Goal: Task Accomplishment & Management: Manage account settings

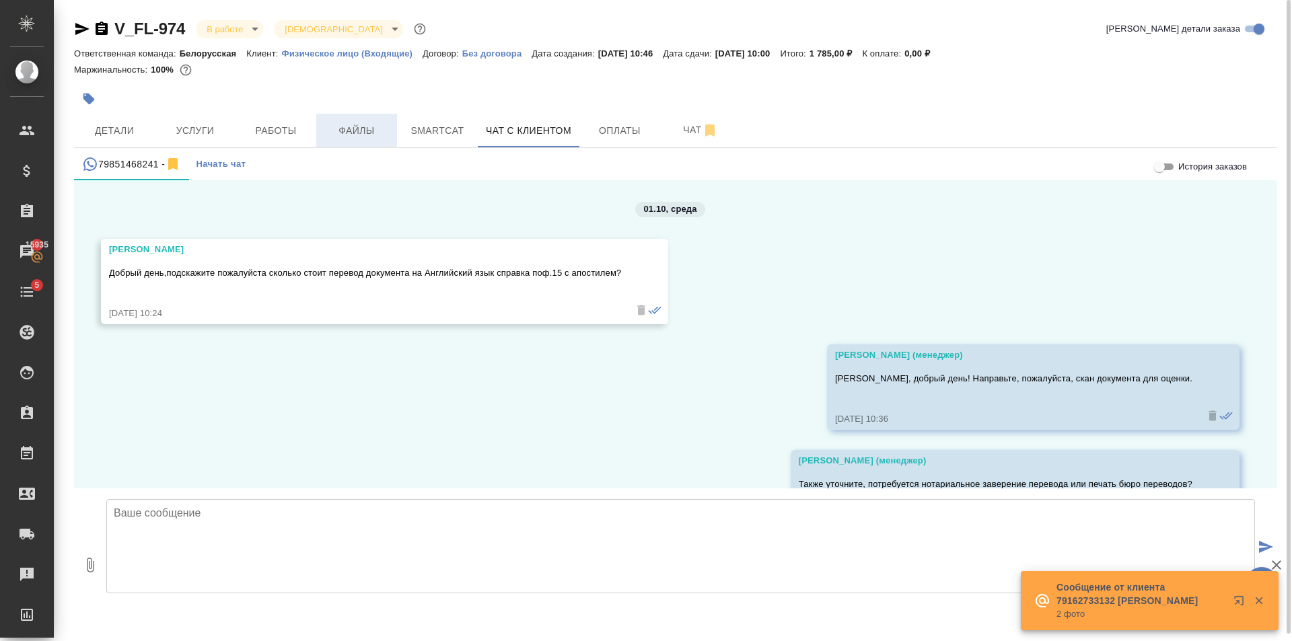
scroll to position [4160, 0]
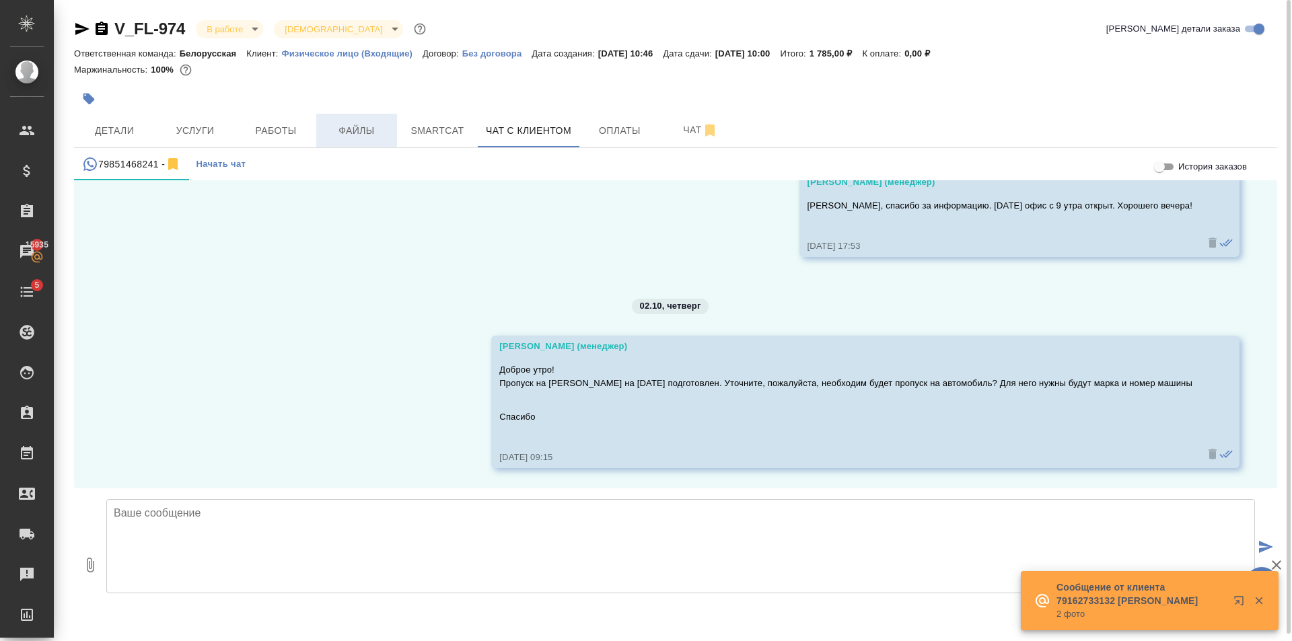
click at [354, 127] on span "Файлы" at bounding box center [356, 130] width 65 height 17
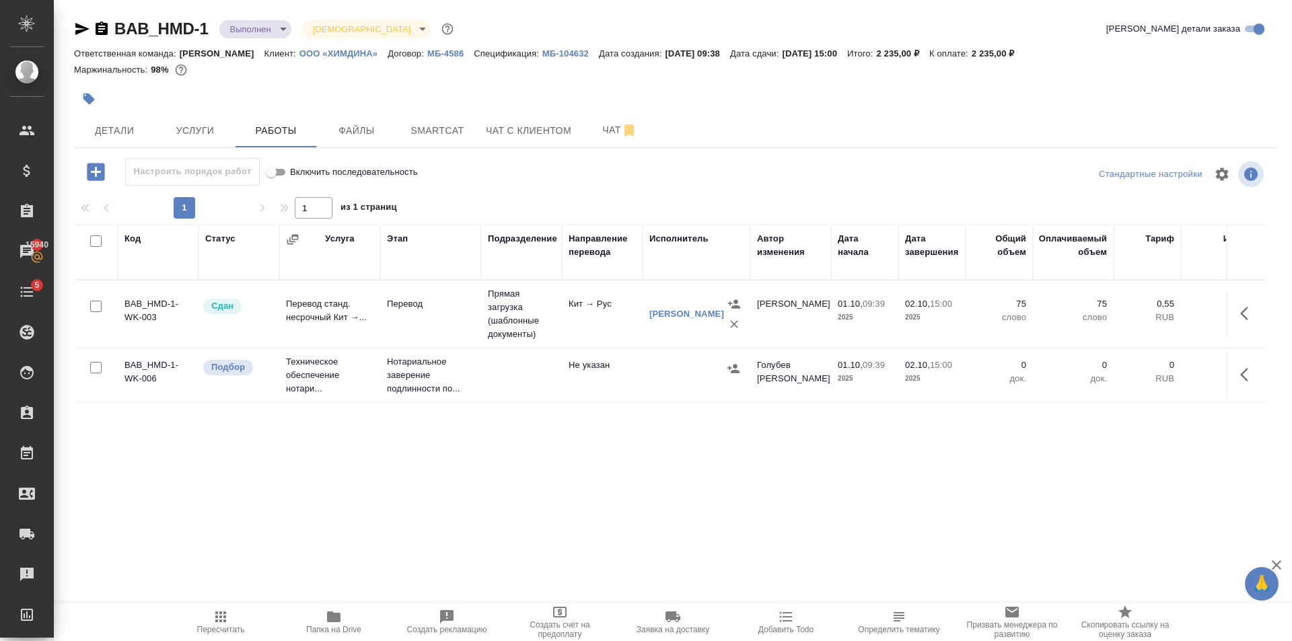
click at [345, 620] on span "Папка на Drive" at bounding box center [333, 622] width 97 height 26
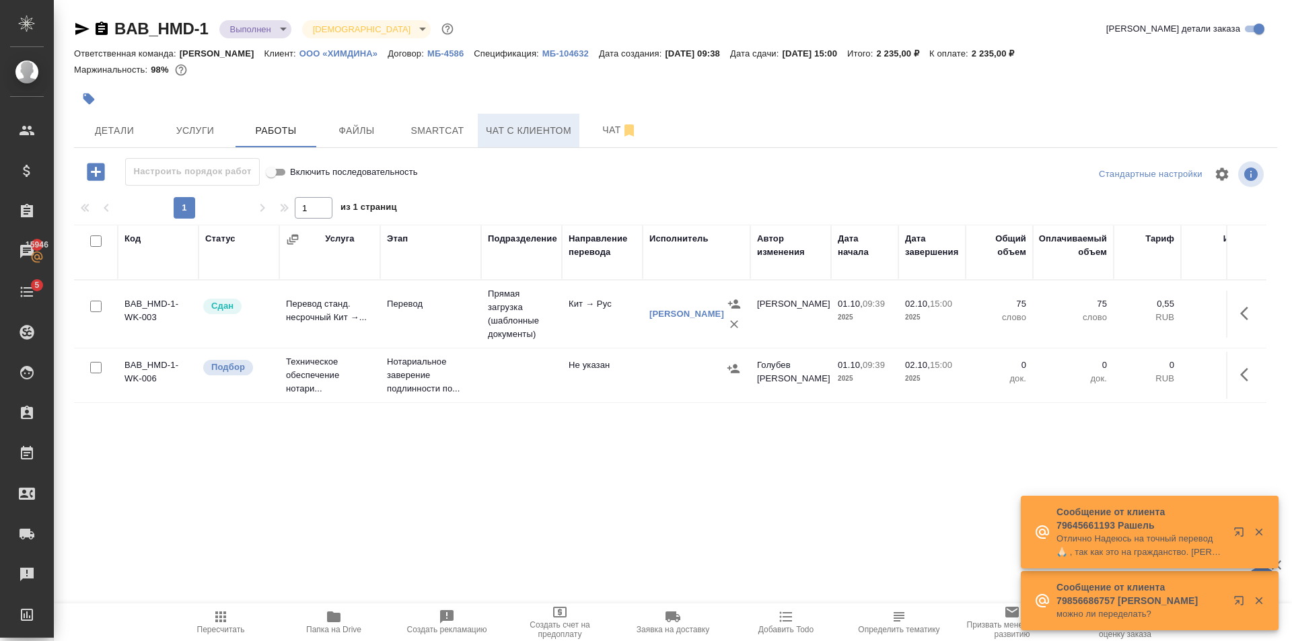
click at [530, 130] on span "Чат с клиентом" at bounding box center [528, 130] width 85 height 17
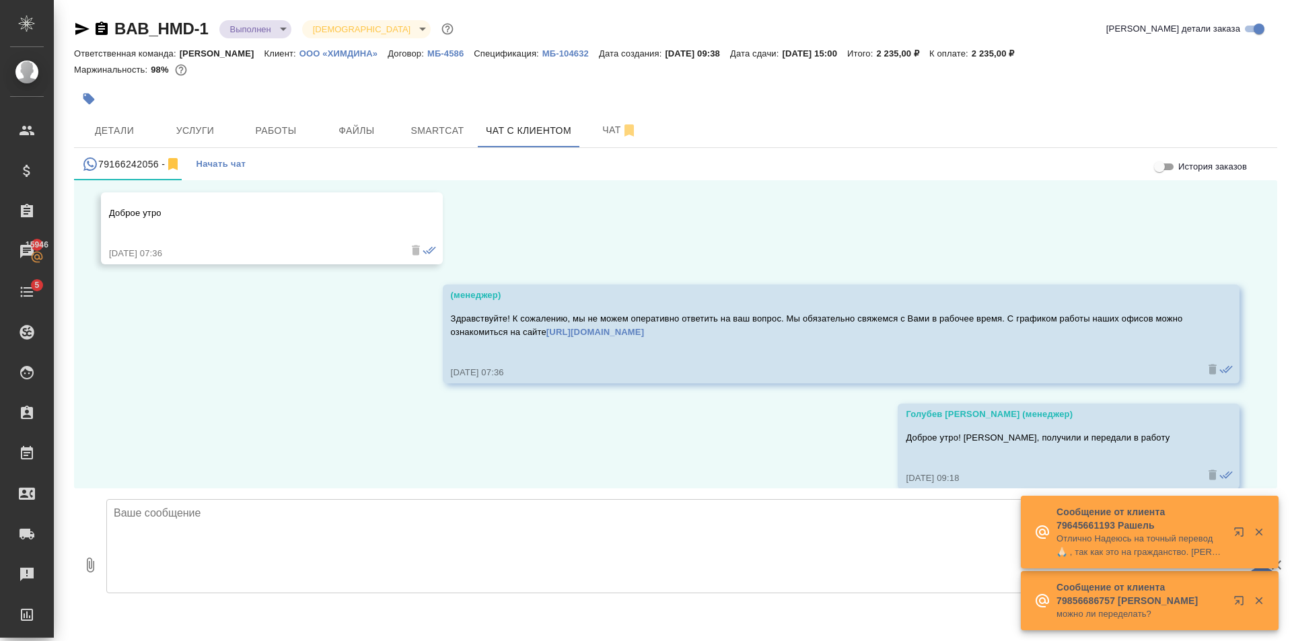
scroll to position [9807, 0]
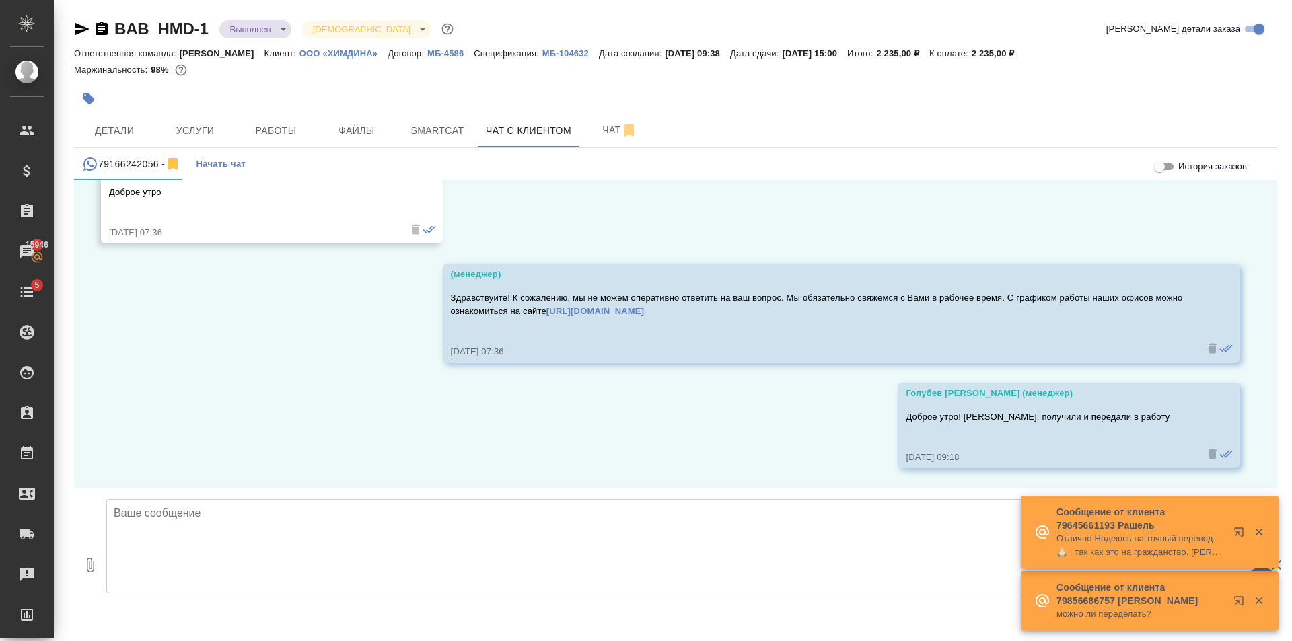
click at [387, 509] on textarea at bounding box center [680, 546] width 1148 height 94
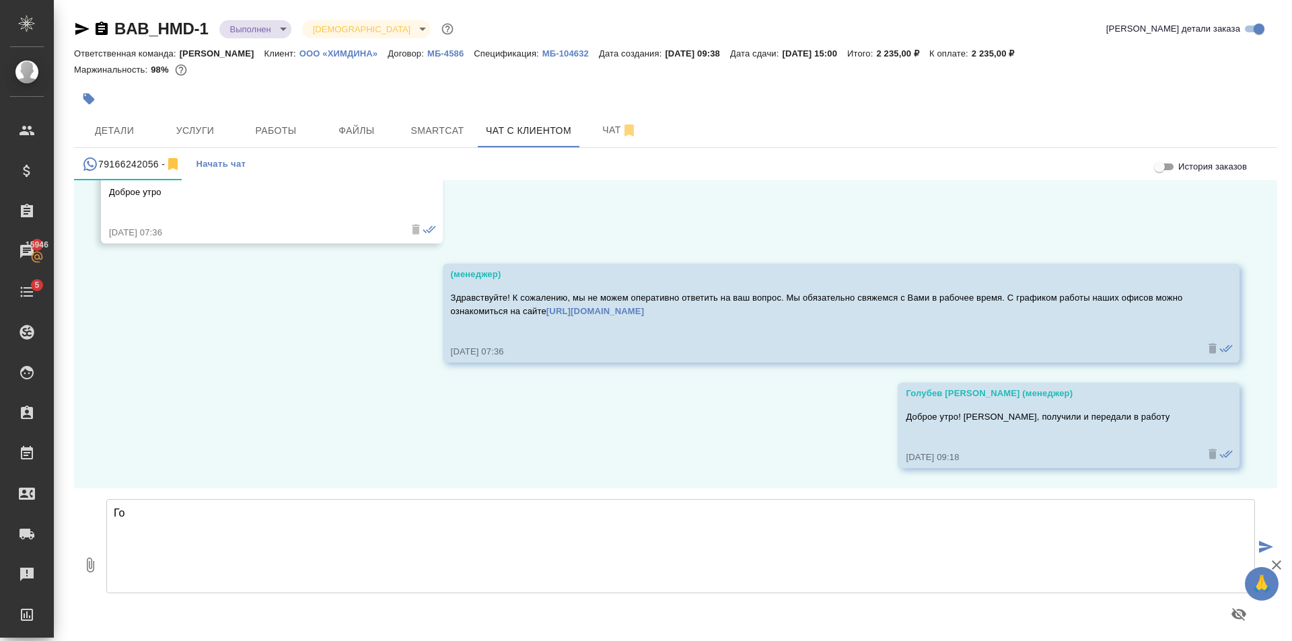
type textarea "Г"
type textarea "Перевод готов. Отправляем на ознакомление и согласование"
click at [1269, 540] on button "submit" at bounding box center [1266, 548] width 22 height 186
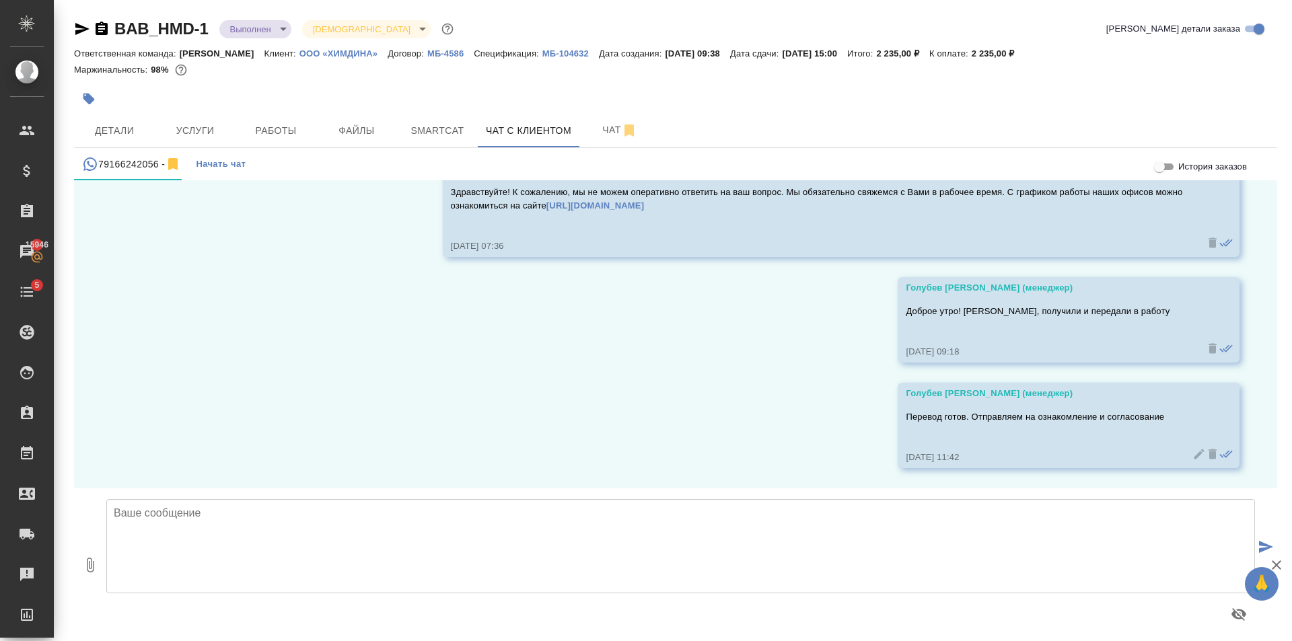
click at [96, 562] on icon "button" at bounding box center [90, 565] width 16 height 16
type input "C:\fakepath\Passport Tang_ru.docx"
click at [1261, 545] on icon "submit" at bounding box center [1266, 547] width 14 height 12
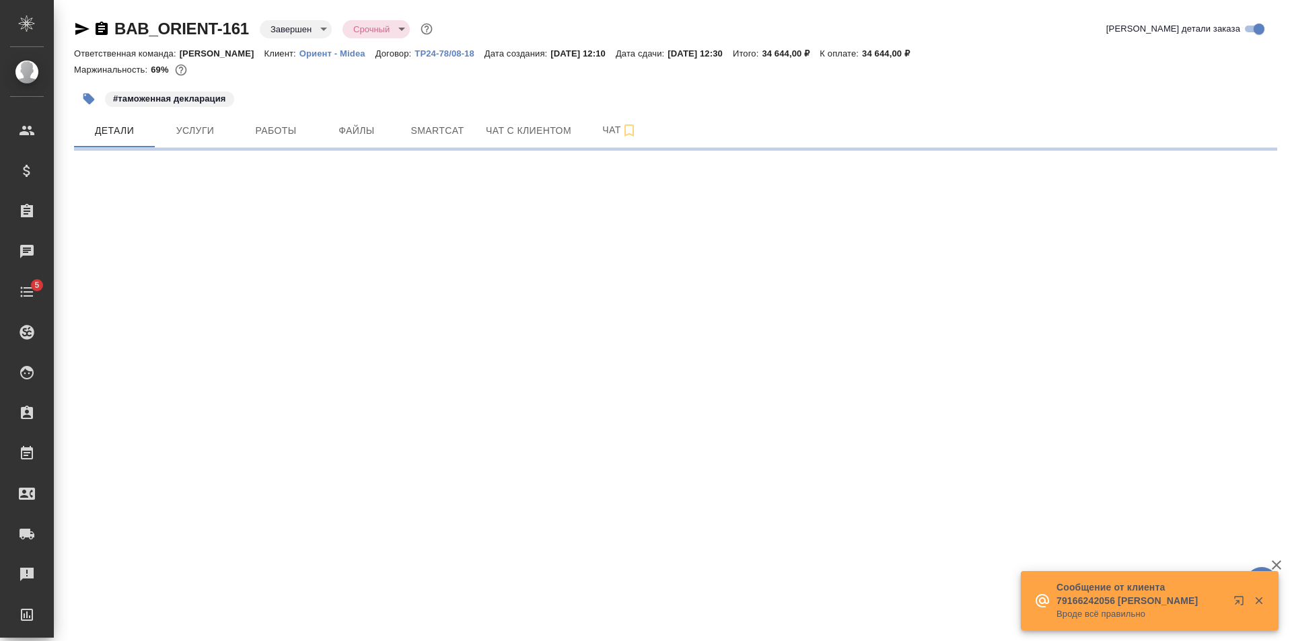
select select "RU"
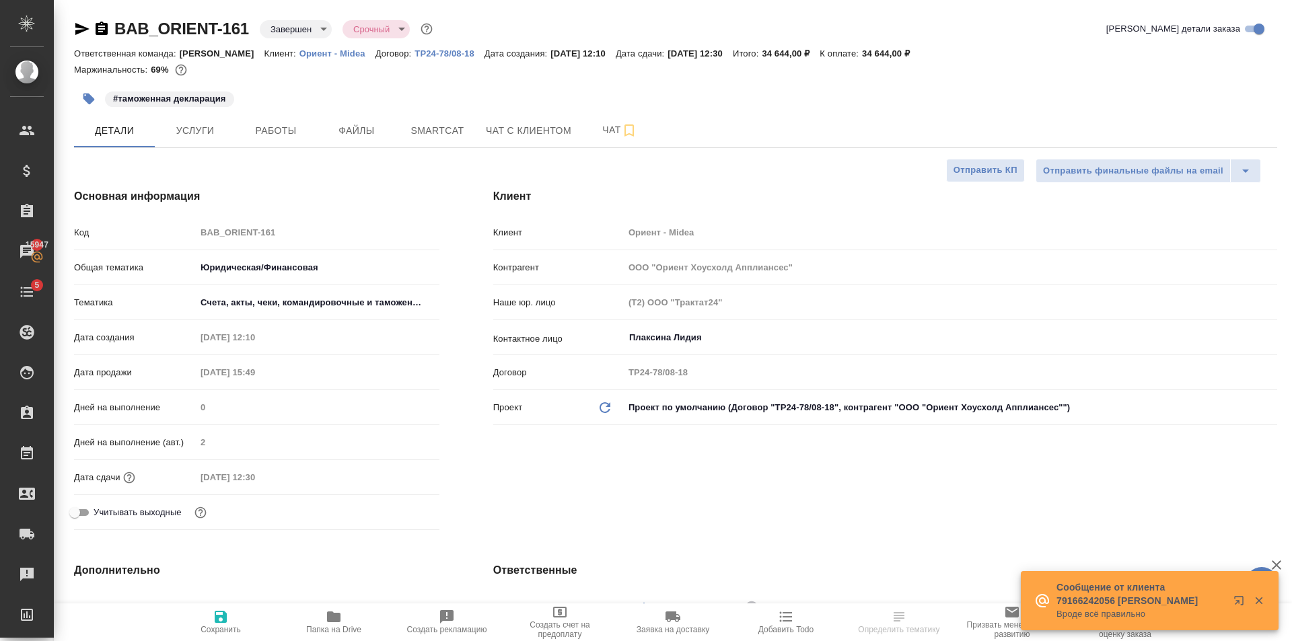
type textarea "x"
type input "Шаблонные документы"
type textarea "x"
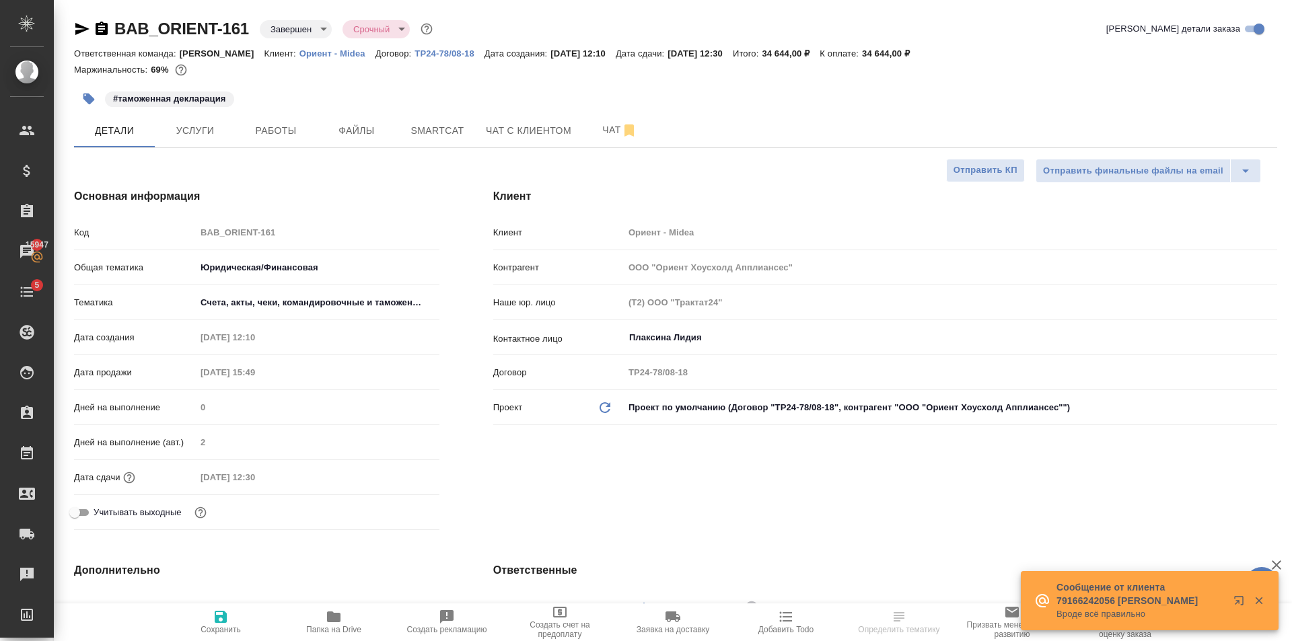
type textarea "x"
type input "Тарабановская Анастасия"
type input "Веселова Юлия"
type input "[PERSON_NAME]"
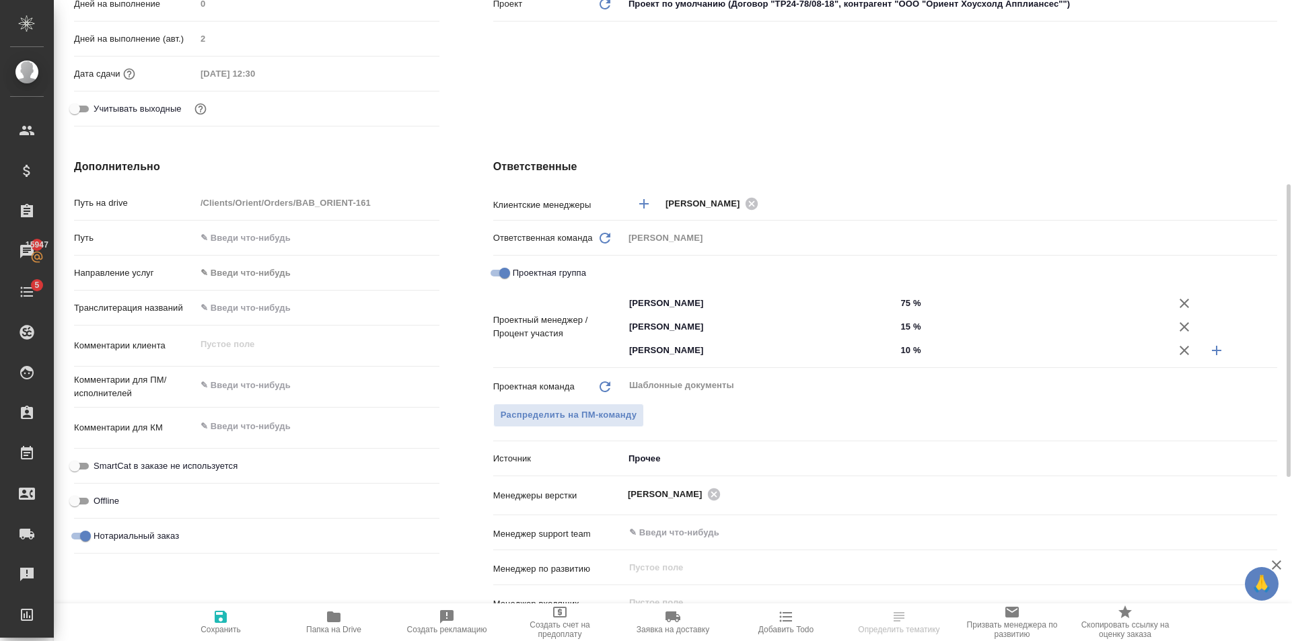
scroll to position [538, 0]
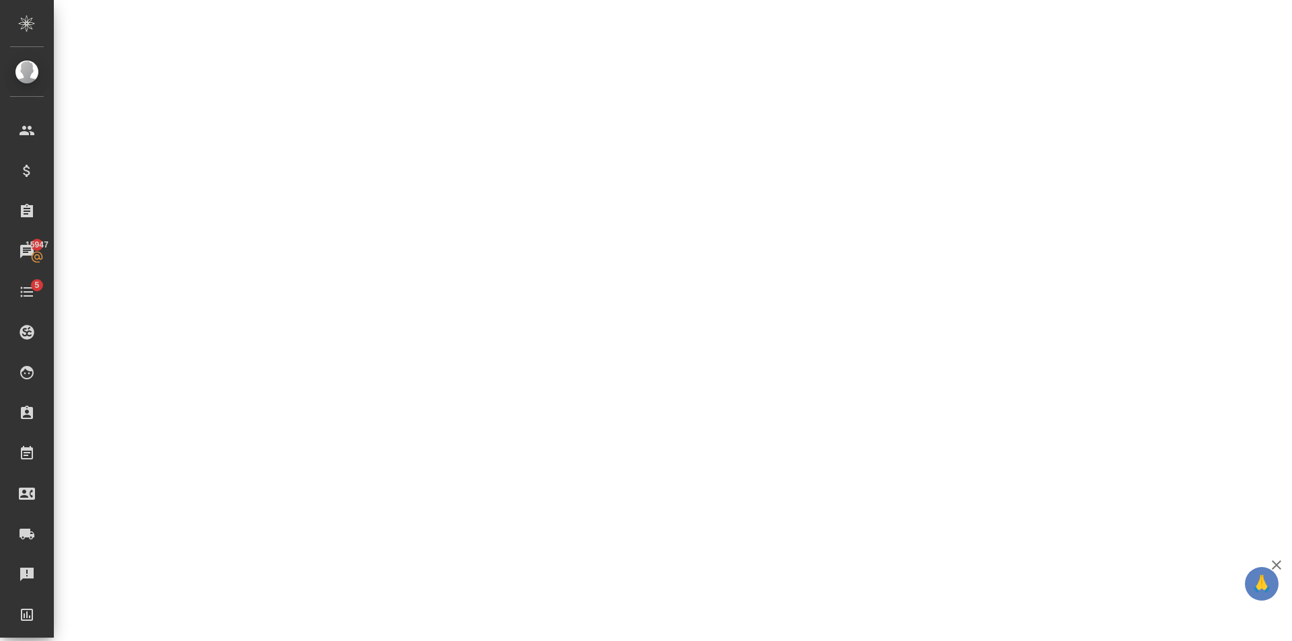
select select "RU"
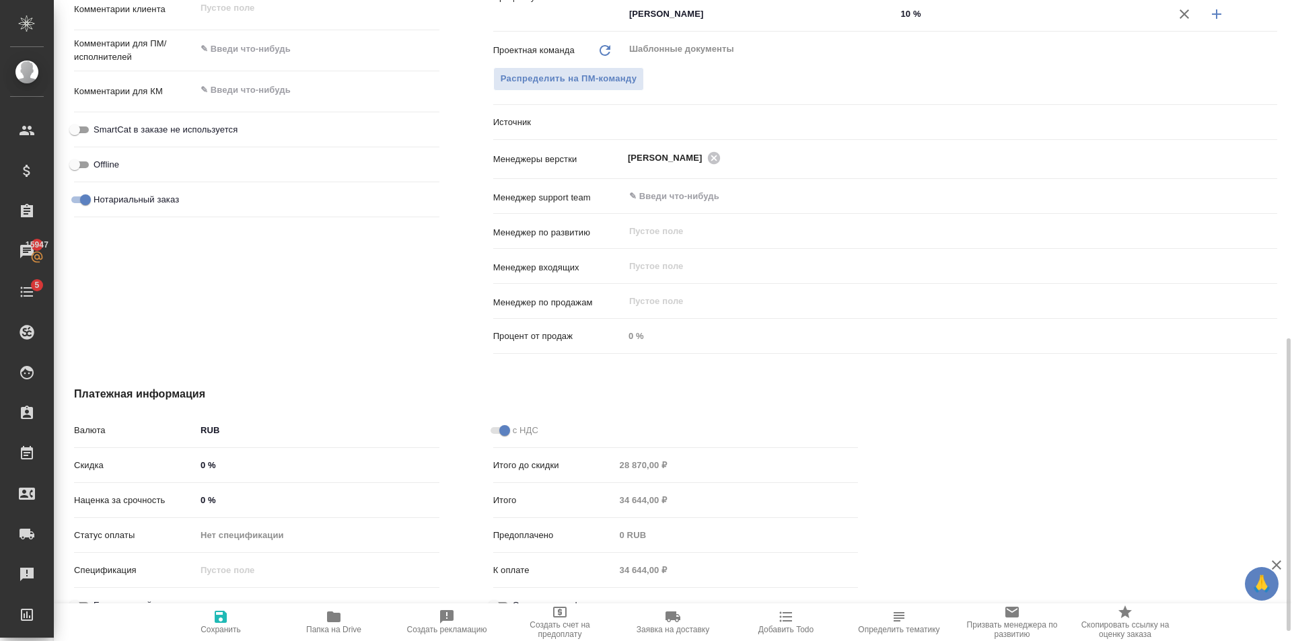
type textarea "x"
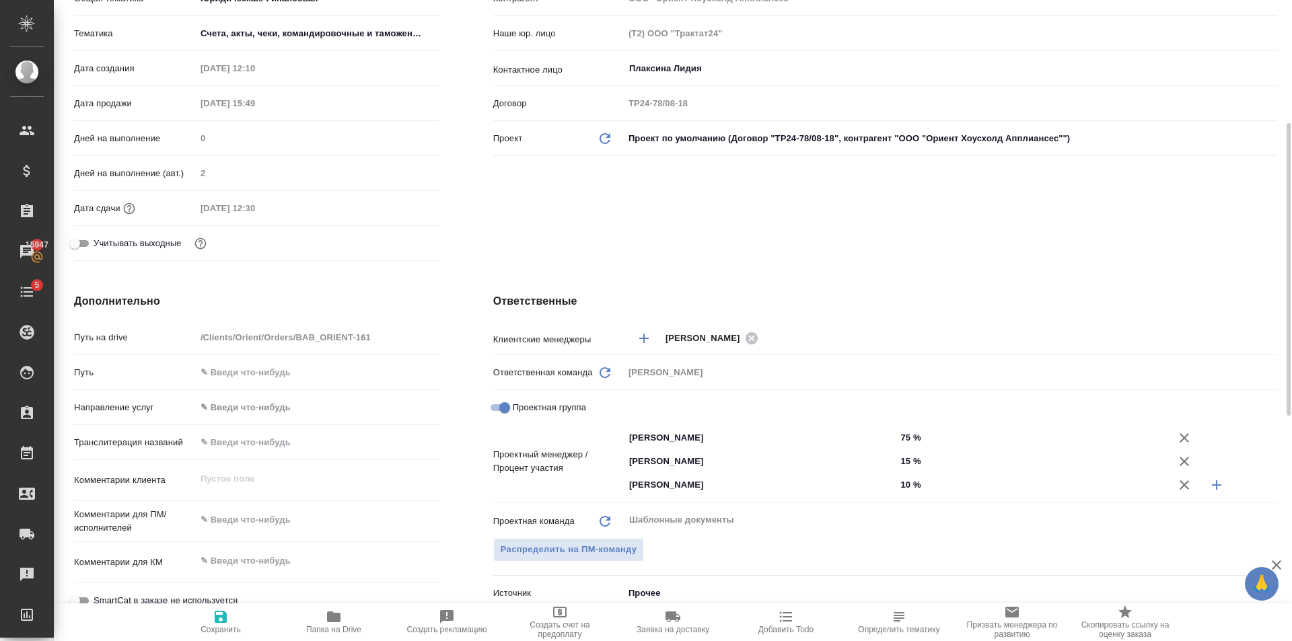
scroll to position [0, 0]
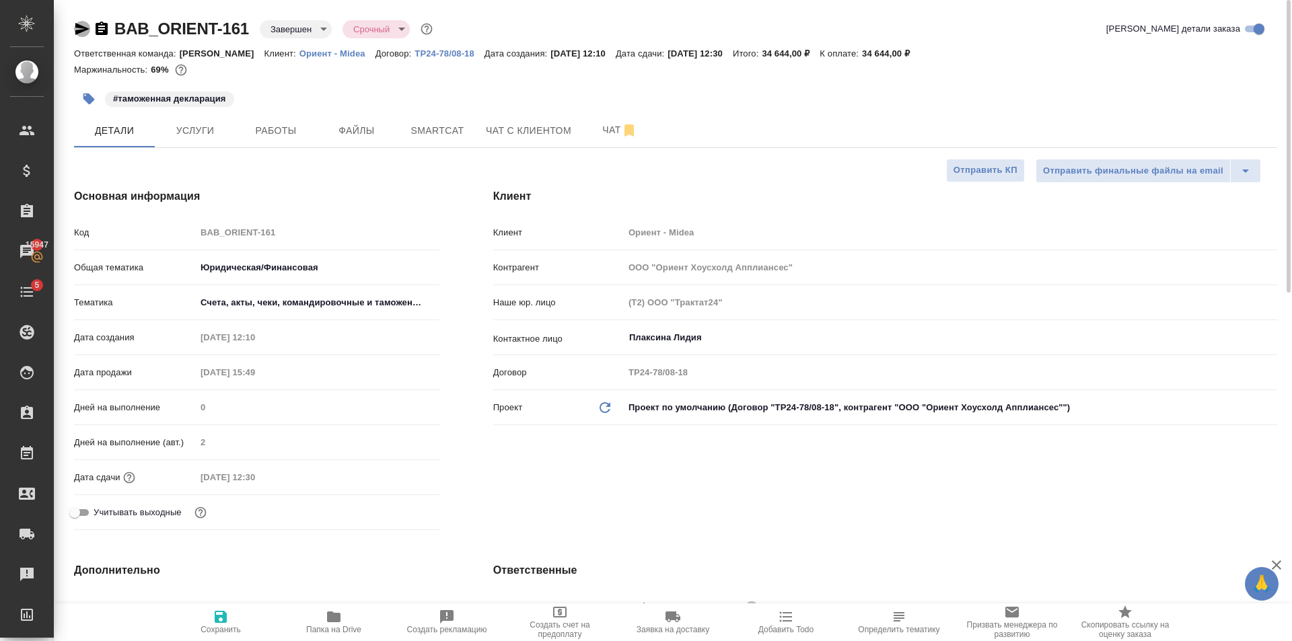
click at [77, 30] on icon "button" at bounding box center [82, 29] width 16 height 16
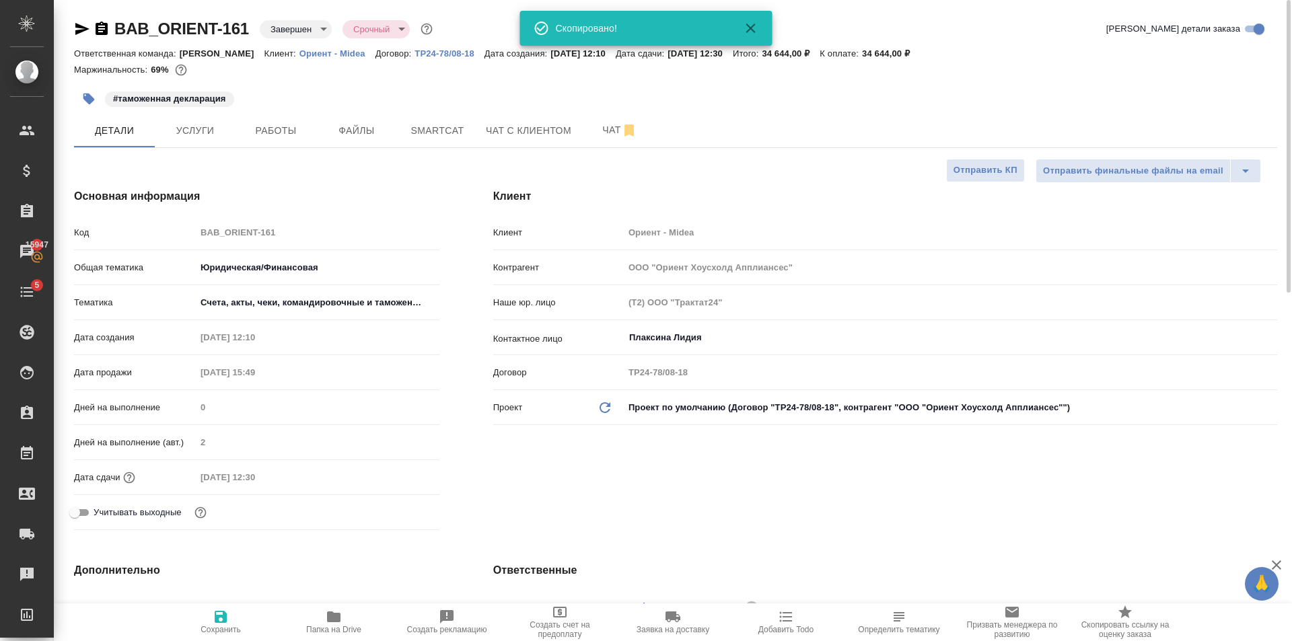
type textarea "x"
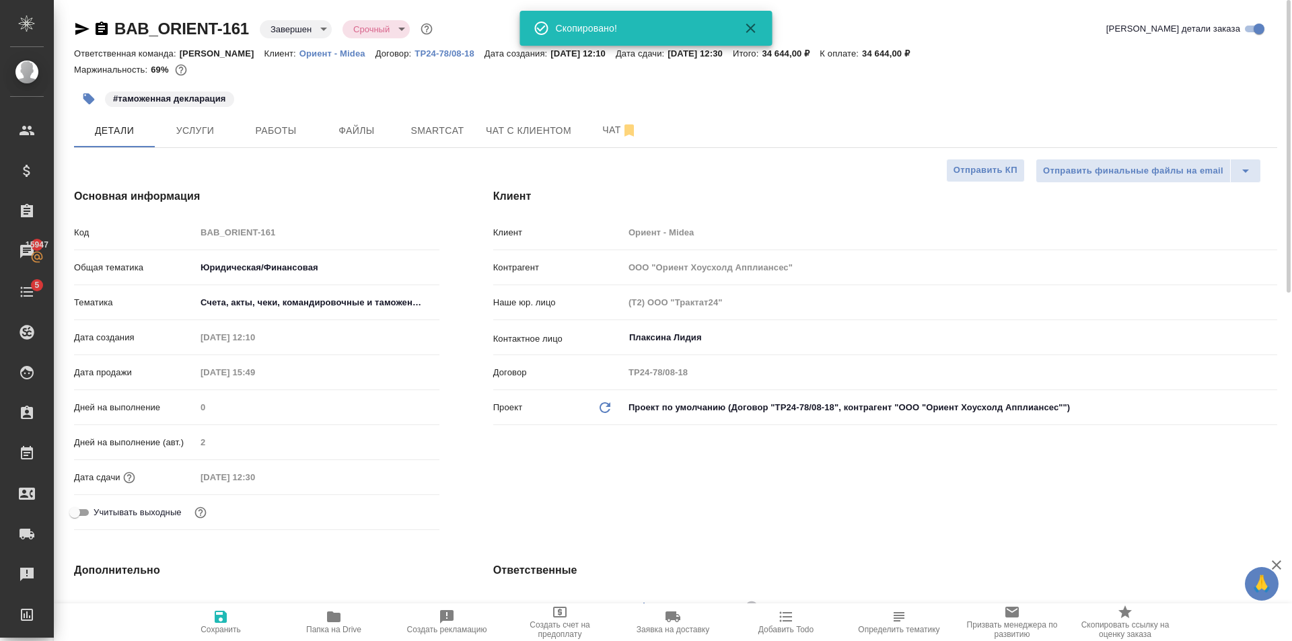
type textarea "x"
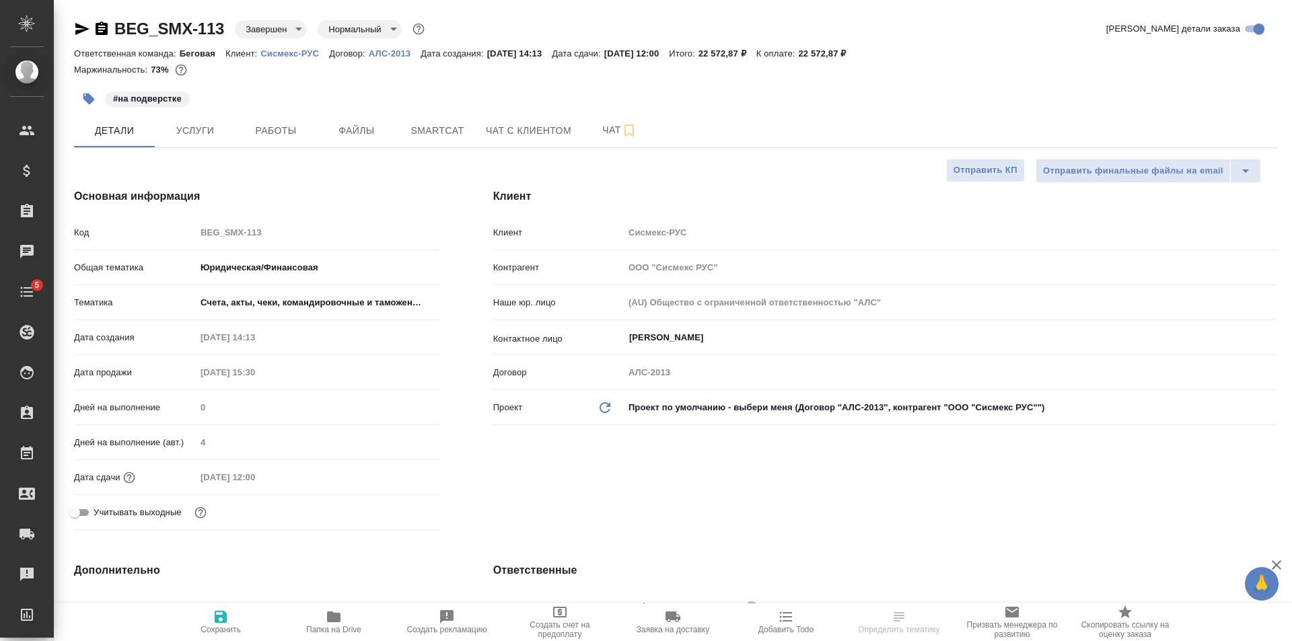
select select "RU"
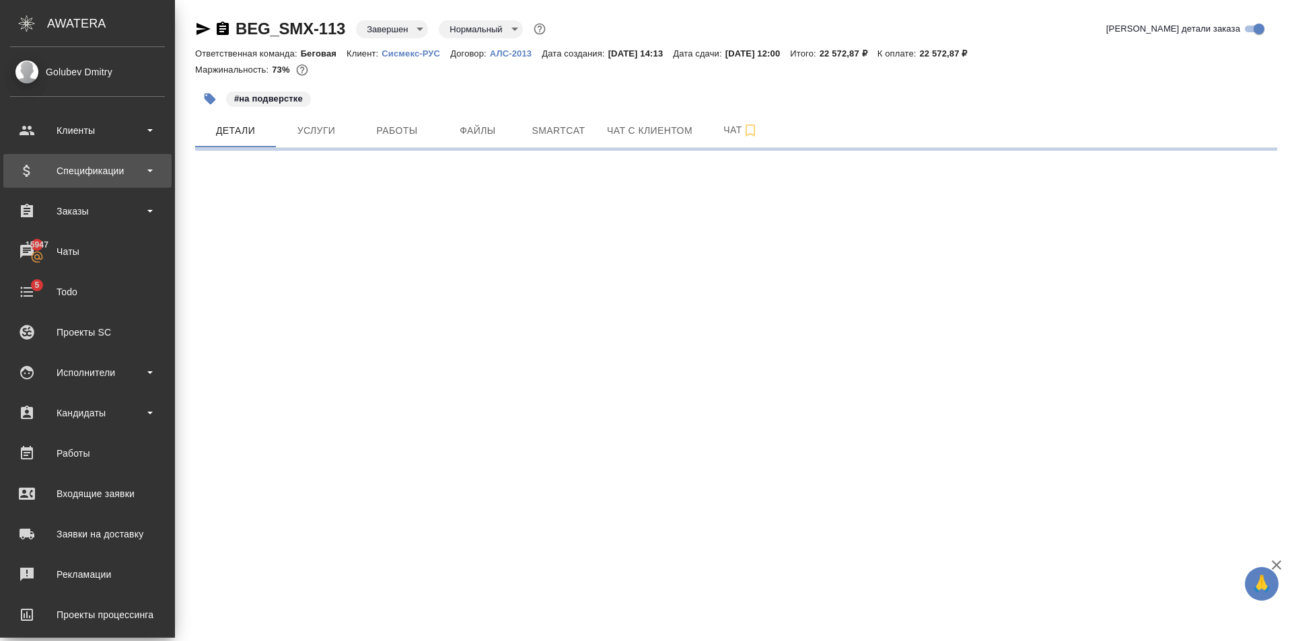
select select "RU"
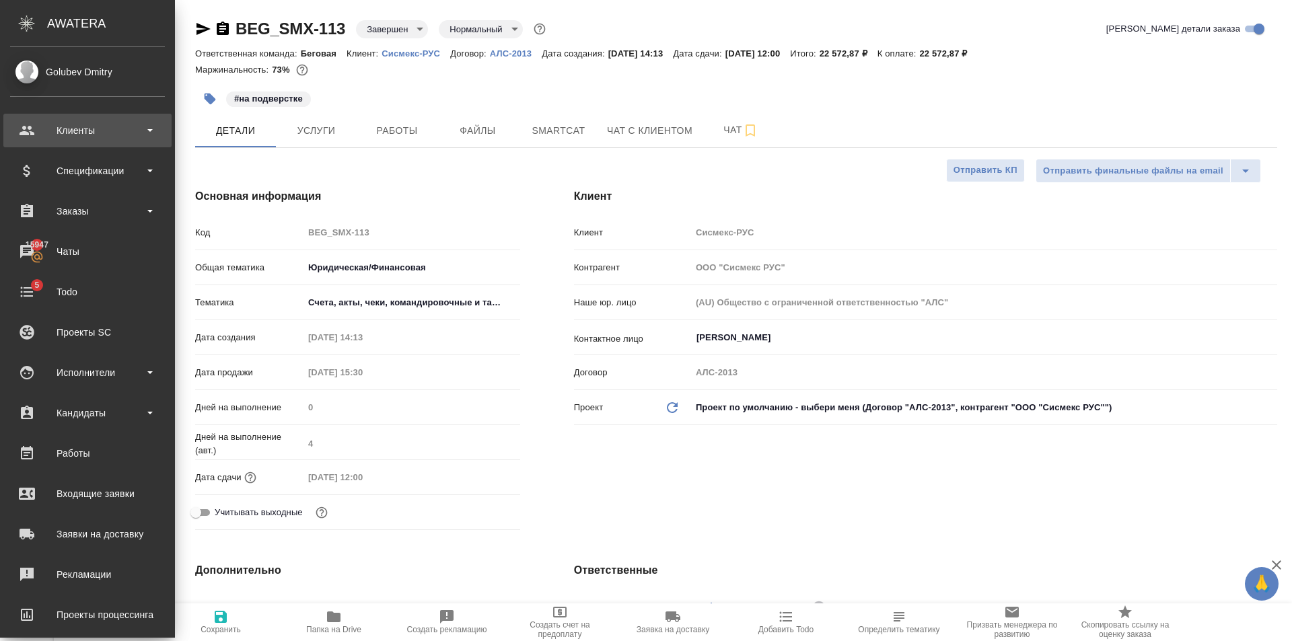
type textarea "x"
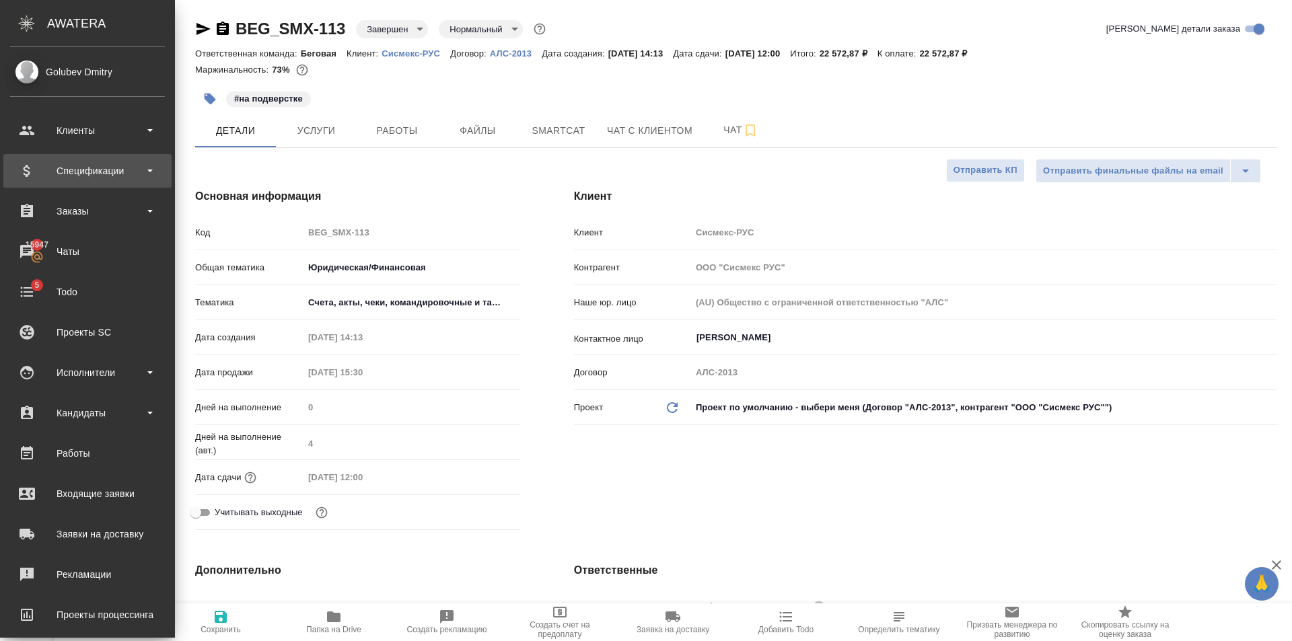
click at [94, 165] on div "Спецификации" at bounding box center [87, 171] width 155 height 20
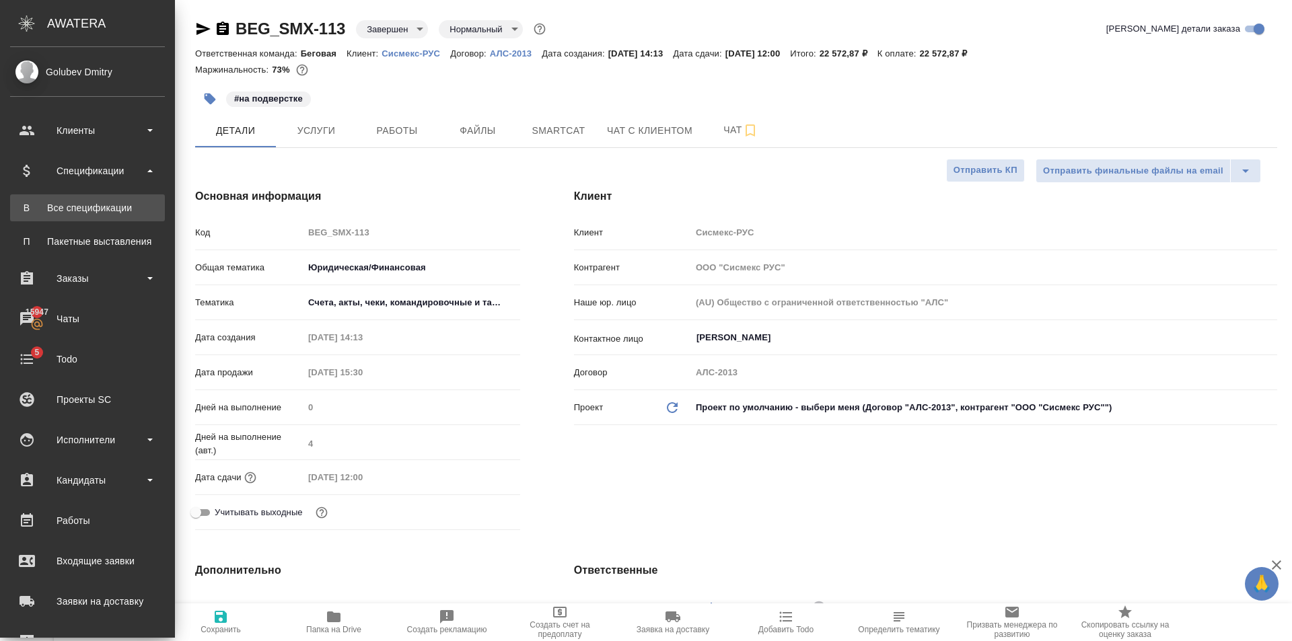
click at [106, 201] on div "Все спецификации" at bounding box center [87, 207] width 141 height 13
type textarea "x"
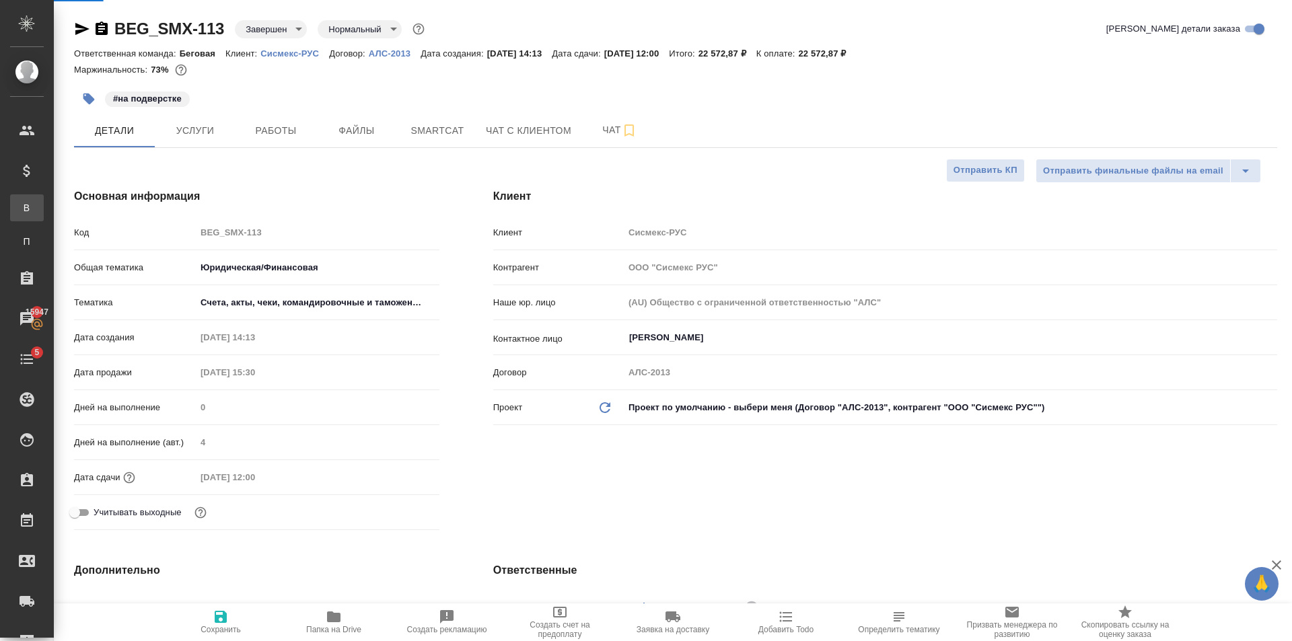
type textarea "x"
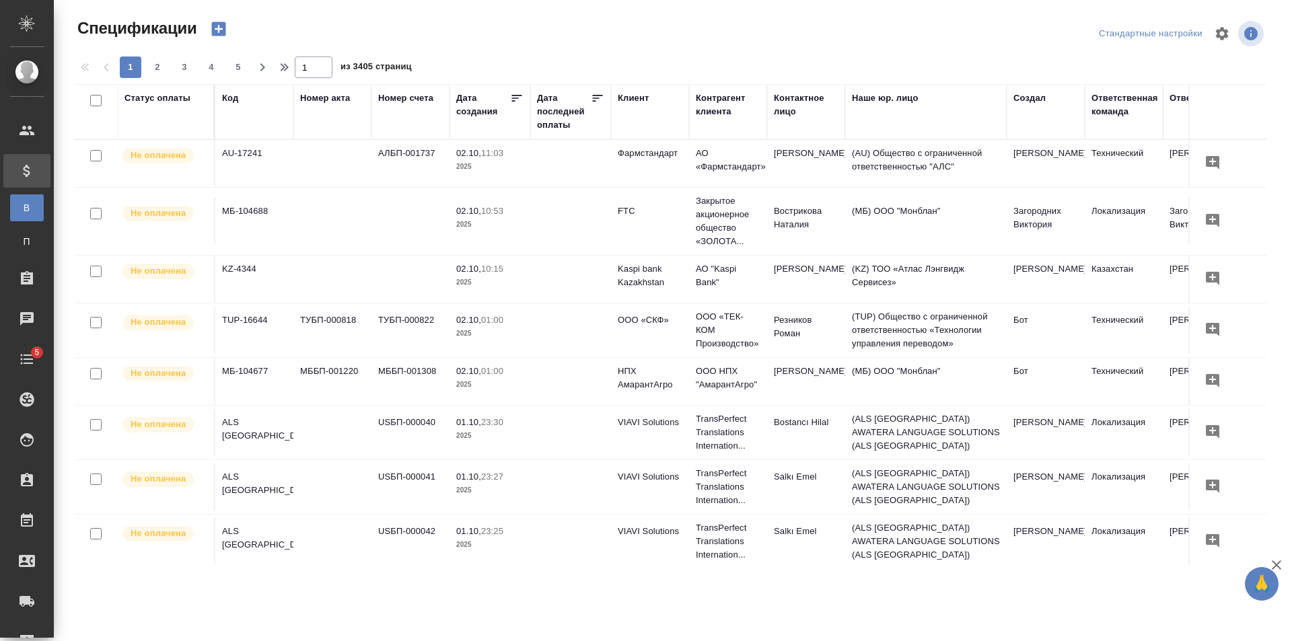
click at [219, 30] on icon "button" at bounding box center [218, 29] width 19 height 19
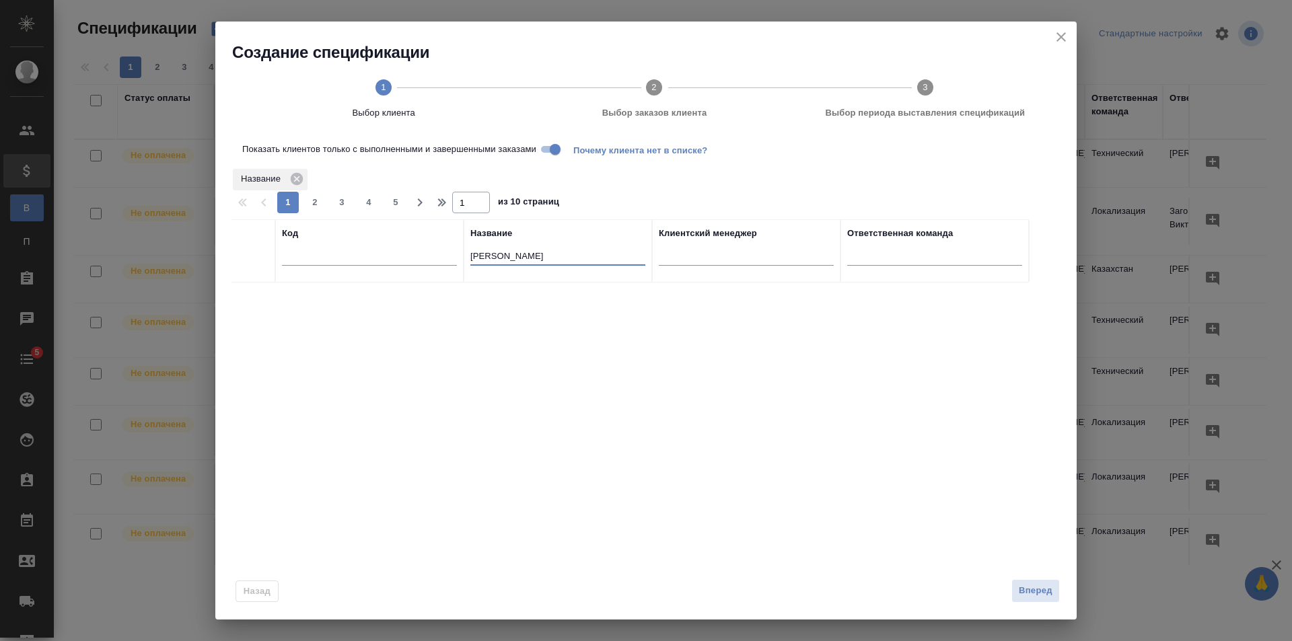
drag, startPoint x: 533, startPoint y: 249, endPoint x: 652, endPoint y: 266, distance: 121.0
click at [287, 259] on tr "Код Название Джи Эс Клиентский менеджер Ответственная команда" at bounding box center [629, 250] width 797 height 63
type input "Сисм"
click at [260, 299] on div at bounding box center [253, 299] width 30 height 19
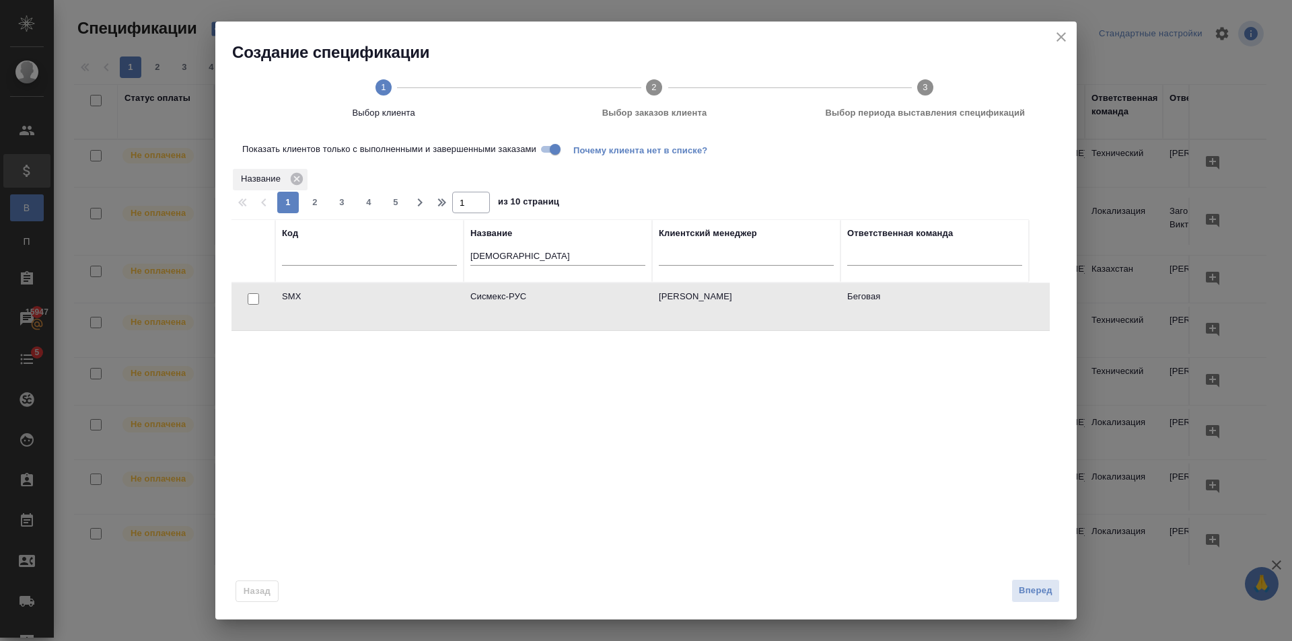
click at [258, 299] on input "checkbox" at bounding box center [253, 298] width 11 height 11
checkbox input "true"
click at [1063, 587] on div "Назад Вперед" at bounding box center [645, 587] width 861 height 63
click at [1038, 594] on span "Вперед" at bounding box center [1035, 590] width 34 height 15
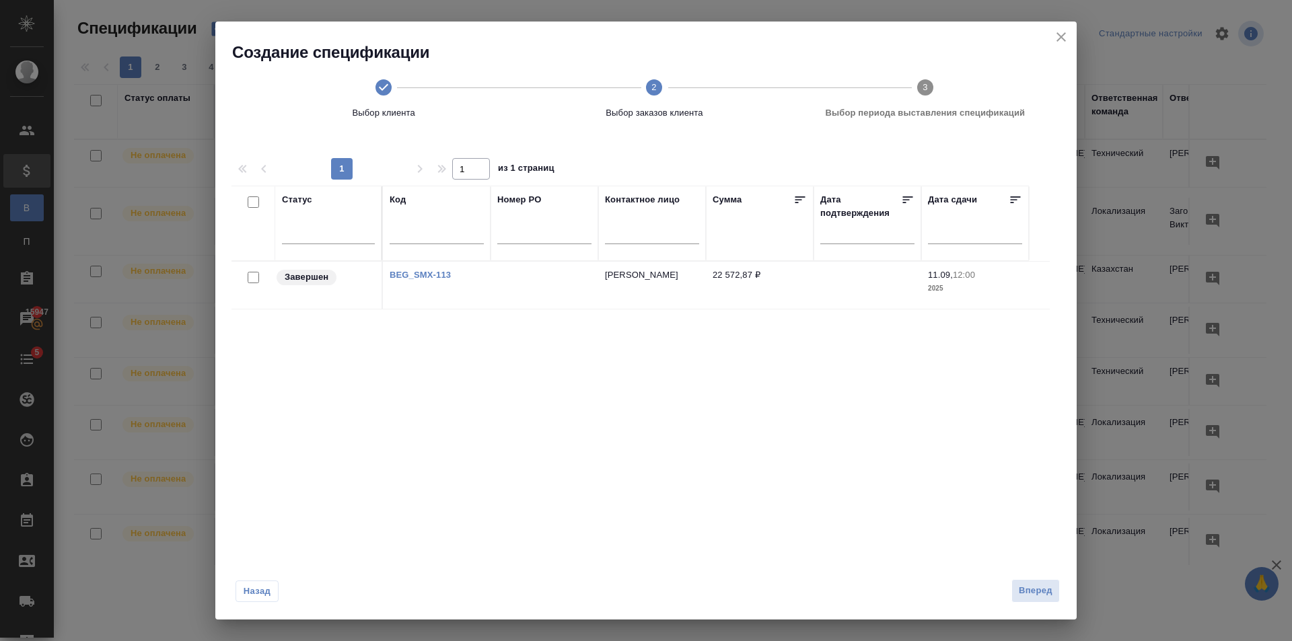
click at [256, 276] on input "checkbox" at bounding box center [253, 277] width 11 height 11
checkbox input "true"
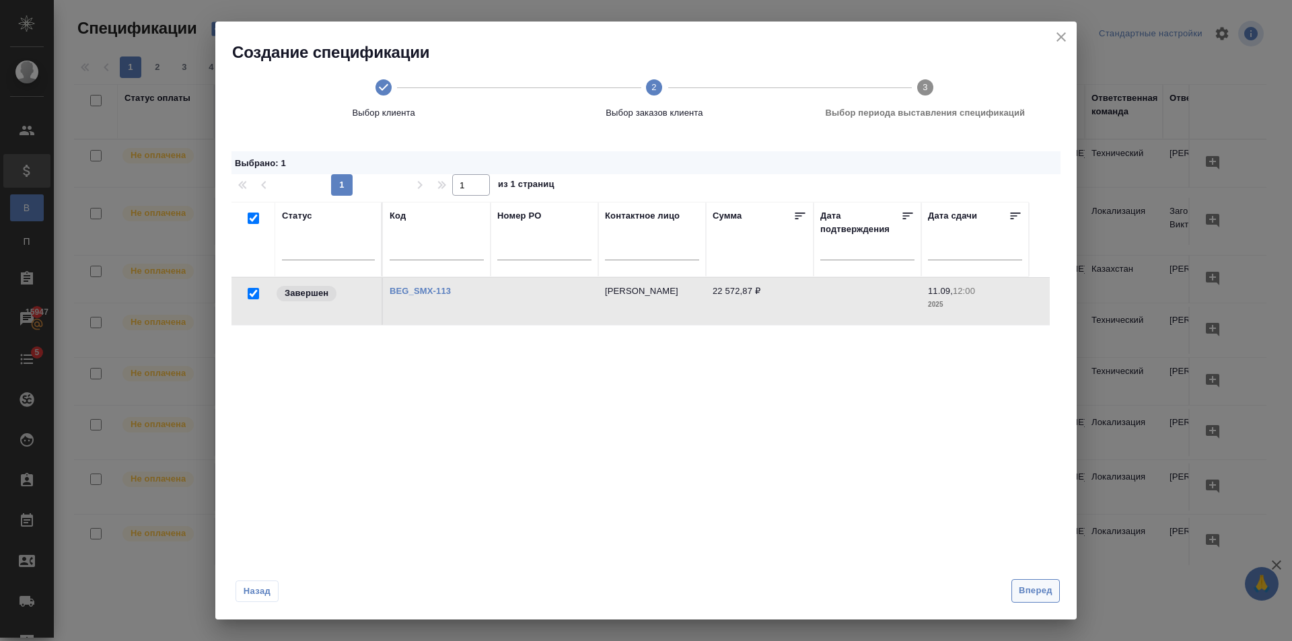
click at [1029, 597] on span "Вперед" at bounding box center [1035, 590] width 34 height 15
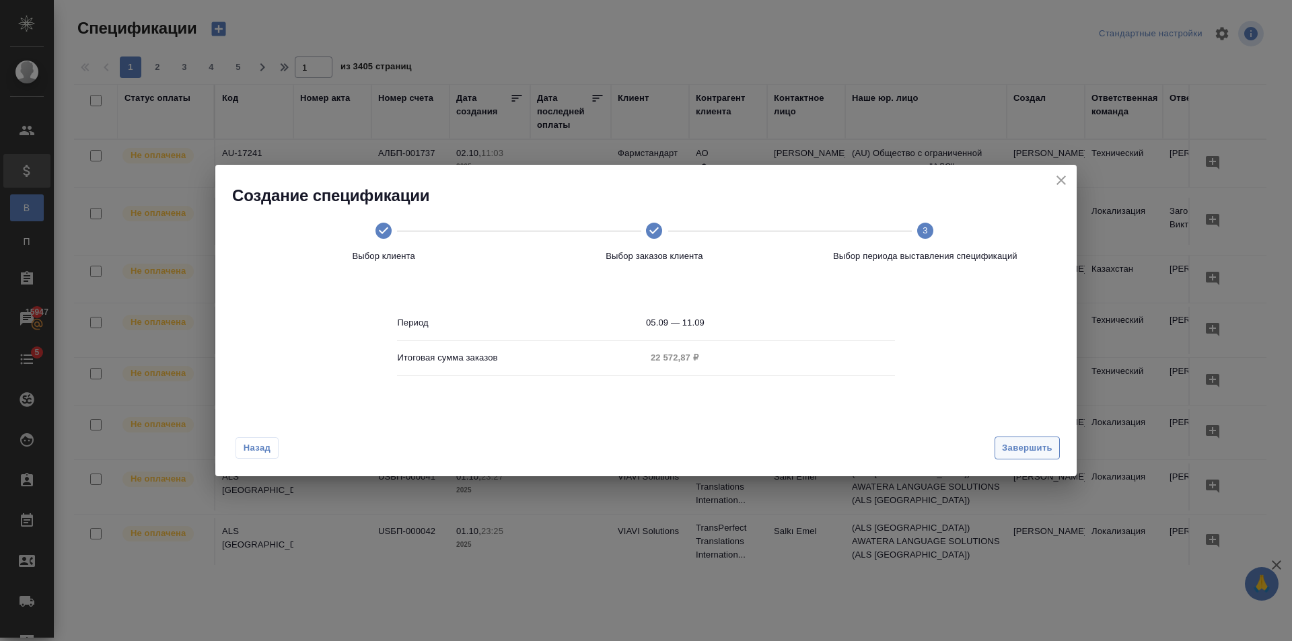
click at [1020, 441] on span "Завершить" at bounding box center [1027, 448] width 50 height 15
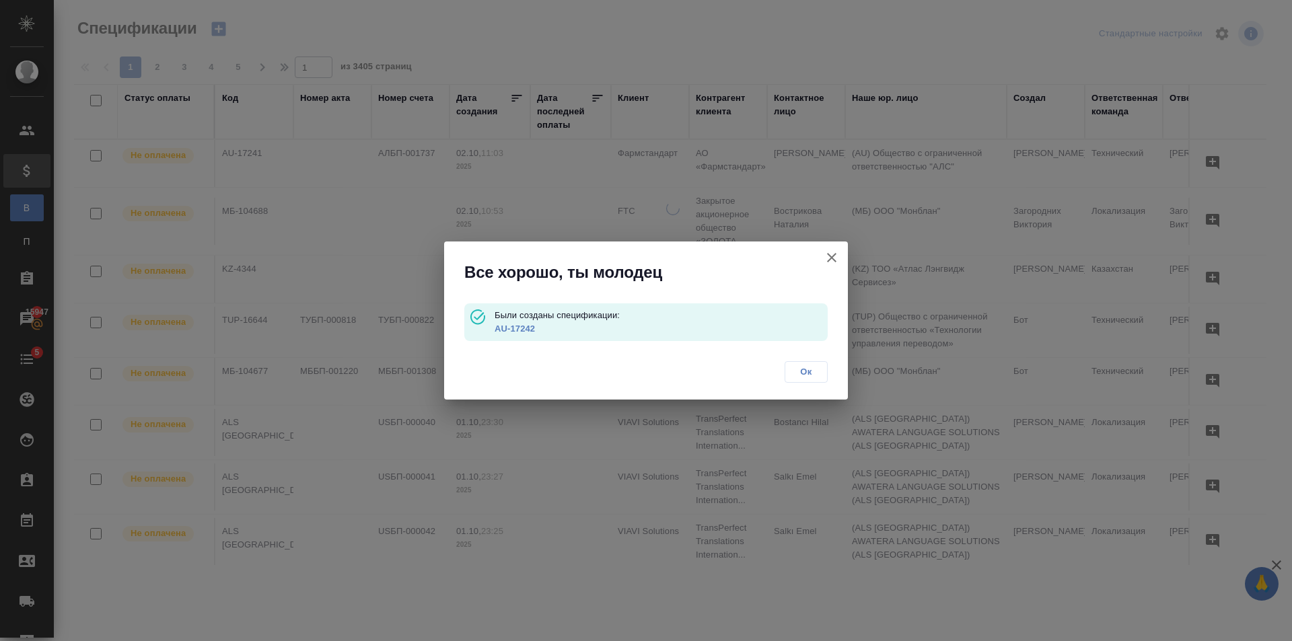
click at [525, 327] on link "AU-17242" at bounding box center [514, 329] width 40 height 10
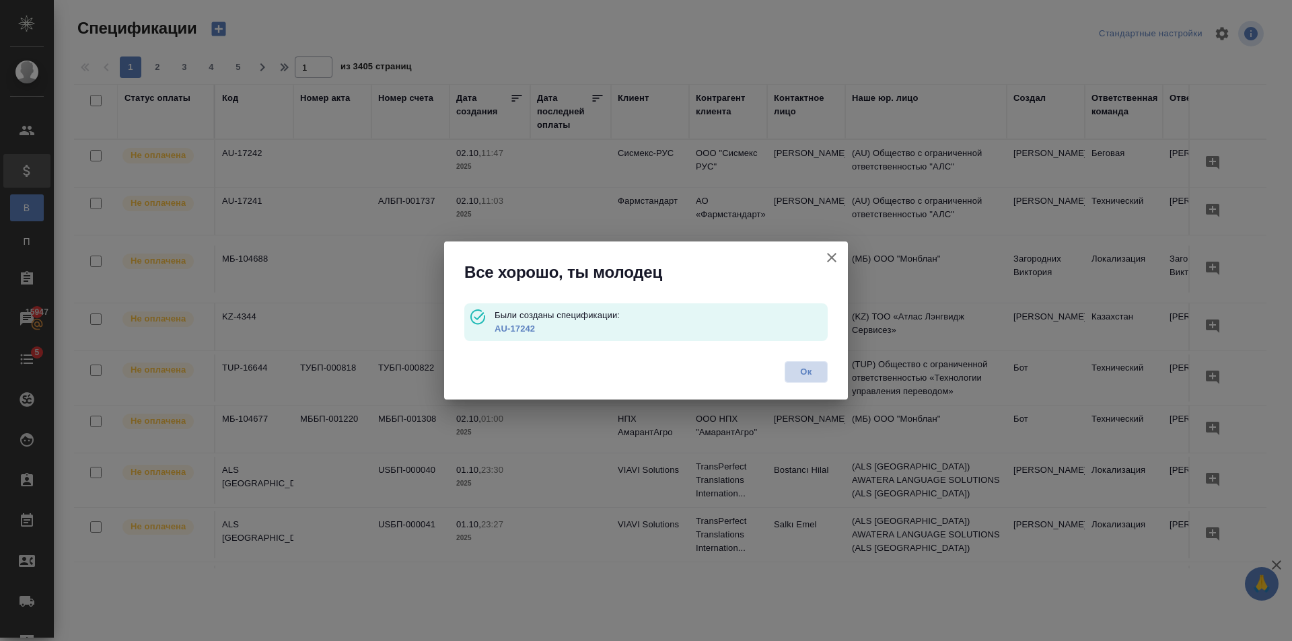
click at [809, 377] on span "Ок" at bounding box center [806, 371] width 28 height 13
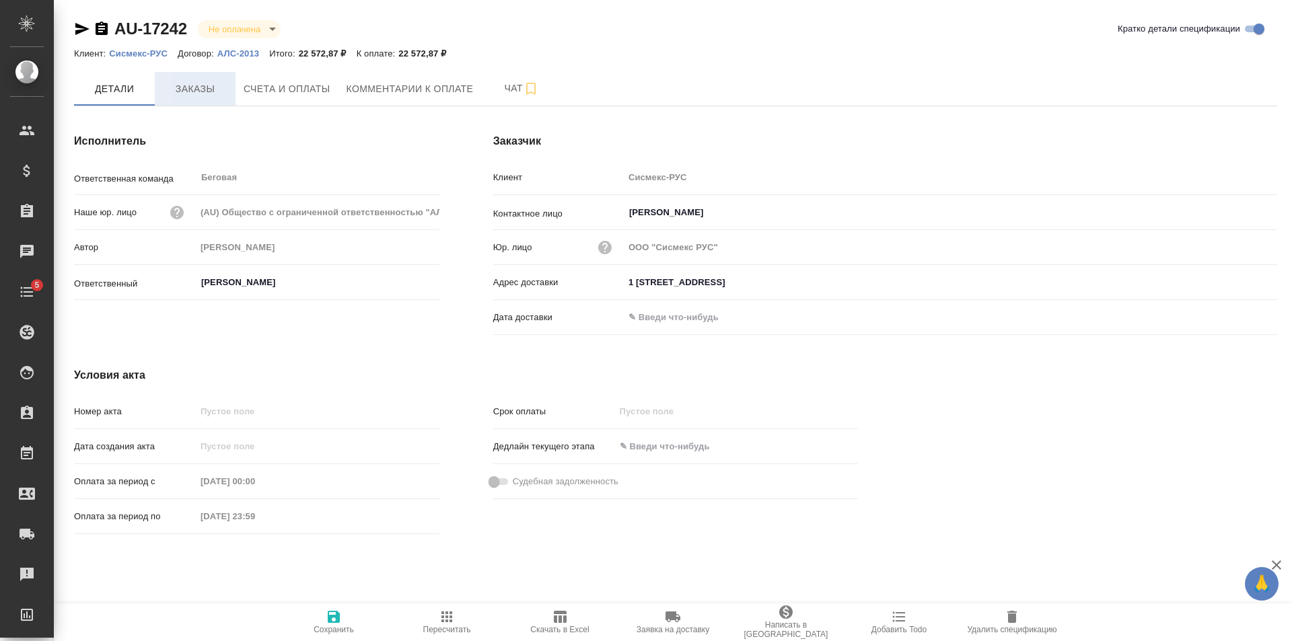
click at [191, 83] on span "Заказы" at bounding box center [195, 89] width 65 height 17
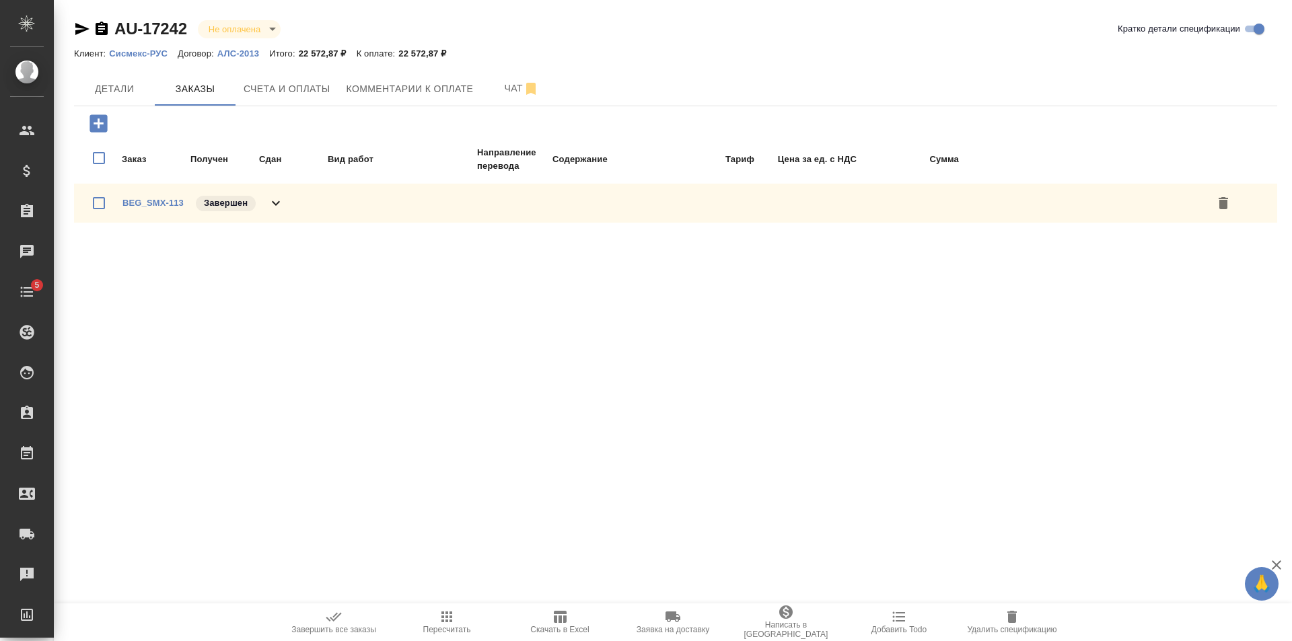
click at [276, 202] on icon at bounding box center [276, 203] width 16 height 16
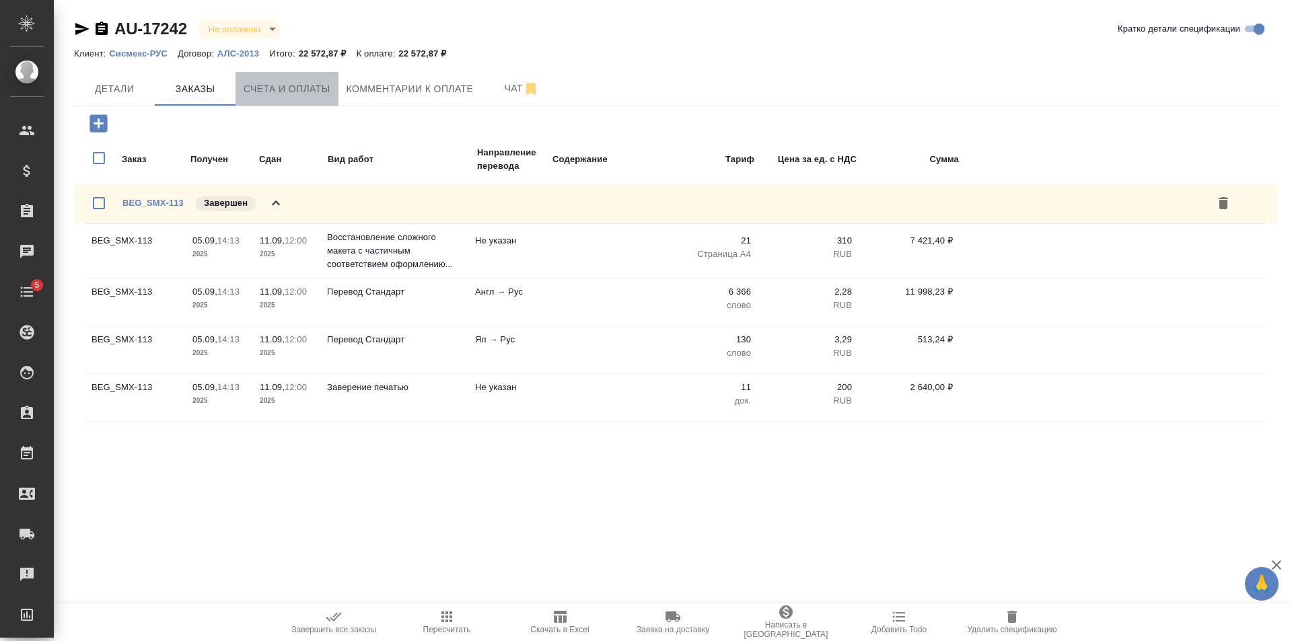
click at [297, 87] on span "Счета и оплаты" at bounding box center [287, 89] width 87 height 17
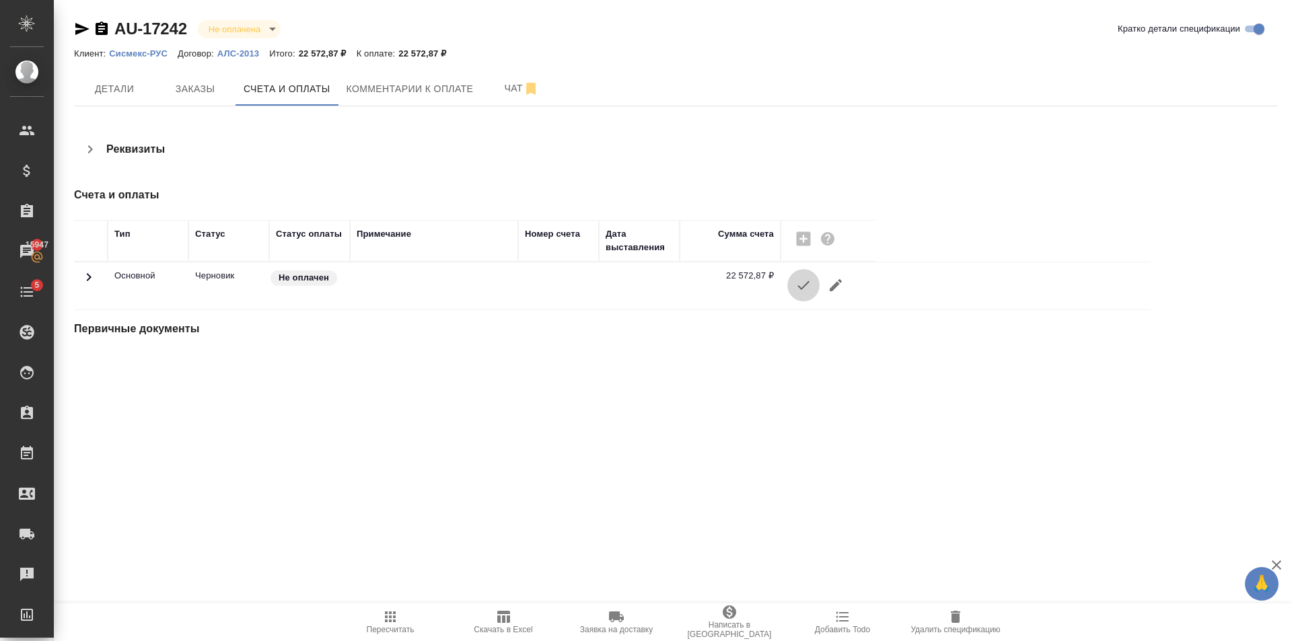
click at [805, 278] on icon "button" at bounding box center [803, 285] width 16 height 16
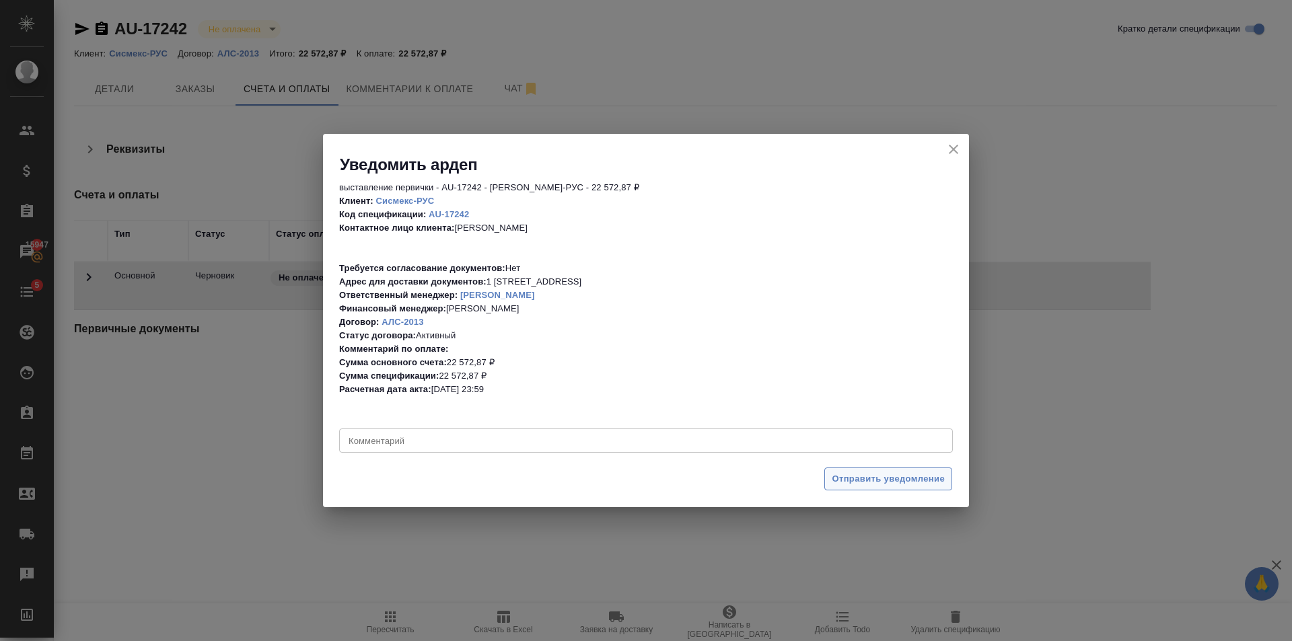
click at [871, 479] on span "Отправить уведомление" at bounding box center [887, 479] width 113 height 15
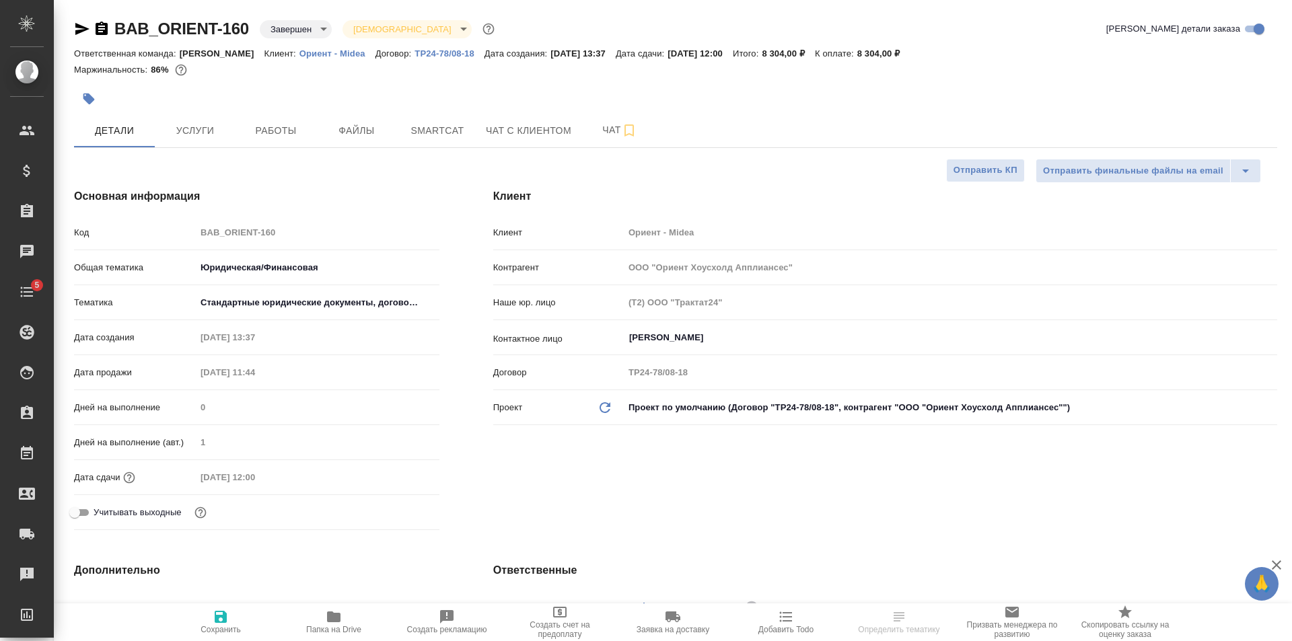
select select "RU"
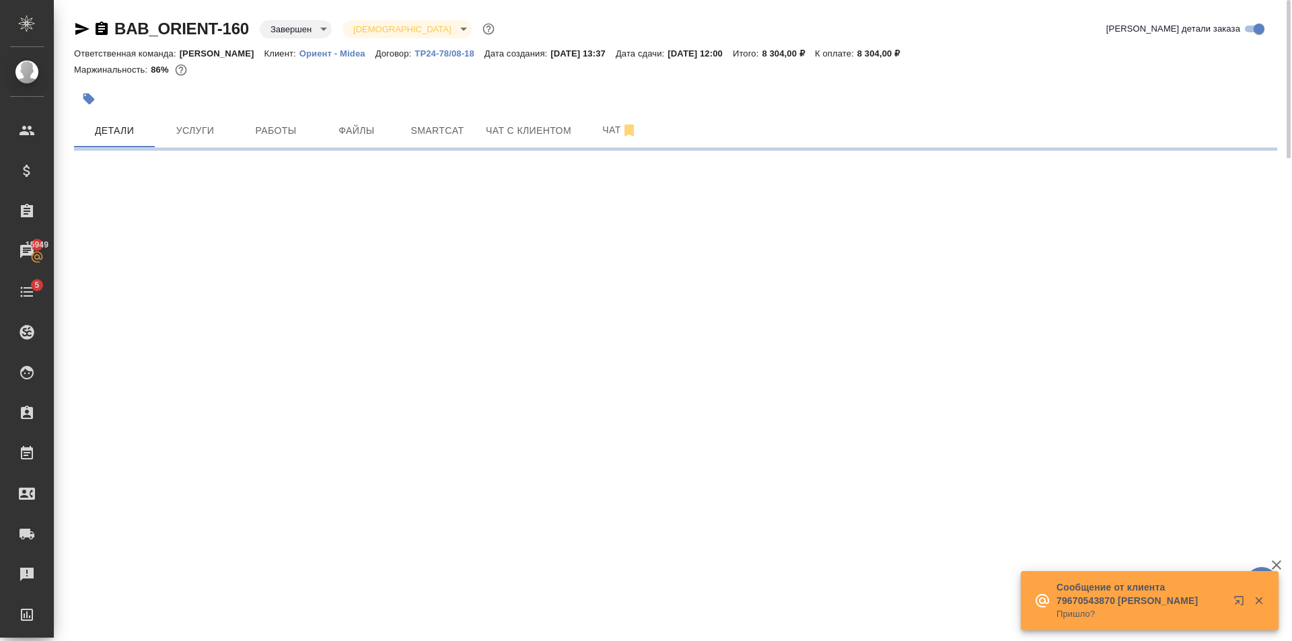
select select "RU"
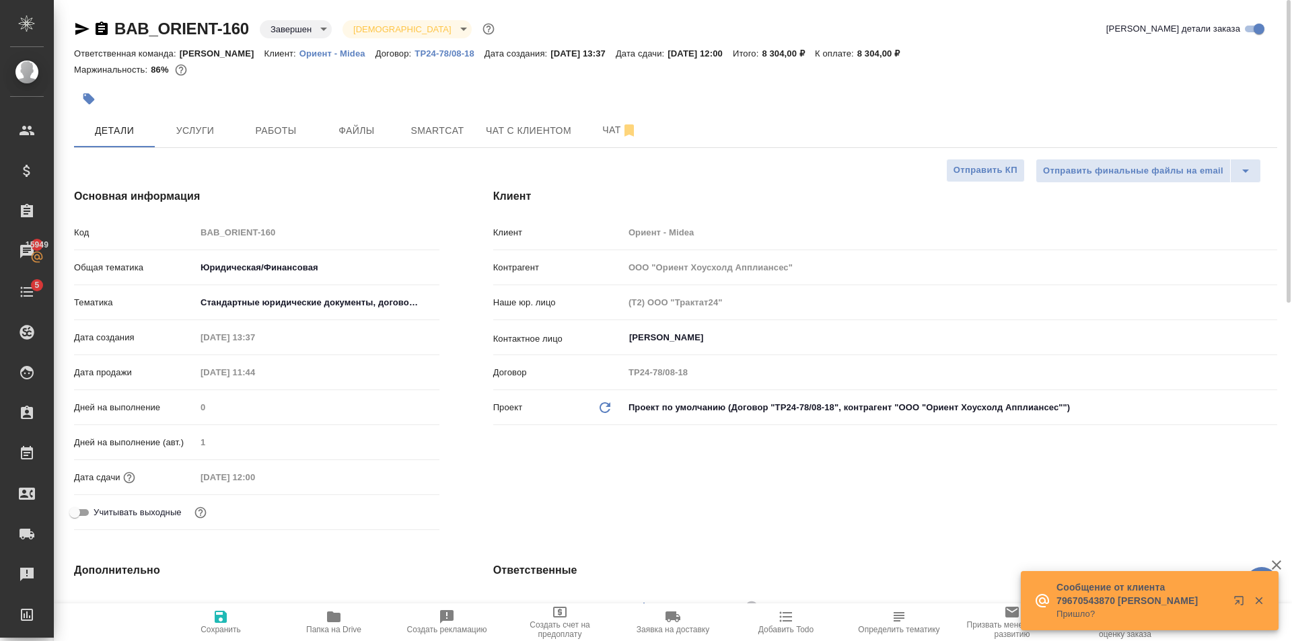
type textarea "x"
click at [79, 30] on icon "button" at bounding box center [82, 29] width 16 height 16
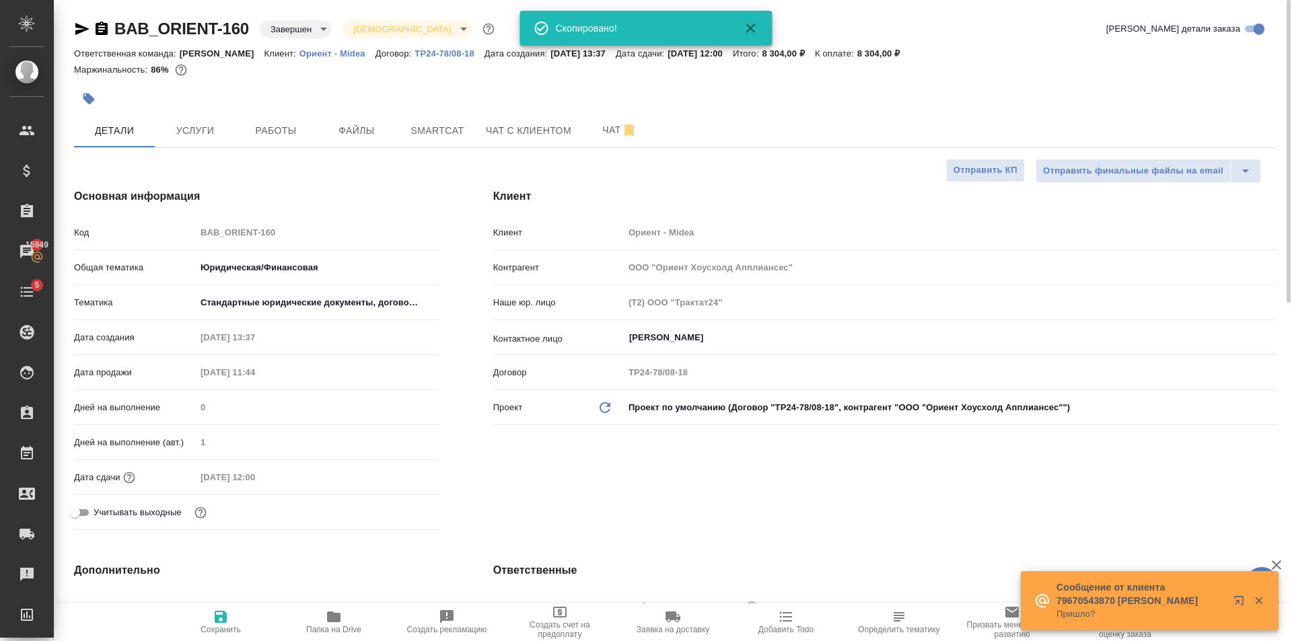
type textarea "x"
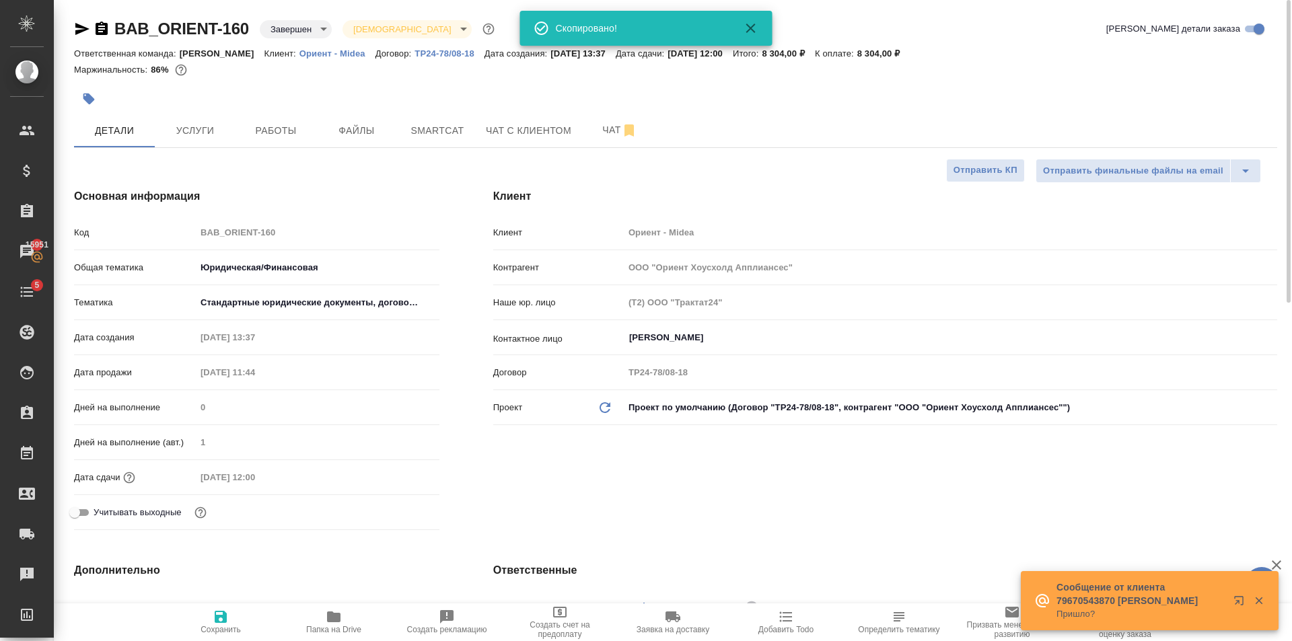
type textarea "x"
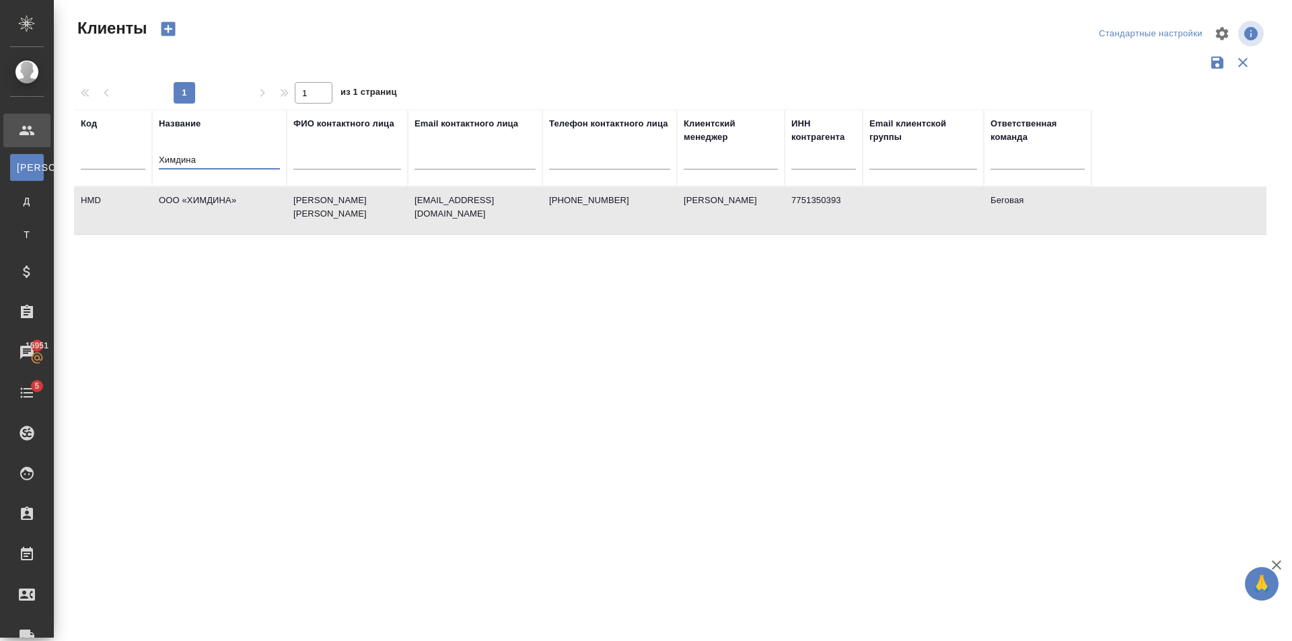
select select "RU"
click at [0, 167] on div ".cls-1 fill:#fff; AWATERA [PERSON_NAME] Клиенты К Клиенты Д Договоры Т Тендеры …" at bounding box center [646, 320] width 1292 height 641
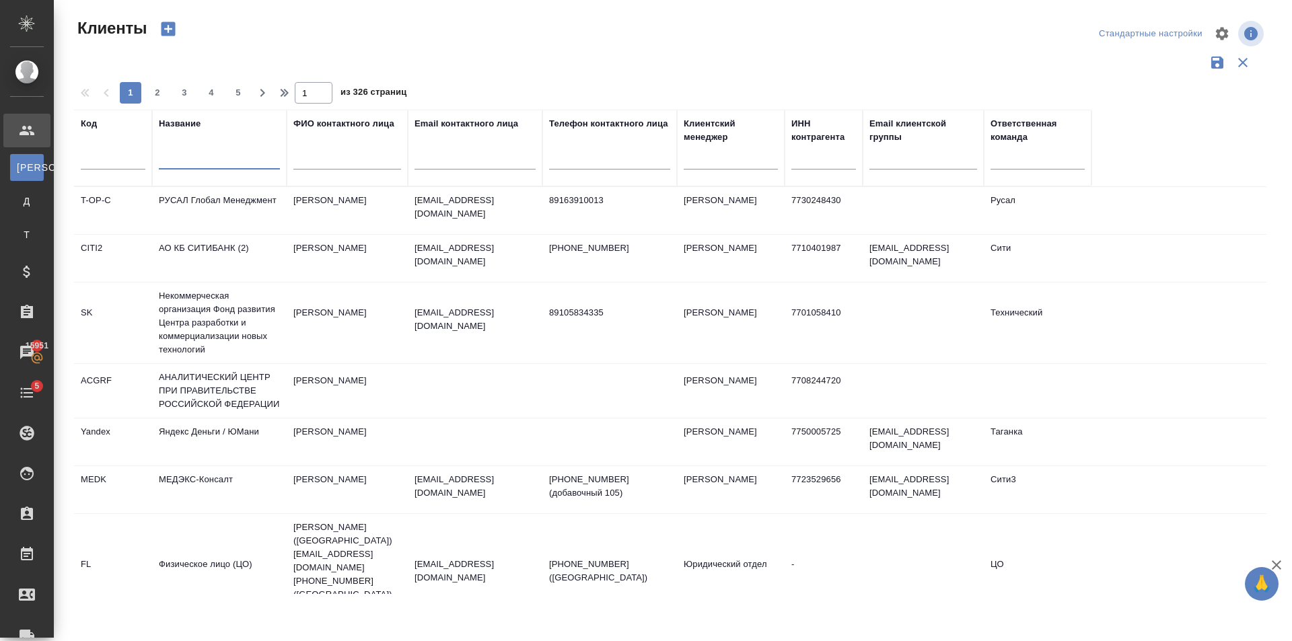
click at [221, 156] on input "text" at bounding box center [219, 161] width 121 height 17
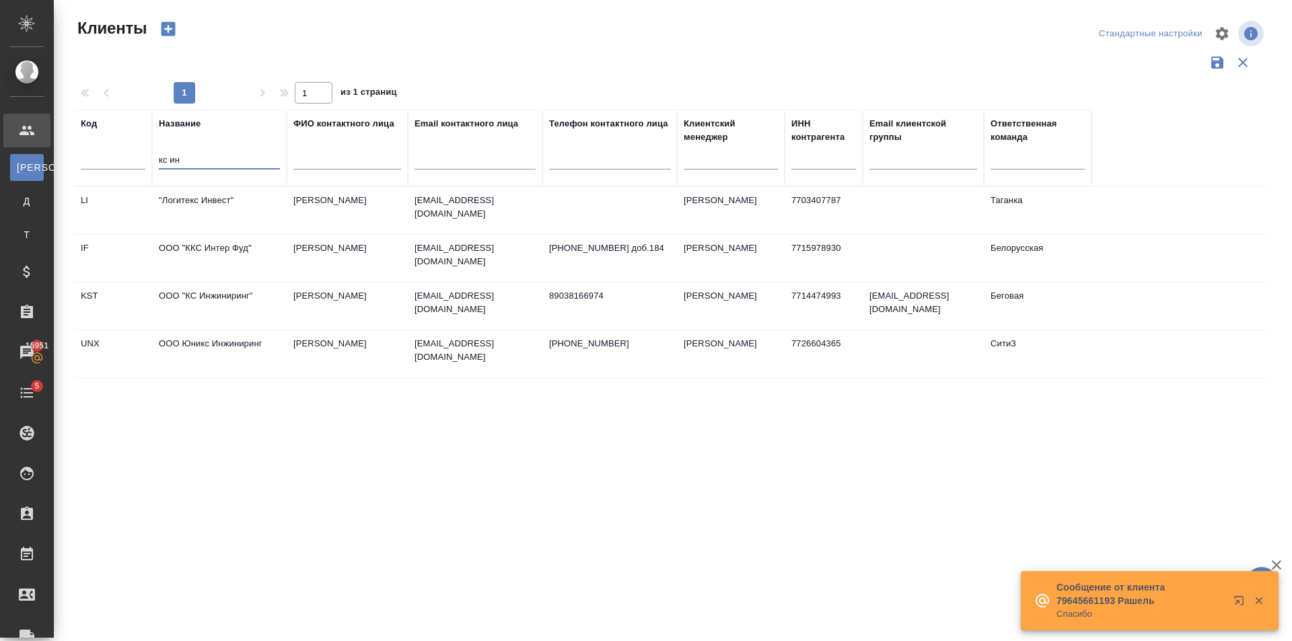
type input "кс ин"
click at [336, 301] on td "[PERSON_NAME]" at bounding box center [347, 306] width 121 height 47
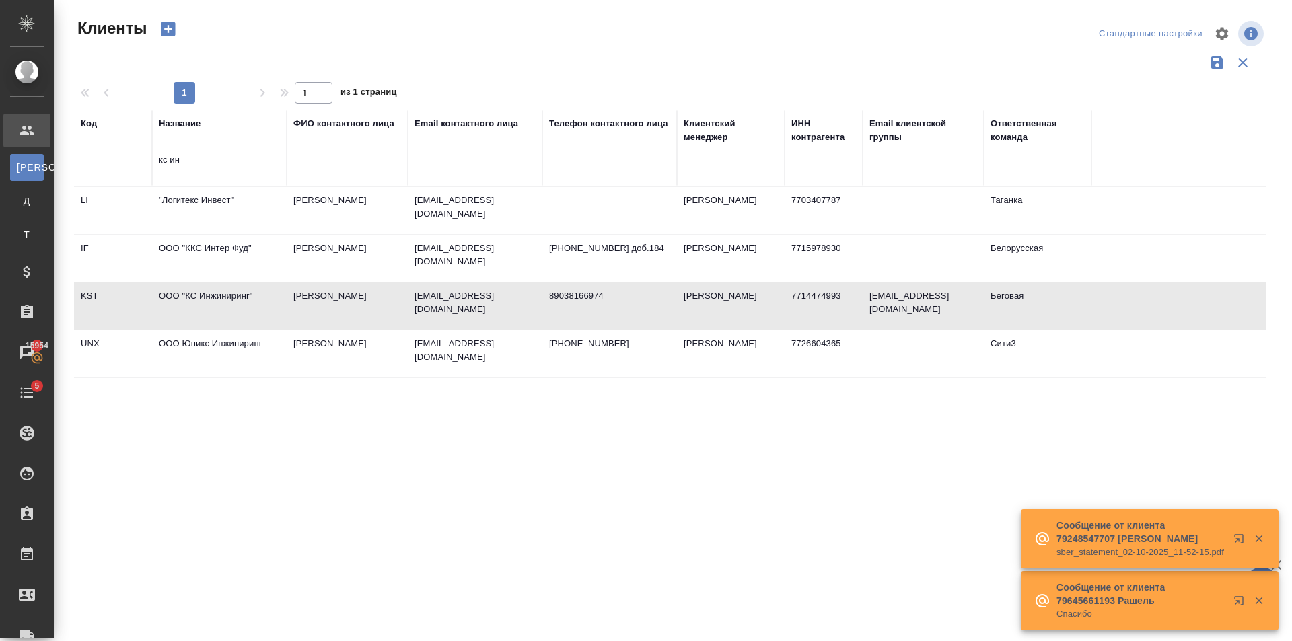
drag, startPoint x: 206, startPoint y: 161, endPoint x: 585, endPoint y: 142, distance: 379.2
click at [147, 163] on tr "Код Название кс ин ФИО контактного лица Email контактного лица Телефон контактн…" at bounding box center [582, 148] width 1017 height 77
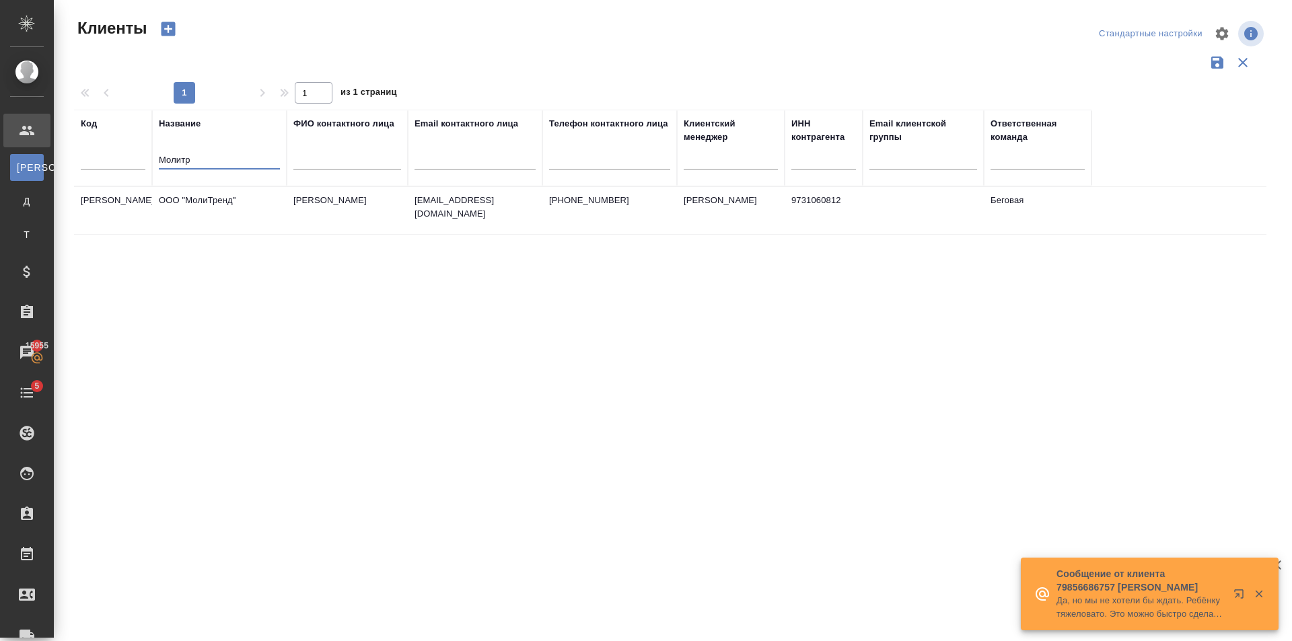
type input "Молитр"
click at [355, 217] on td "Аракелян Арам" at bounding box center [347, 210] width 121 height 47
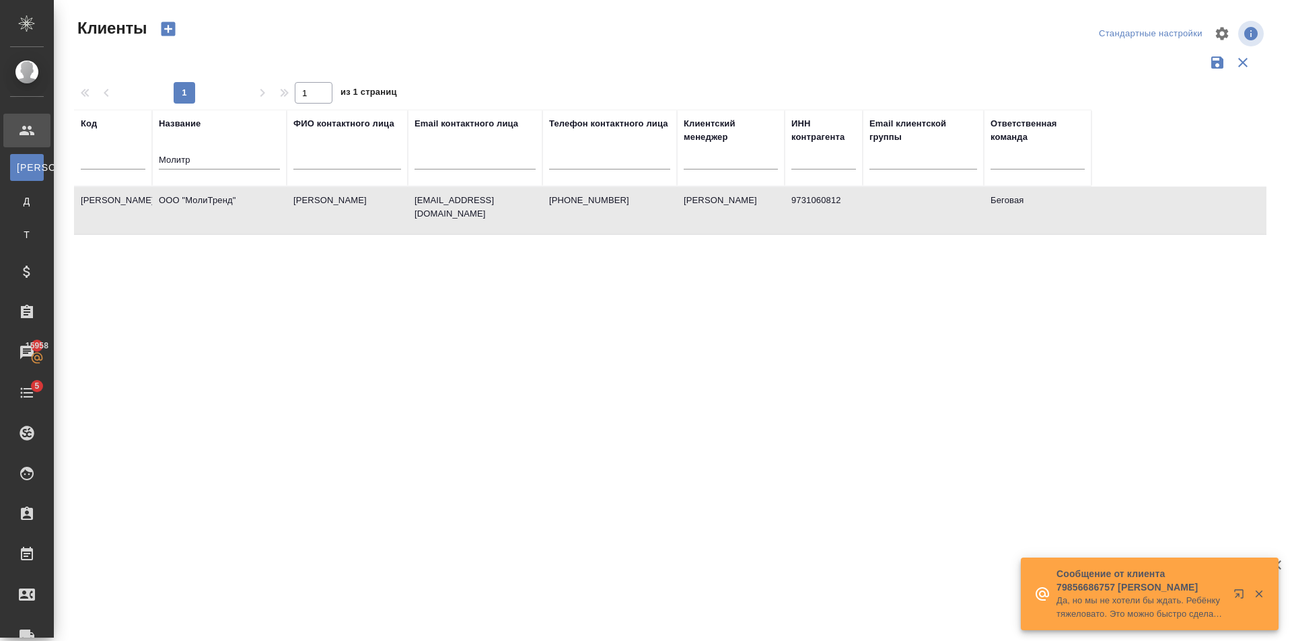
drag, startPoint x: 233, startPoint y: 156, endPoint x: 57, endPoint y: 134, distance: 178.3
click at [126, 149] on tr "Код Название Молитр ФИО контактного лица Email контактного лица Телефон контакт…" at bounding box center [582, 148] width 1017 height 77
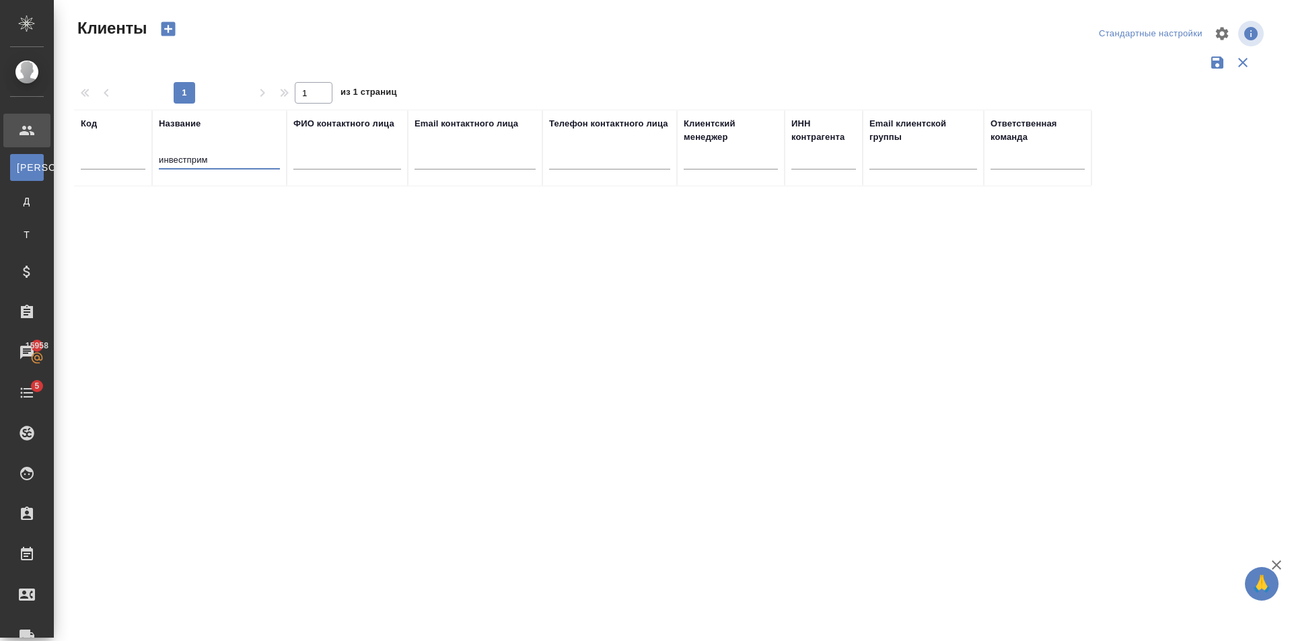
click at [187, 159] on input "инвестприм" at bounding box center [219, 161] width 121 height 17
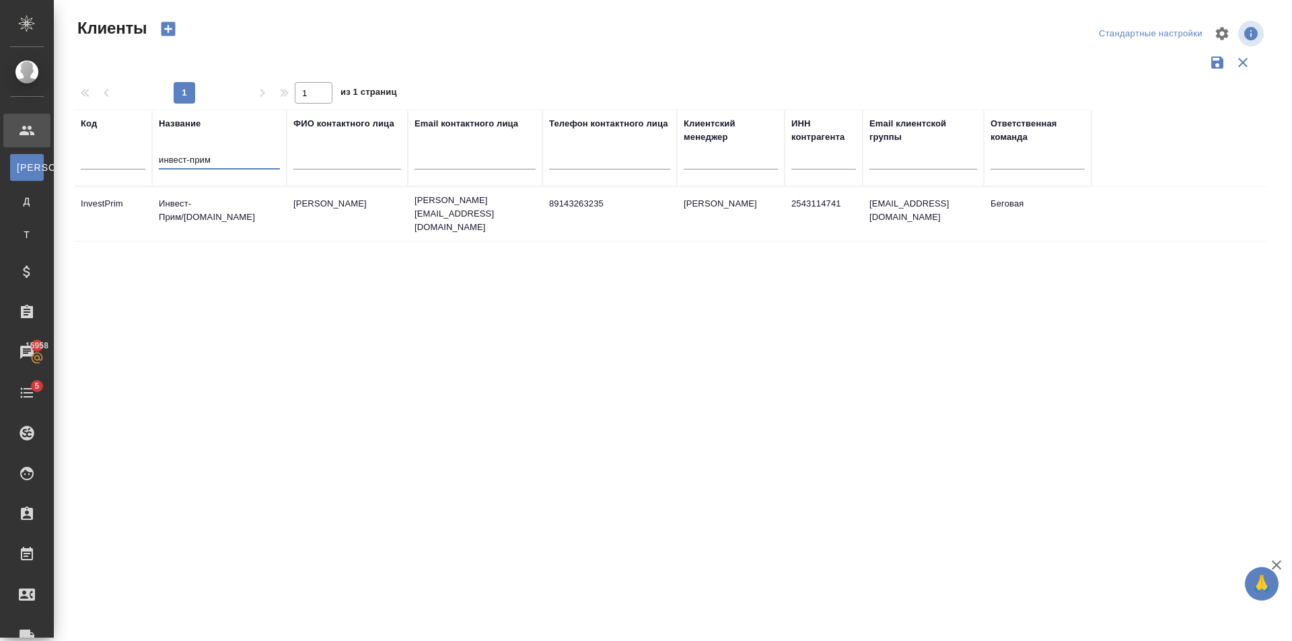
type input "инвест-прим"
click at [291, 218] on td "Данилов Алексей" at bounding box center [347, 213] width 121 height 47
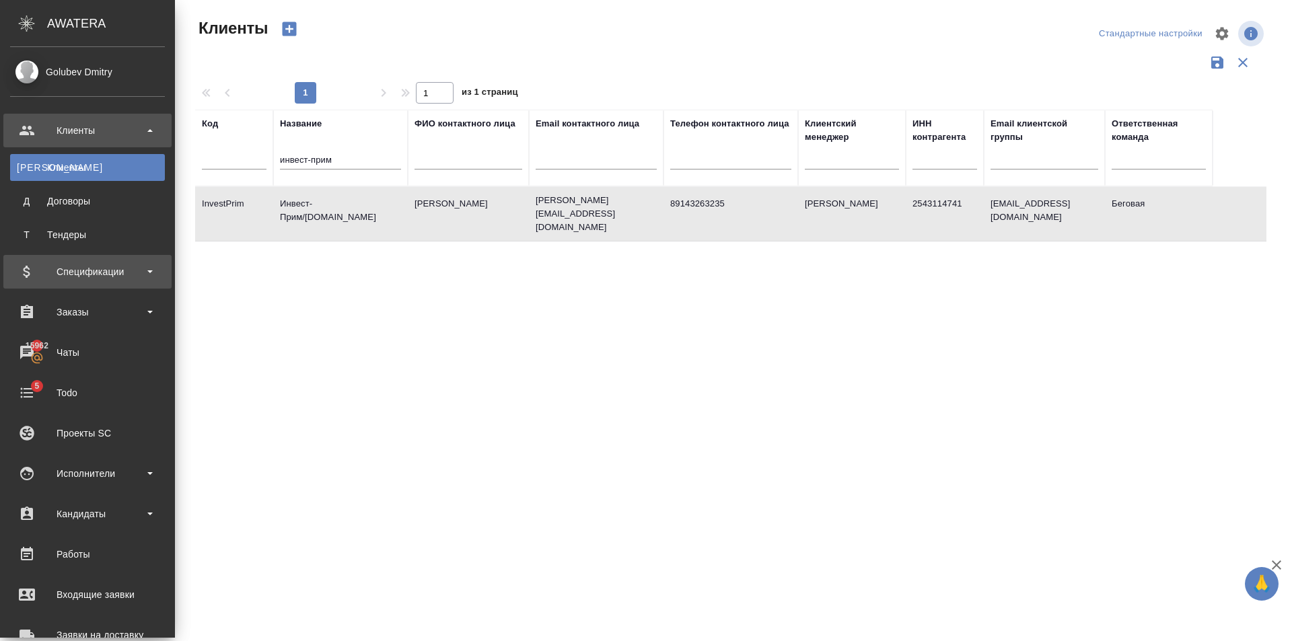
click at [107, 275] on div "Спецификации" at bounding box center [87, 272] width 155 height 20
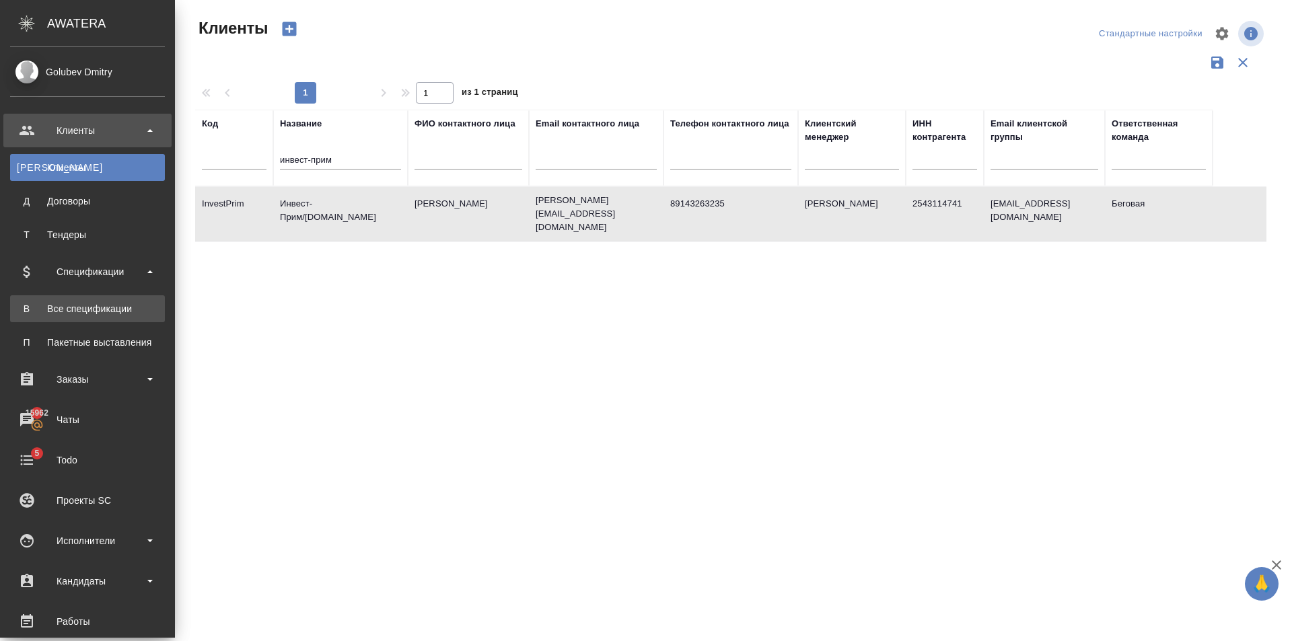
click at [96, 299] on link "В Все спецификации" at bounding box center [87, 308] width 155 height 27
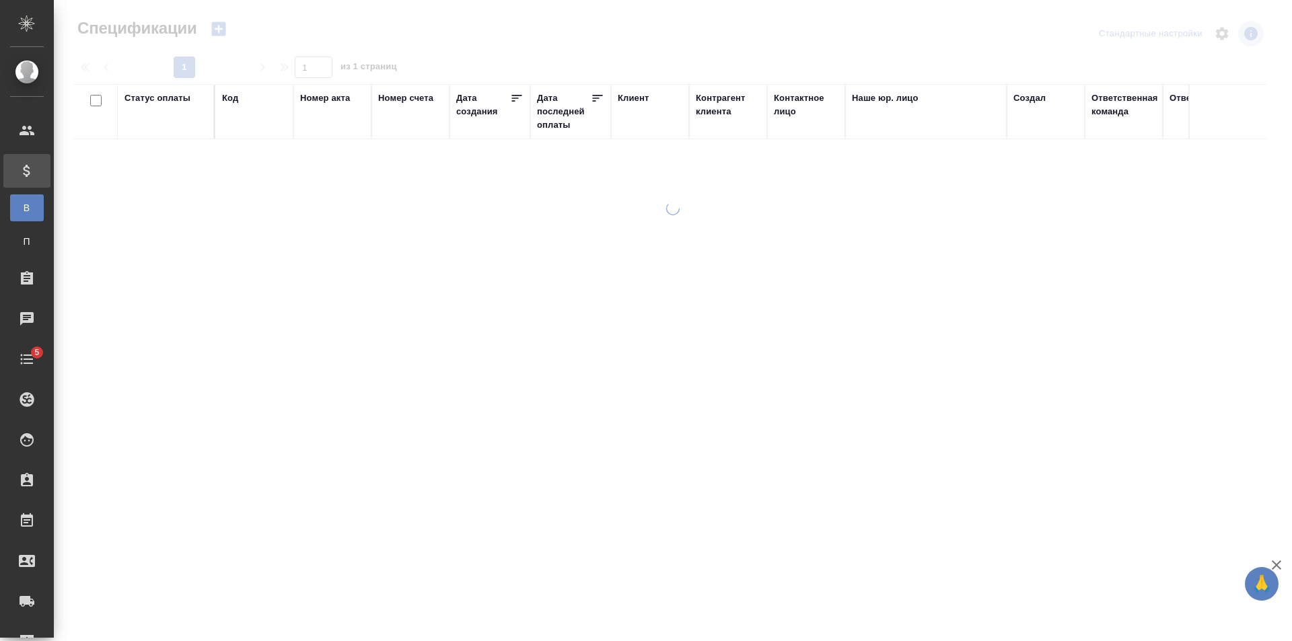
click at [217, 30] on div at bounding box center [673, 288] width 1238 height 576
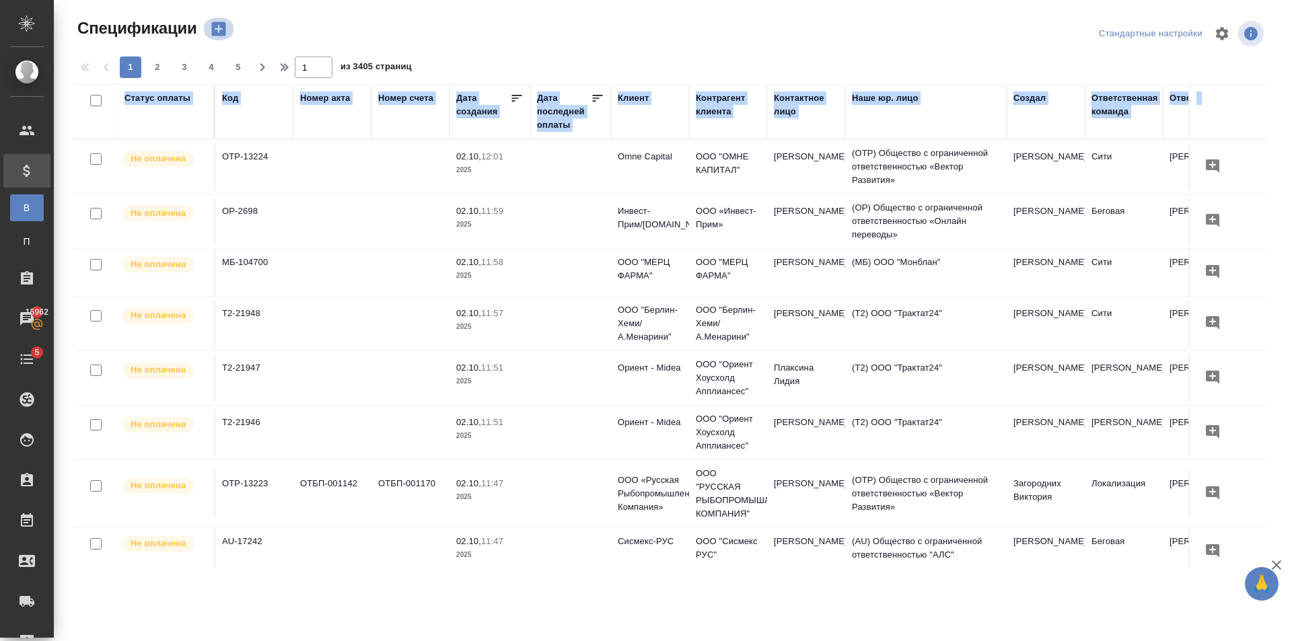
click at [217, 30] on icon "button" at bounding box center [218, 29] width 14 height 14
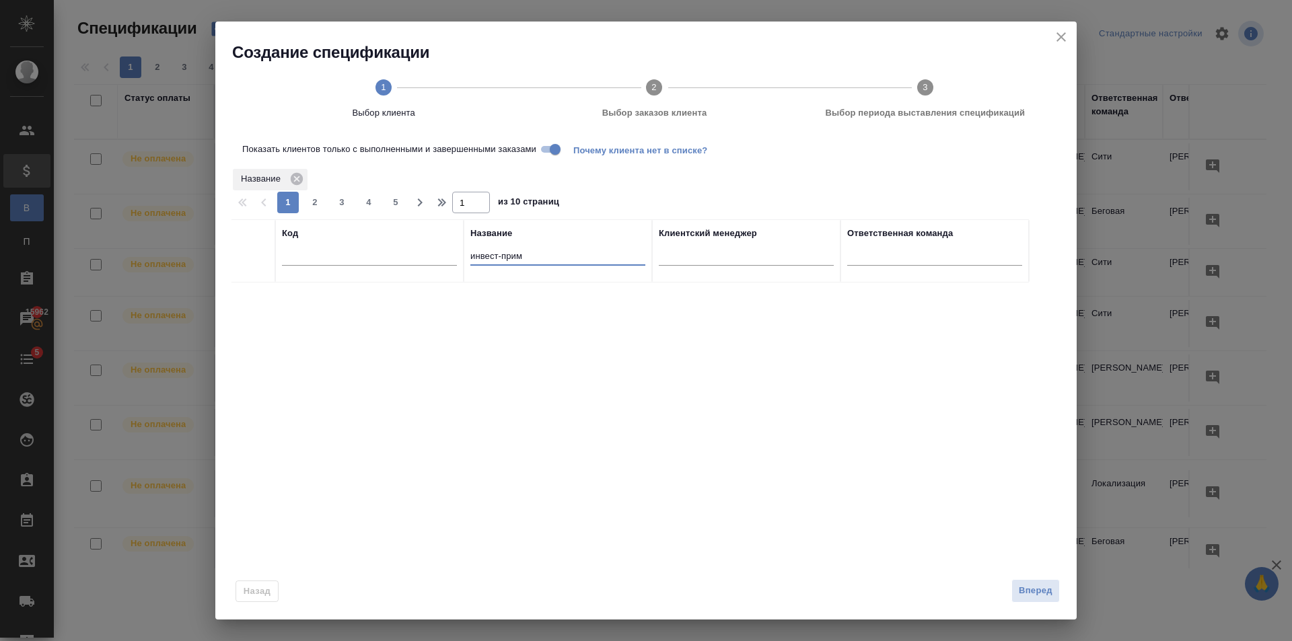
drag, startPoint x: 553, startPoint y: 256, endPoint x: 338, endPoint y: 258, distance: 214.6
click at [338, 258] on tr "Код Название инвест-прим Клиентский менеджер Ответственная команда" at bounding box center [629, 250] width 797 height 63
type input "домашний"
click at [250, 298] on input "checkbox" at bounding box center [253, 298] width 11 height 11
checkbox input "true"
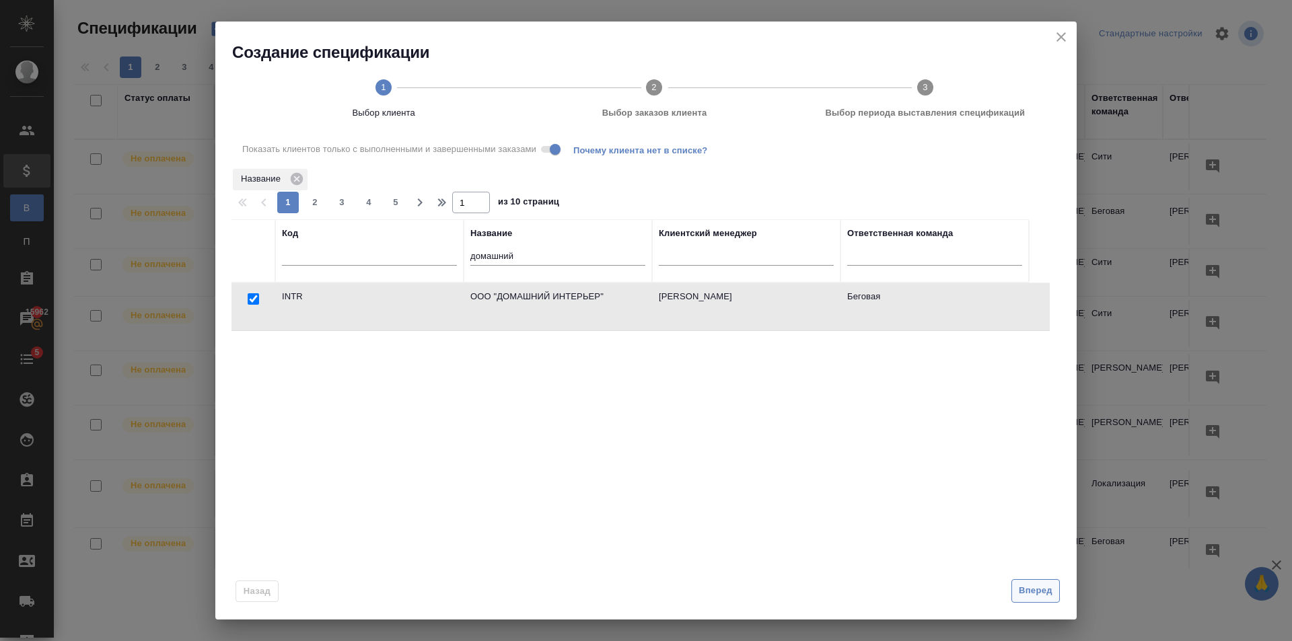
click at [1021, 593] on span "Вперед" at bounding box center [1035, 590] width 34 height 15
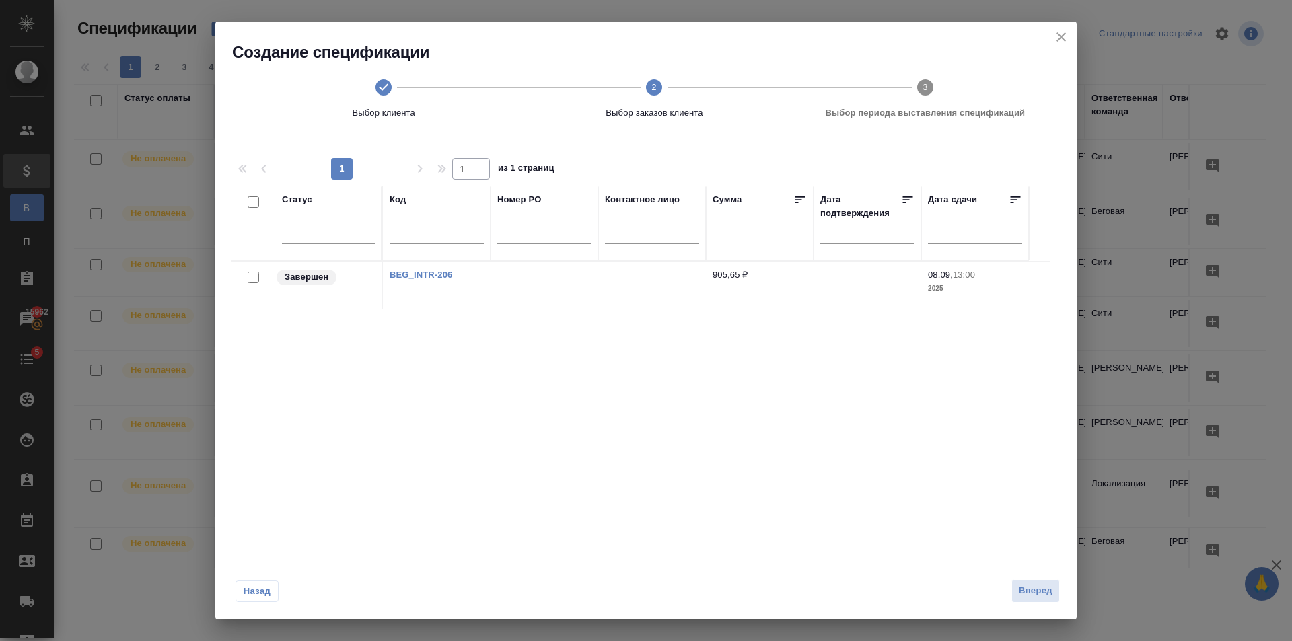
click at [250, 276] on input "checkbox" at bounding box center [253, 277] width 11 height 11
checkbox input "true"
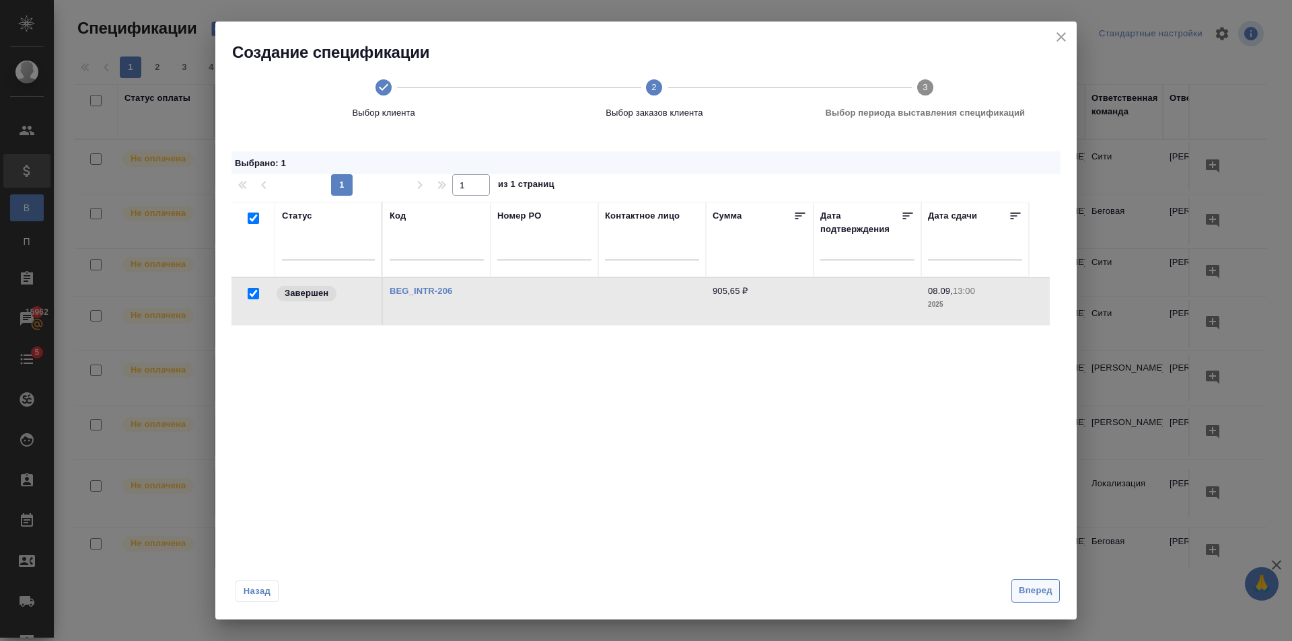
click at [1035, 593] on span "Вперед" at bounding box center [1035, 590] width 34 height 15
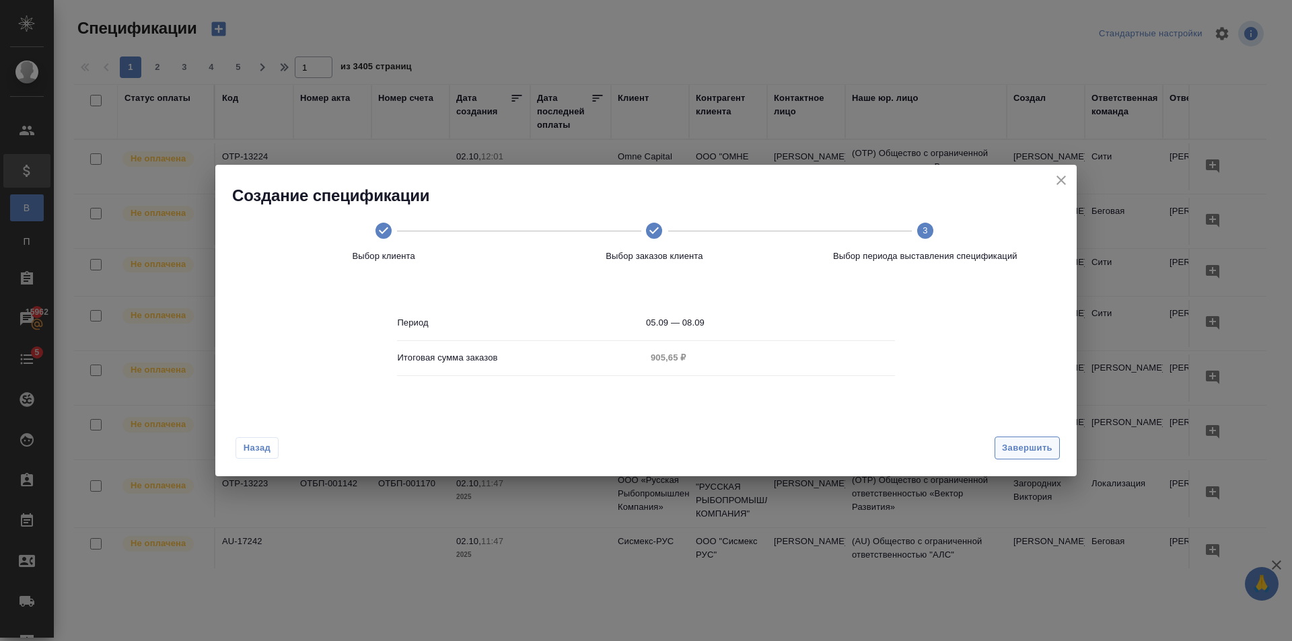
click at [1027, 450] on span "Завершить" at bounding box center [1027, 448] width 50 height 15
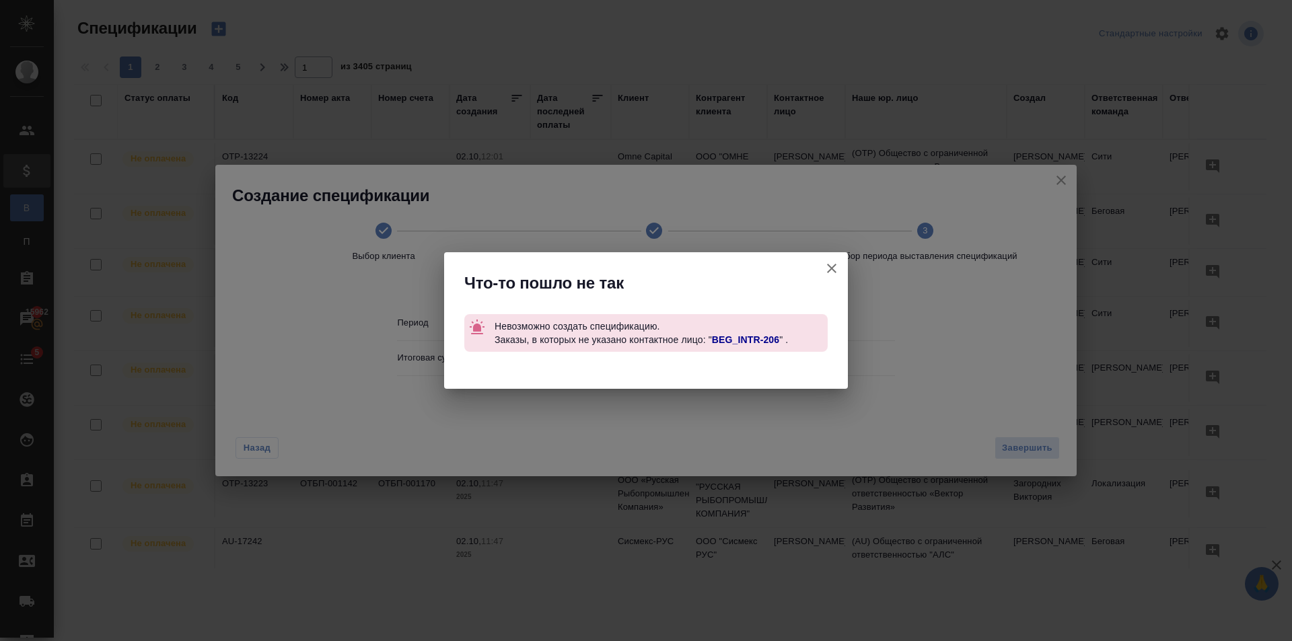
click at [836, 270] on icon "button" at bounding box center [831, 268] width 16 height 16
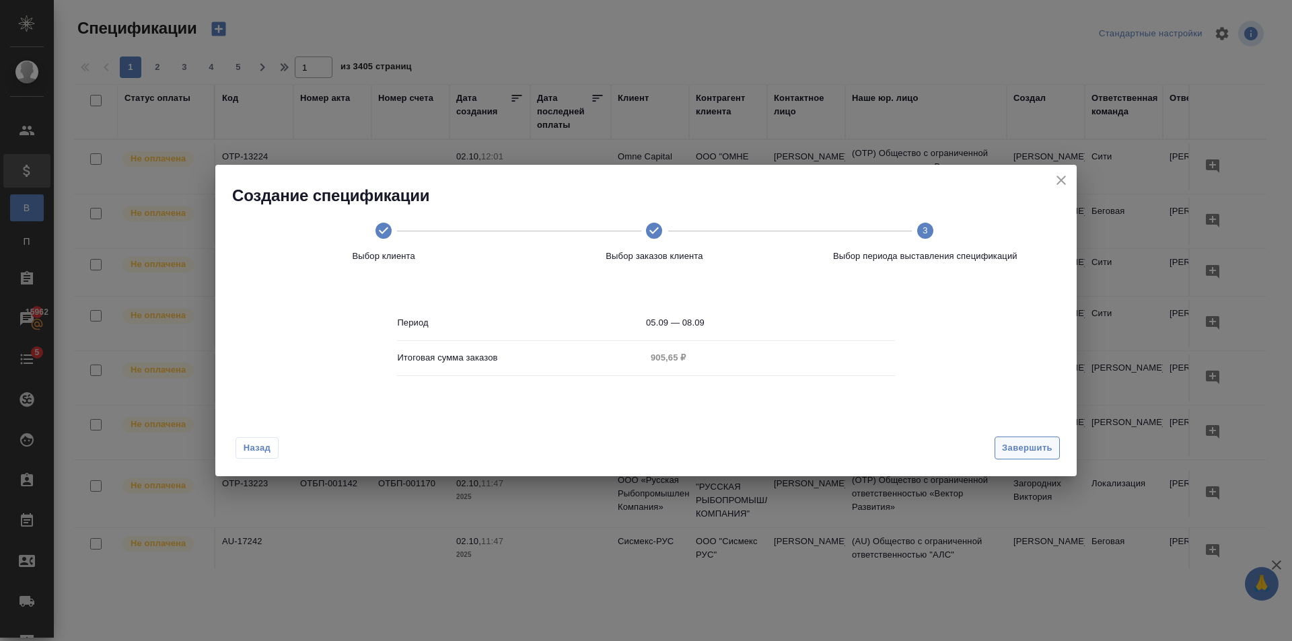
click at [1008, 441] on span "Завершить" at bounding box center [1027, 448] width 50 height 15
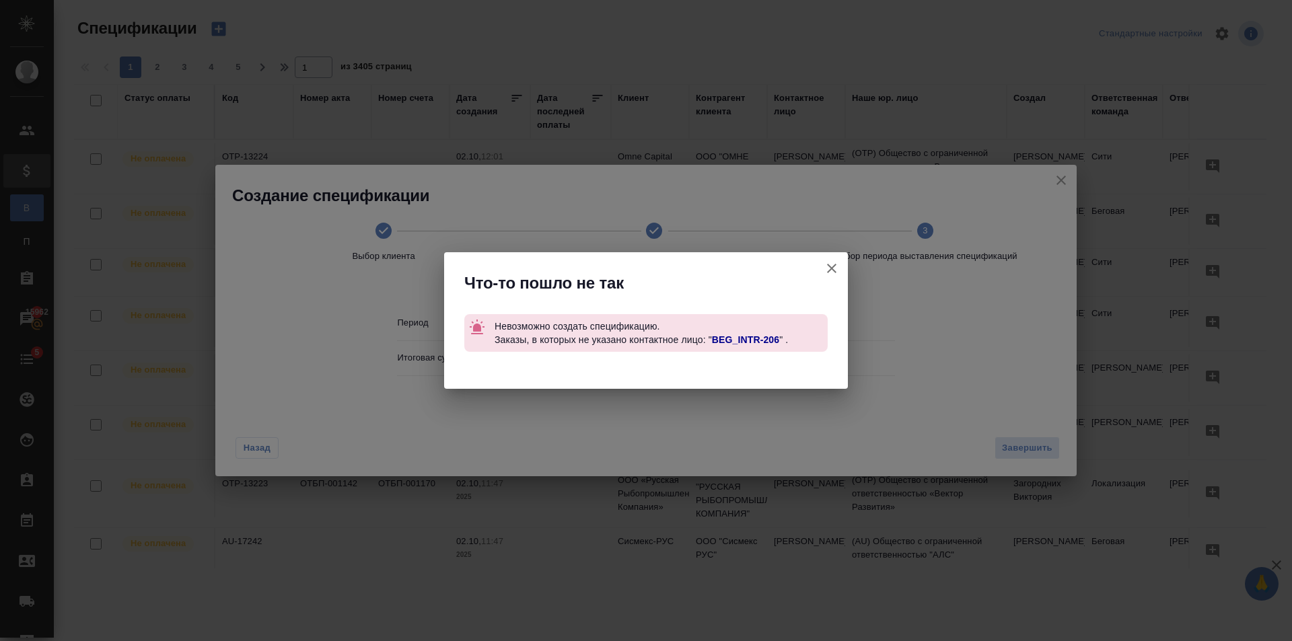
click at [733, 338] on link "BEG_INTR-206" at bounding box center [745, 339] width 67 height 11
click at [833, 266] on icon "button" at bounding box center [831, 268] width 9 height 9
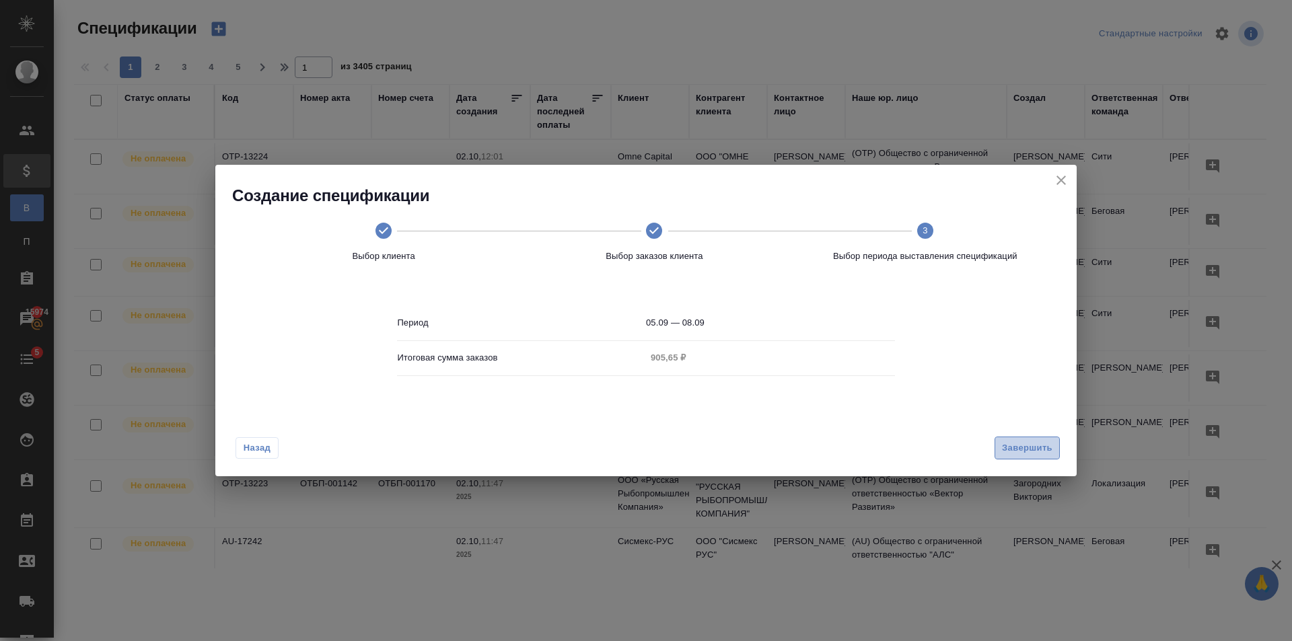
click at [1035, 448] on span "Завершить" at bounding box center [1027, 448] width 50 height 15
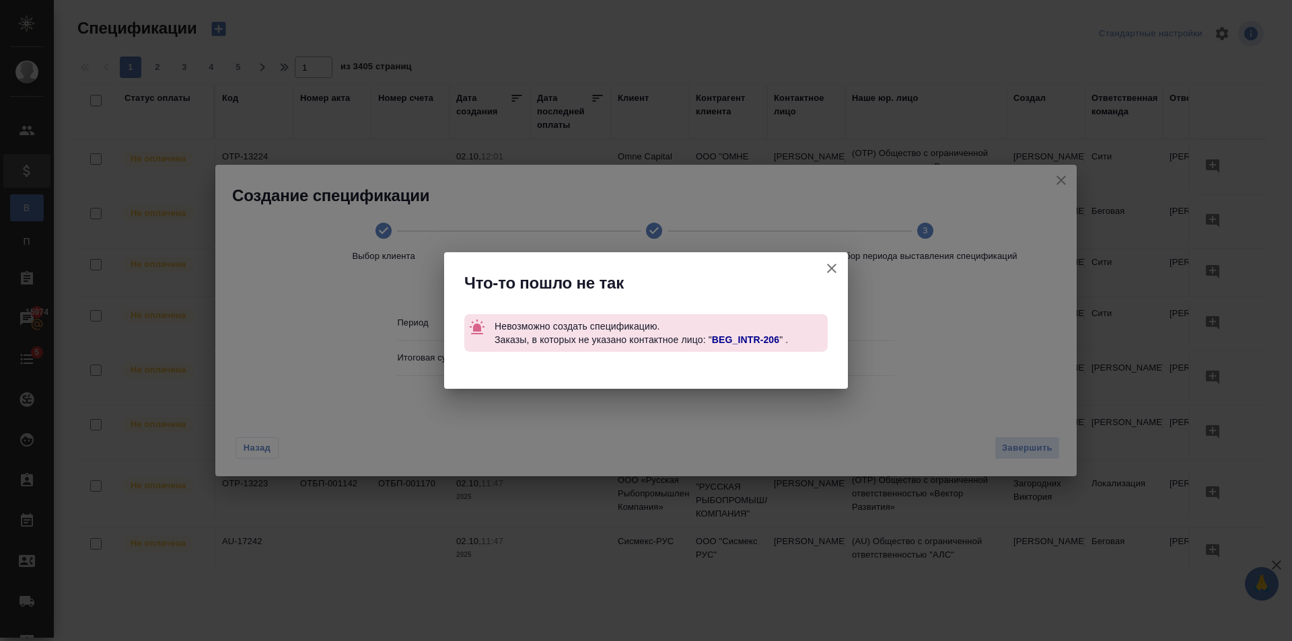
click at [835, 265] on icon "button" at bounding box center [831, 268] width 9 height 9
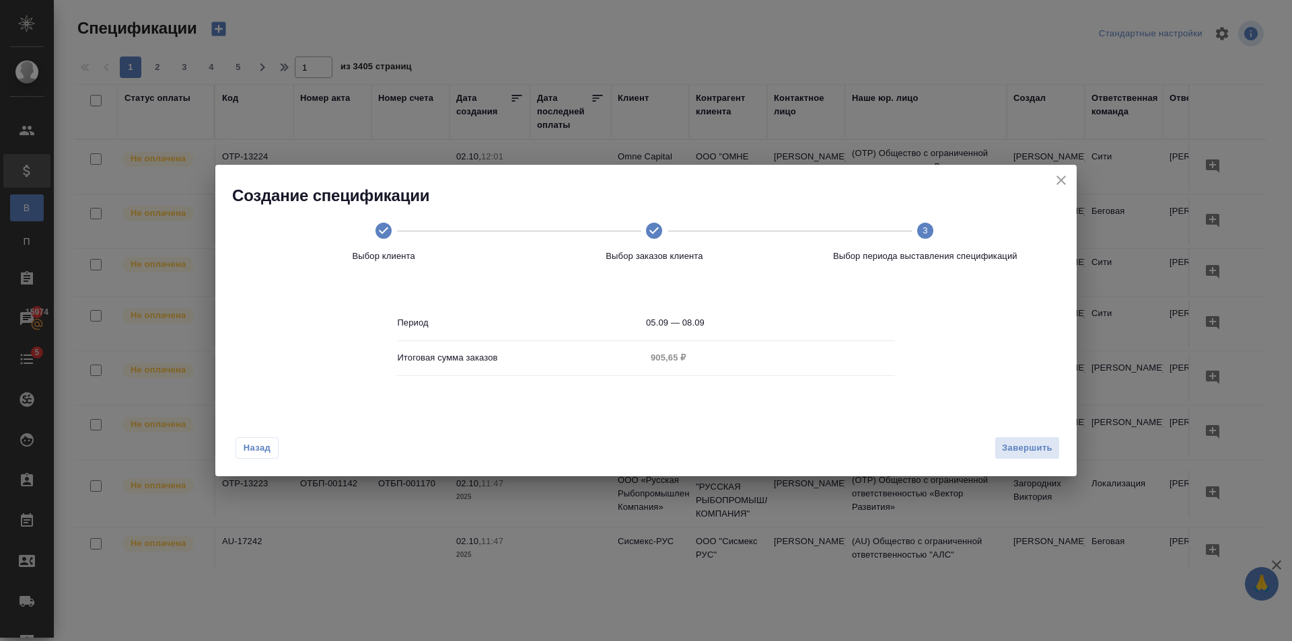
click at [266, 444] on span "Назад" at bounding box center [257, 447] width 28 height 13
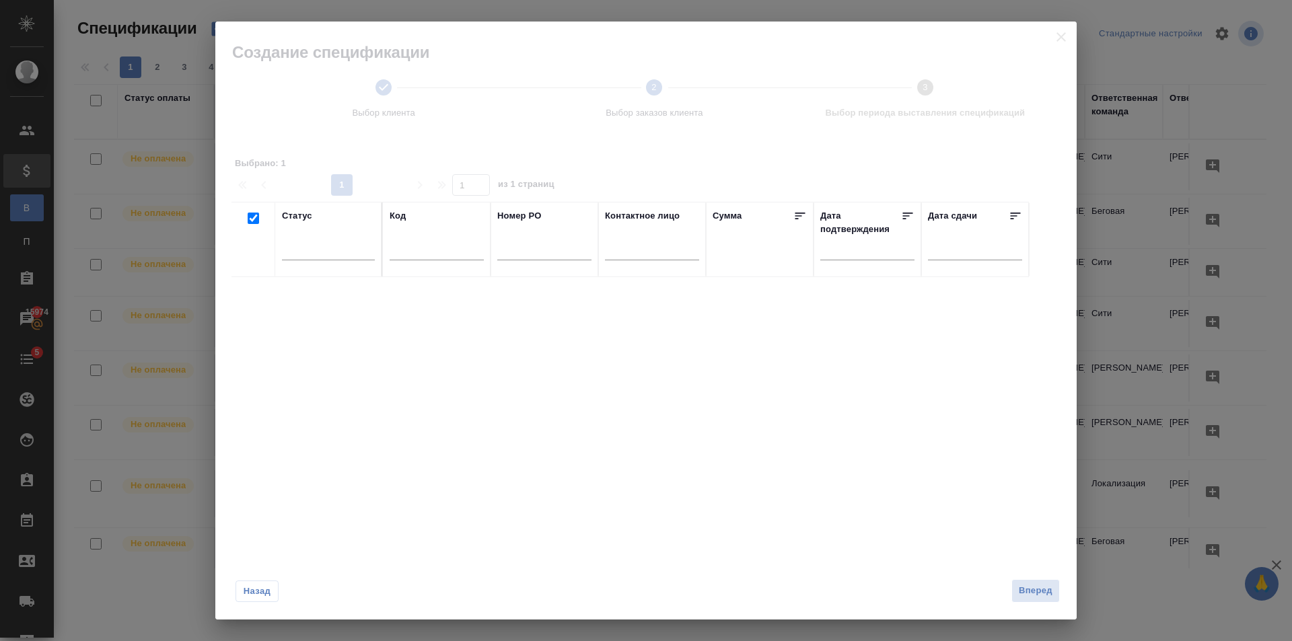
checkbox input "true"
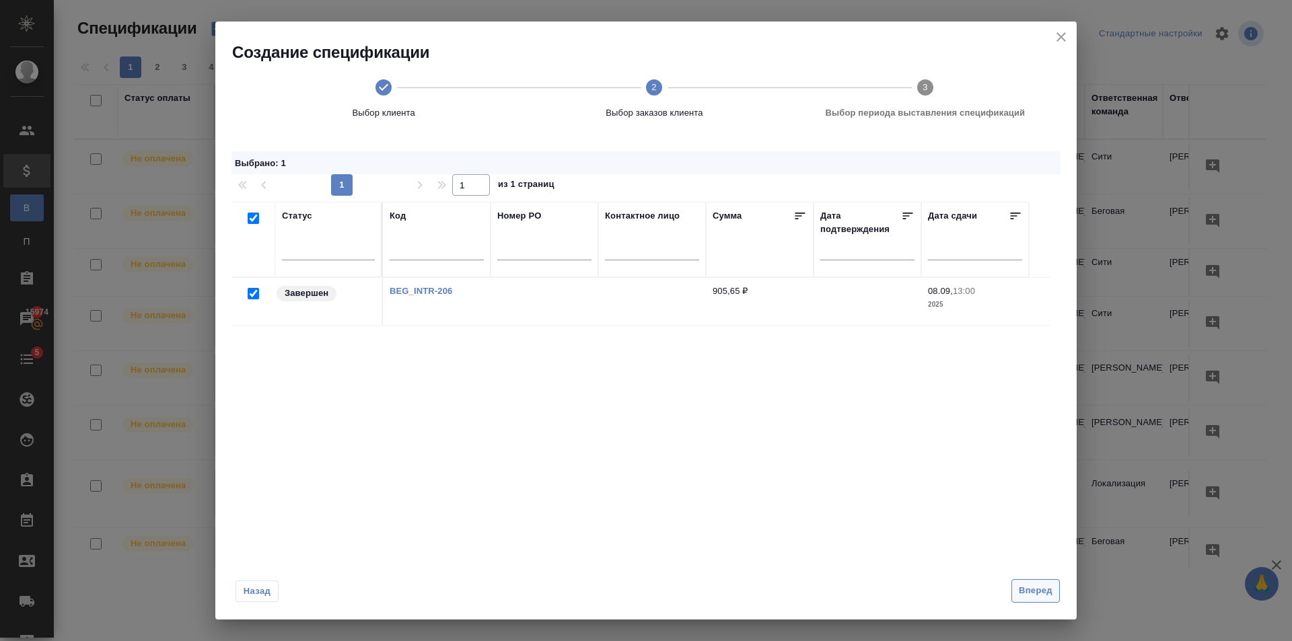
click at [1042, 587] on span "Вперед" at bounding box center [1035, 590] width 34 height 15
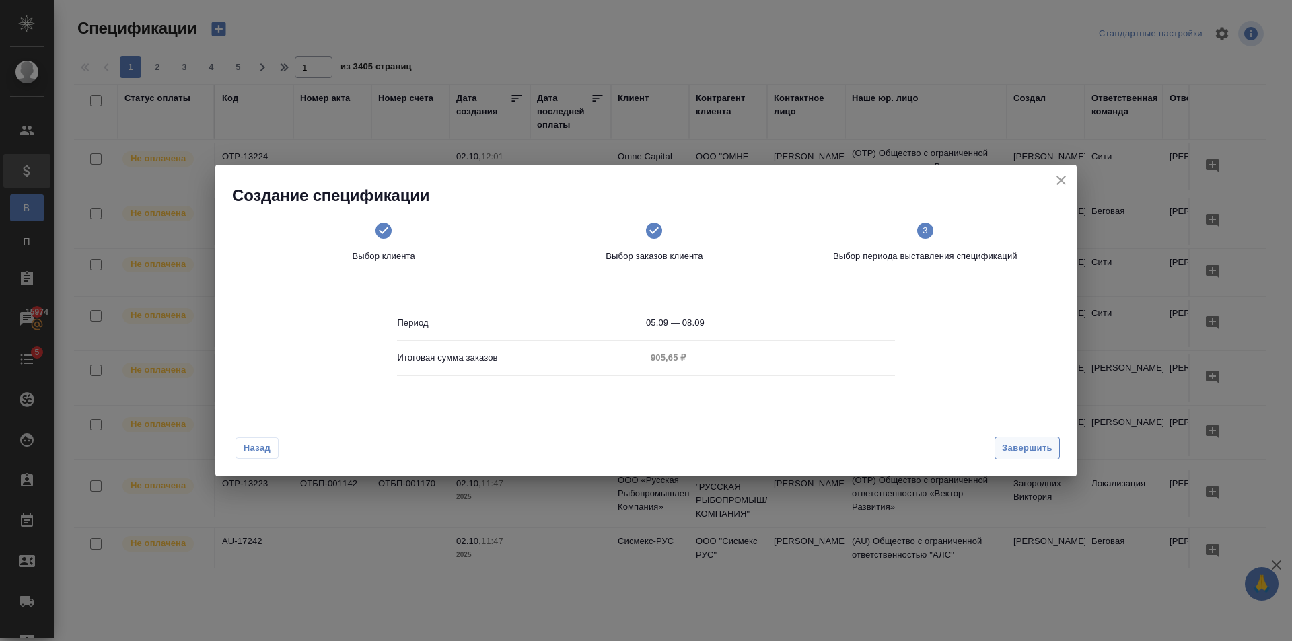
click at [1047, 443] on span "Завершить" at bounding box center [1027, 448] width 50 height 15
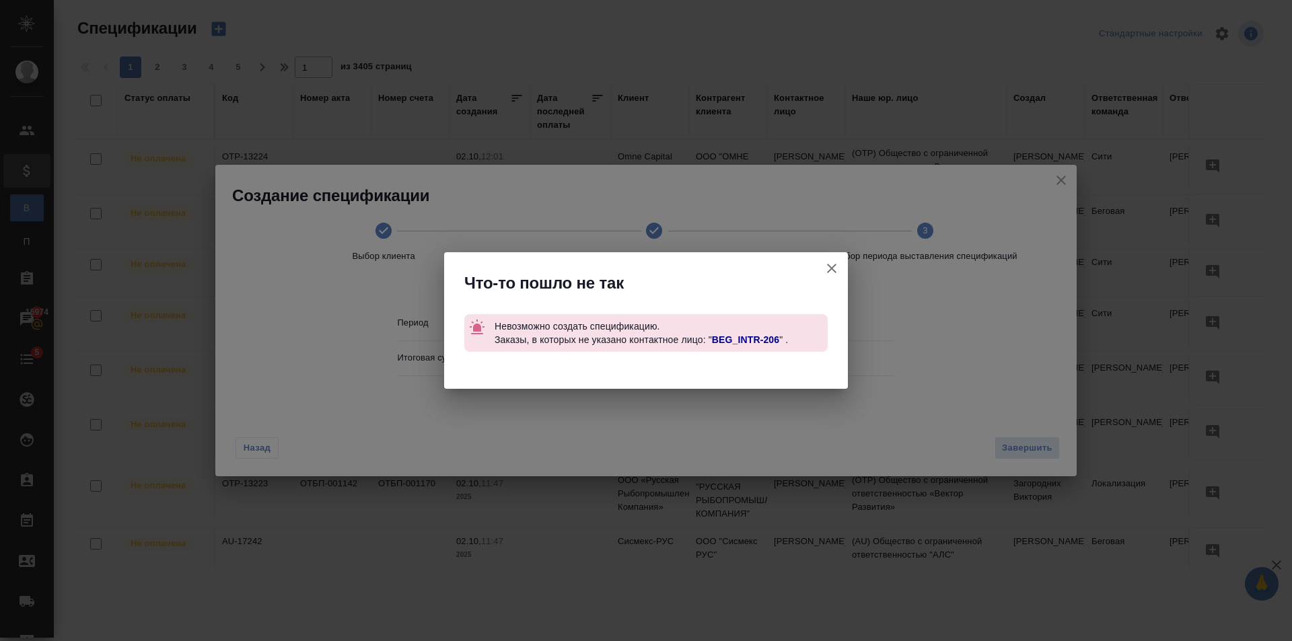
click at [767, 342] on link "BEG_INTR-206" at bounding box center [745, 339] width 67 height 11
click at [829, 273] on icon "button" at bounding box center [831, 268] width 16 height 16
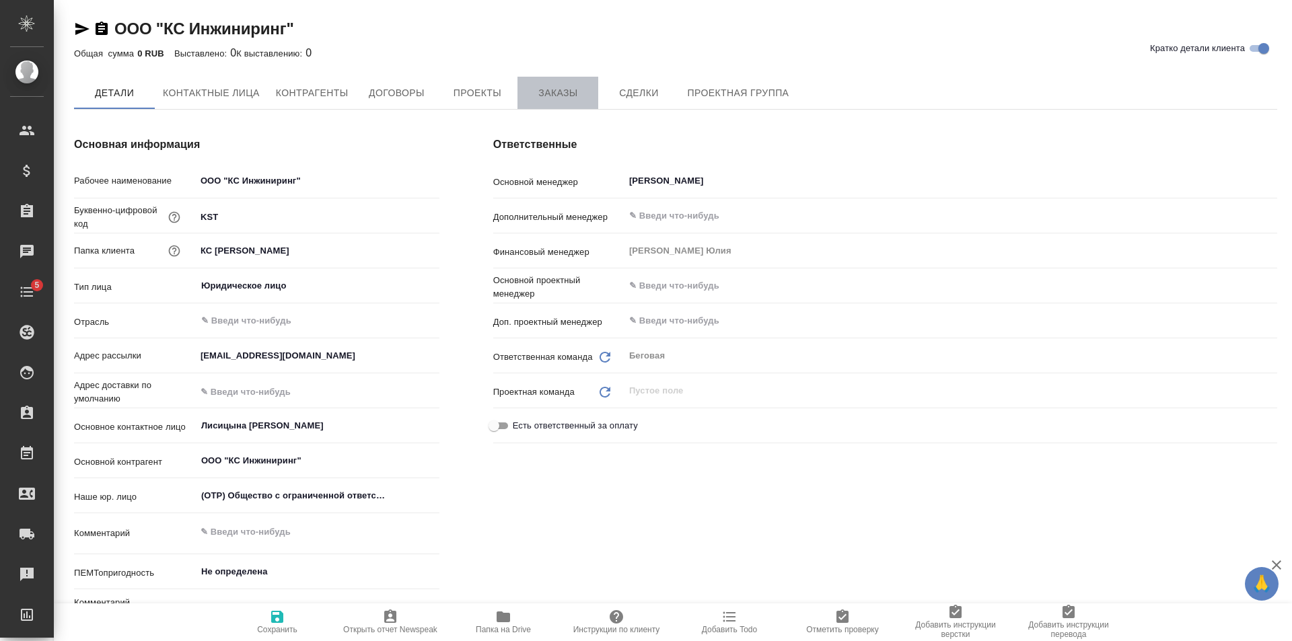
click at [555, 96] on span "Заказы" at bounding box center [557, 93] width 65 height 17
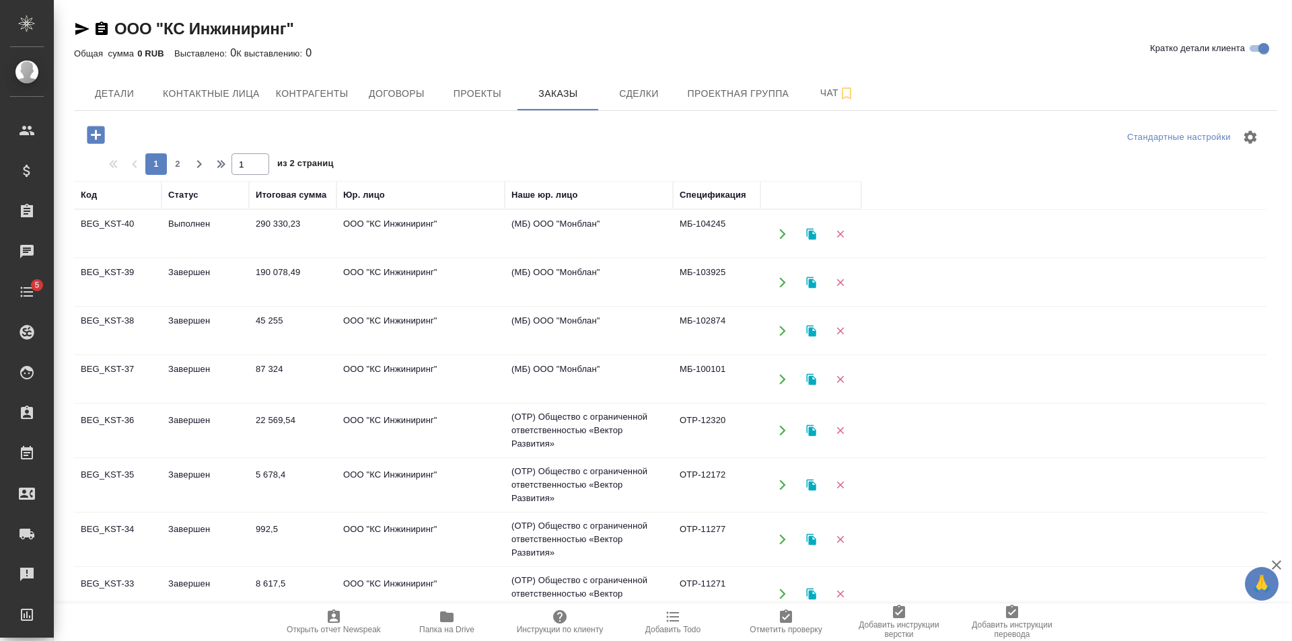
click at [265, 250] on td "290 330,23" at bounding box center [292, 234] width 87 height 47
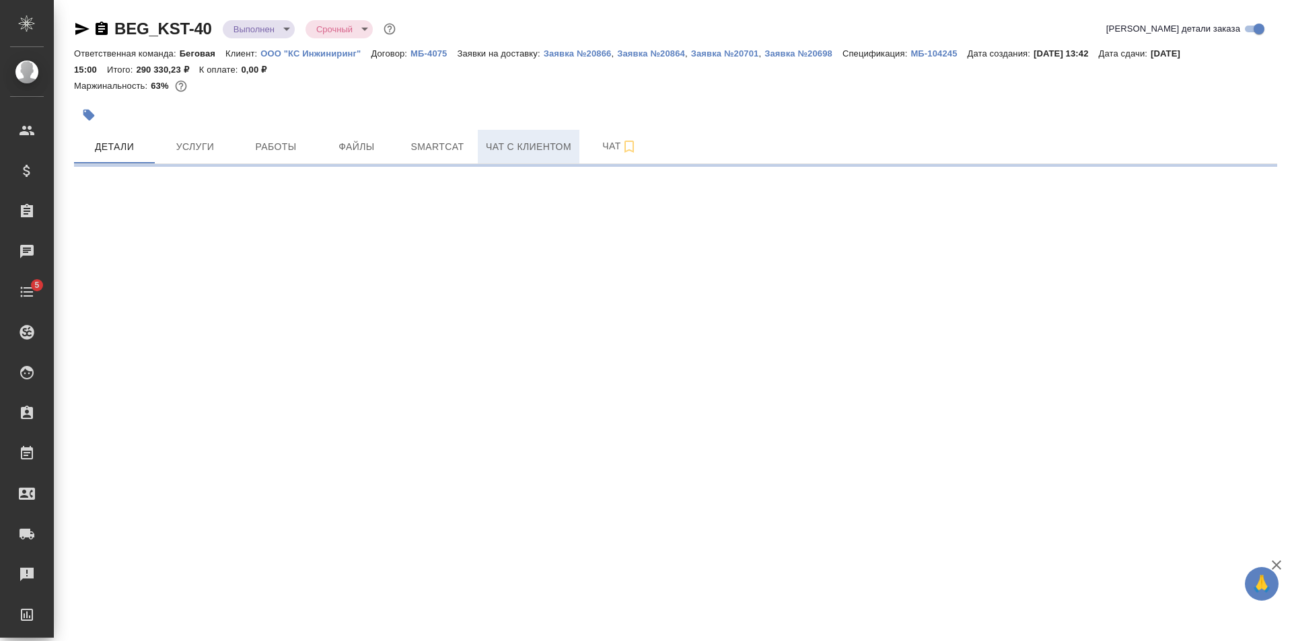
select select "RU"
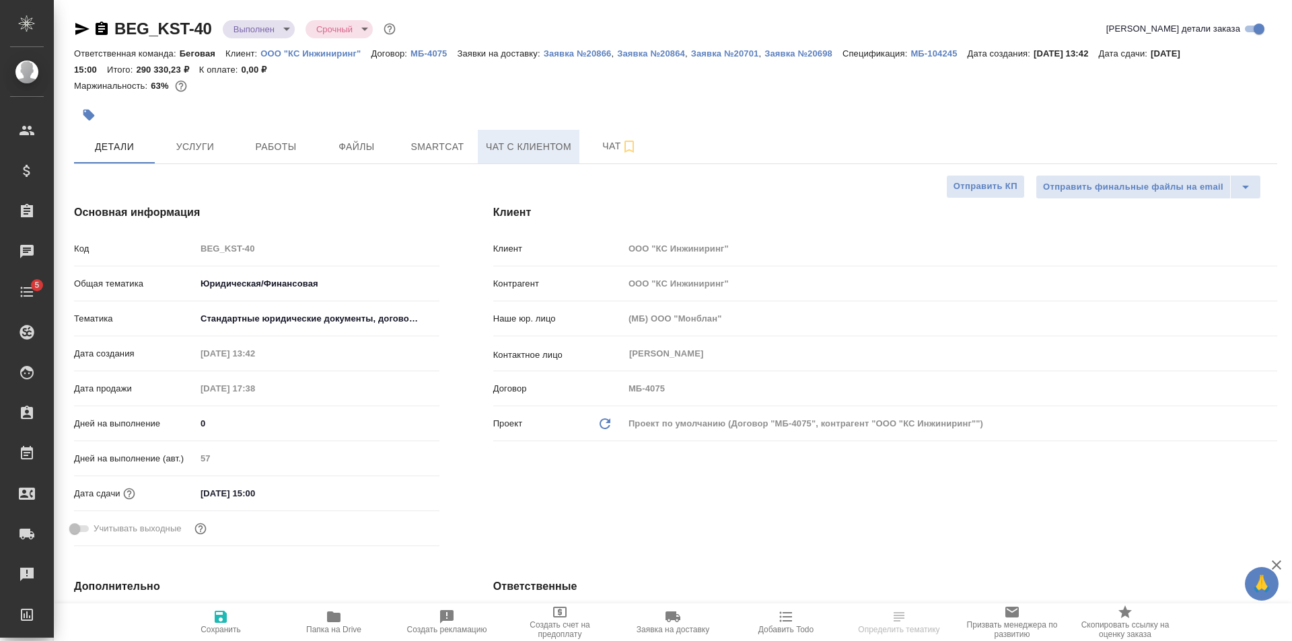
type textarea "x"
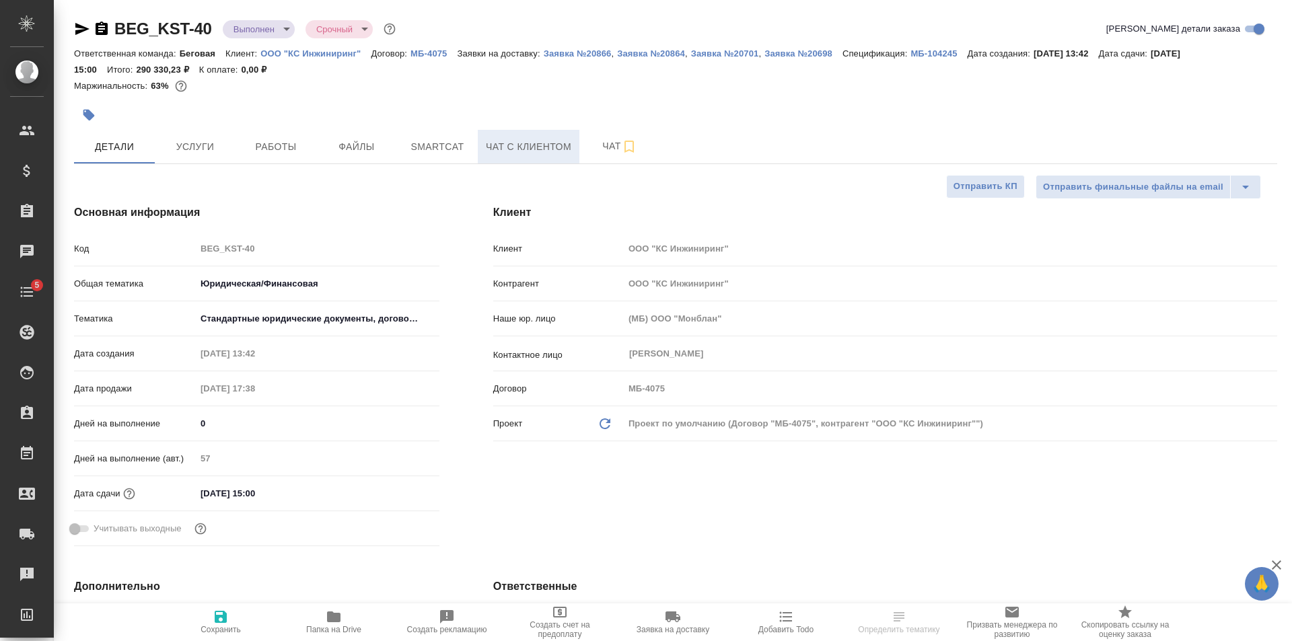
type textarea "x"
click at [446, 56] on p "МБ-4075" at bounding box center [433, 53] width 46 height 10
type textarea "x"
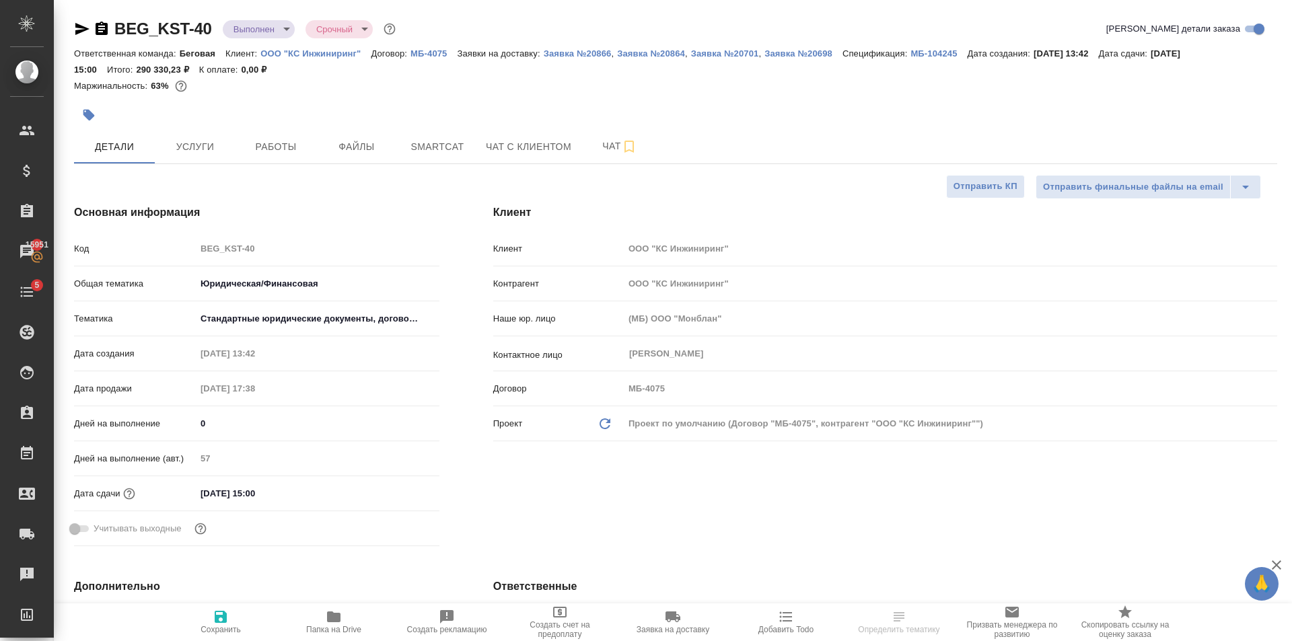
type textarea "x"
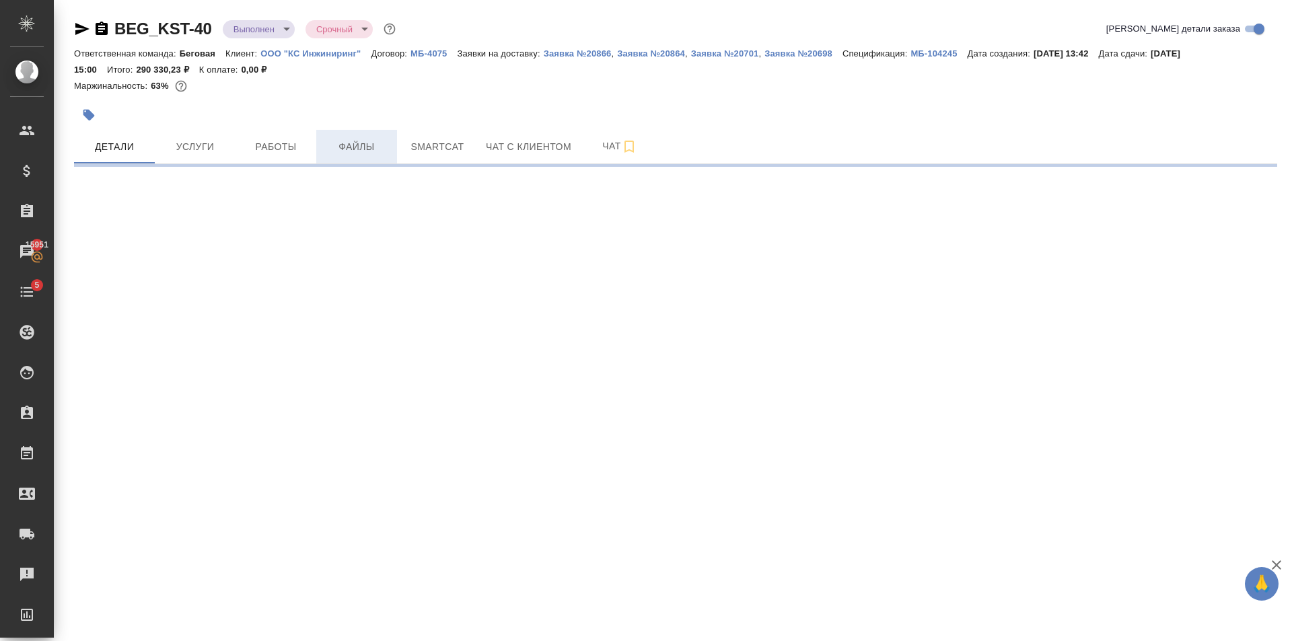
select select "RU"
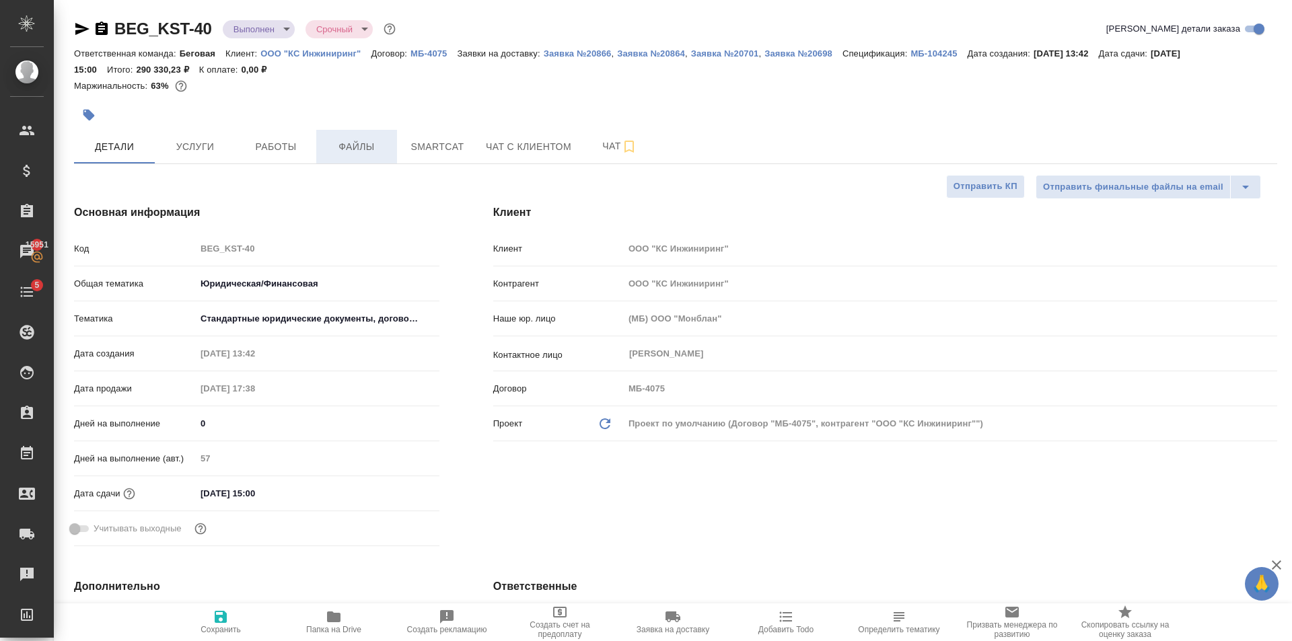
type textarea "x"
click at [293, 147] on span "Работы" at bounding box center [276, 147] width 65 height 17
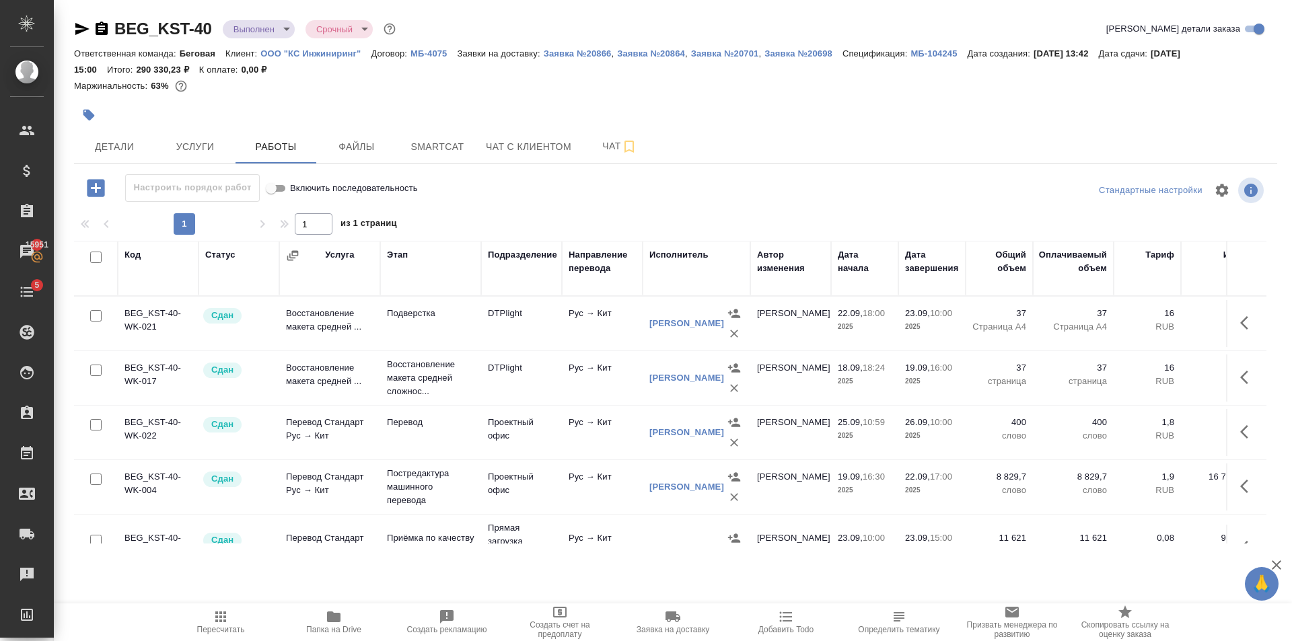
drag, startPoint x: 293, startPoint y: 40, endPoint x: 283, endPoint y: 40, distance: 10.8
click at [291, 40] on div "BEG_KST-40 Выполнен completed Срочный urgent Кратко детали заказа" at bounding box center [675, 31] width 1203 height 27
click at [264, 34] on body "🙏 .cls-1 fill:#fff; AWATERA Golubev Dmitry Клиенты Спецификации Заказы 15951 Ча…" at bounding box center [646, 320] width 1292 height 641
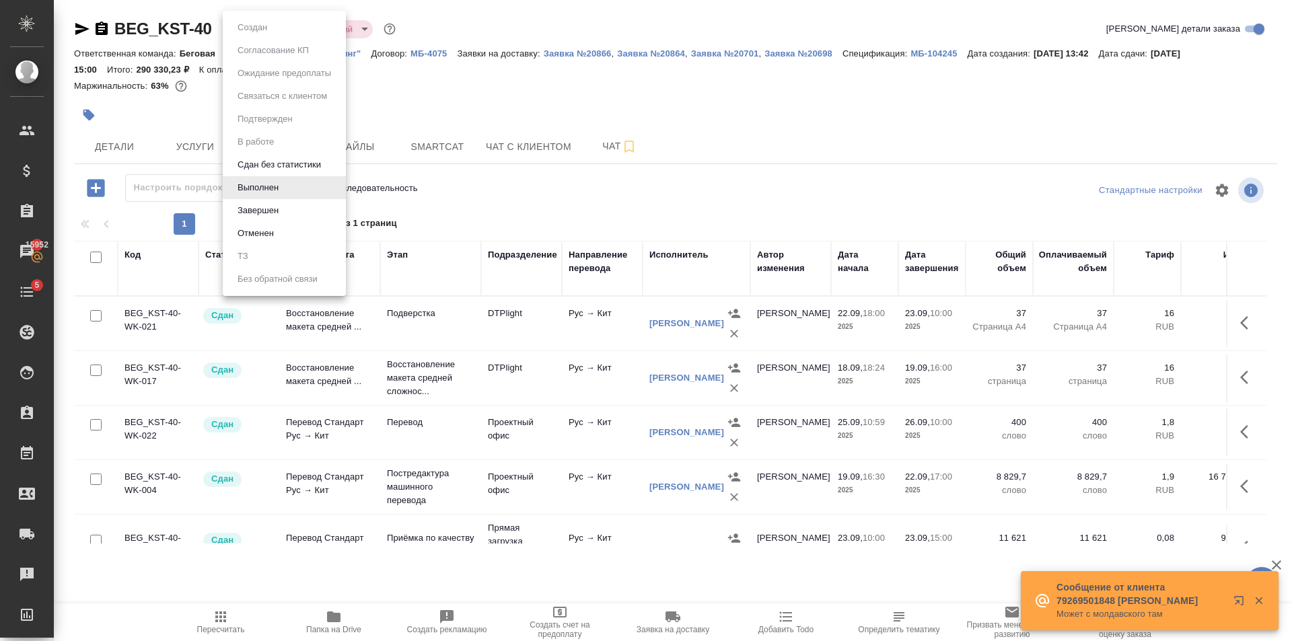
click at [264, 217] on button "Завершен" at bounding box center [257, 210] width 49 height 15
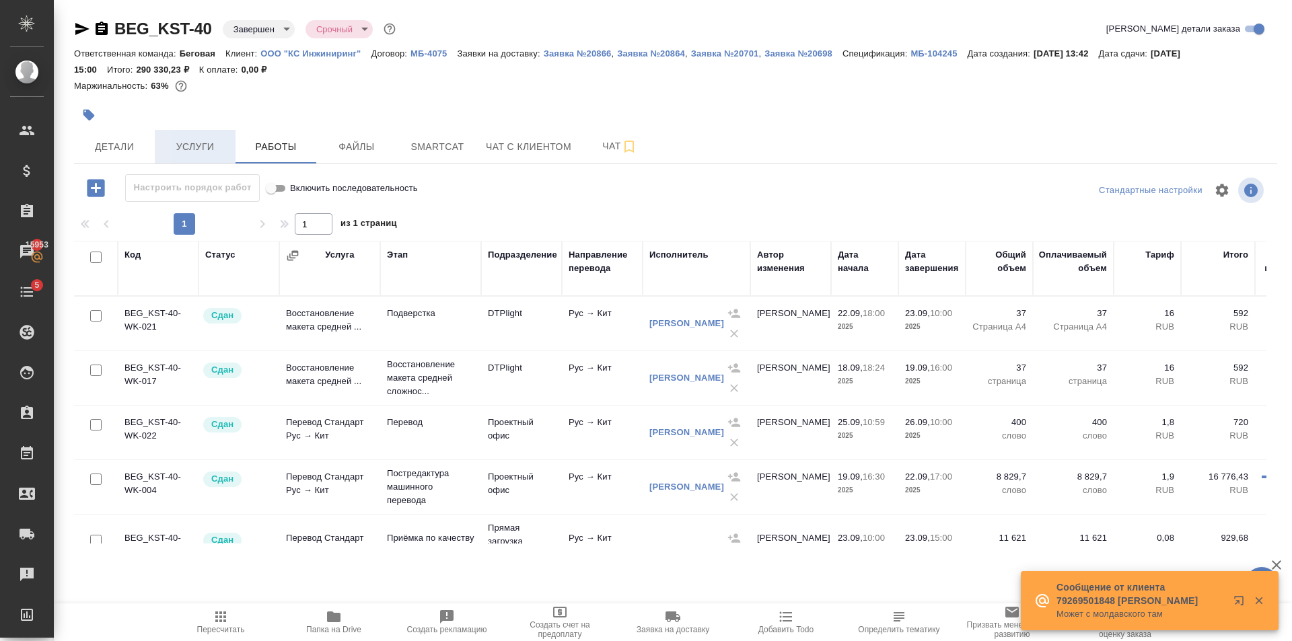
click at [222, 147] on span "Услуги" at bounding box center [195, 147] width 65 height 17
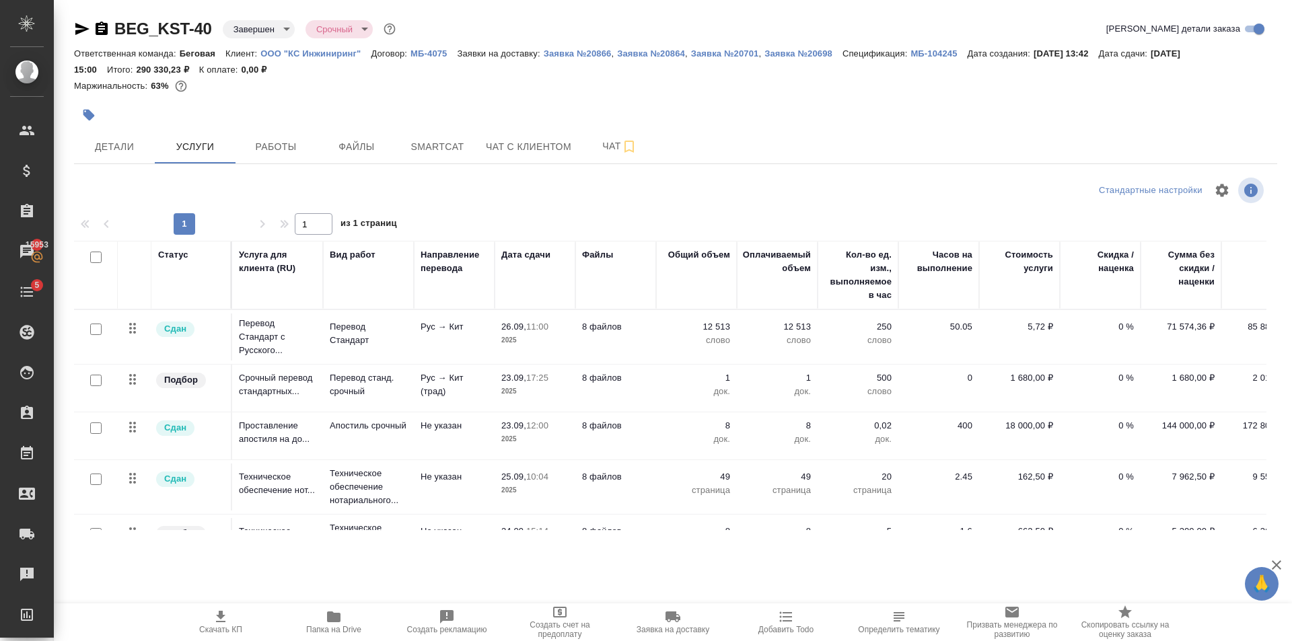
click at [942, 55] on p "МБ-104245" at bounding box center [938, 53] width 57 height 10
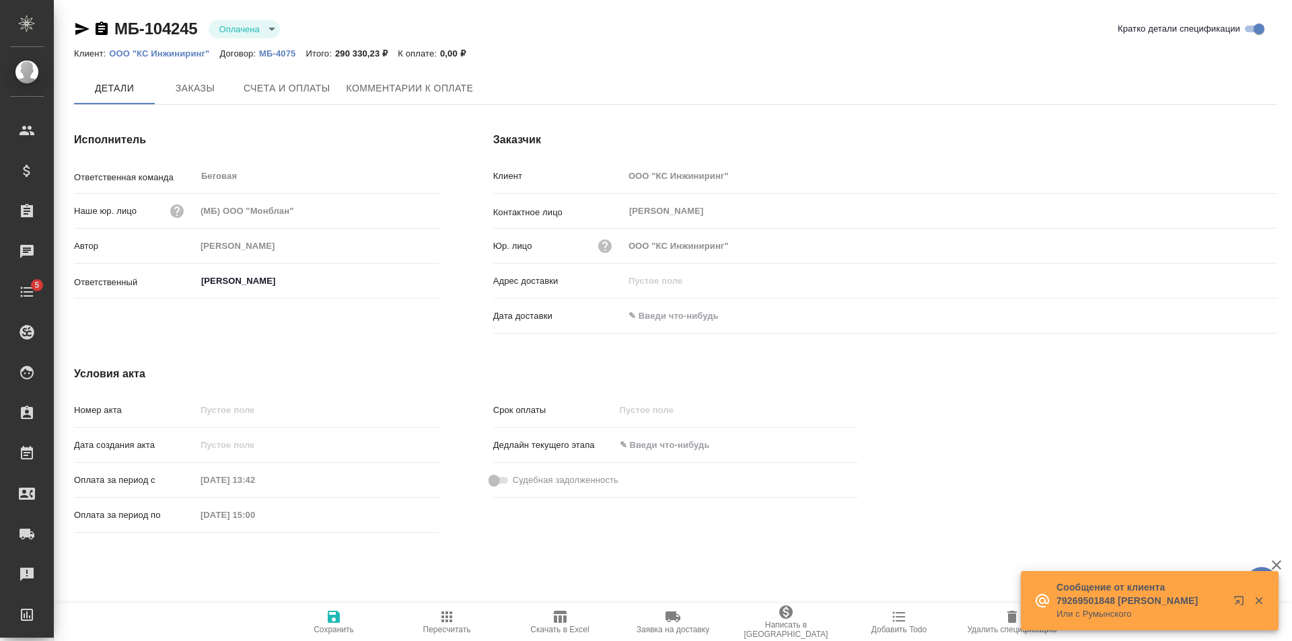
click at [311, 96] on span "Счета и оплаты" at bounding box center [287, 88] width 87 height 17
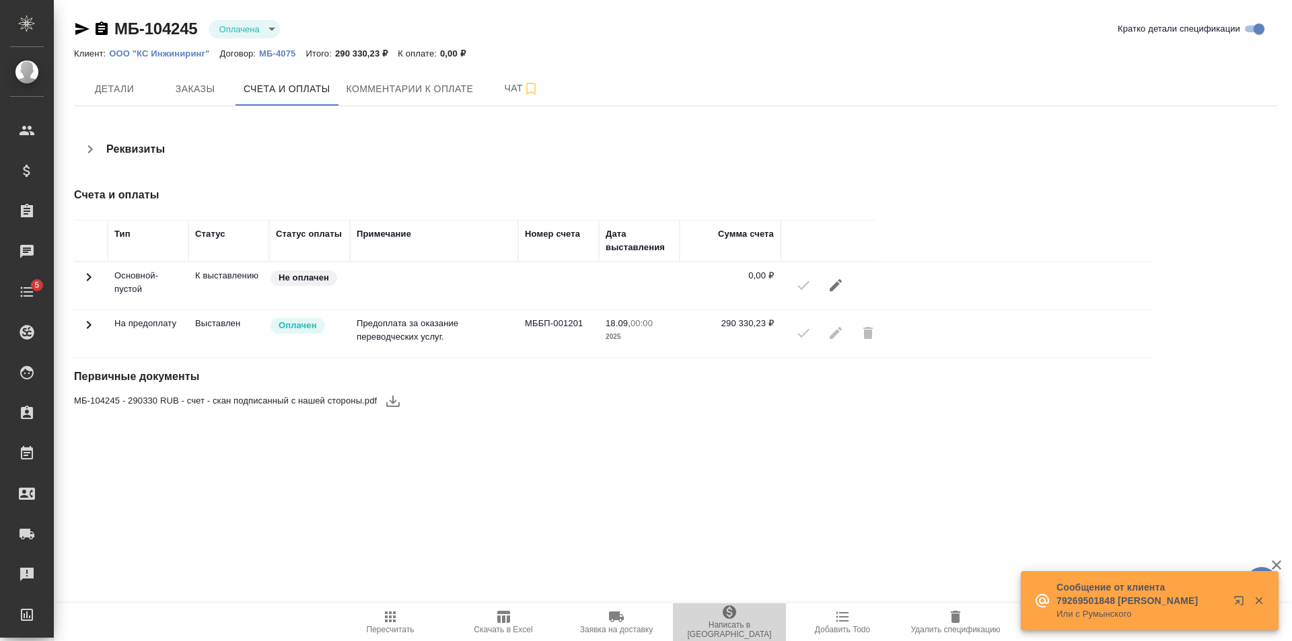
click at [728, 608] on button "Написать в Ardep" at bounding box center [729, 622] width 113 height 38
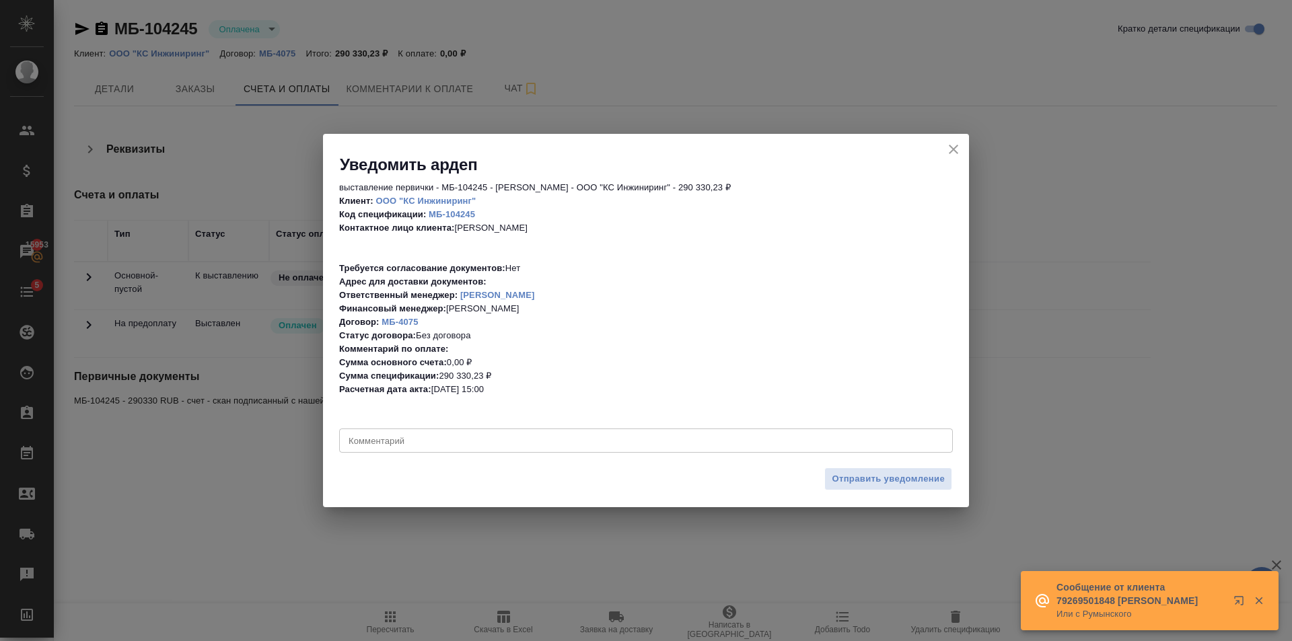
click at [435, 442] on textarea at bounding box center [645, 440] width 595 height 10
click at [494, 422] on div "выставление первички - МБ-104245 - Левченко Юлия - ООО "КС Инжиниринг" - 290 33…" at bounding box center [646, 318] width 646 height 285
click at [496, 431] on div "x Комментарий" at bounding box center [645, 440] width 613 height 24
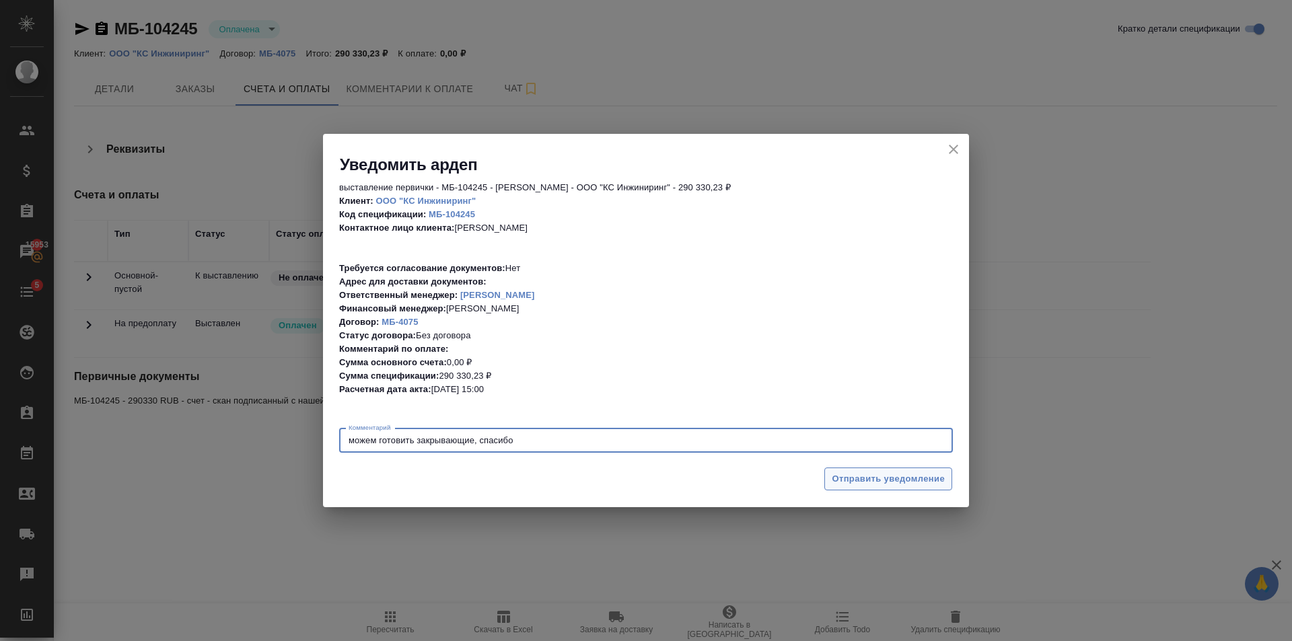
type textarea "можем готовить закрывающие, спасибо"
click at [897, 484] on span "Отправить уведомление" at bounding box center [887, 479] width 113 height 15
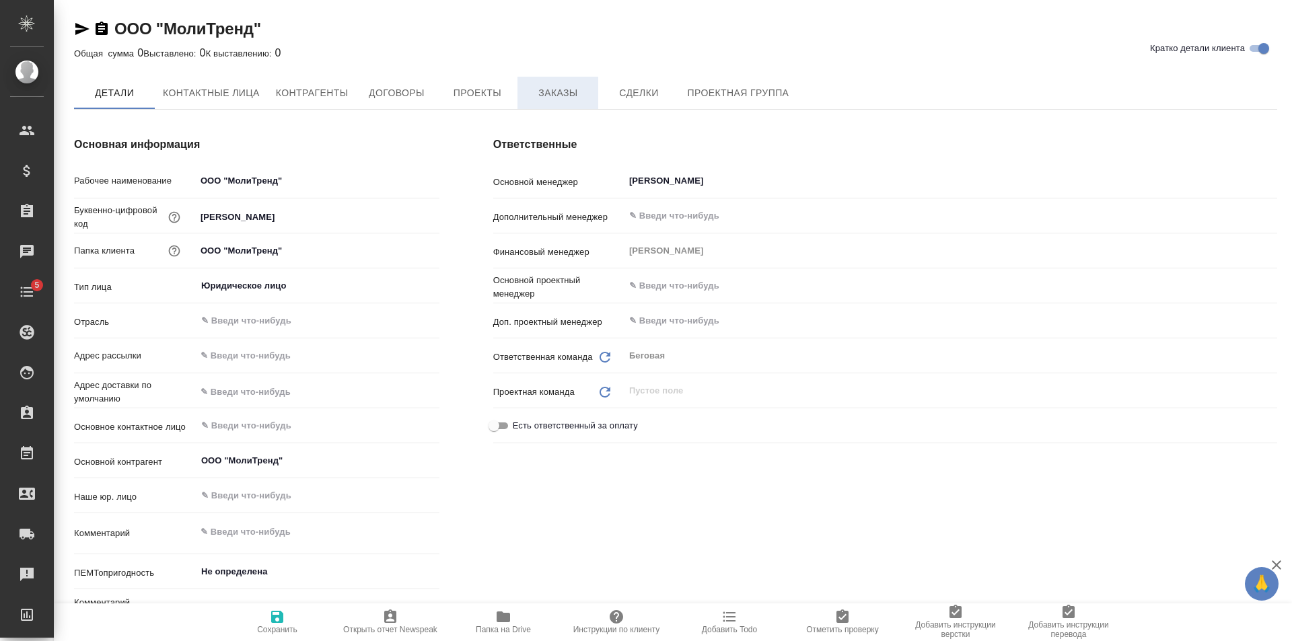
click at [551, 87] on span "Заказы" at bounding box center [557, 93] width 65 height 17
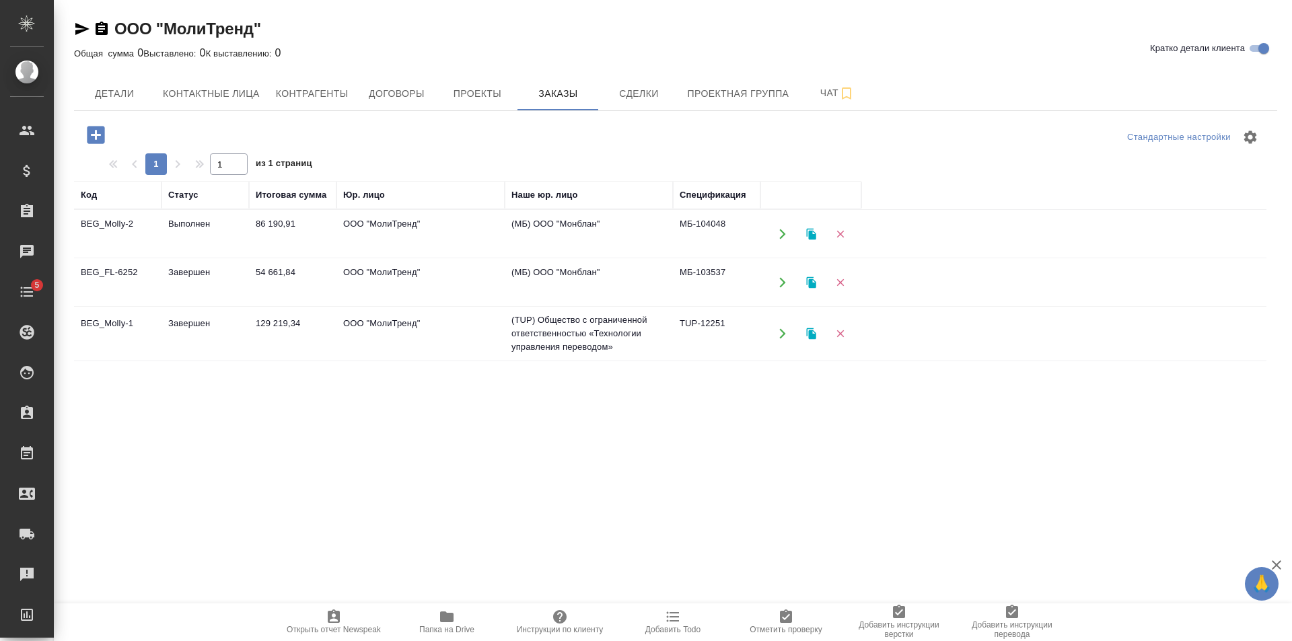
click at [291, 231] on td "86 190,91" at bounding box center [292, 234] width 87 height 47
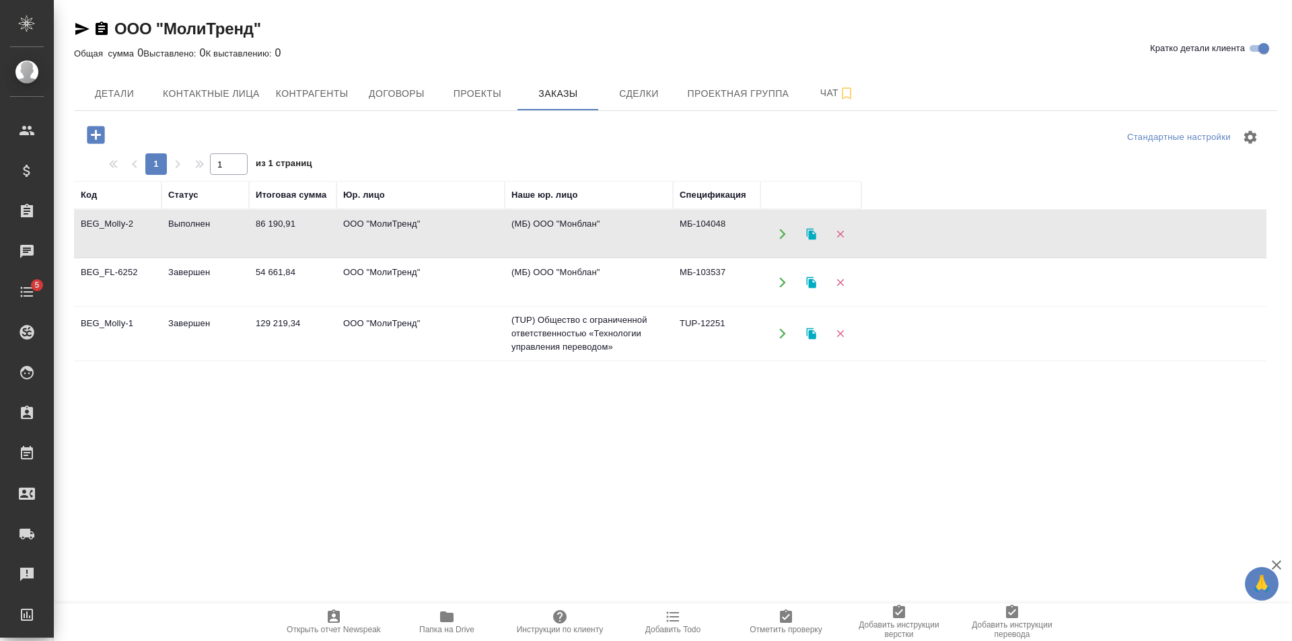
click at [291, 231] on td "86 190,91" at bounding box center [292, 234] width 87 height 47
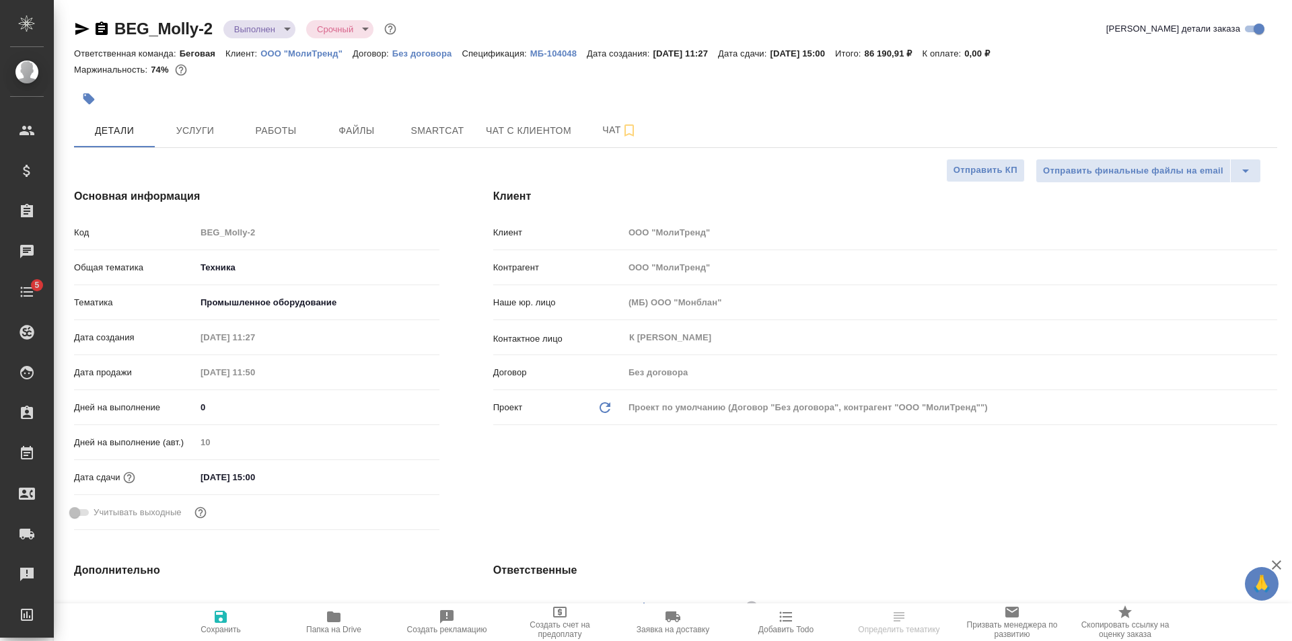
select select "RU"
click at [254, 117] on button "Работы" at bounding box center [275, 131] width 81 height 34
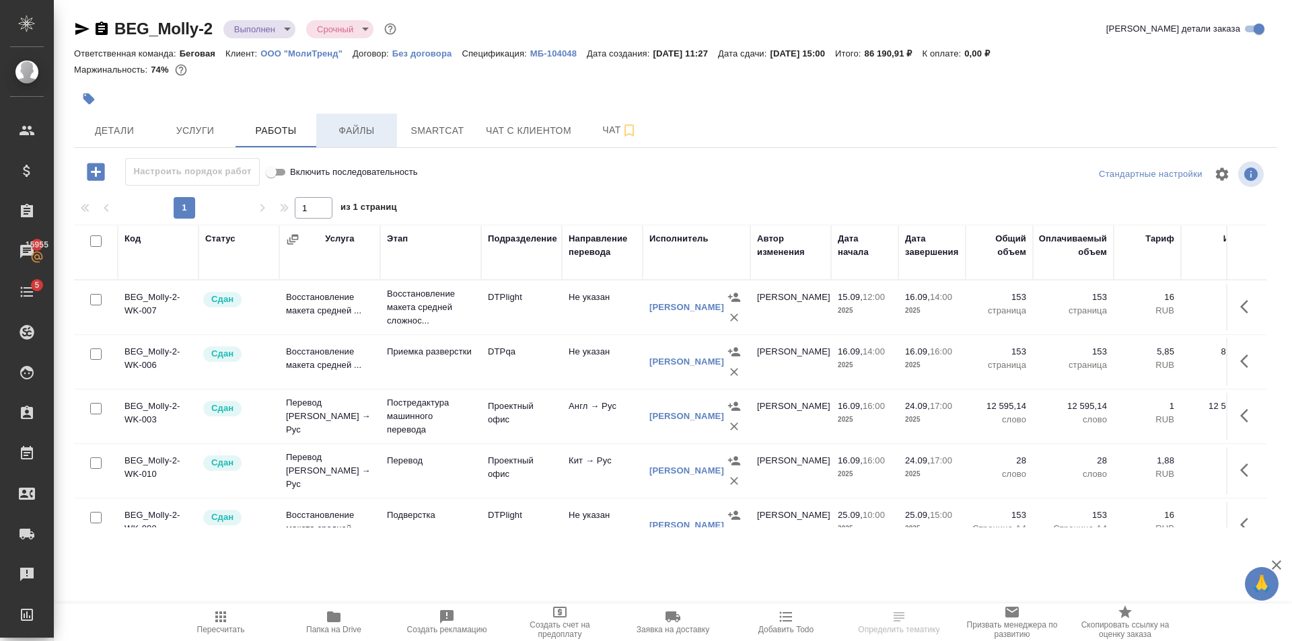
click at [349, 122] on span "Файлы" at bounding box center [356, 130] width 65 height 17
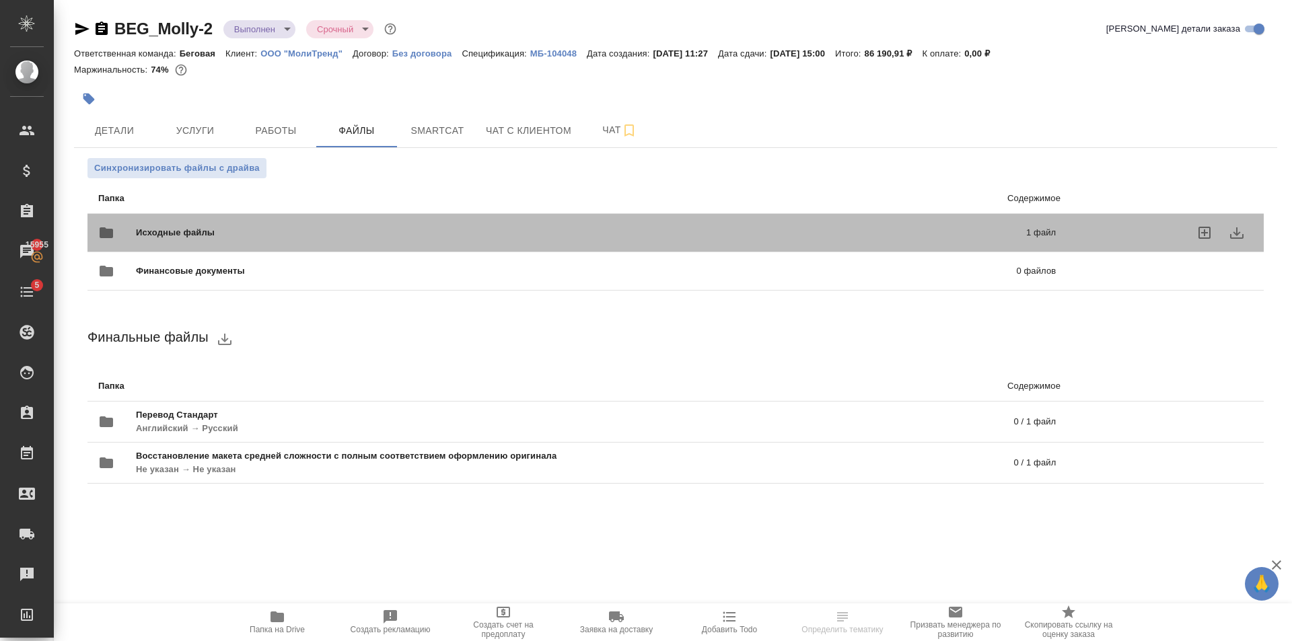
click at [312, 216] on div "Исходные файлы 1 файл" at bounding box center [577, 232] width 984 height 59
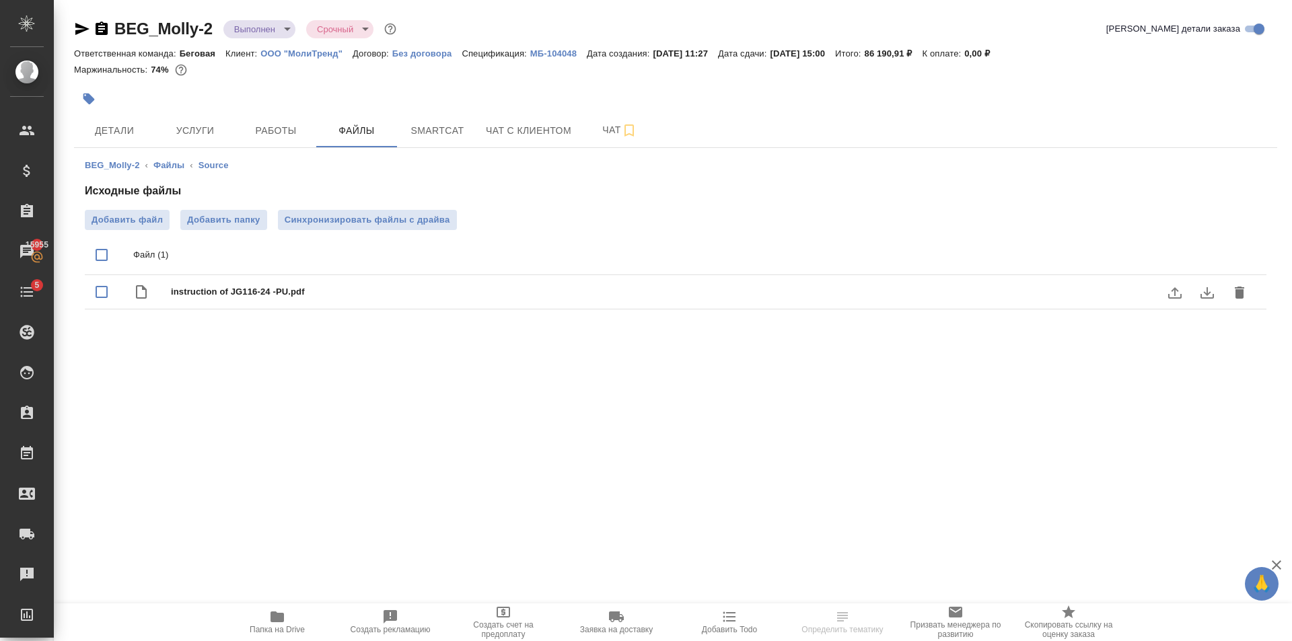
click at [276, 301] on div "instruction of JG116-24 -PU.pdf" at bounding box center [702, 292] width 1063 height 19
checkbox input "true"
click at [1215, 293] on button "download" at bounding box center [1207, 292] width 32 height 32
click at [222, 140] on button "Услуги" at bounding box center [195, 131] width 81 height 34
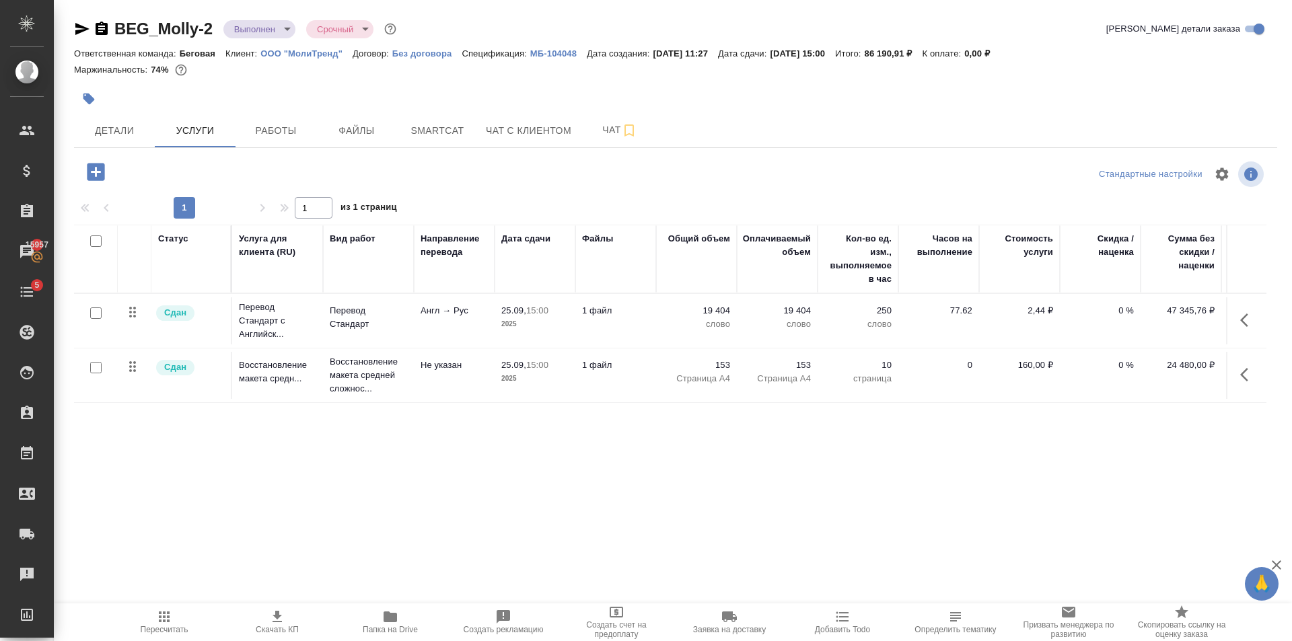
click at [172, 444] on div "Статус Услуга для клиента (RU) Вид работ Направление перевода Дата сдачи Файлы …" at bounding box center [670, 369] width 1192 height 289
click at [250, 442] on div "Статус Услуга для клиента (RU) Вид работ Направление перевода Дата сдачи Файлы …" at bounding box center [670, 369] width 1192 height 289
click at [520, 307] on p "25.09," at bounding box center [513, 310] width 25 height 10
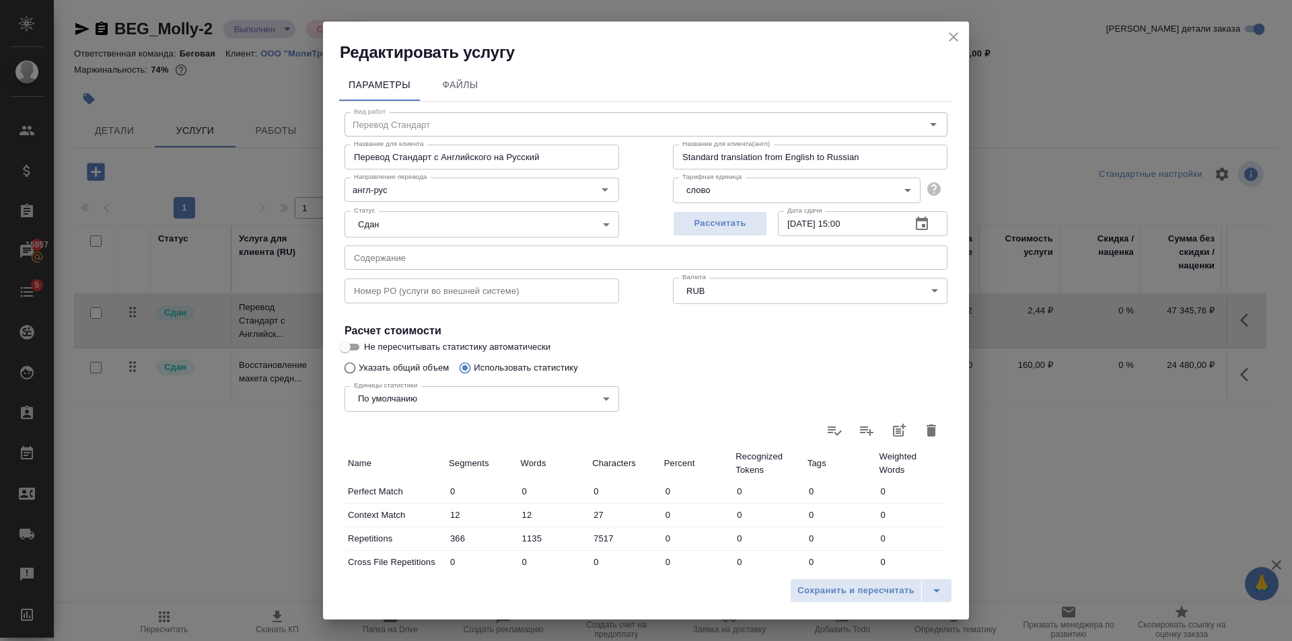
click at [457, 259] on input "text" at bounding box center [645, 258] width 603 height 24
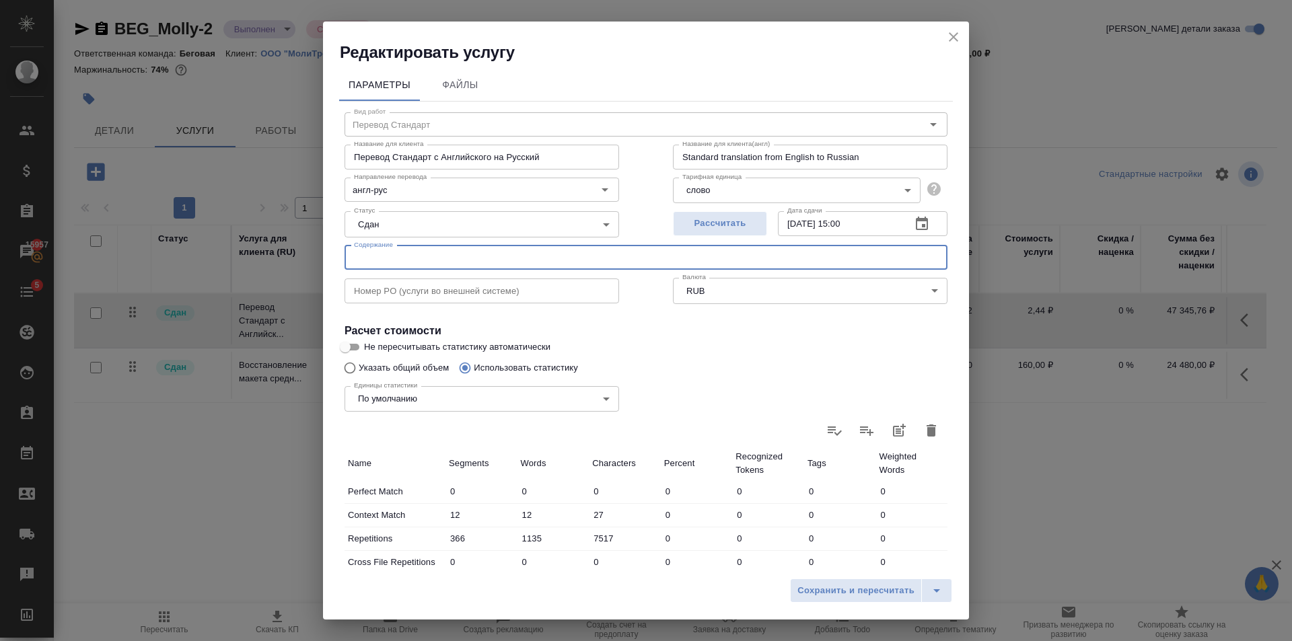
paste input "instruction of JG116-24 -PU"
type input "instruction of JG116-24 -PU"
click at [948, 603] on div "Сохранить и пересчитать" at bounding box center [646, 596] width 646 height 48
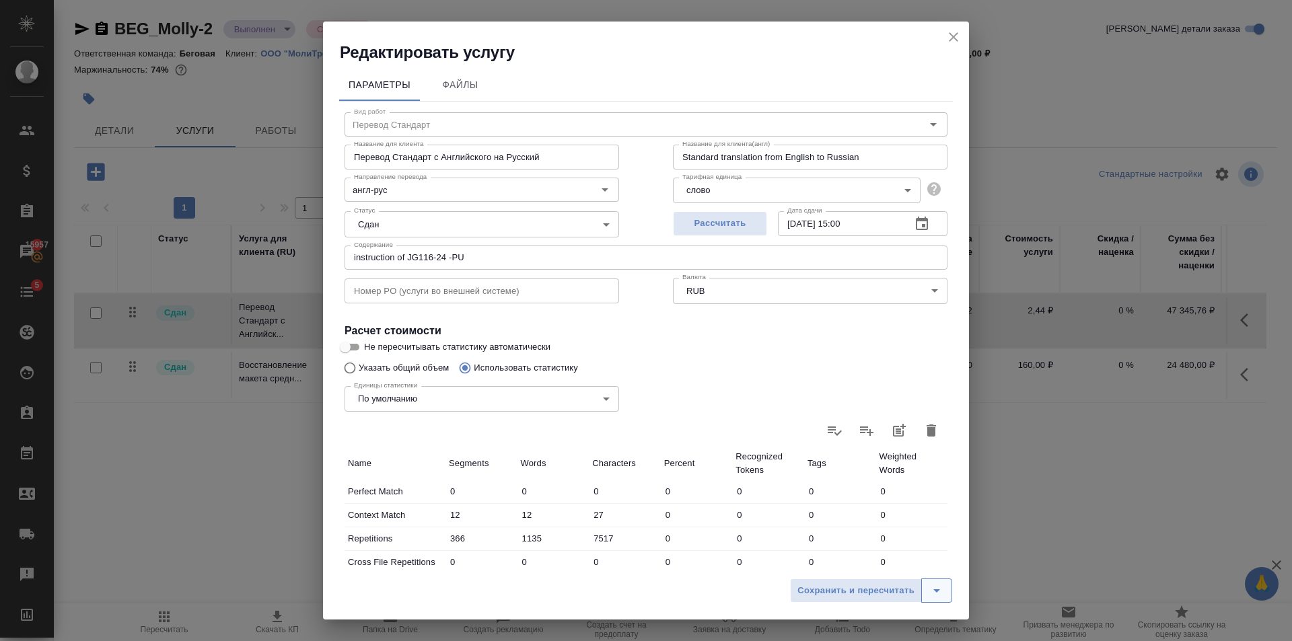
click at [942, 588] on icon "split button" at bounding box center [936, 591] width 16 height 16
click at [889, 564] on li "Сохранить" at bounding box center [873, 563] width 162 height 22
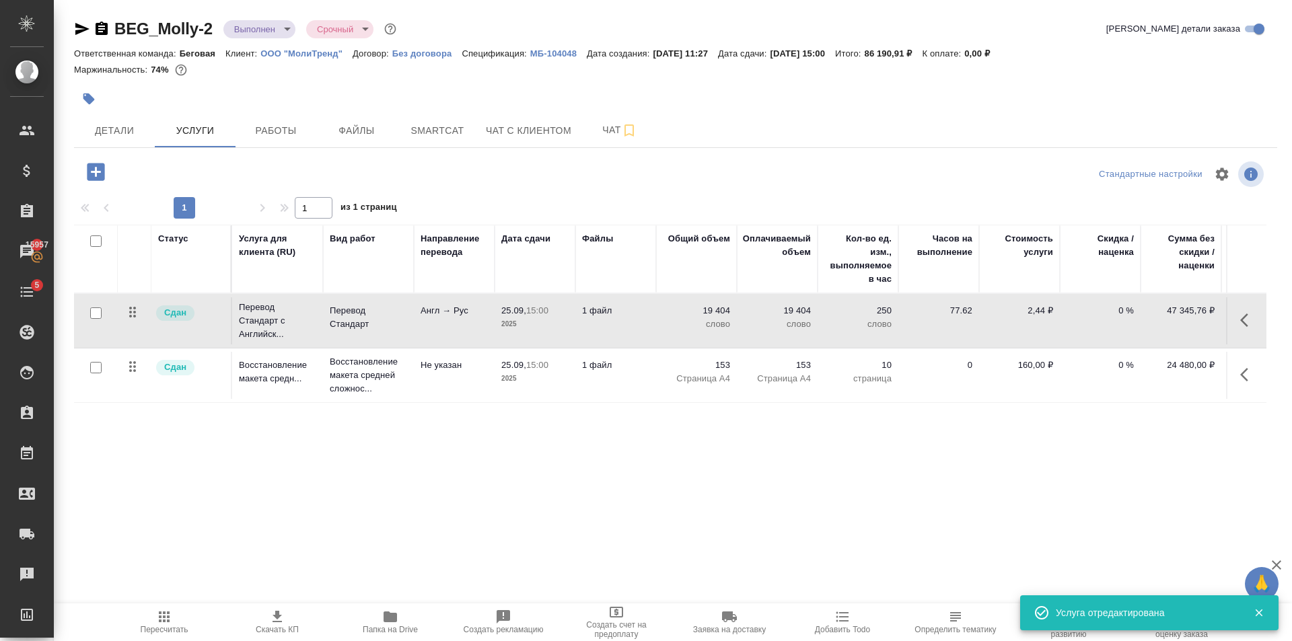
click at [579, 386] on td "1 файл" at bounding box center [615, 375] width 81 height 47
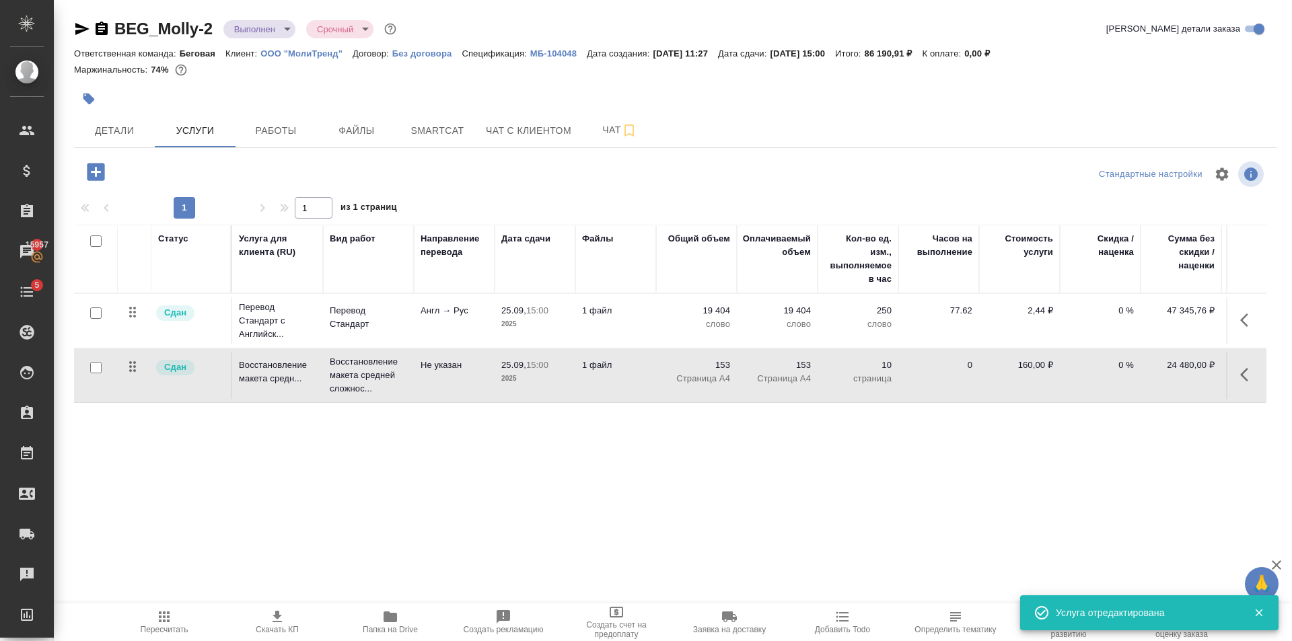
click at [579, 386] on td "1 файл" at bounding box center [615, 375] width 81 height 47
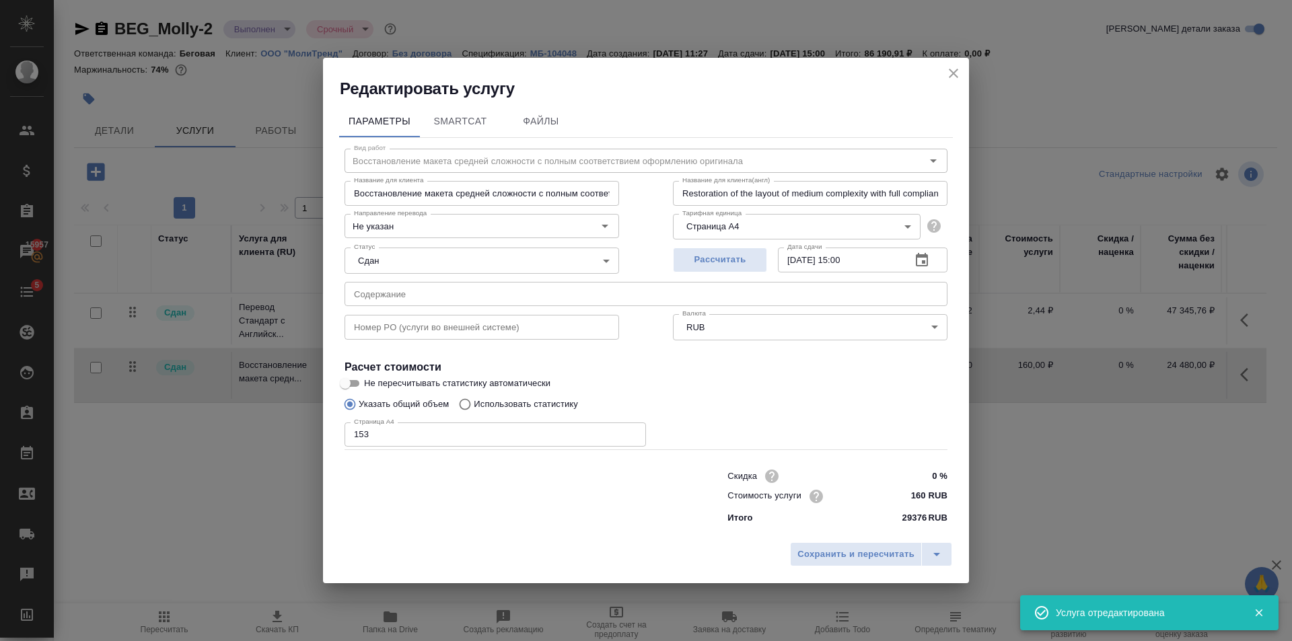
click at [476, 297] on input "text" at bounding box center [645, 294] width 603 height 24
paste input "instruction of JG116-24 -PU"
type input "instruction of JG116-24 -PU"
click at [933, 552] on icon "split button" at bounding box center [936, 554] width 16 height 16
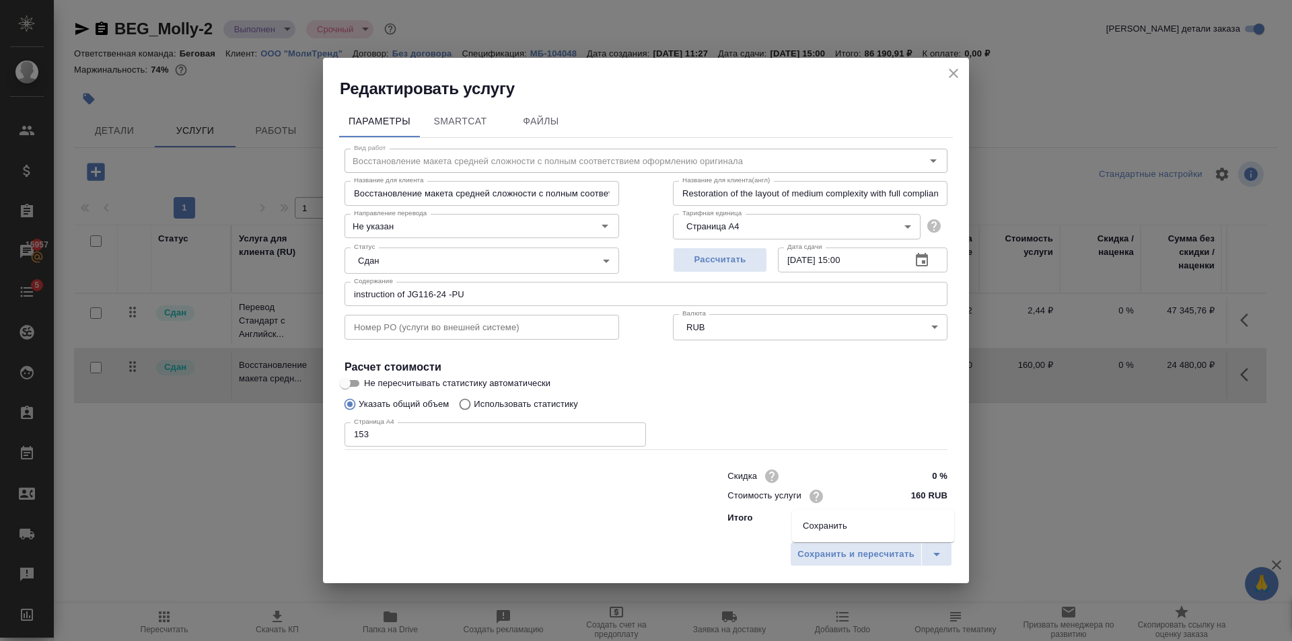
click at [802, 524] on li "Сохранить" at bounding box center [873, 526] width 162 height 22
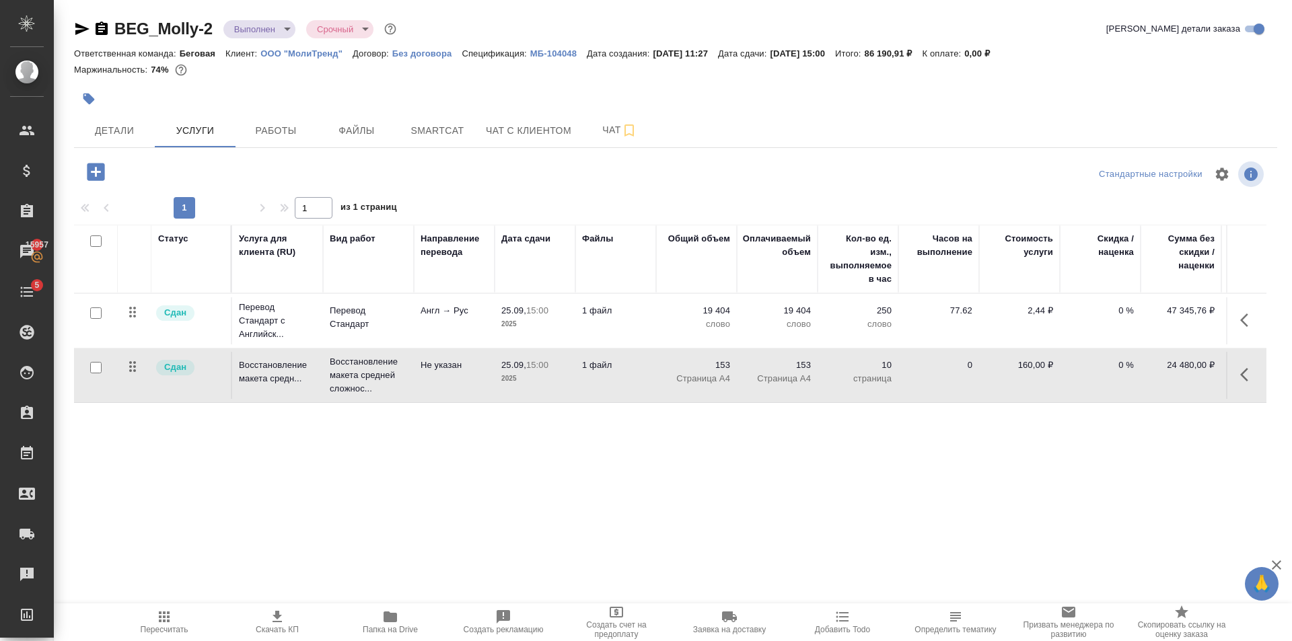
click at [253, 22] on body "🙏 .cls-1 fill:#fff; AWATERA Golubev Dmitry Клиенты Спецификации Заказы 15957 Ча…" at bounding box center [646, 320] width 1292 height 641
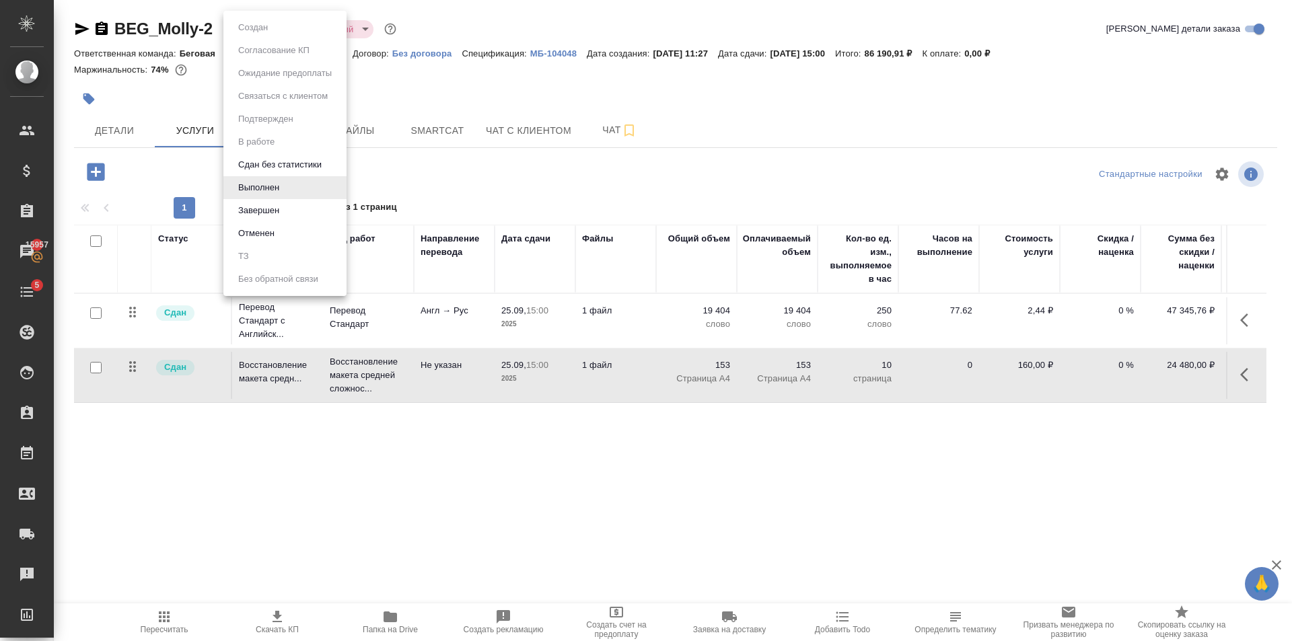
click at [278, 201] on li "Завершен" at bounding box center [284, 210] width 123 height 23
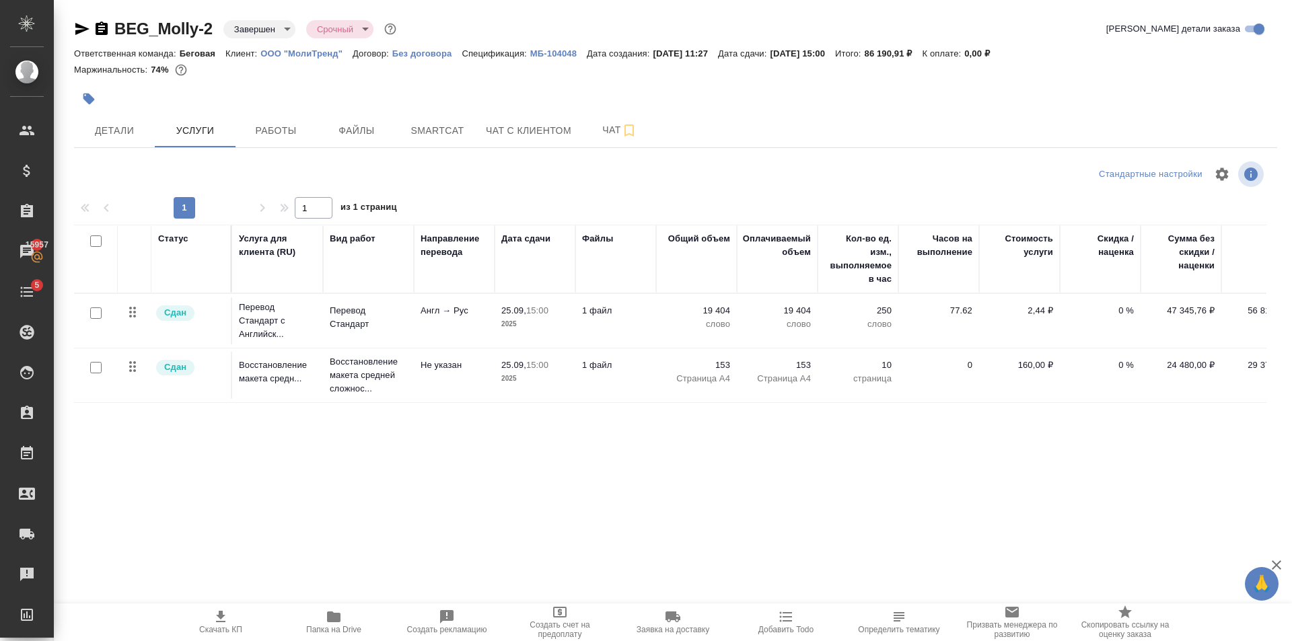
click at [561, 46] on div "Ответственная команда: Беговая Клиент: ООО "МолиТренд" Договор: Без договора Сп…" at bounding box center [675, 53] width 1203 height 16
click at [558, 48] on link "МБ-104048" at bounding box center [558, 52] width 57 height 11
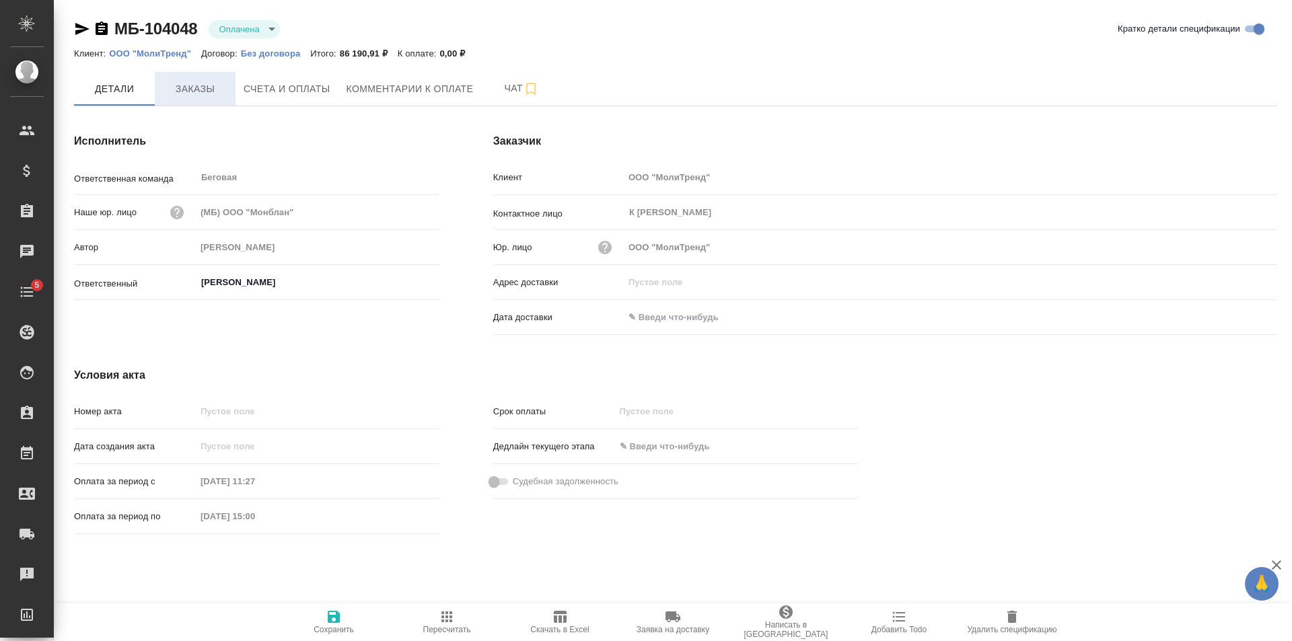
click at [190, 102] on button "Заказы" at bounding box center [195, 89] width 81 height 34
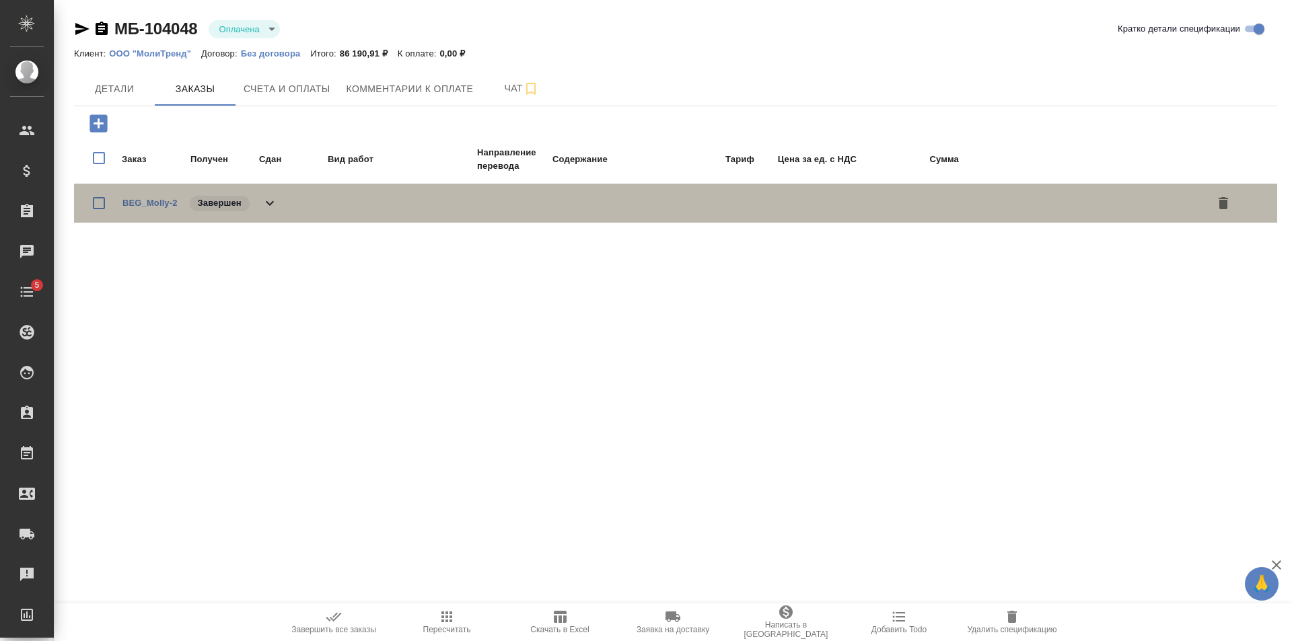
click at [273, 198] on icon at bounding box center [270, 203] width 16 height 16
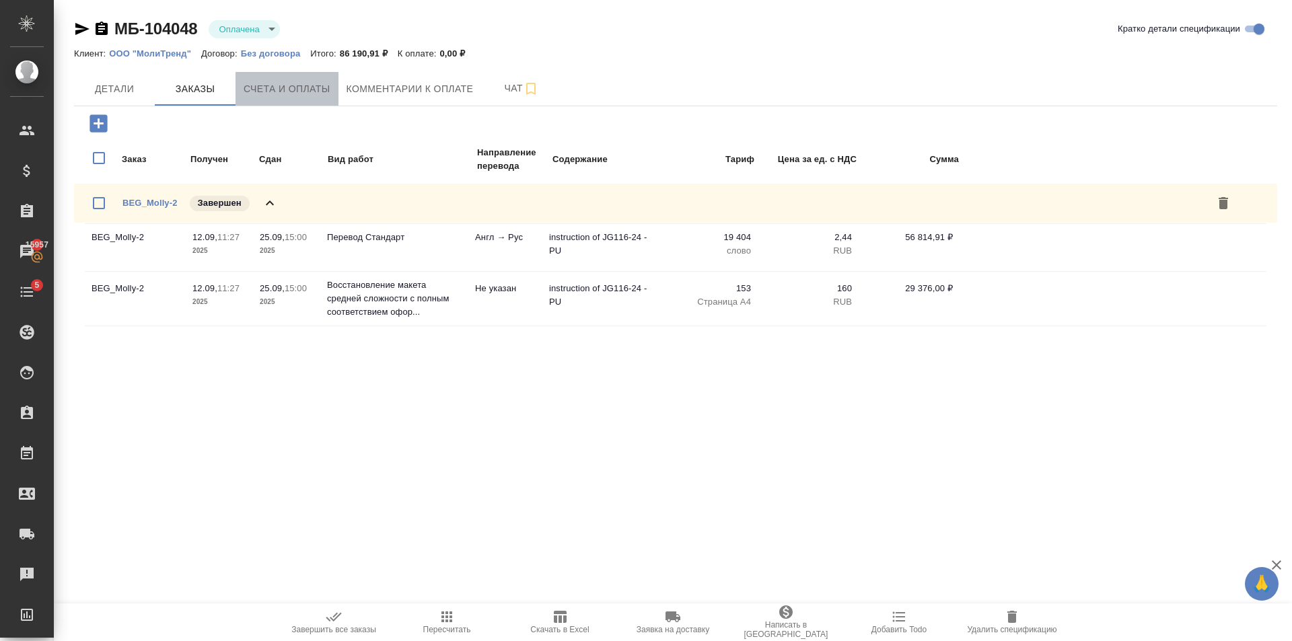
click at [320, 100] on button "Счета и оплаты" at bounding box center [286, 89] width 103 height 34
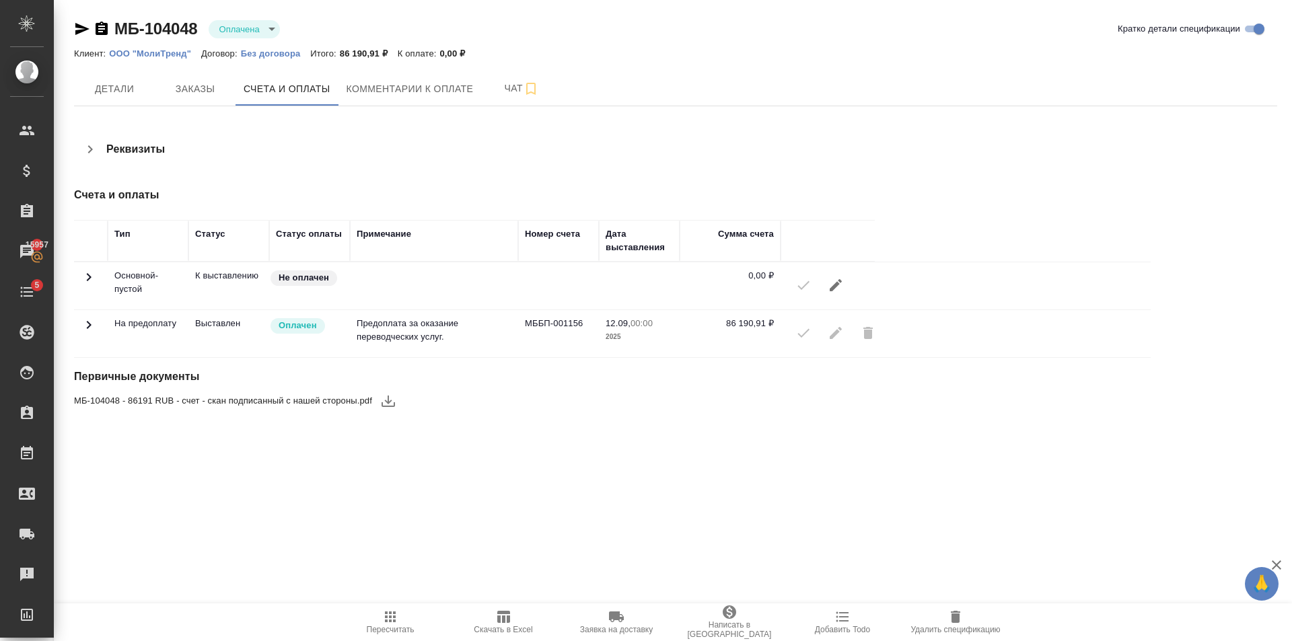
click at [740, 620] on span "Написать в [GEOGRAPHIC_DATA]" at bounding box center [729, 621] width 97 height 35
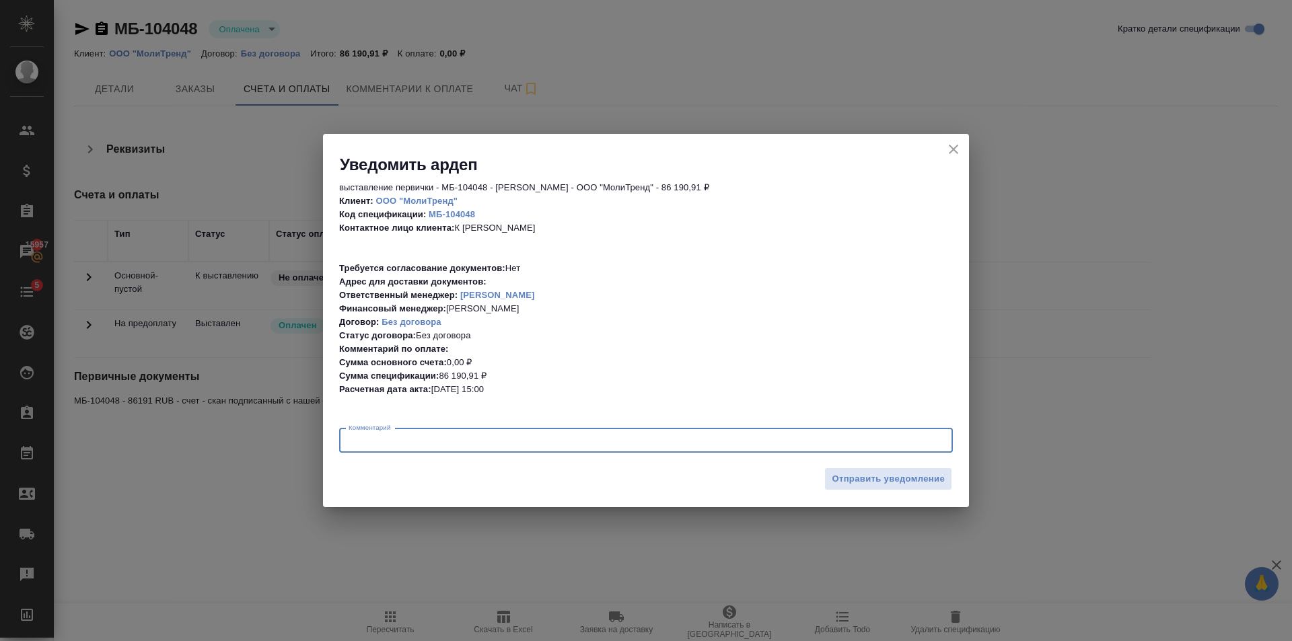
click at [459, 445] on textarea at bounding box center [645, 440] width 595 height 10
type textarea "здесь также пожалуйста можно делать закрывающие"
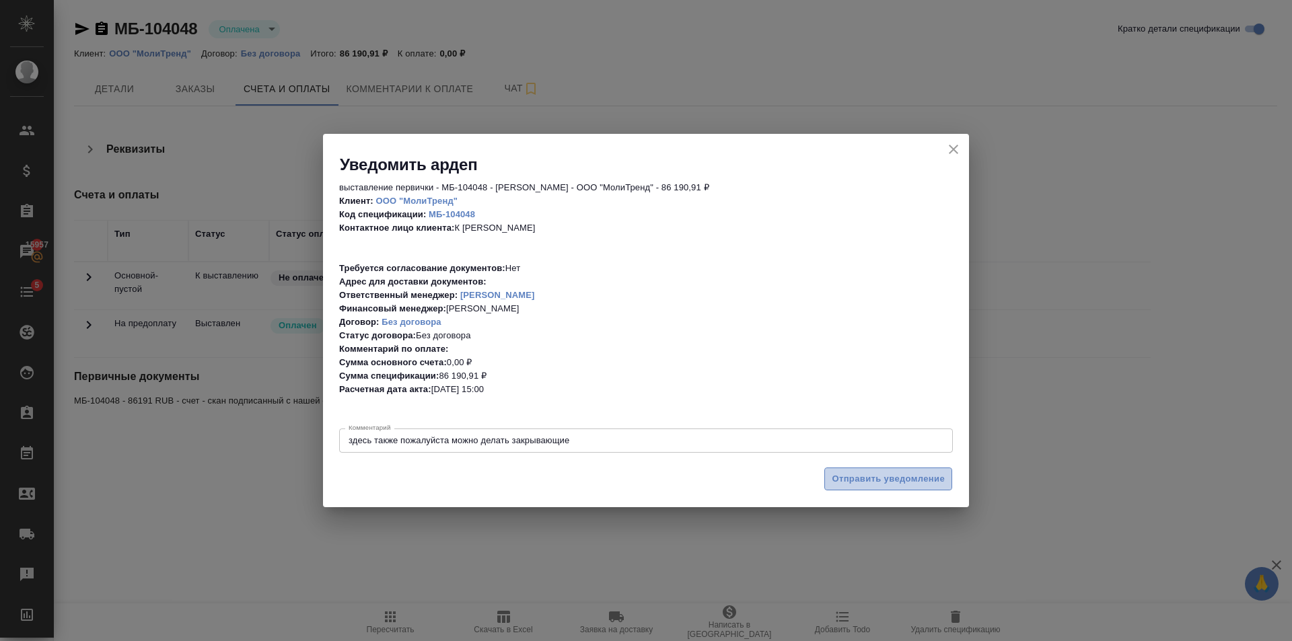
click at [929, 472] on span "Отправить уведомление" at bounding box center [887, 479] width 113 height 15
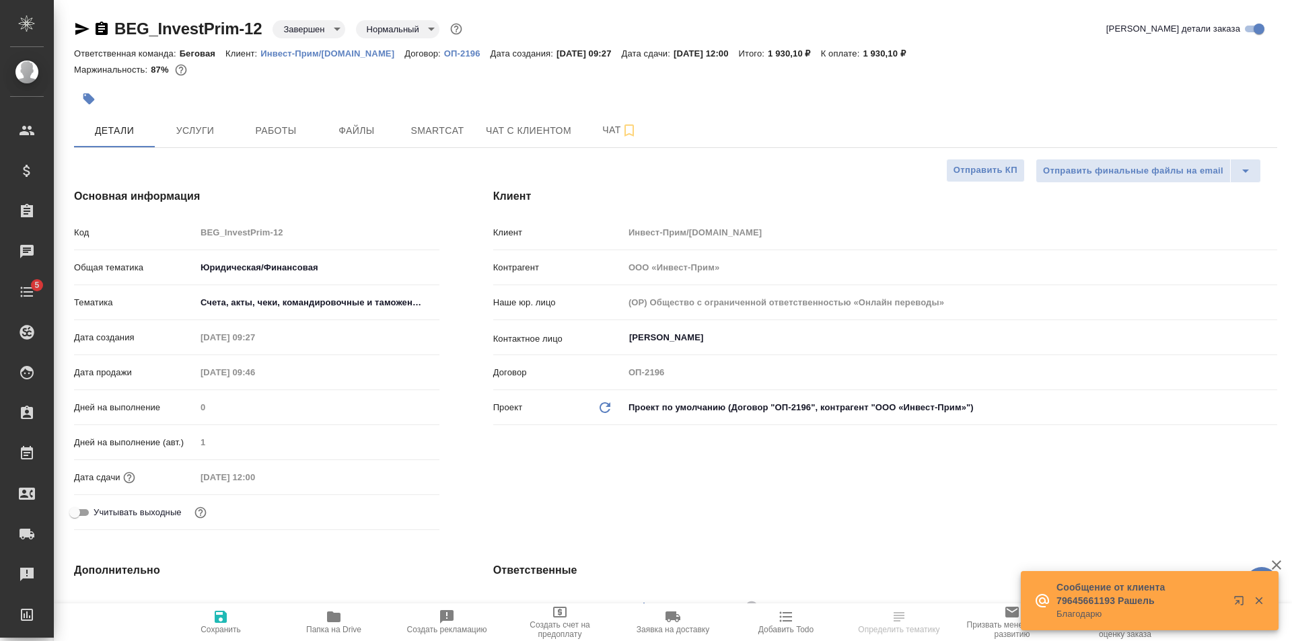
select select "RU"
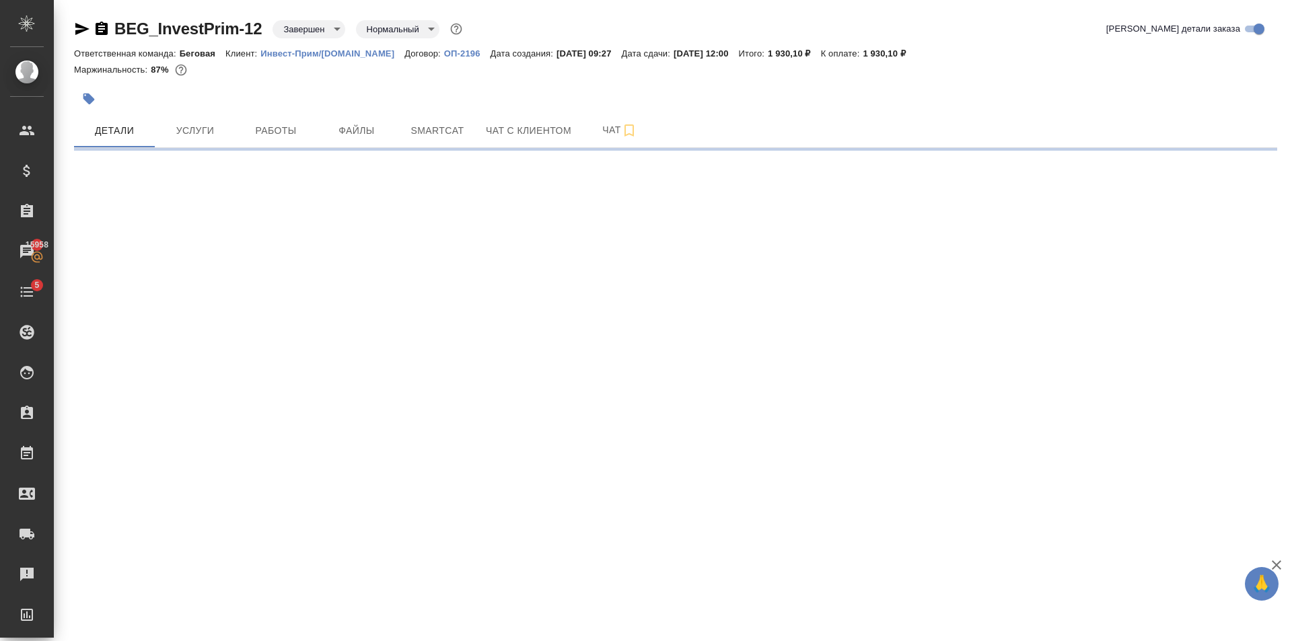
select select "RU"
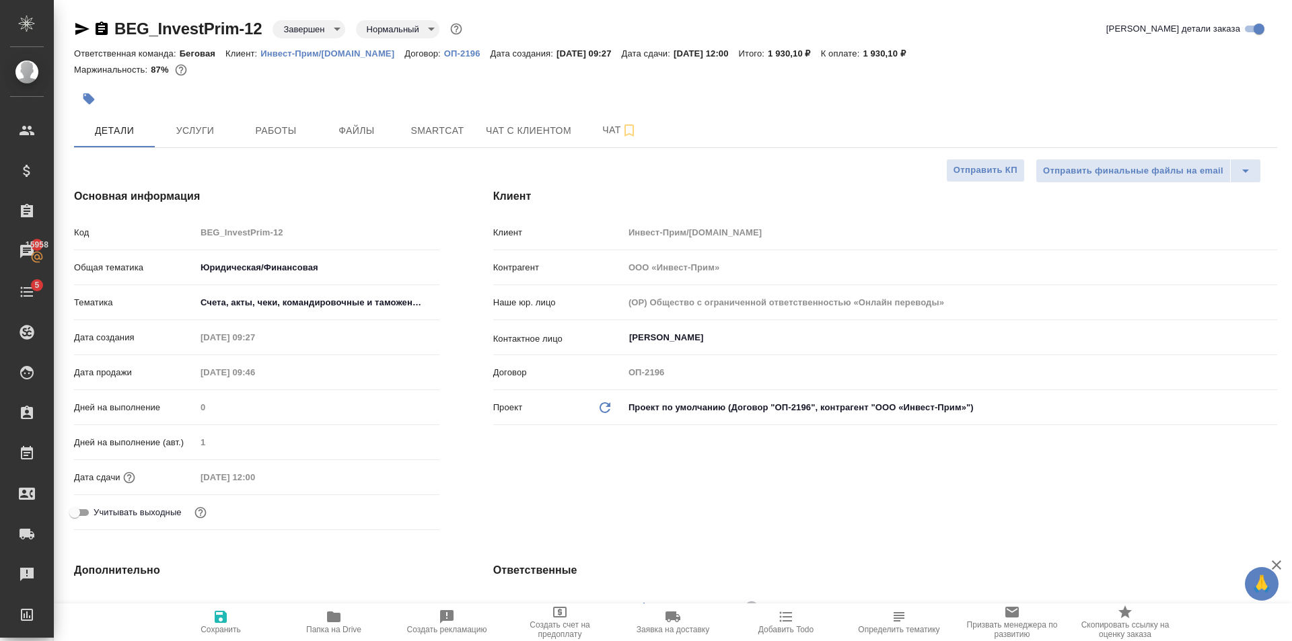
type textarea "x"
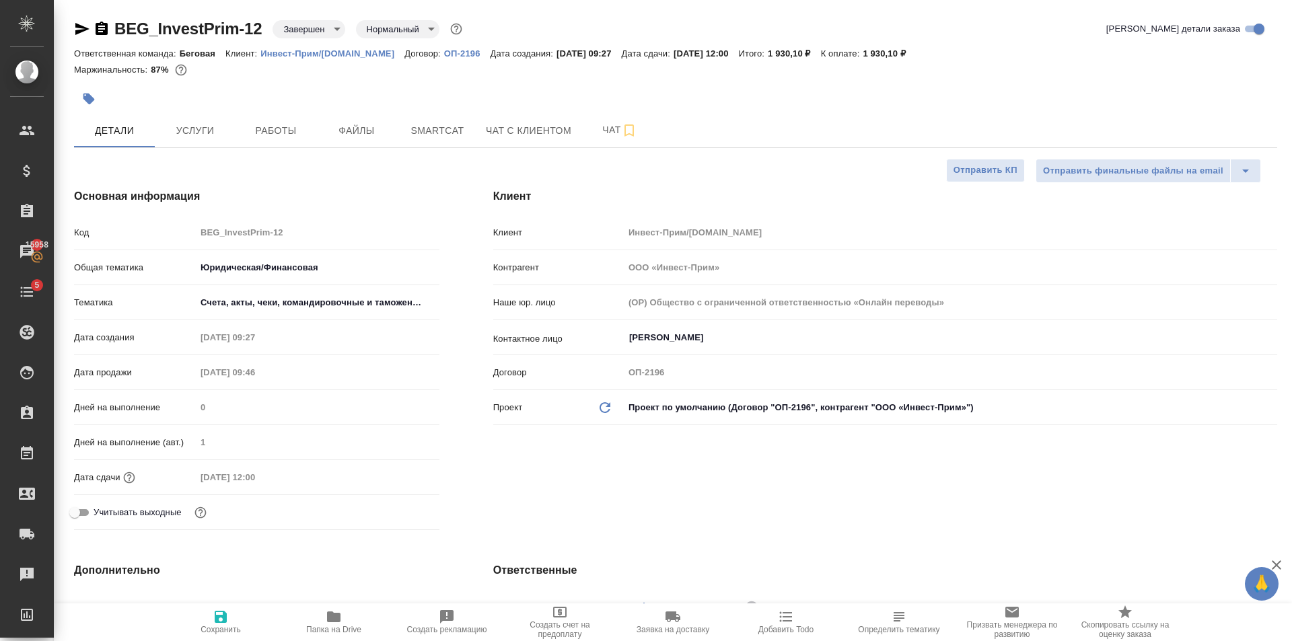
type textarea "x"
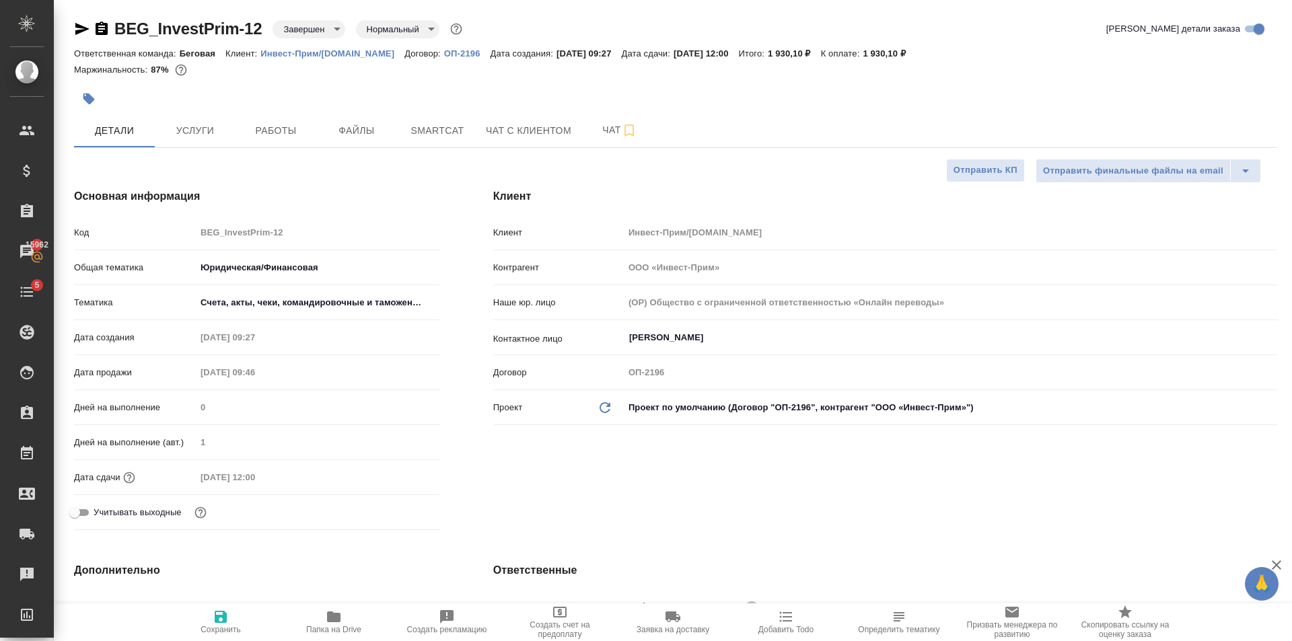
type textarea "x"
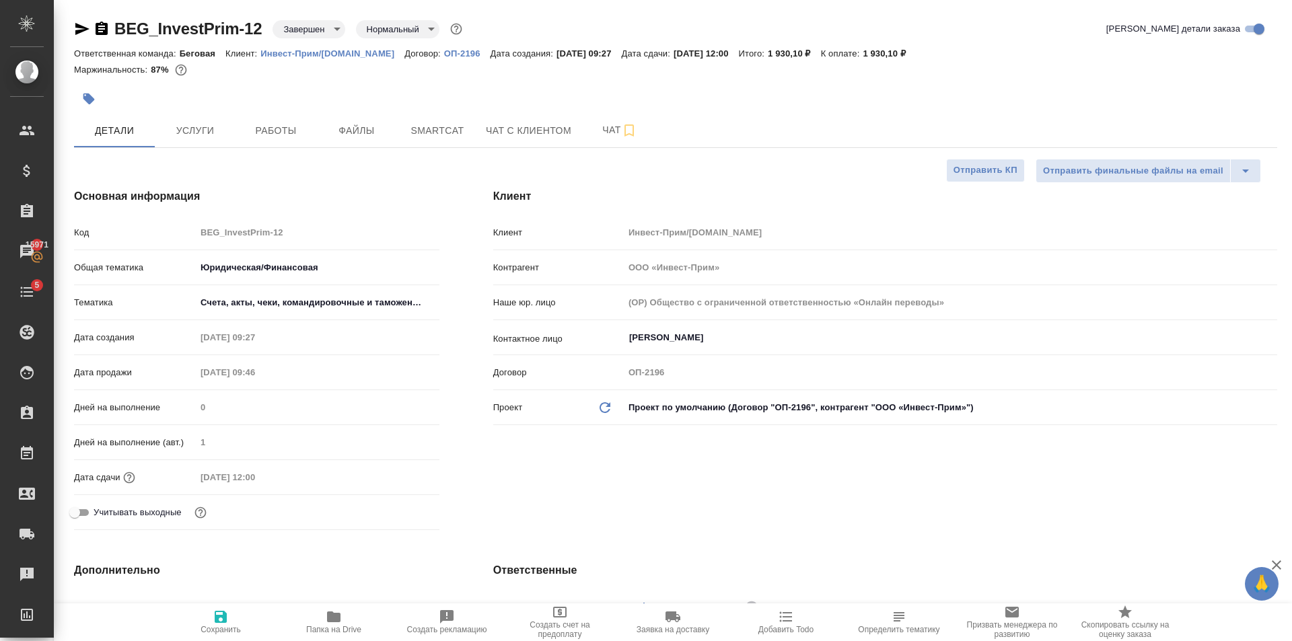
type textarea "x"
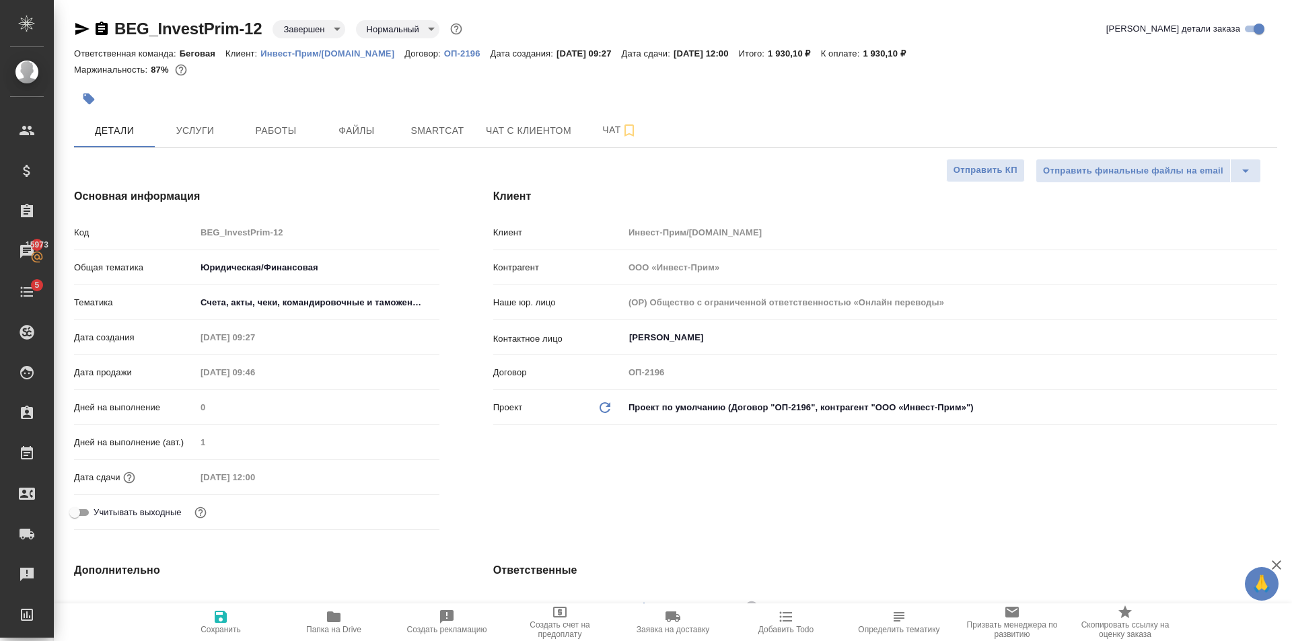
type textarea "x"
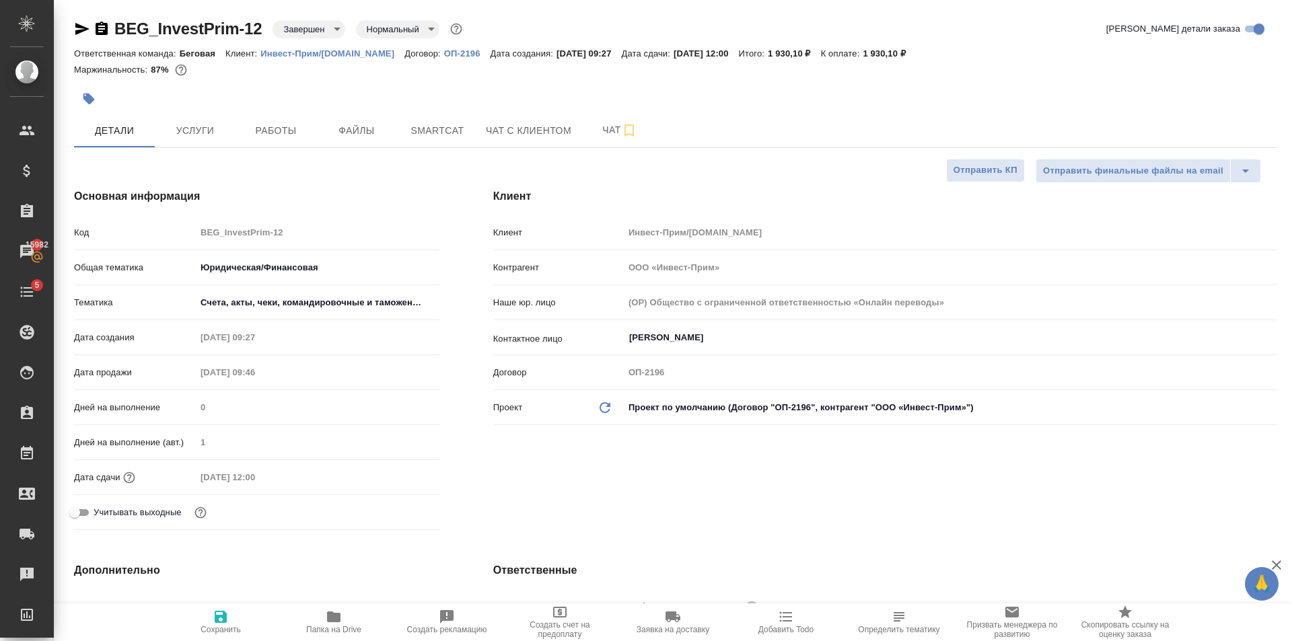
type textarea "x"
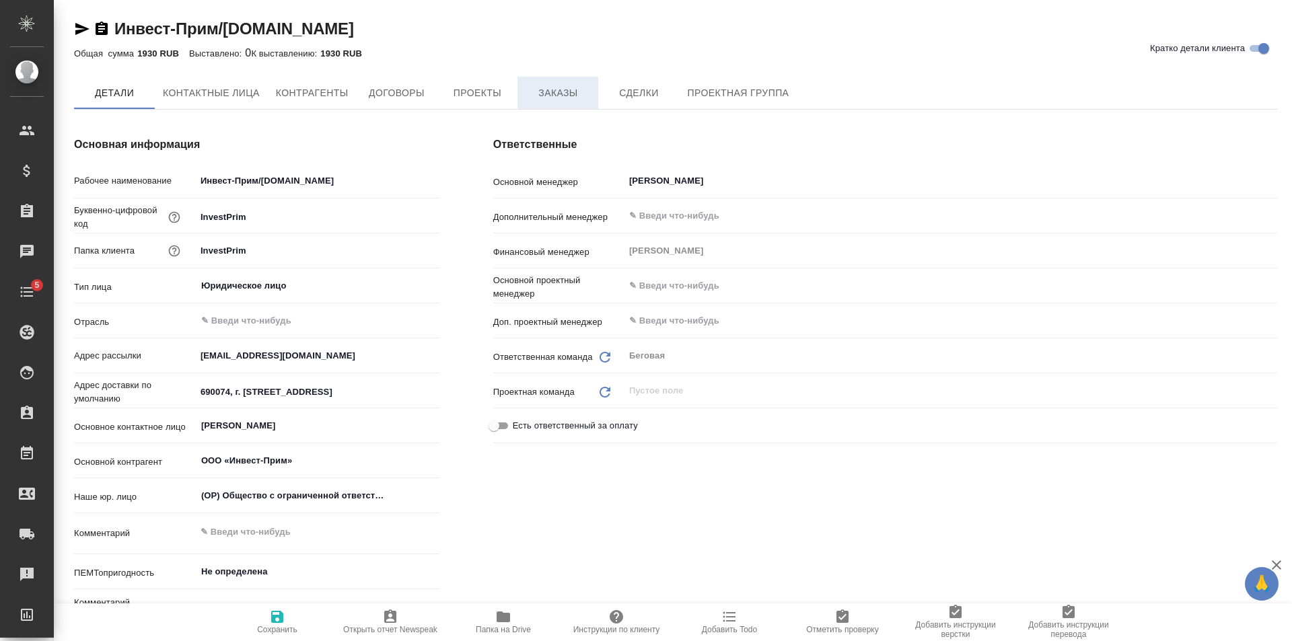
click at [562, 102] on button "Заказы" at bounding box center [557, 93] width 81 height 32
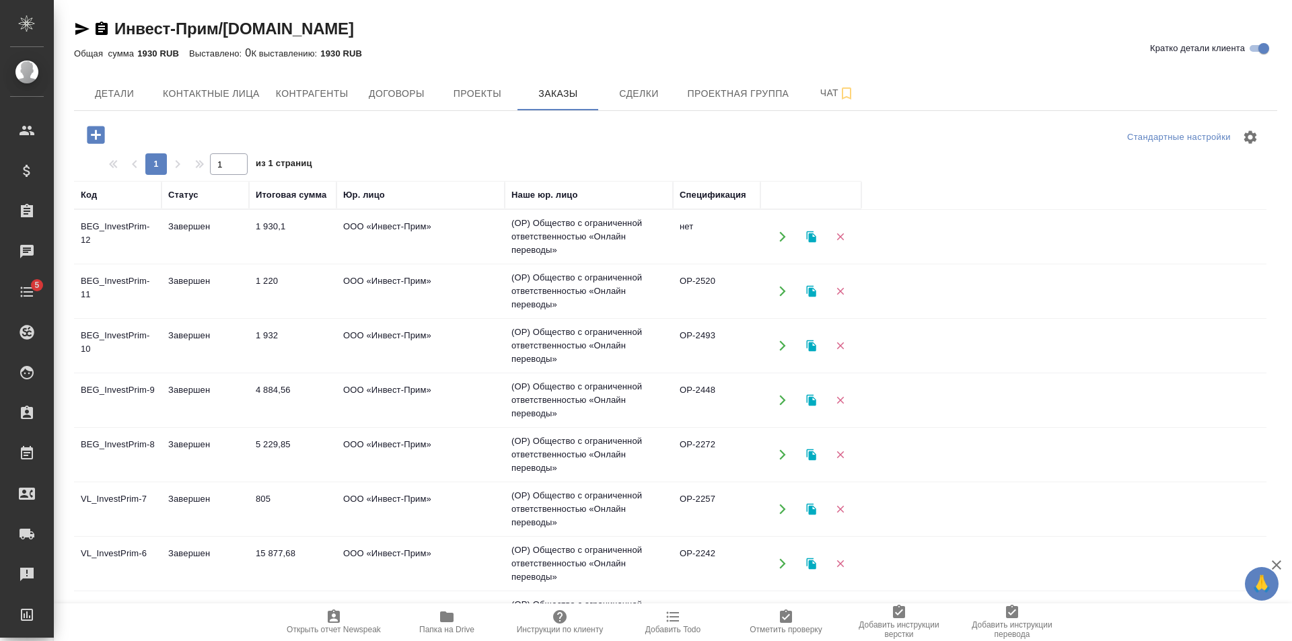
click at [270, 241] on td "1 930,1" at bounding box center [292, 236] width 87 height 47
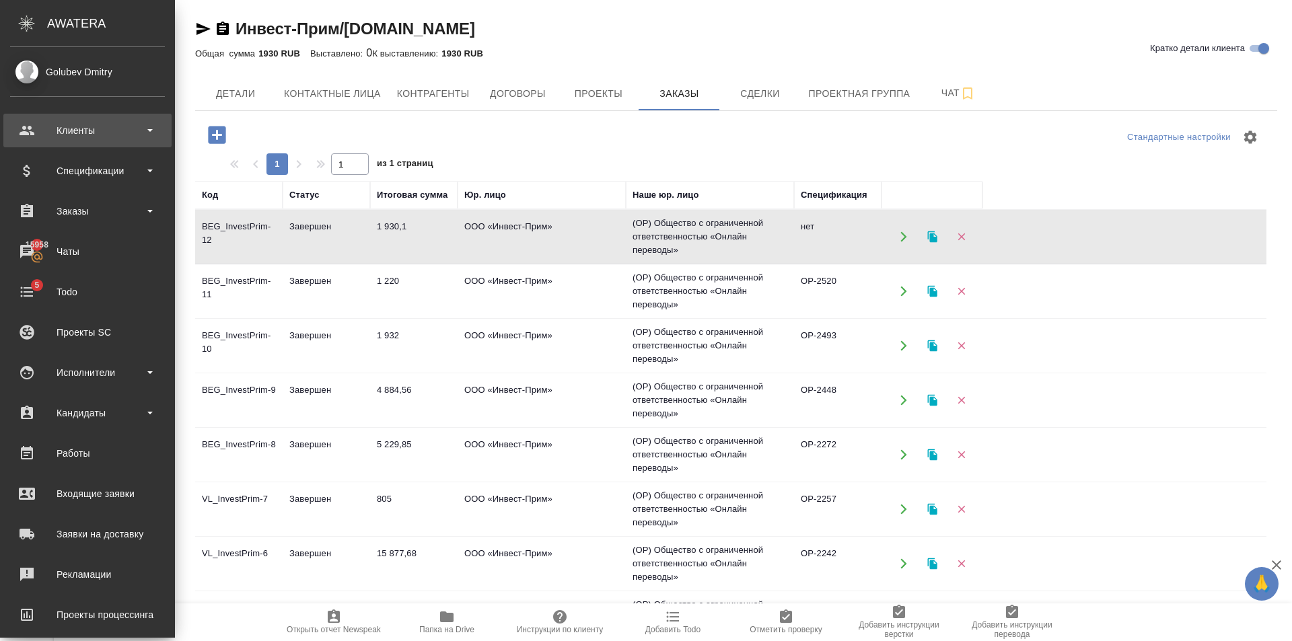
click at [32, 128] on div "Клиенты" at bounding box center [87, 130] width 155 height 20
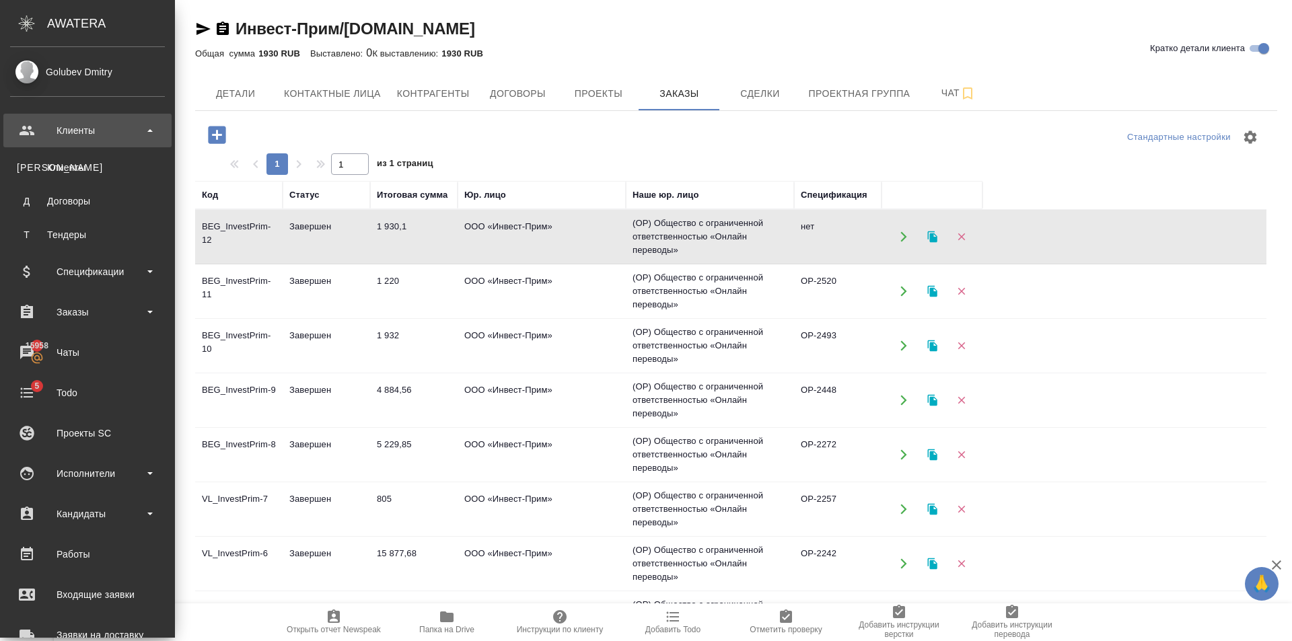
click at [32, 128] on div "Клиенты" at bounding box center [87, 130] width 155 height 20
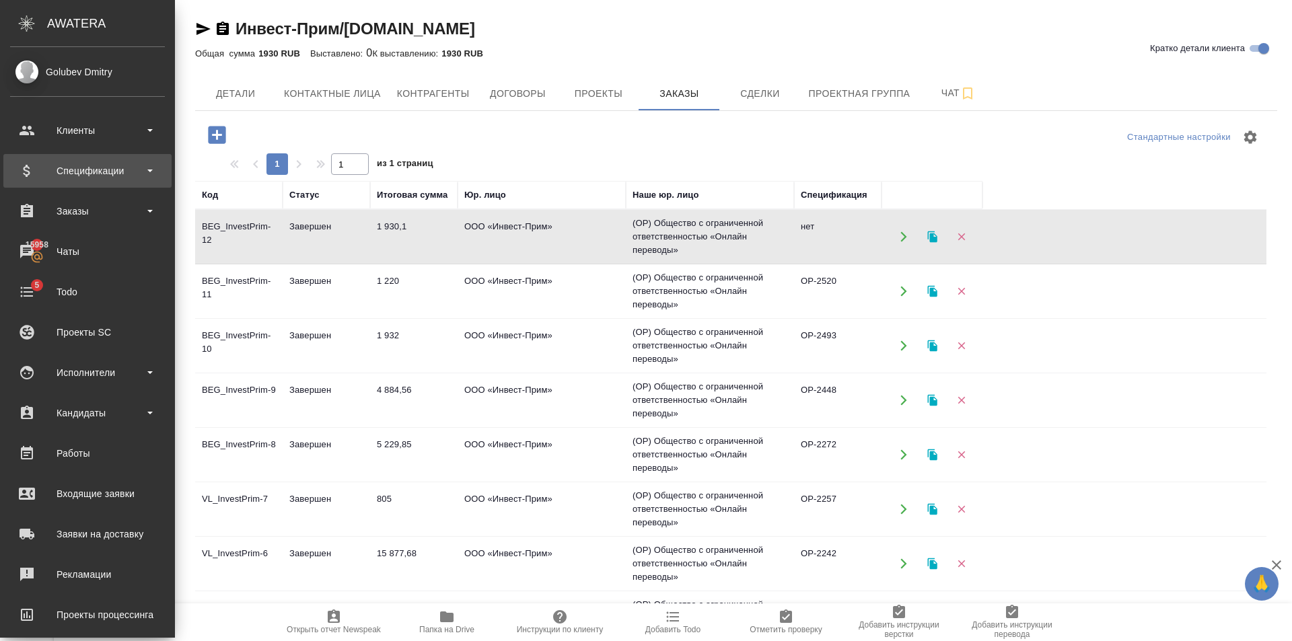
click at [75, 174] on div "Спецификации" at bounding box center [87, 171] width 155 height 20
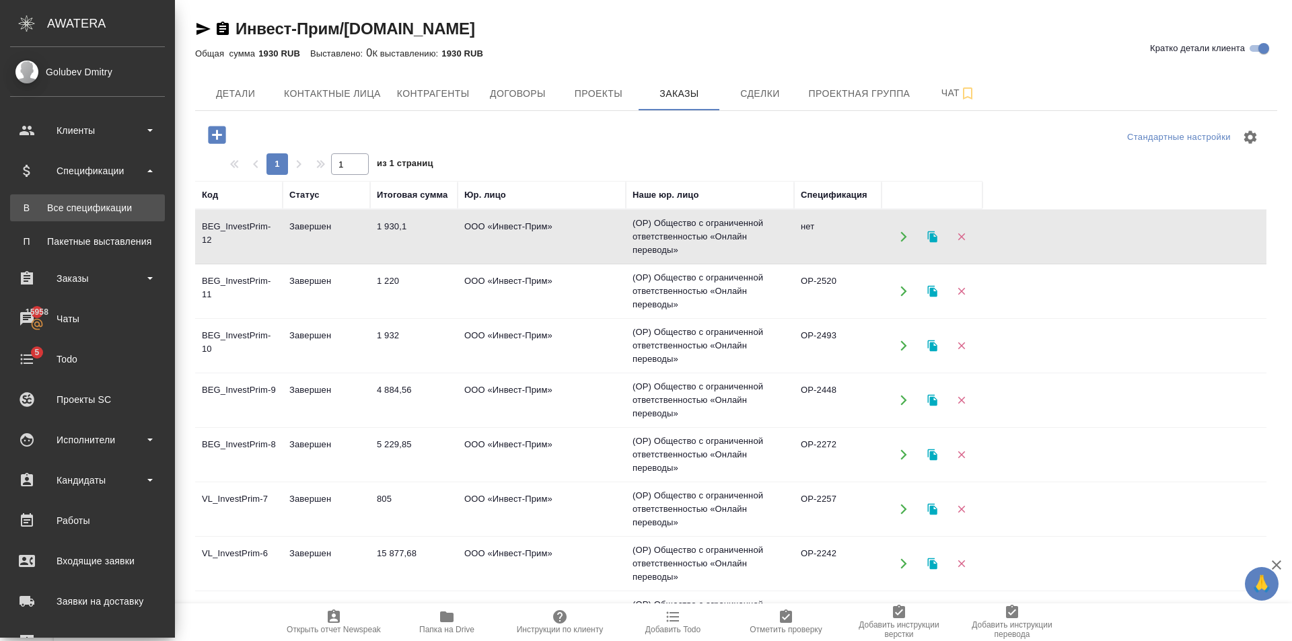
click at [73, 200] on link "В Все спецификации" at bounding box center [87, 207] width 155 height 27
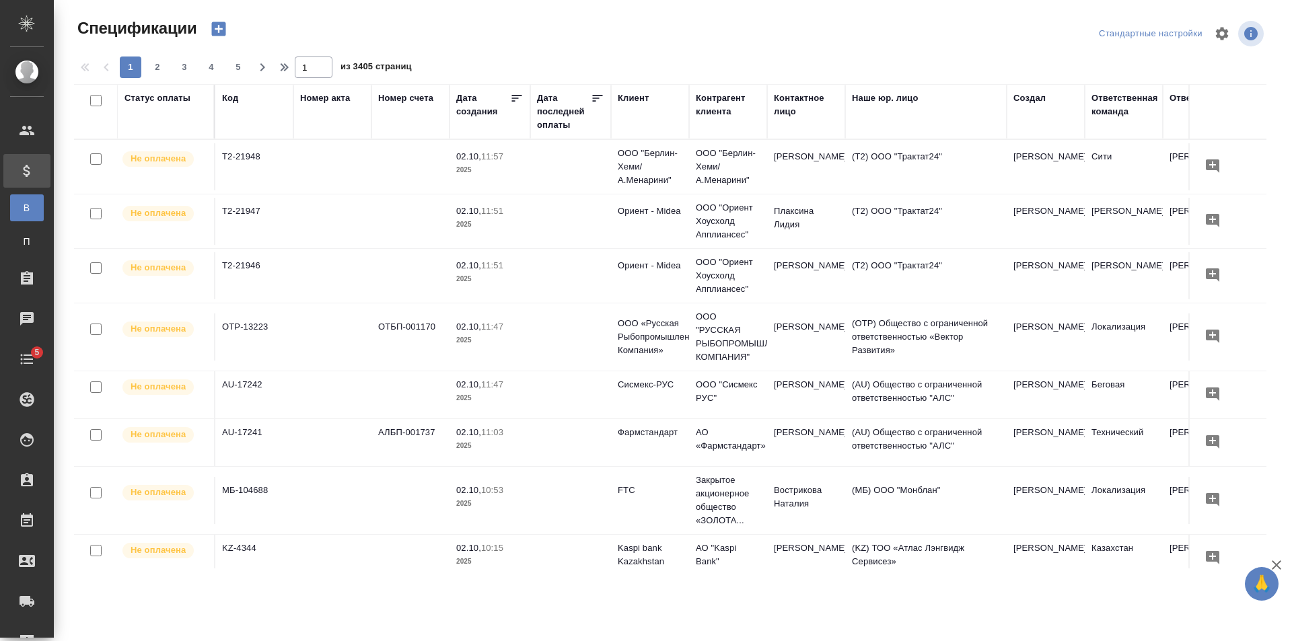
click at [224, 32] on icon "button" at bounding box center [218, 29] width 14 height 14
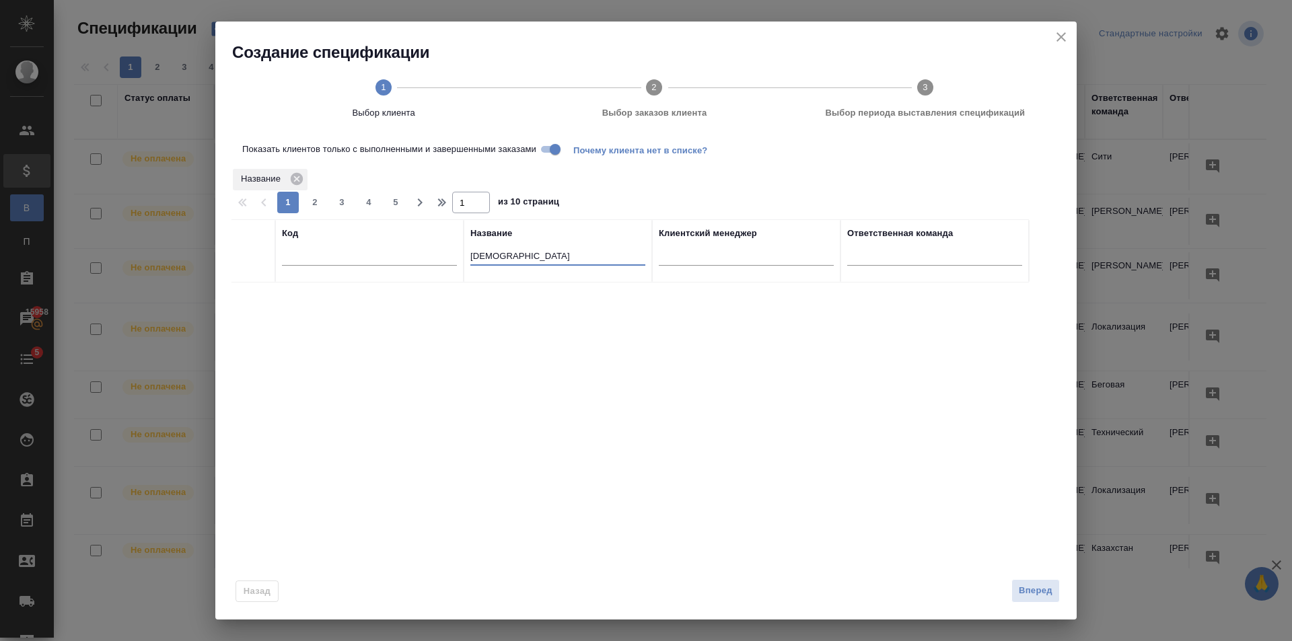
drag, startPoint x: 551, startPoint y: 260, endPoint x: 455, endPoint y: 247, distance: 97.0
click at [394, 260] on tr "Код Название Сисм Клиентский менеджер Ответственная команда" at bounding box center [629, 250] width 797 height 63
type input "инвест-прим"
click at [429, 307] on td "InvestPrim" at bounding box center [369, 306] width 188 height 47
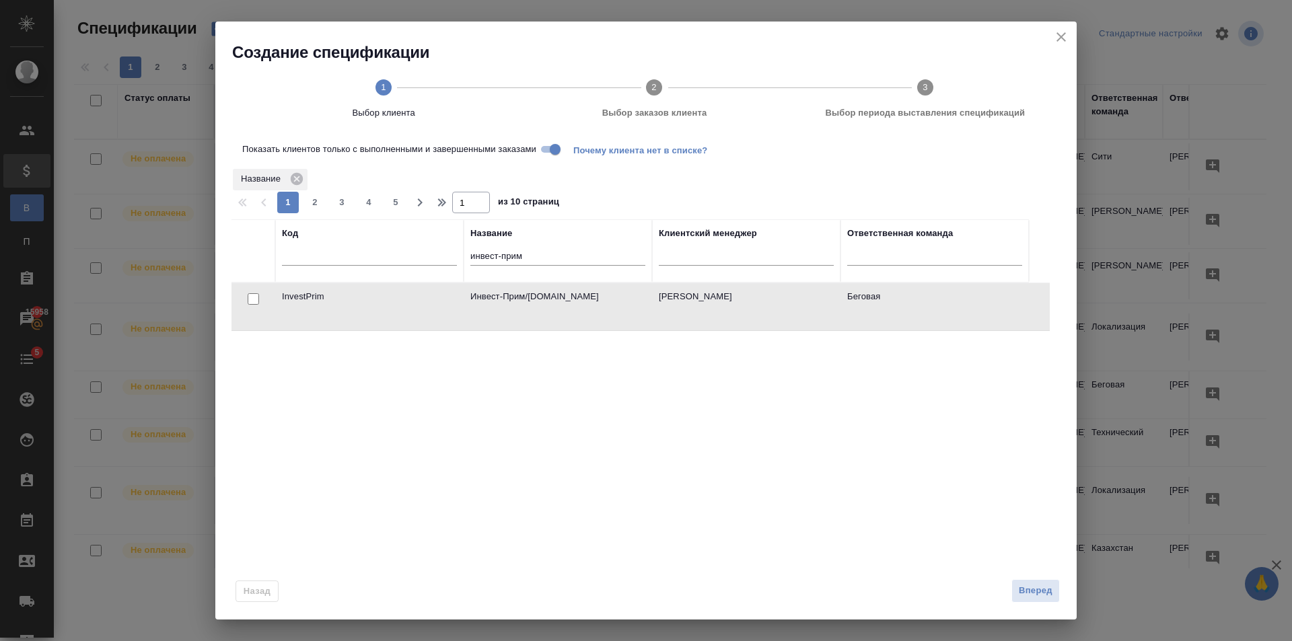
click at [259, 302] on div at bounding box center [253, 299] width 30 height 19
click at [255, 301] on input "checkbox" at bounding box center [253, 298] width 11 height 11
checkbox input "true"
click at [1045, 599] on button "Вперед" at bounding box center [1035, 591] width 48 height 24
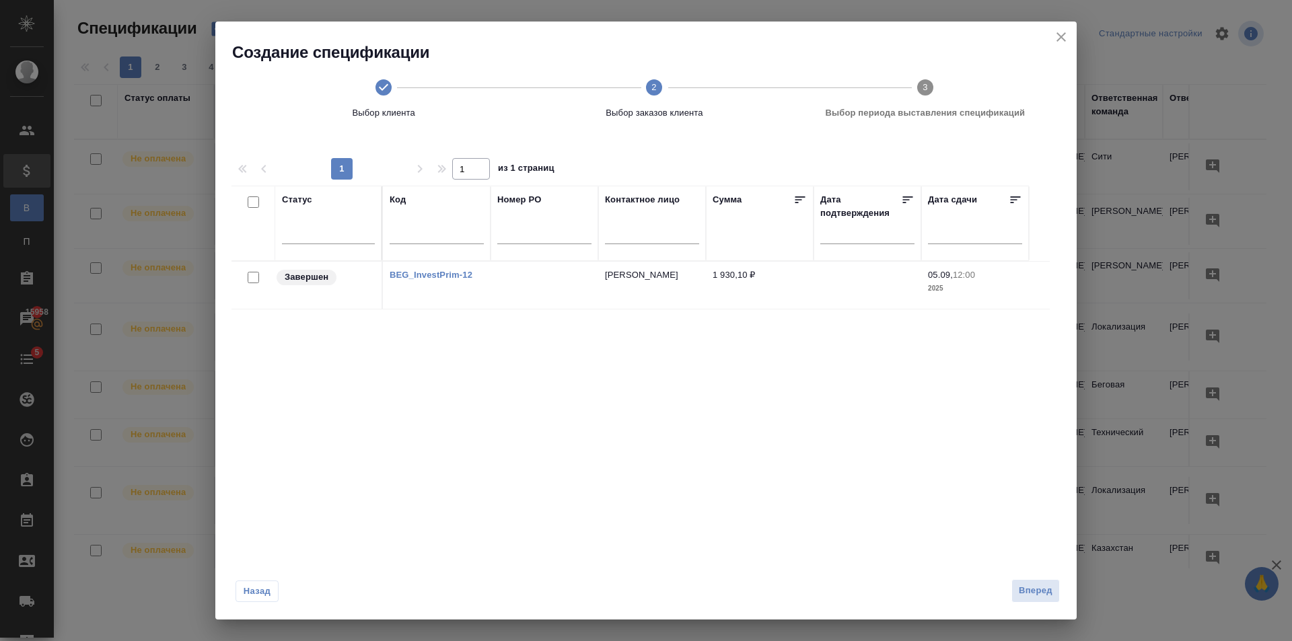
click at [253, 278] on input "checkbox" at bounding box center [253, 277] width 11 height 11
checkbox input "true"
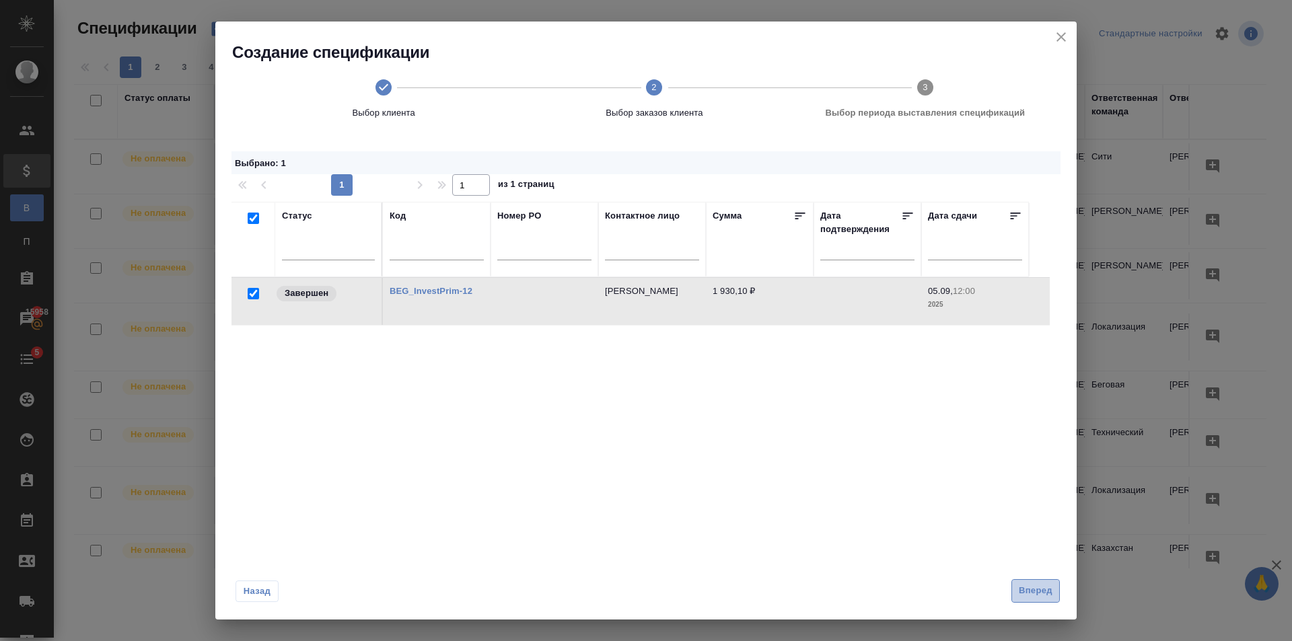
click at [1026, 585] on span "Вперед" at bounding box center [1035, 590] width 34 height 15
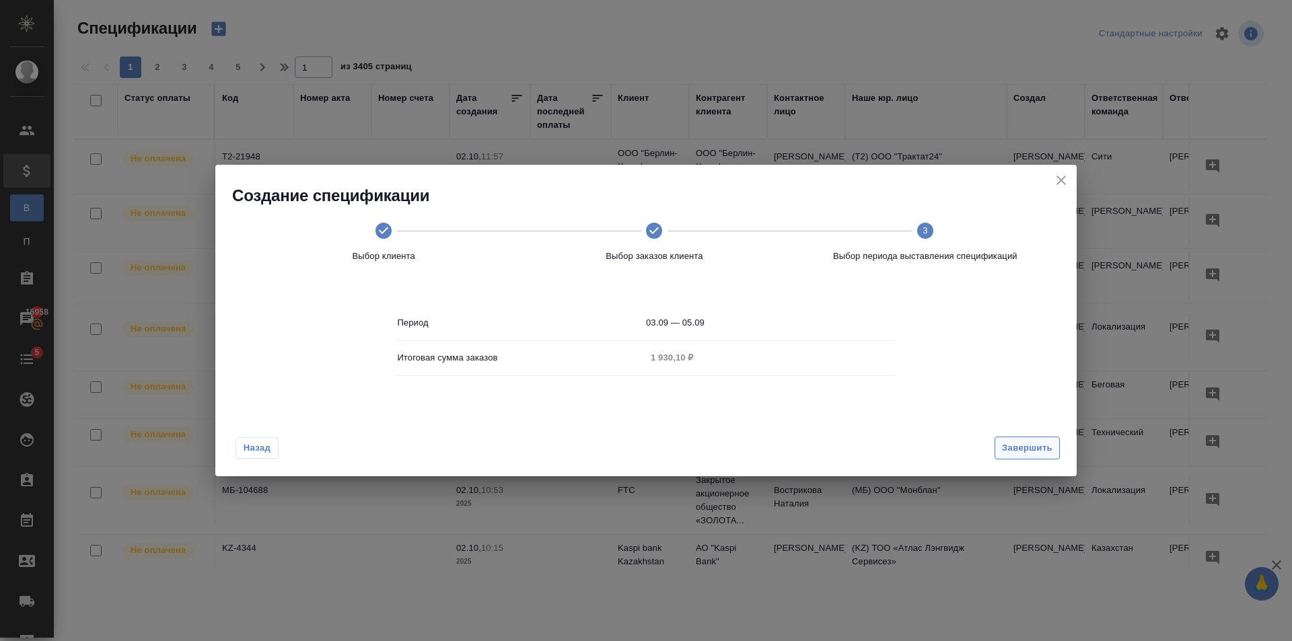
click at [1032, 444] on span "Завершить" at bounding box center [1027, 448] width 50 height 15
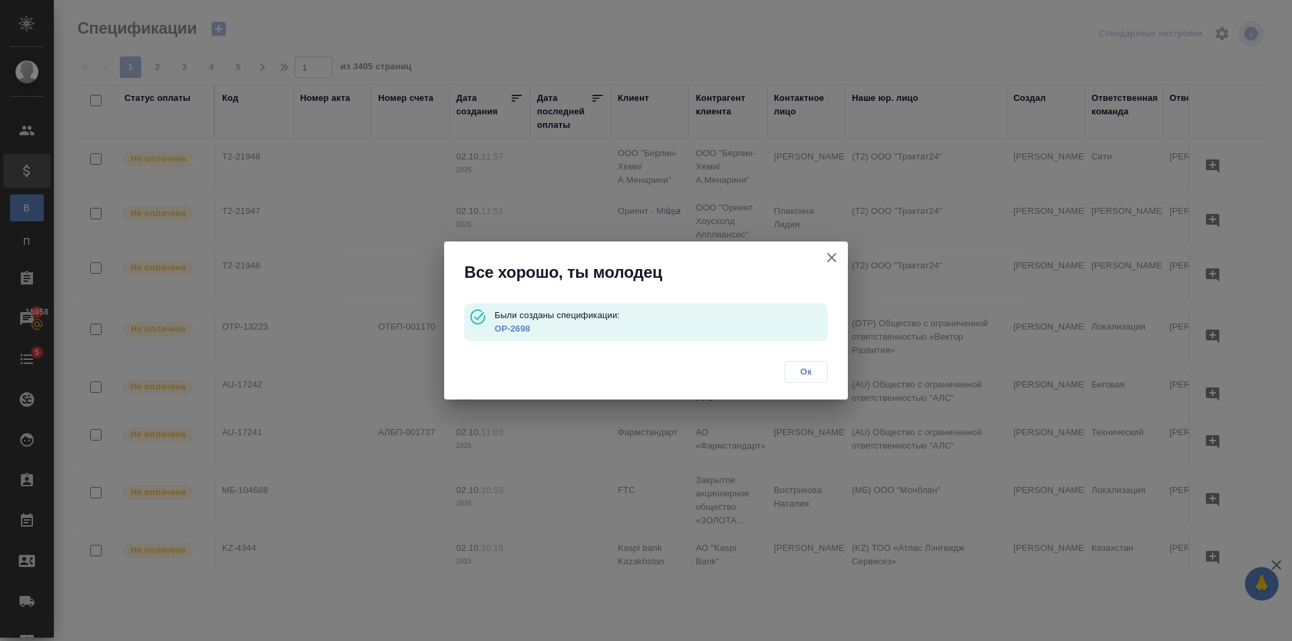
click at [515, 334] on p "OP-2698" at bounding box center [660, 328] width 333 height 13
click at [515, 330] on link "OP-2698" at bounding box center [512, 329] width 36 height 10
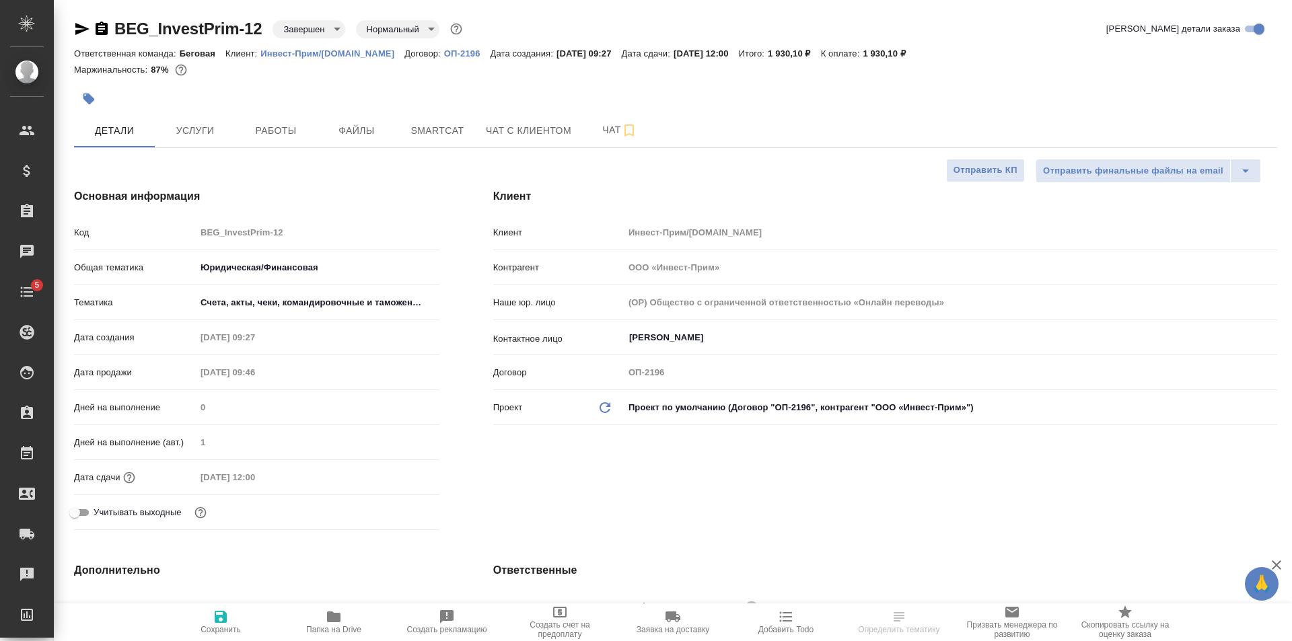
select select "RU"
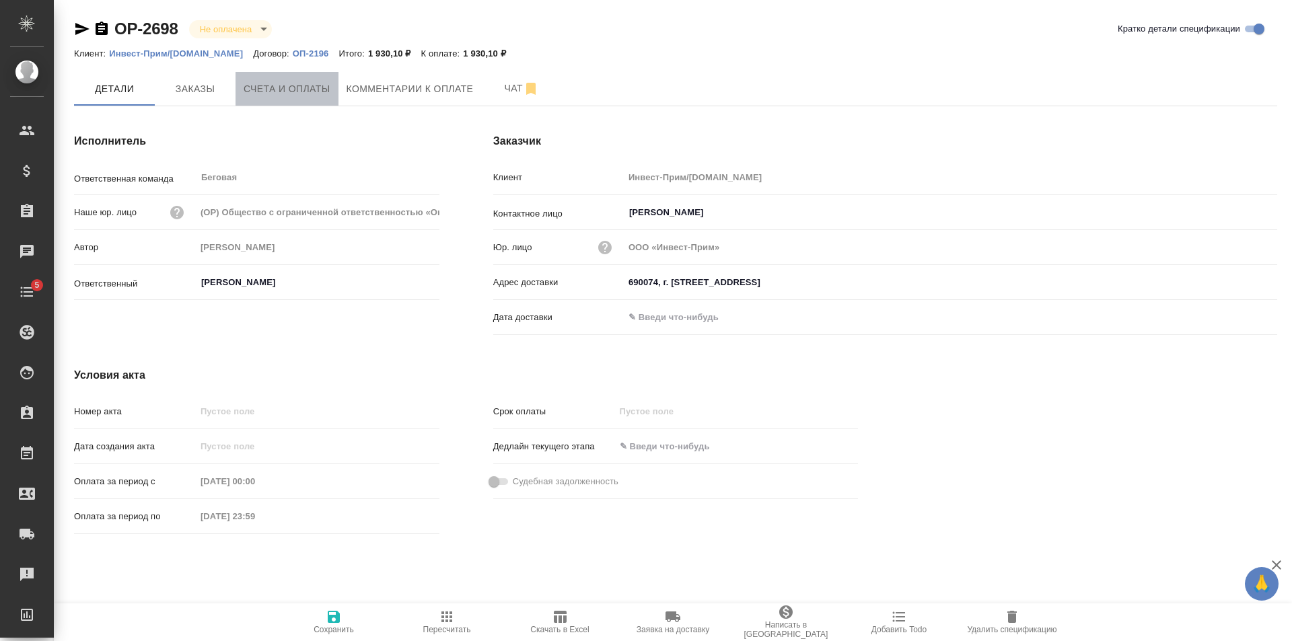
click at [332, 96] on button "Счета и оплаты" at bounding box center [286, 89] width 103 height 34
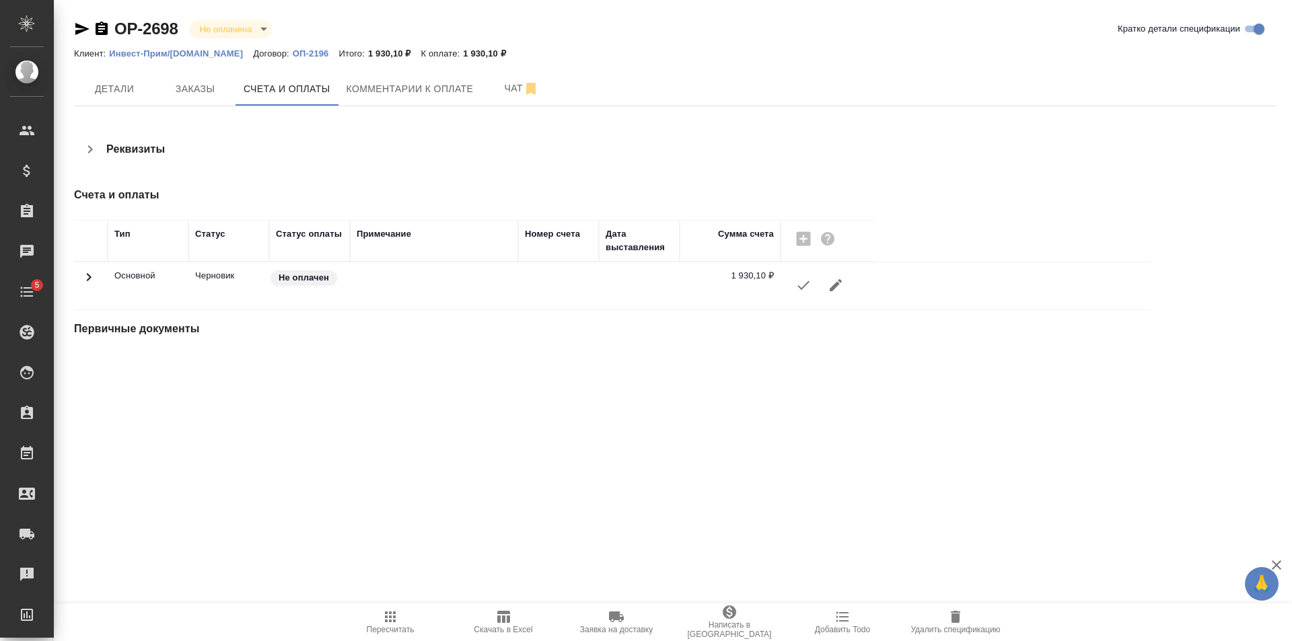
click at [796, 284] on icon "button" at bounding box center [803, 285] width 16 height 16
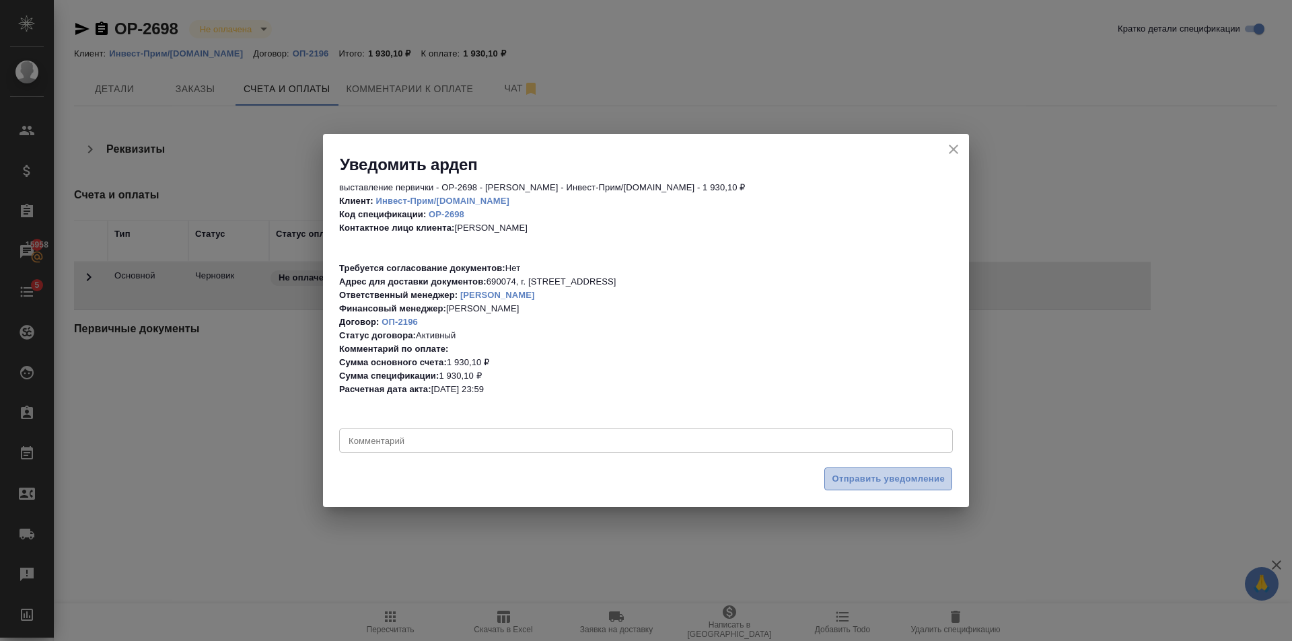
click at [924, 484] on span "Отправить уведомление" at bounding box center [887, 479] width 113 height 15
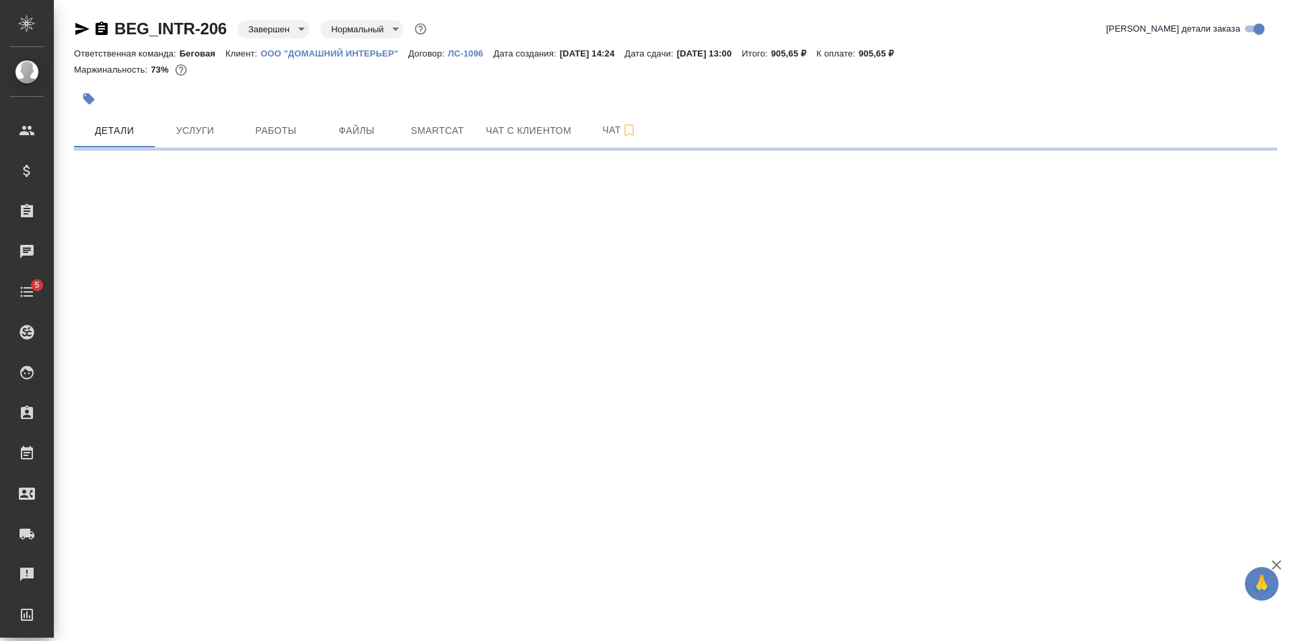
select select "RU"
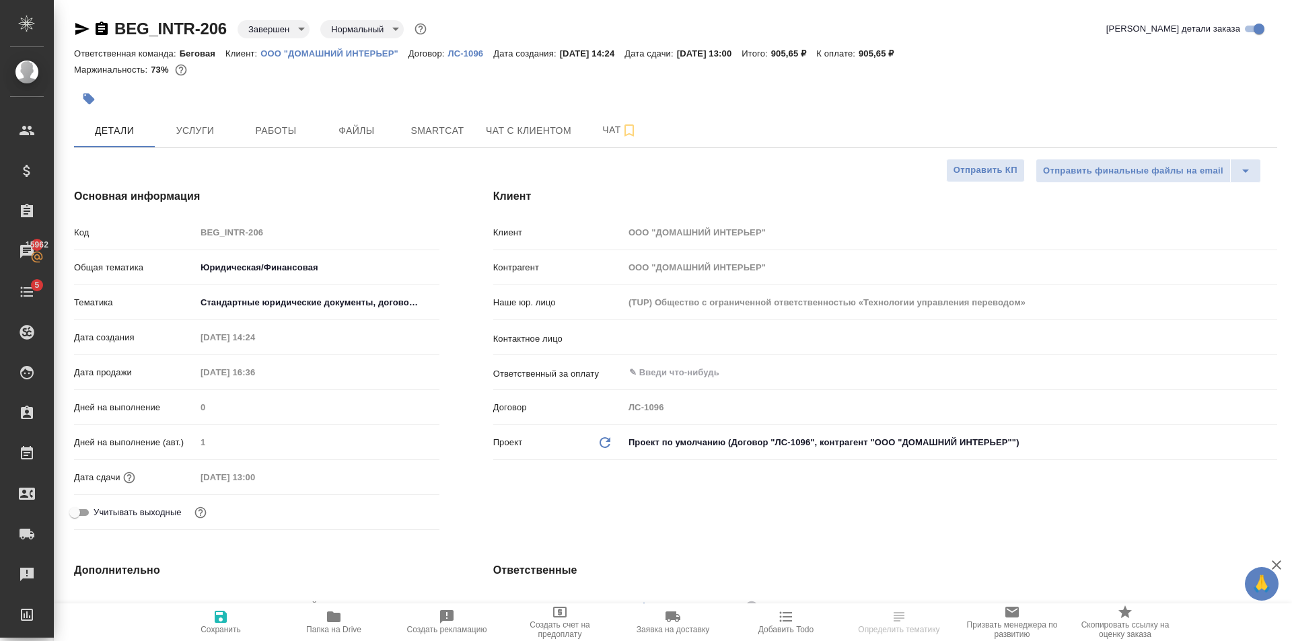
click at [1054, 500] on div "Клиент Клиент ООО "ДОМАШНИЙ ИНТЕРЬЕР" Контрагент ООО "ДОМАШНИЙ ИНТЕРЬЕР" Наше ю…" at bounding box center [884, 361] width 837 height 401
select select "RU"
click at [700, 379] on input "text" at bounding box center [928, 373] width 600 height 16
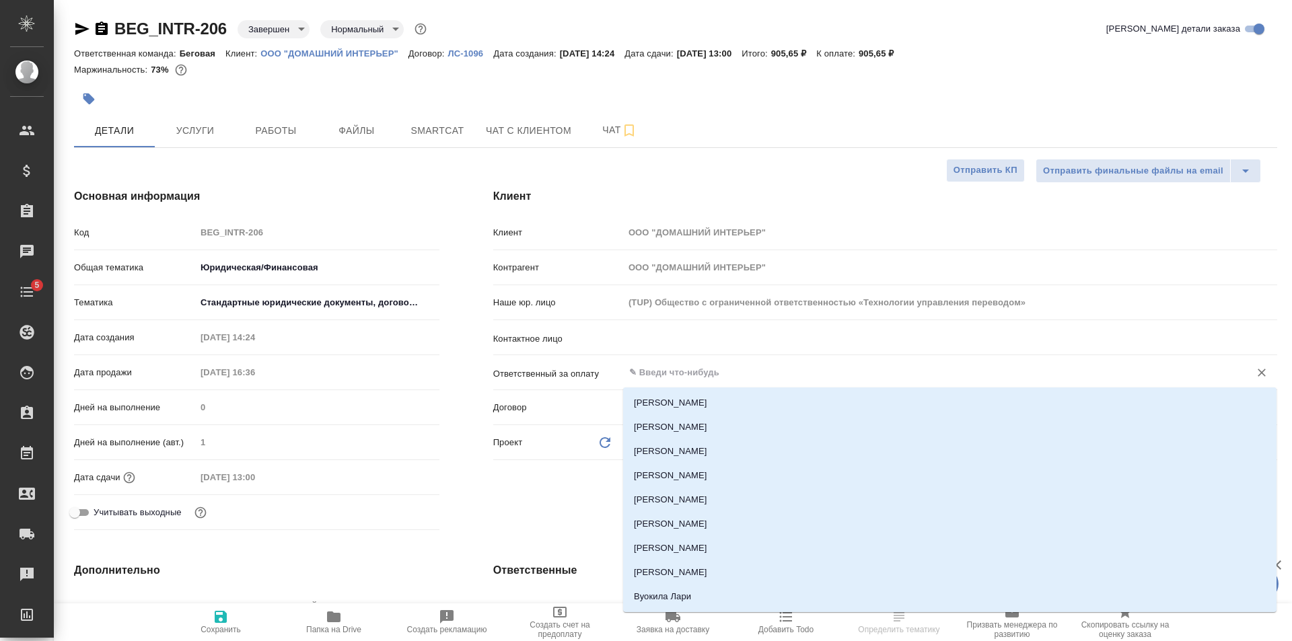
click at [700, 379] on input "text" at bounding box center [928, 373] width 600 height 16
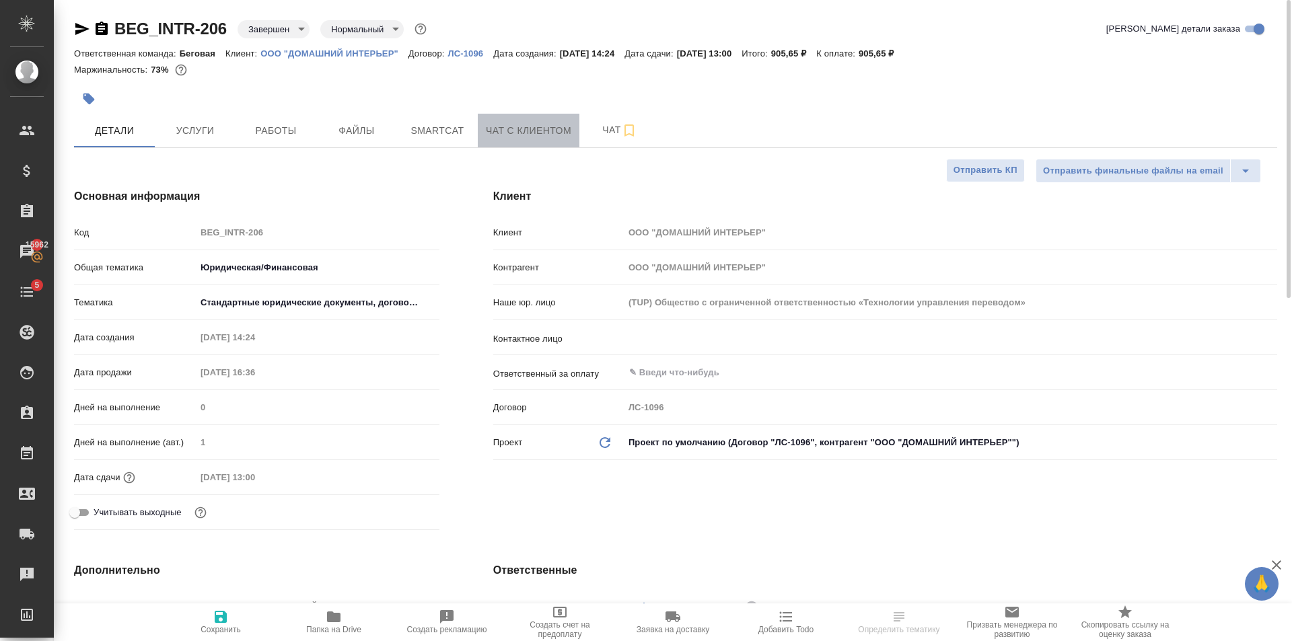
click at [513, 137] on span "Чат с клиентом" at bounding box center [528, 130] width 85 height 17
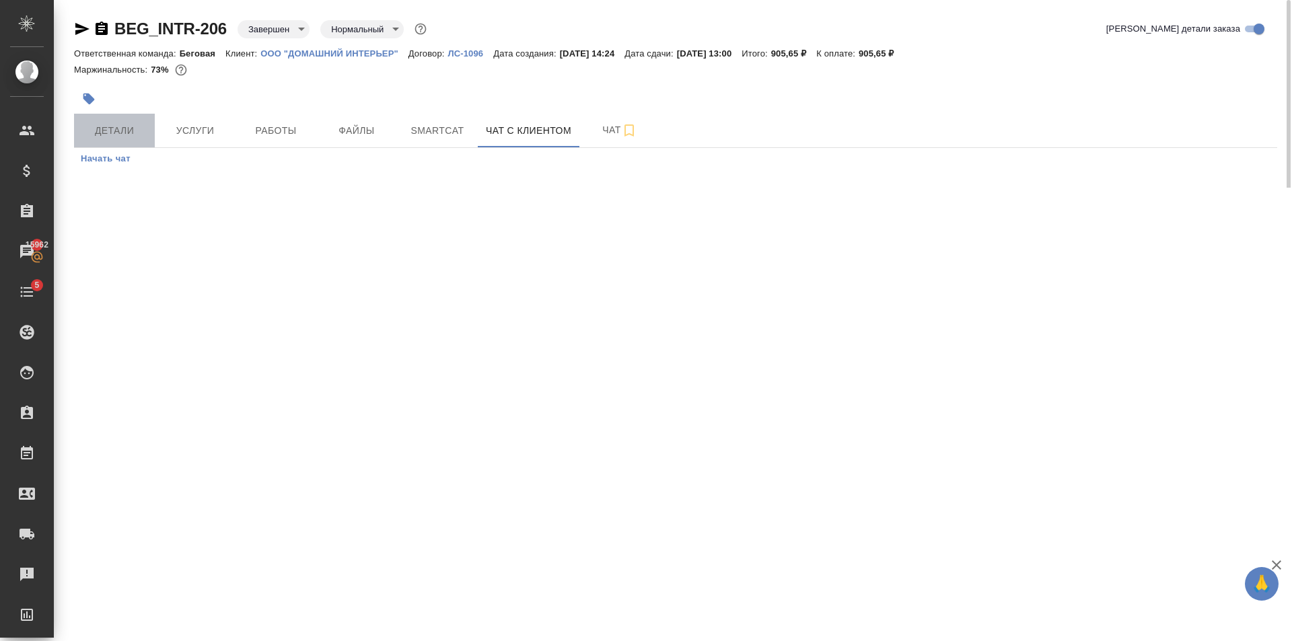
click at [120, 130] on span "Детали" at bounding box center [114, 130] width 65 height 17
select select "RU"
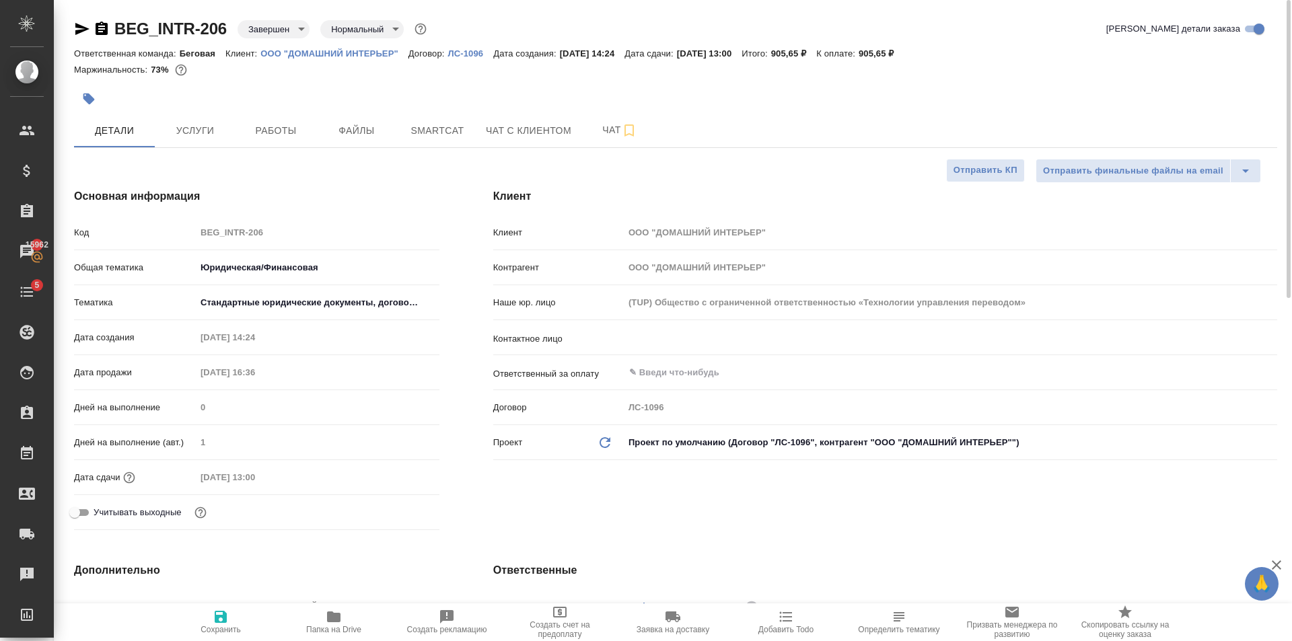
type textarea "x"
click at [81, 30] on icon "button" at bounding box center [82, 29] width 14 height 12
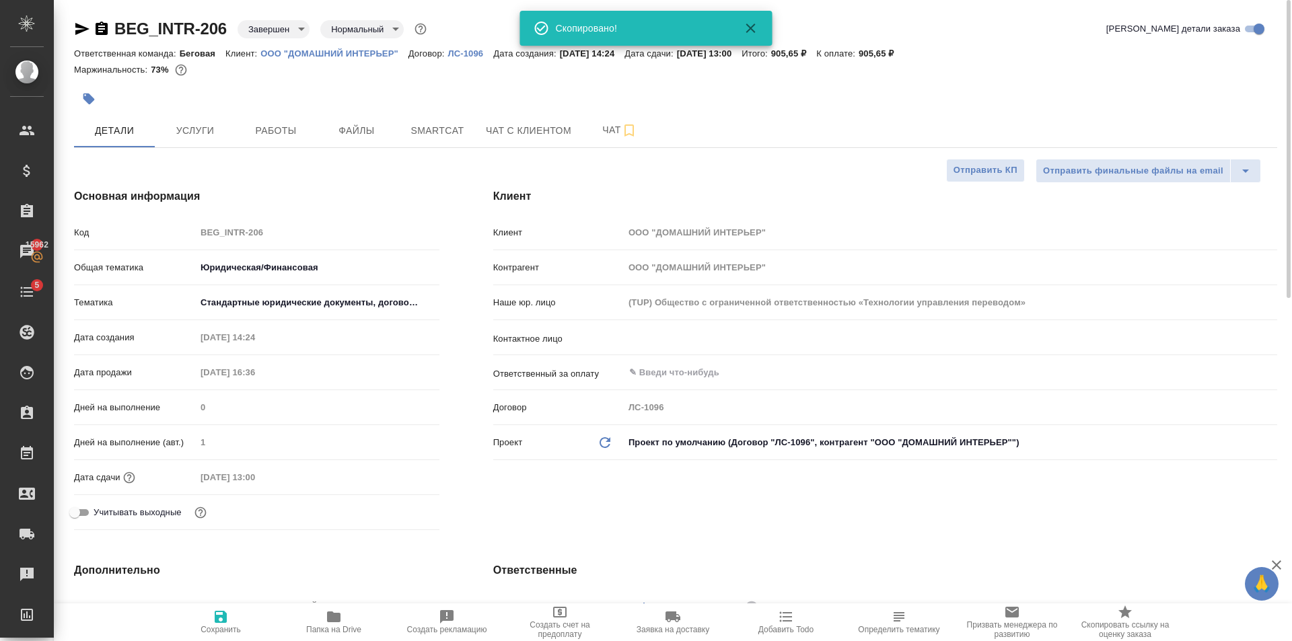
type textarea "x"
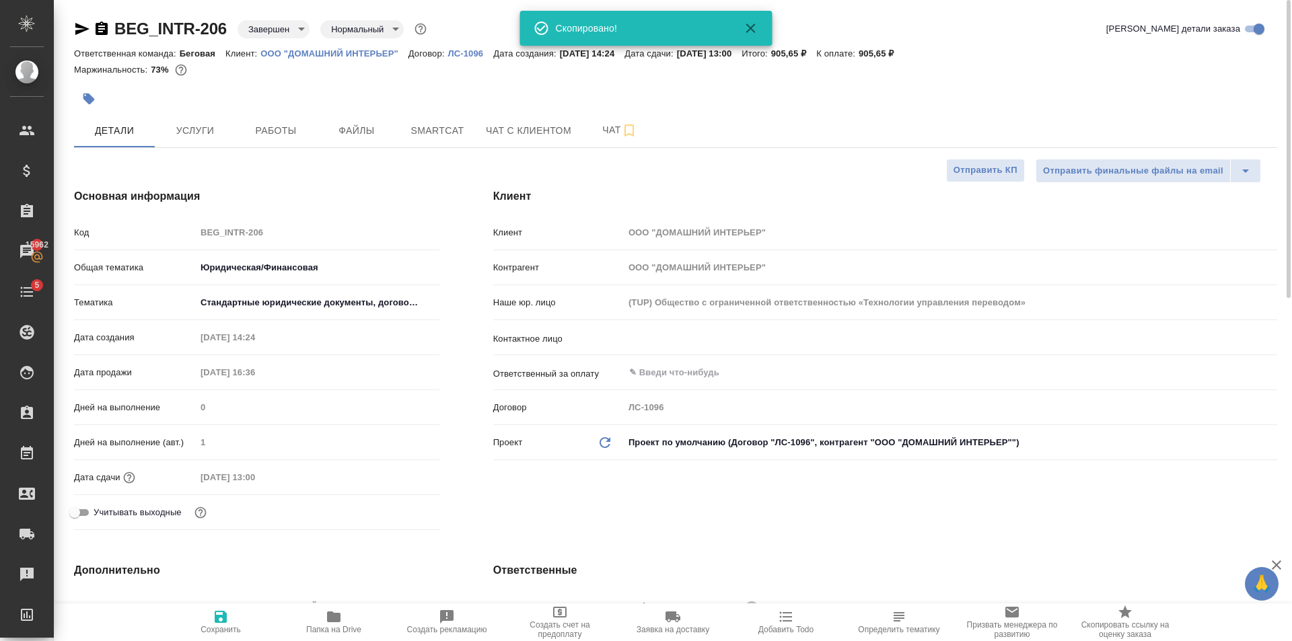
type textarea "x"
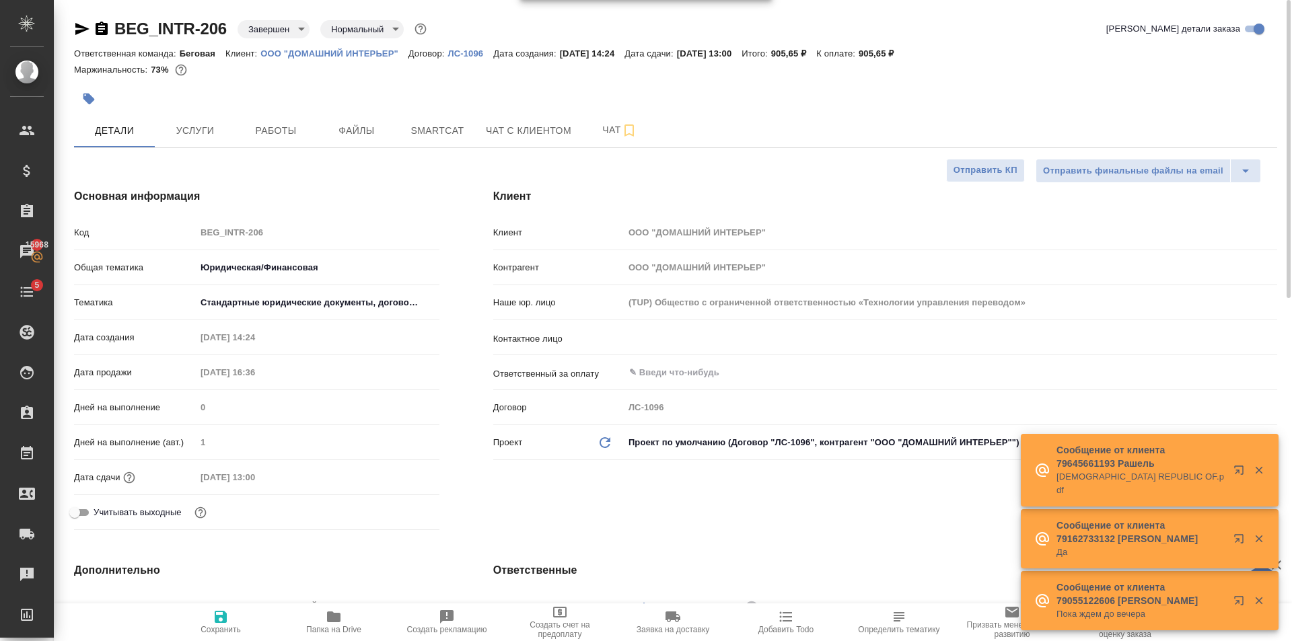
type textarea "x"
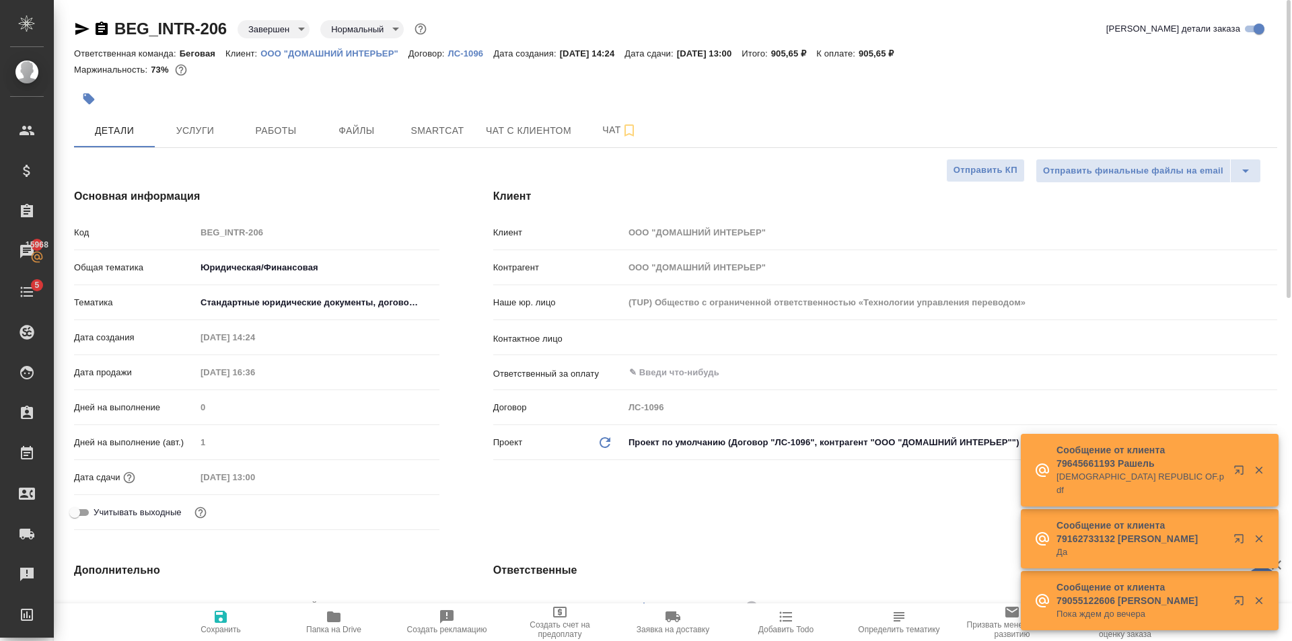
type textarea "x"
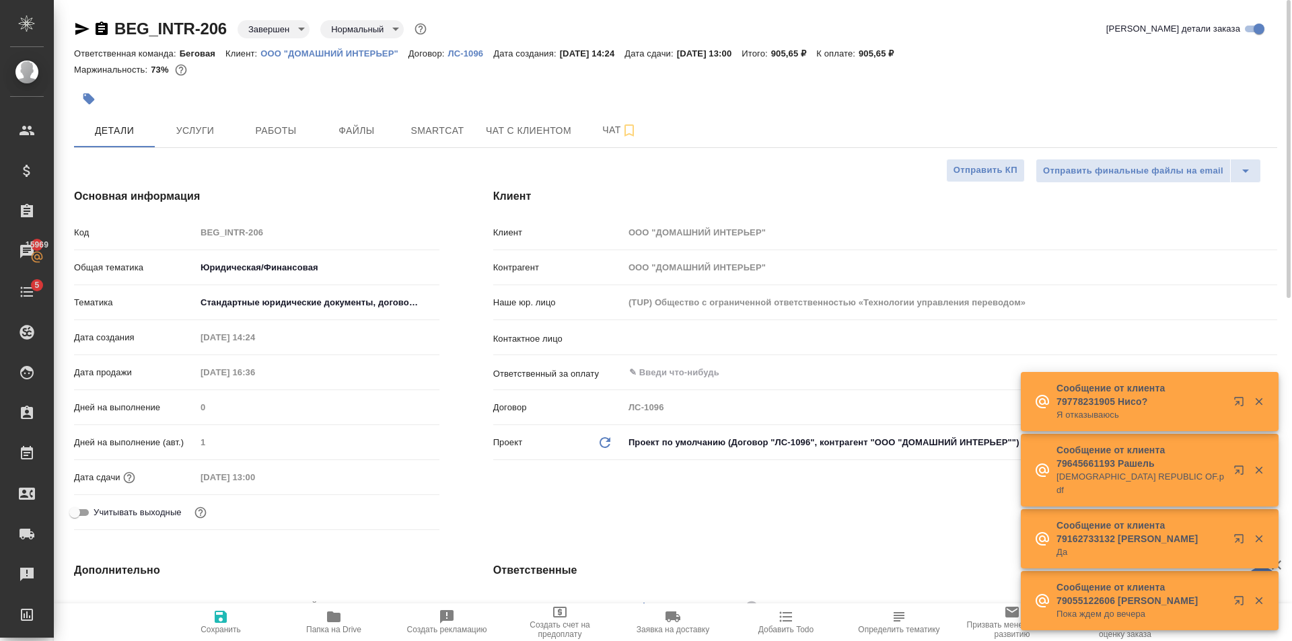
type textarea "x"
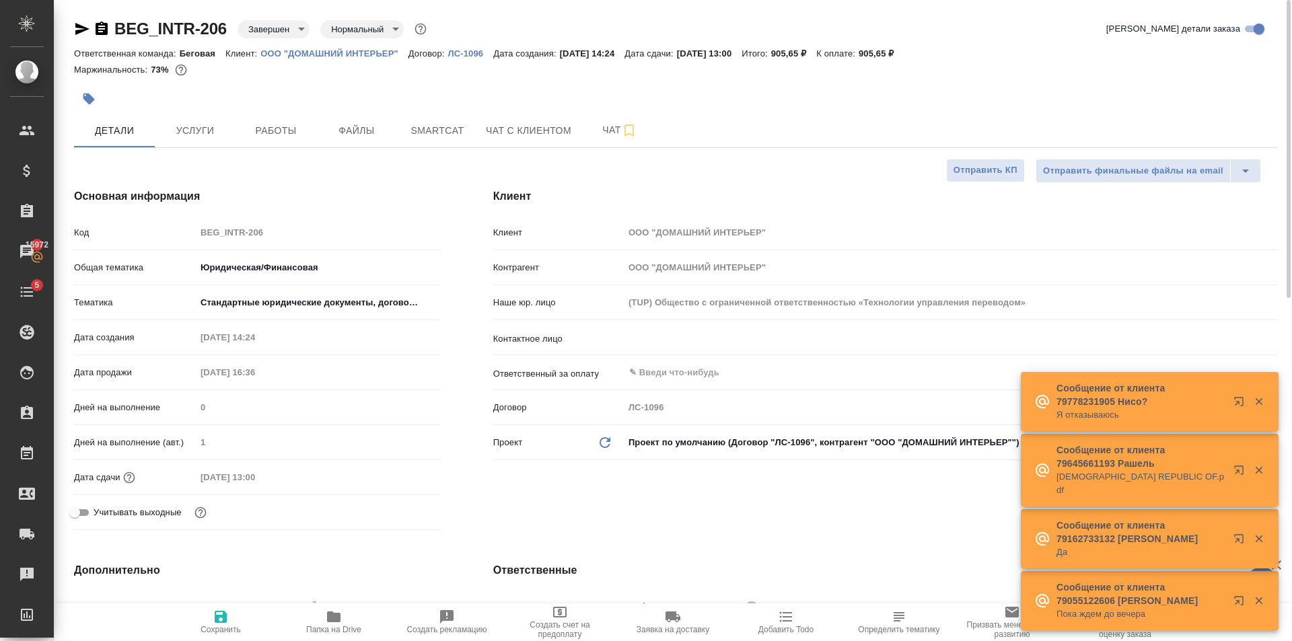
type textarea "x"
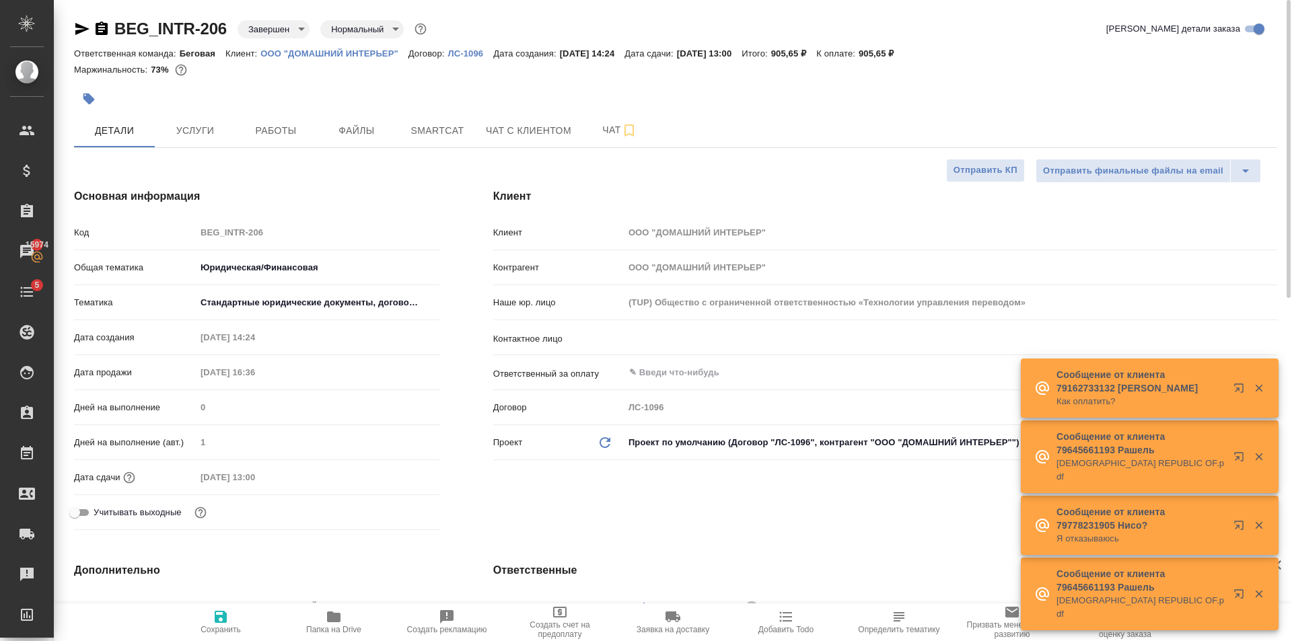
click at [682, 371] on input "text" at bounding box center [928, 373] width 600 height 16
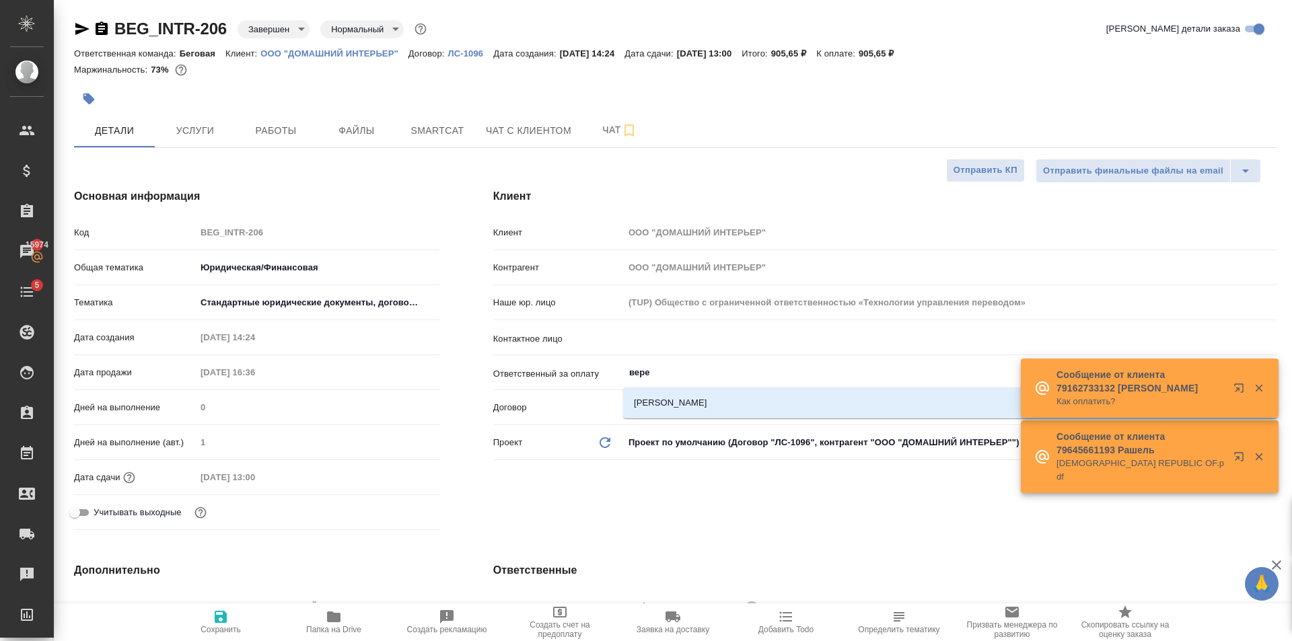
click at [679, 389] on div "[PERSON_NAME]" at bounding box center [949, 402] width 653 height 31
click at [679, 390] on div "[PERSON_NAME]" at bounding box center [949, 402] width 653 height 31
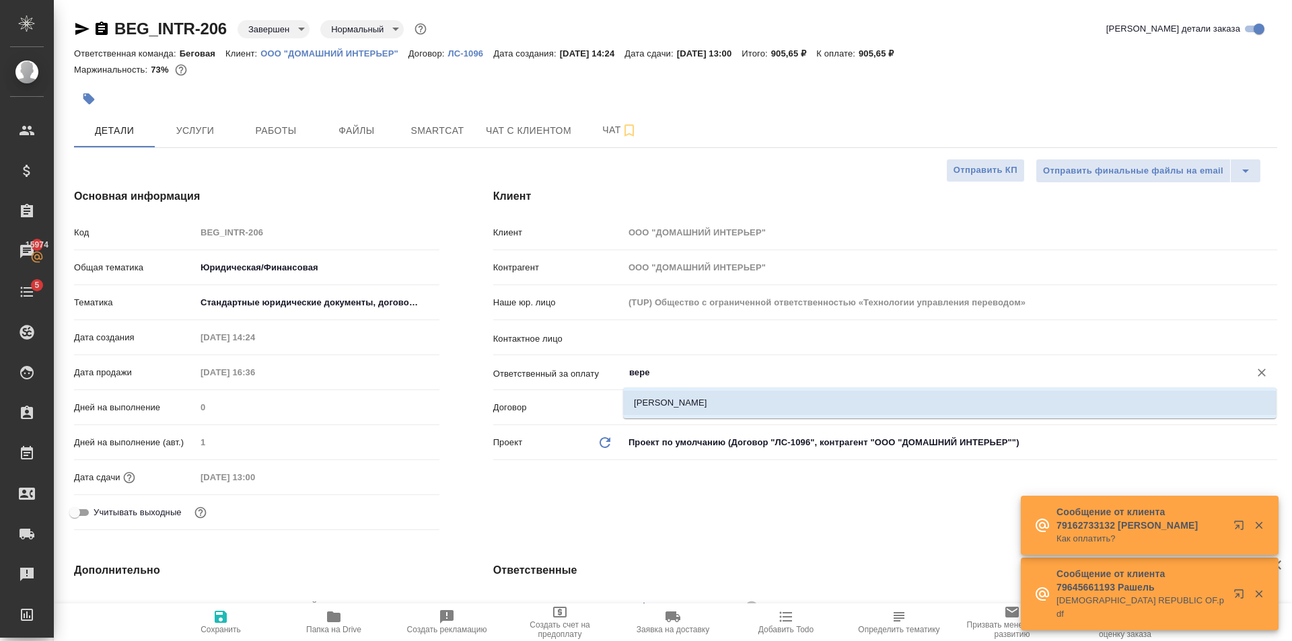
click at [677, 395] on li "[PERSON_NAME]" at bounding box center [949, 403] width 653 height 24
type input "[PERSON_NAME]"
type textarea "x"
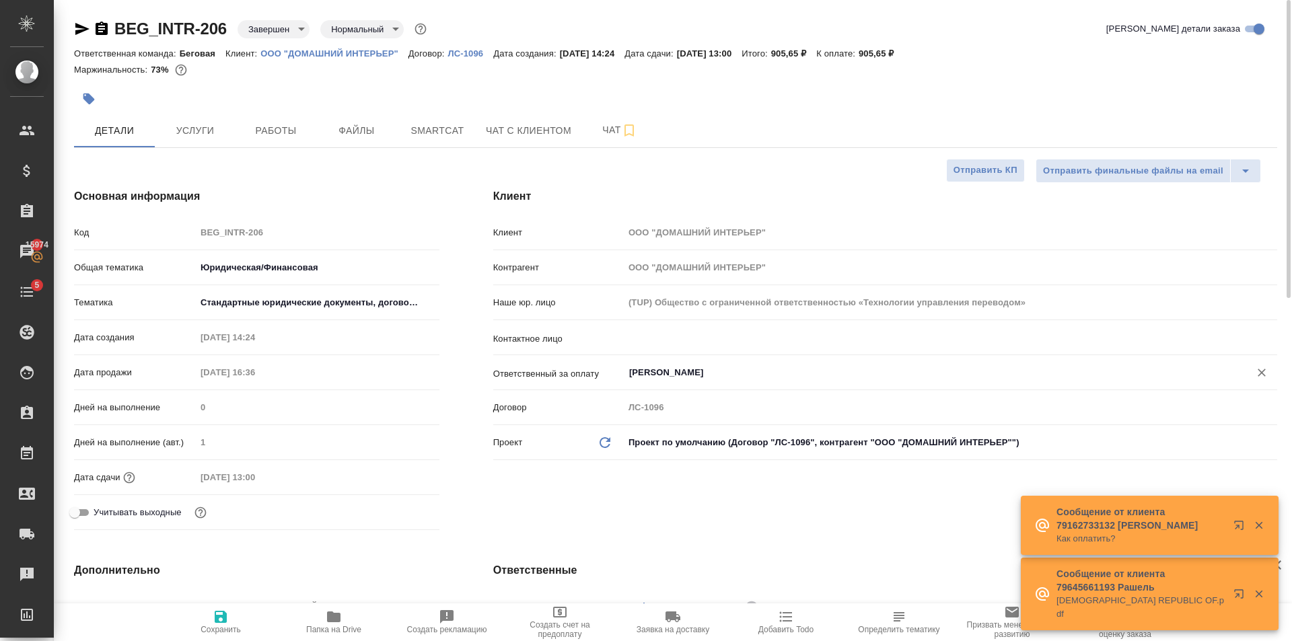
type input "[PERSON_NAME]"
click at [227, 622] on icon "button" at bounding box center [221, 617] width 12 height 12
type textarea "x"
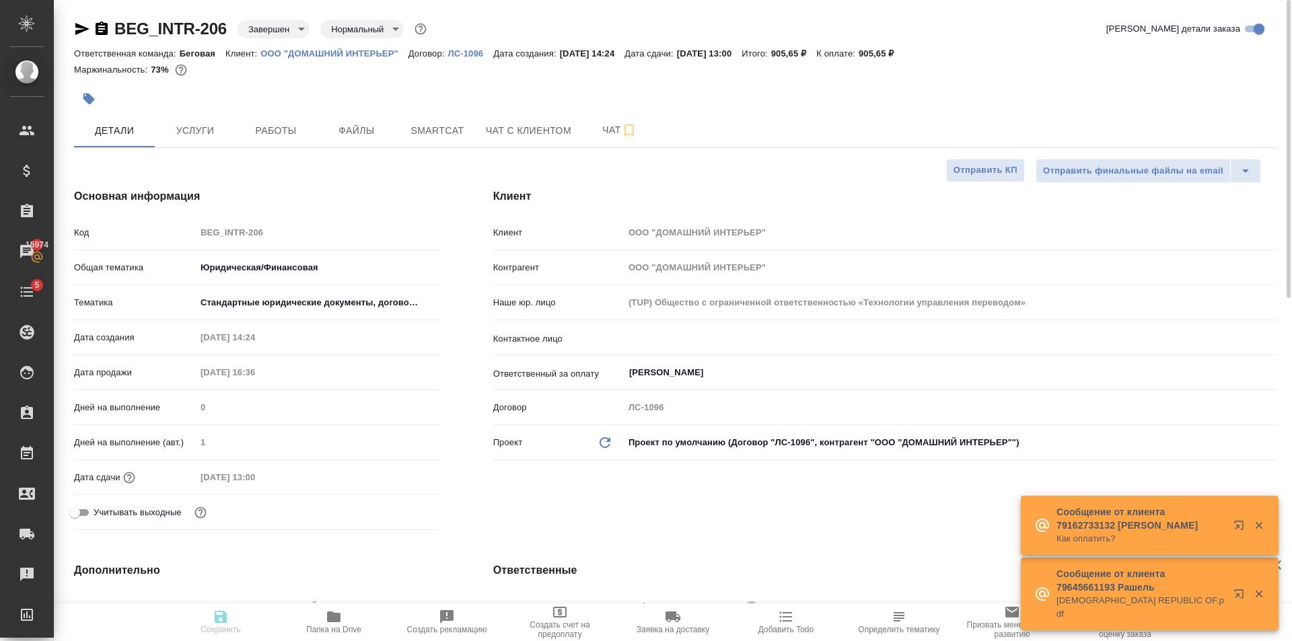
type textarea "x"
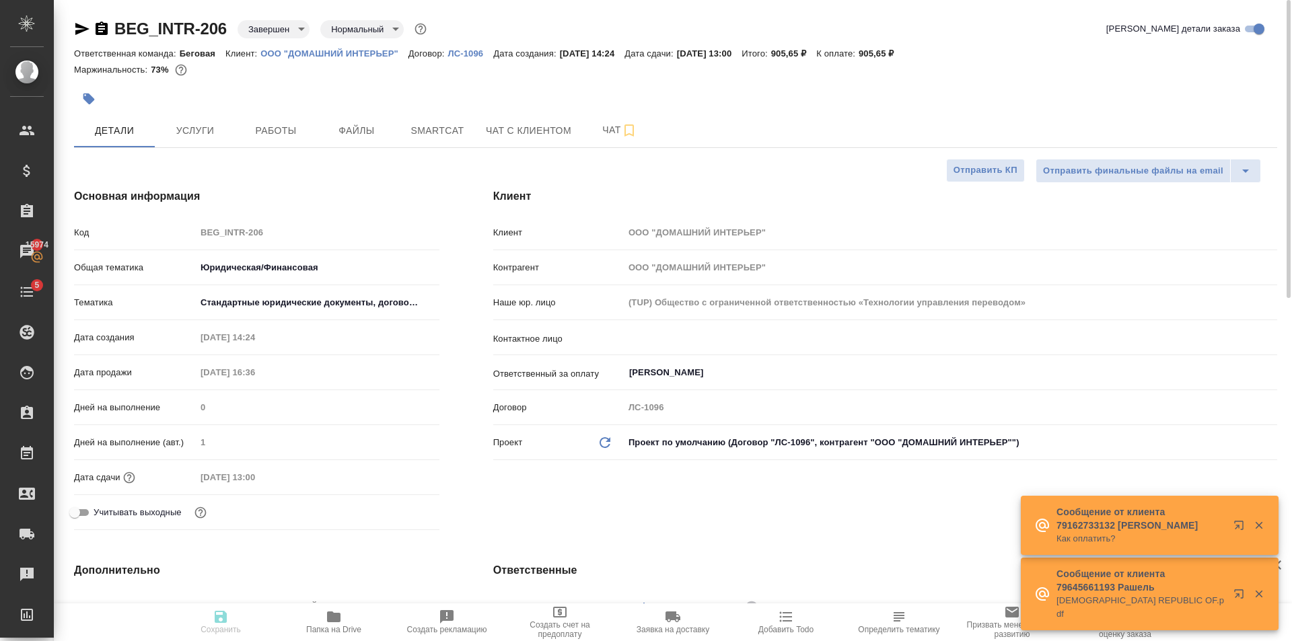
type textarea "x"
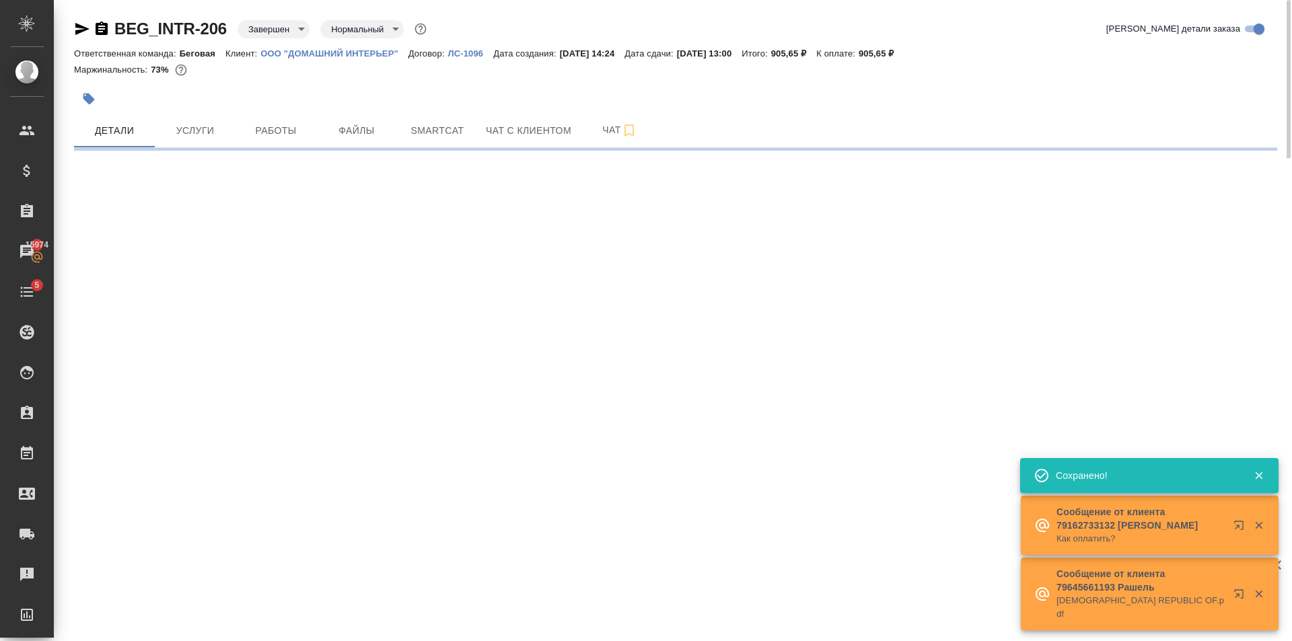
select select "RU"
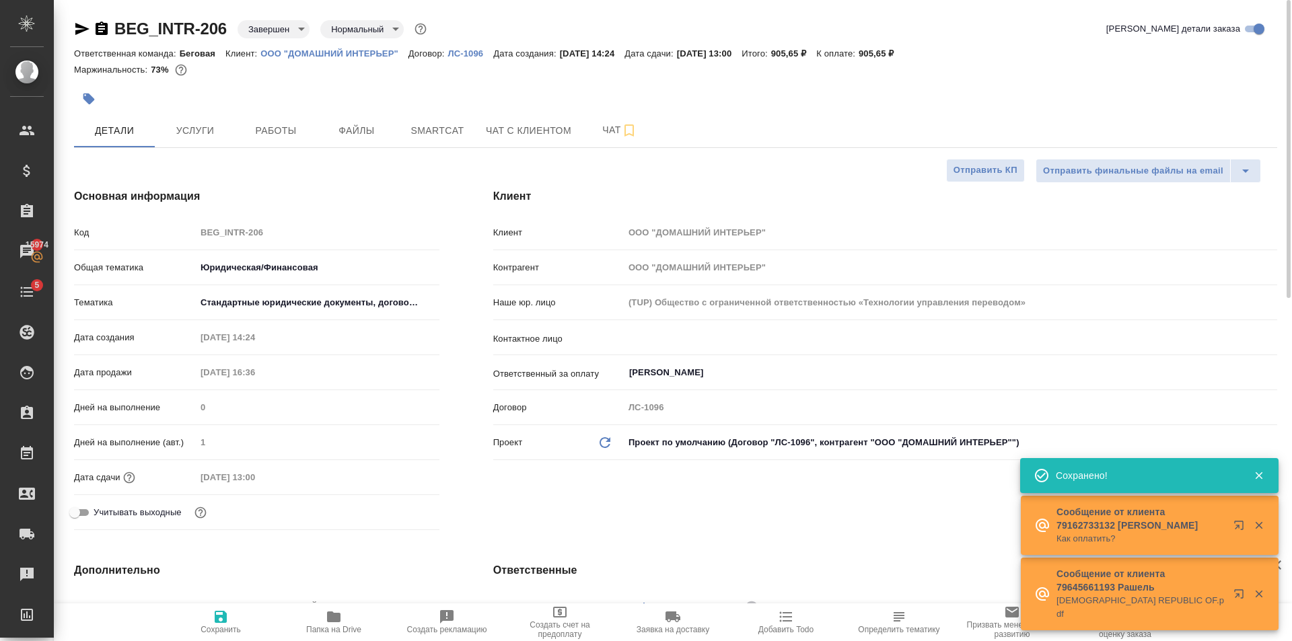
type textarea "x"
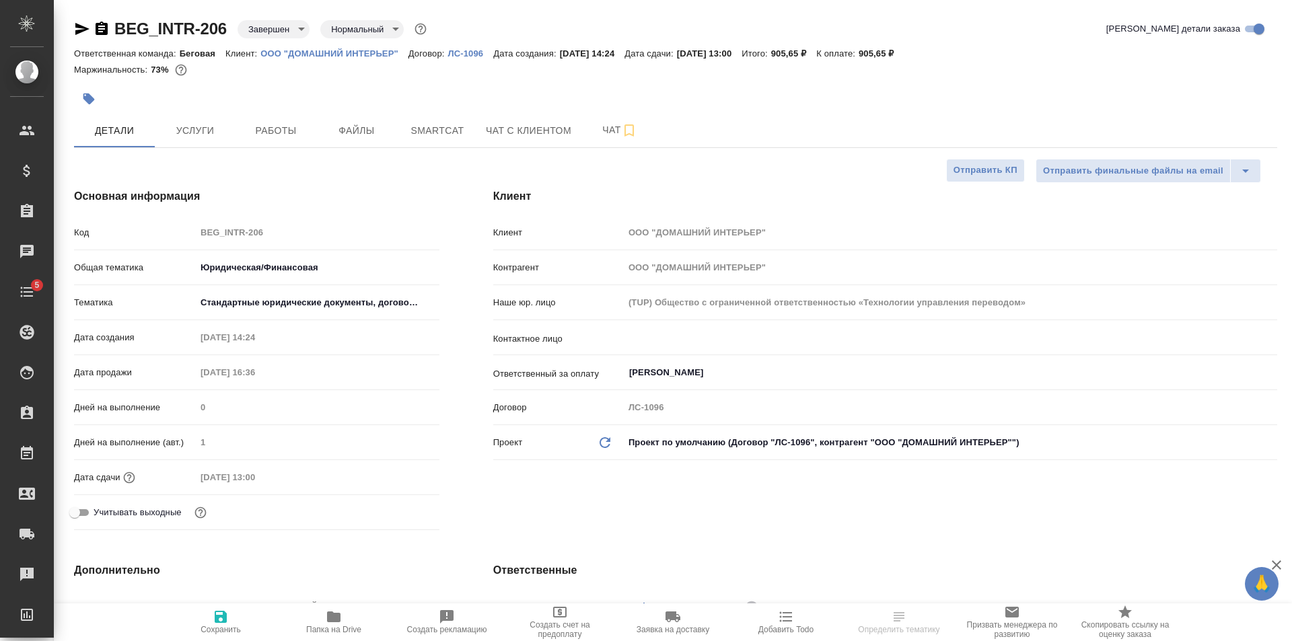
select select "RU"
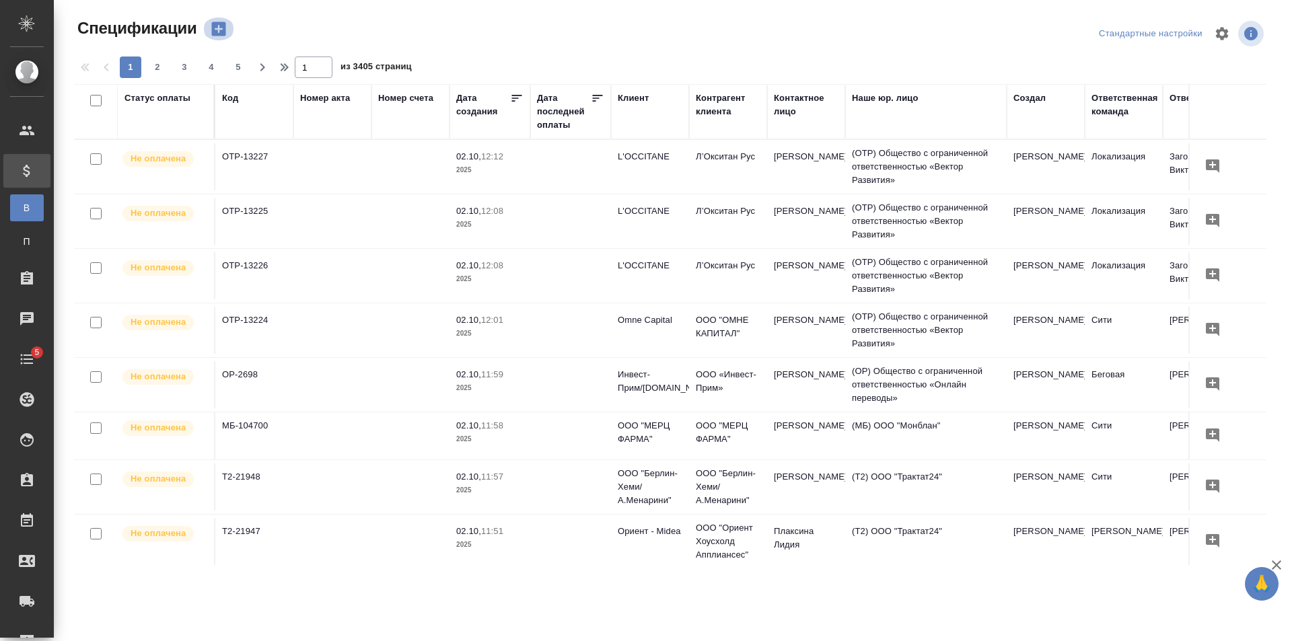
click at [210, 22] on icon "button" at bounding box center [218, 29] width 19 height 19
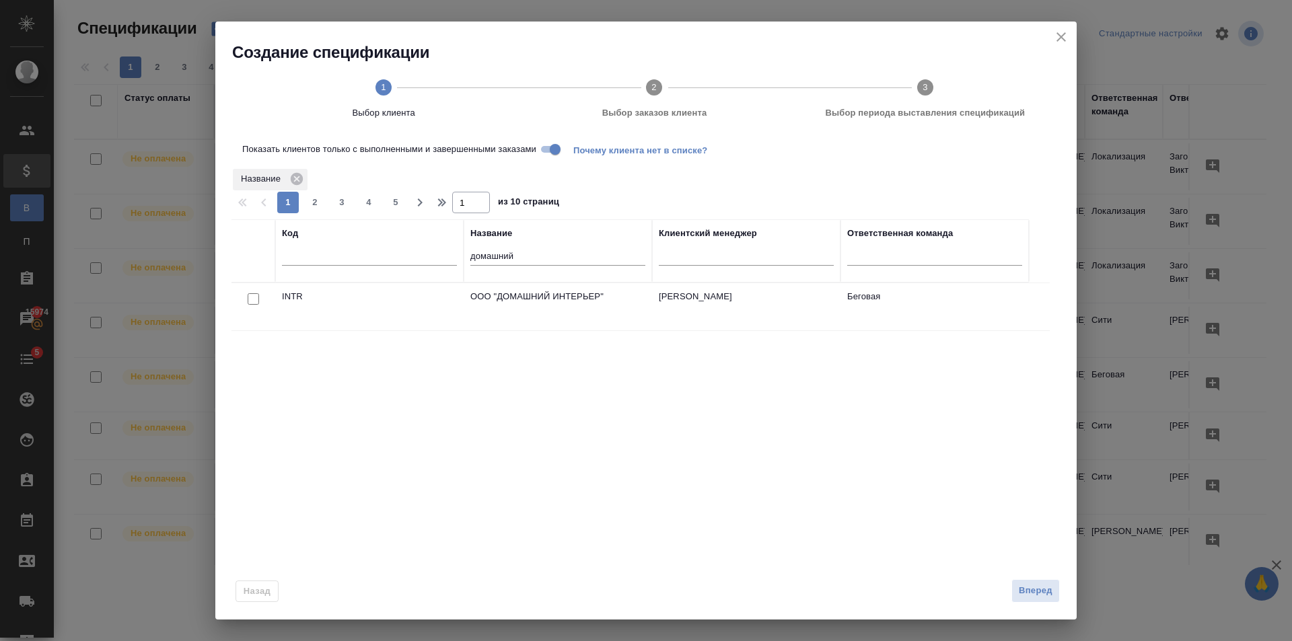
click at [250, 300] on input "checkbox" at bounding box center [253, 298] width 11 height 11
checkbox input "true"
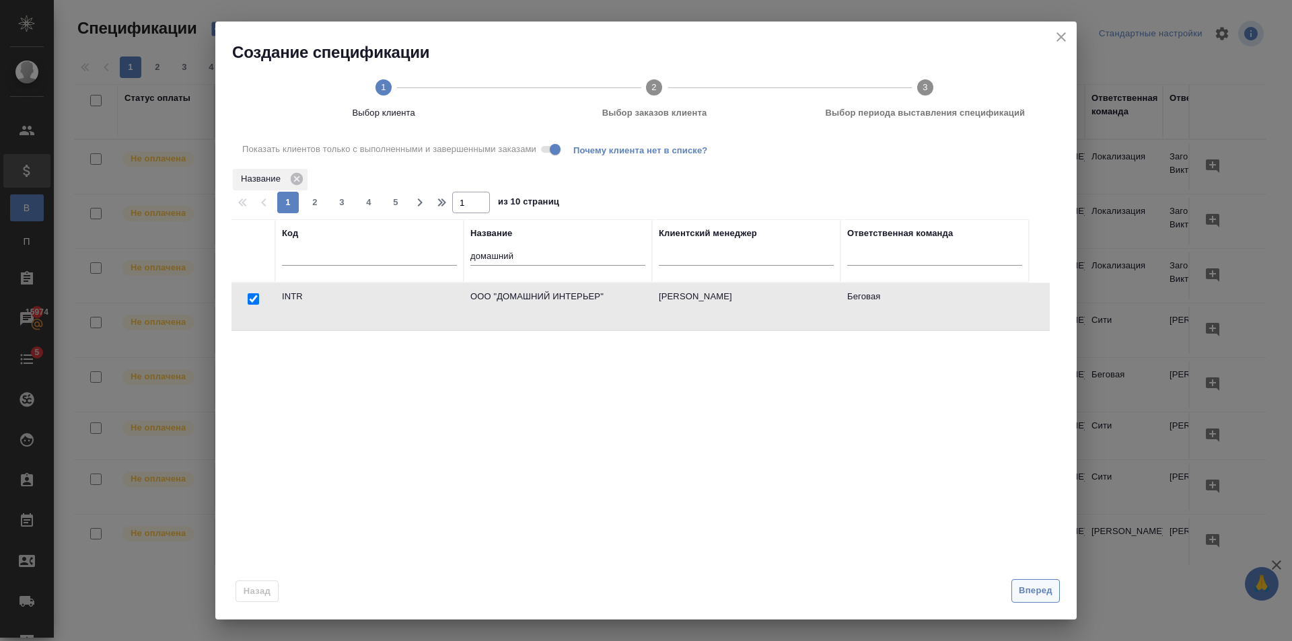
click at [1028, 582] on button "Вперед" at bounding box center [1035, 591] width 48 height 24
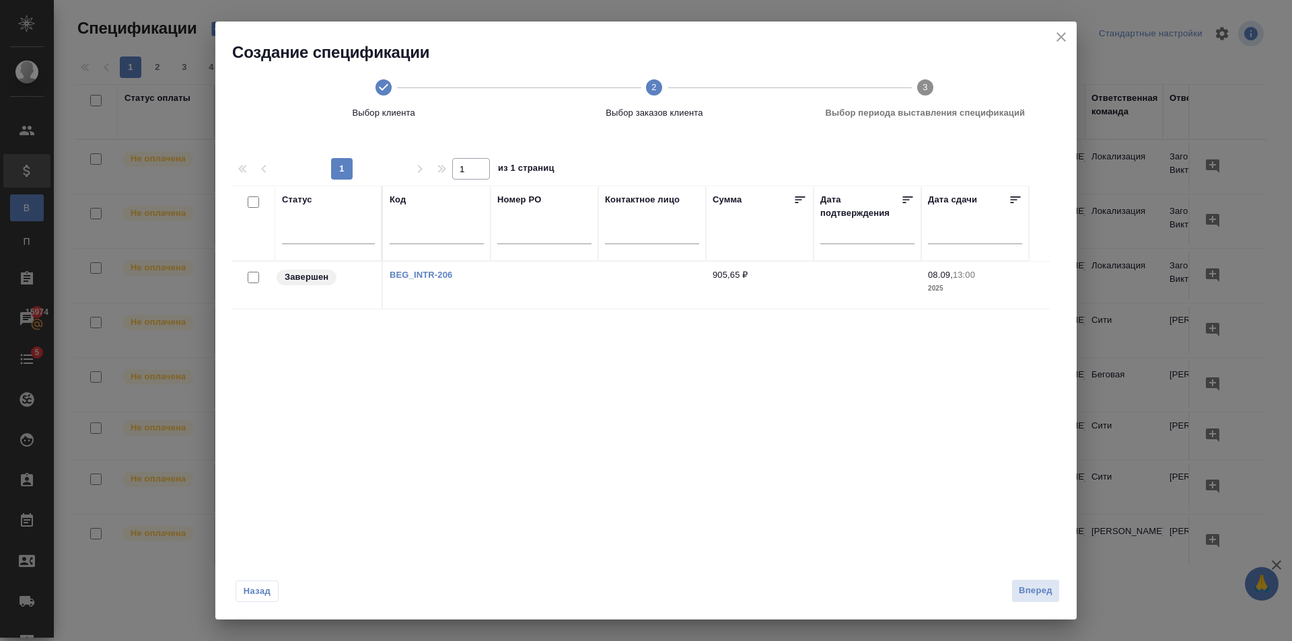
click at [254, 276] on input "checkbox" at bounding box center [253, 277] width 11 height 11
checkbox input "true"
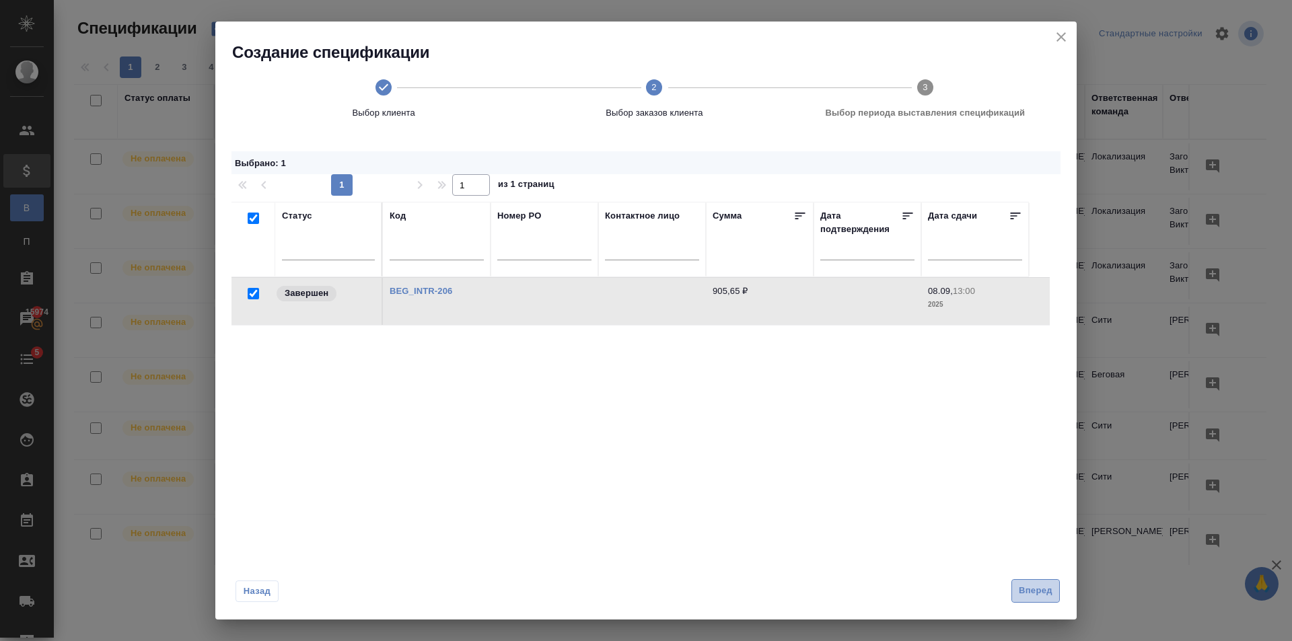
click at [1049, 594] on span "Вперед" at bounding box center [1035, 590] width 34 height 15
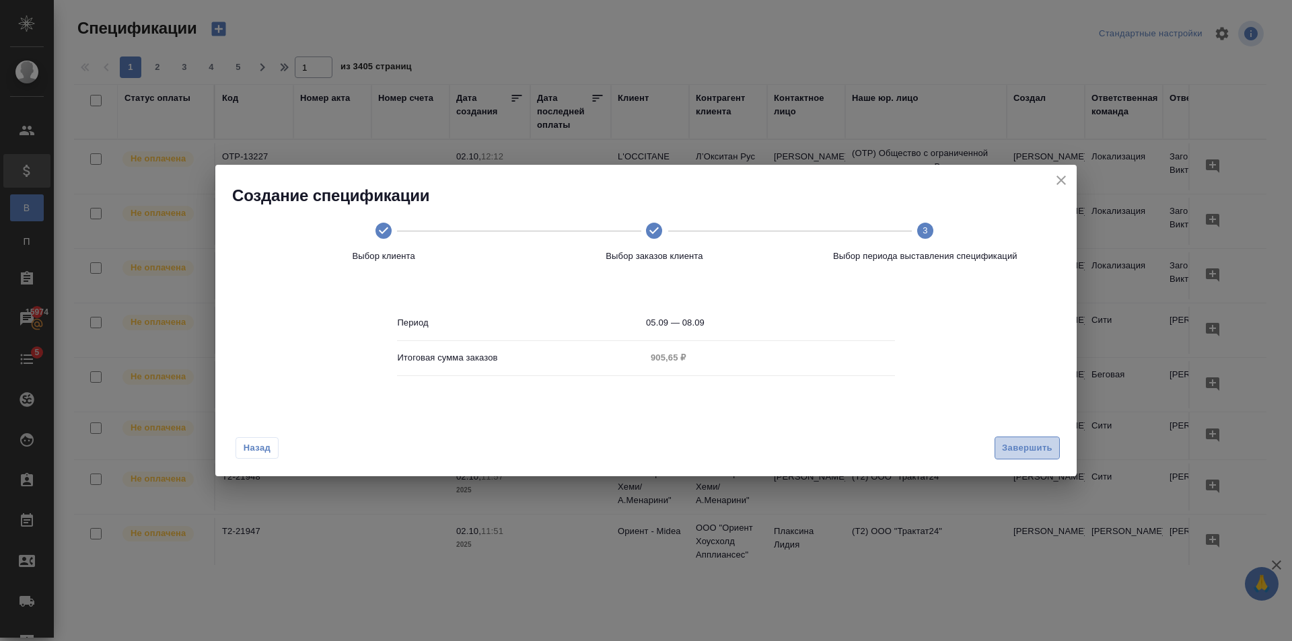
click at [1046, 452] on span "Завершить" at bounding box center [1027, 448] width 50 height 15
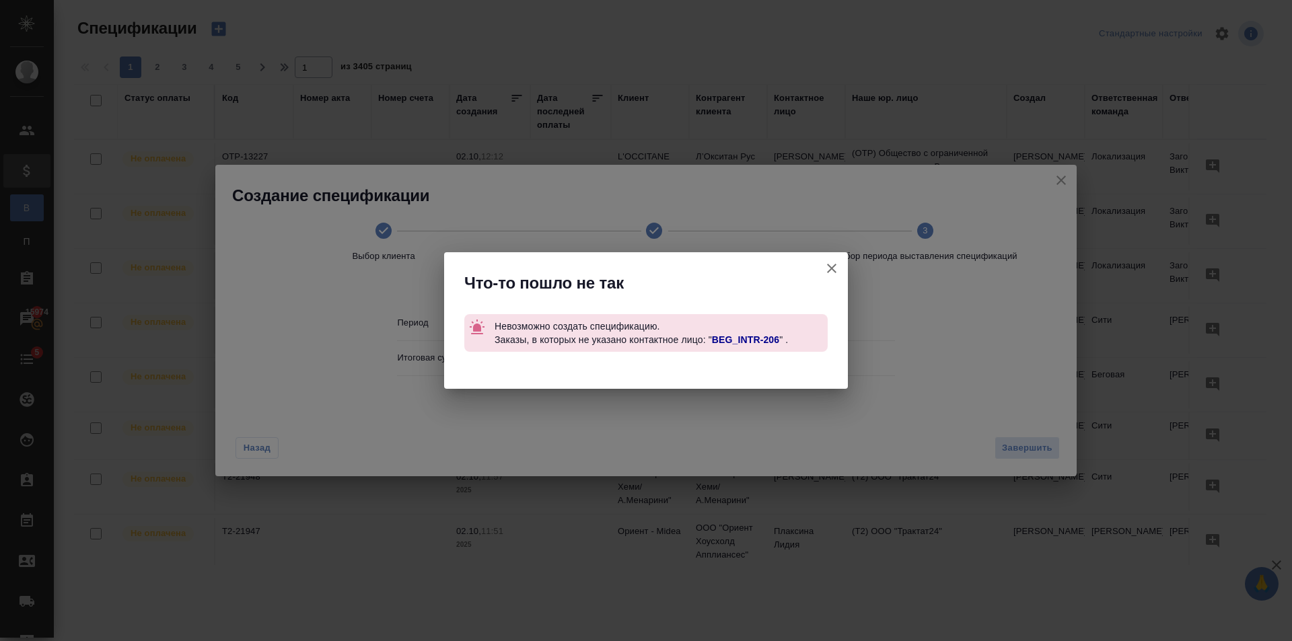
click at [756, 336] on link "BEG_INTR-206" at bounding box center [745, 339] width 67 height 11
click at [832, 268] on icon "button" at bounding box center [831, 268] width 9 height 9
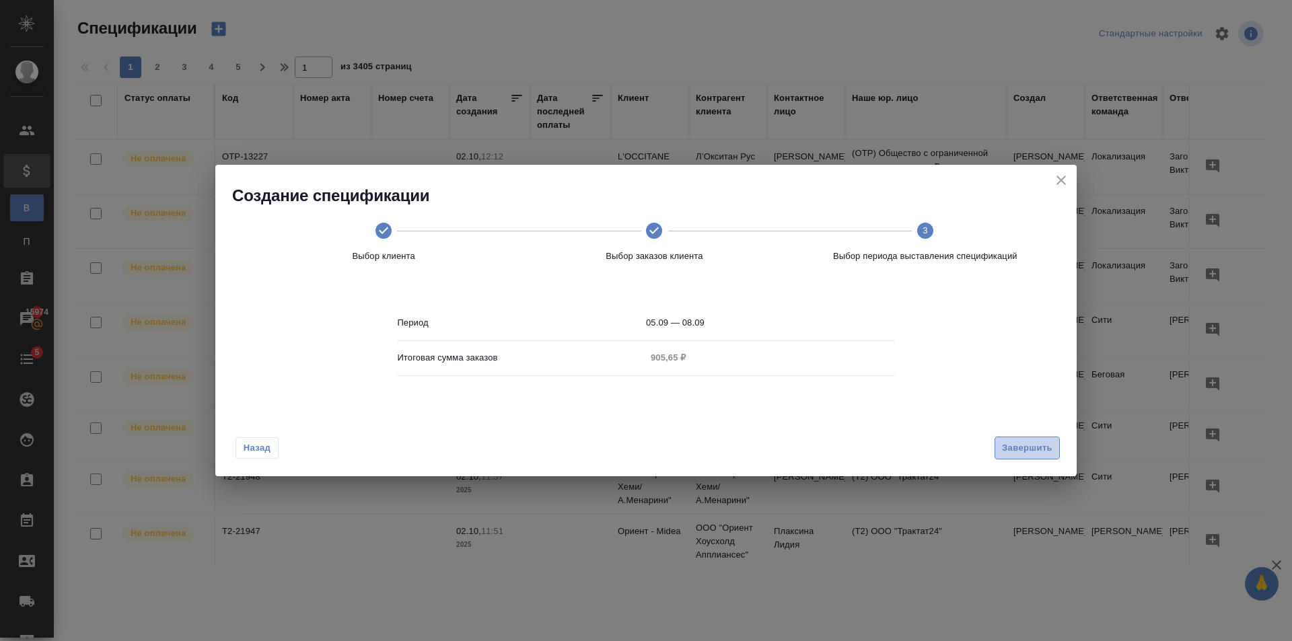
click at [1029, 444] on span "Завершить" at bounding box center [1027, 448] width 50 height 15
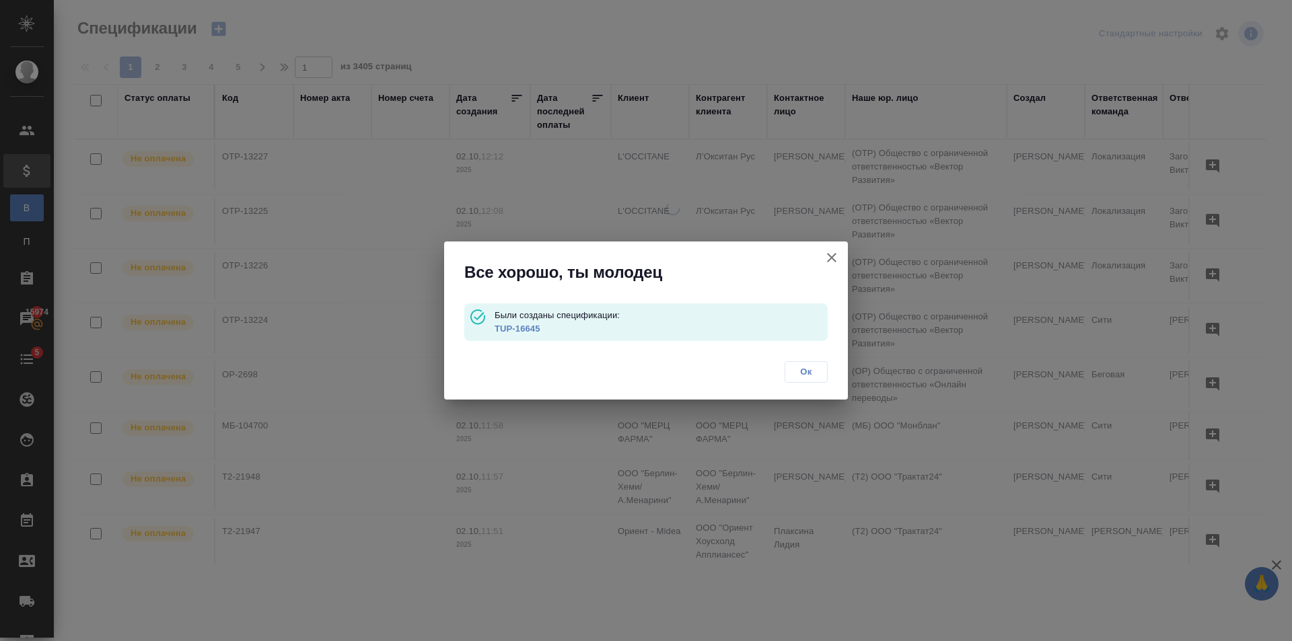
click at [515, 331] on link "TUP-16645" at bounding box center [517, 329] width 46 height 10
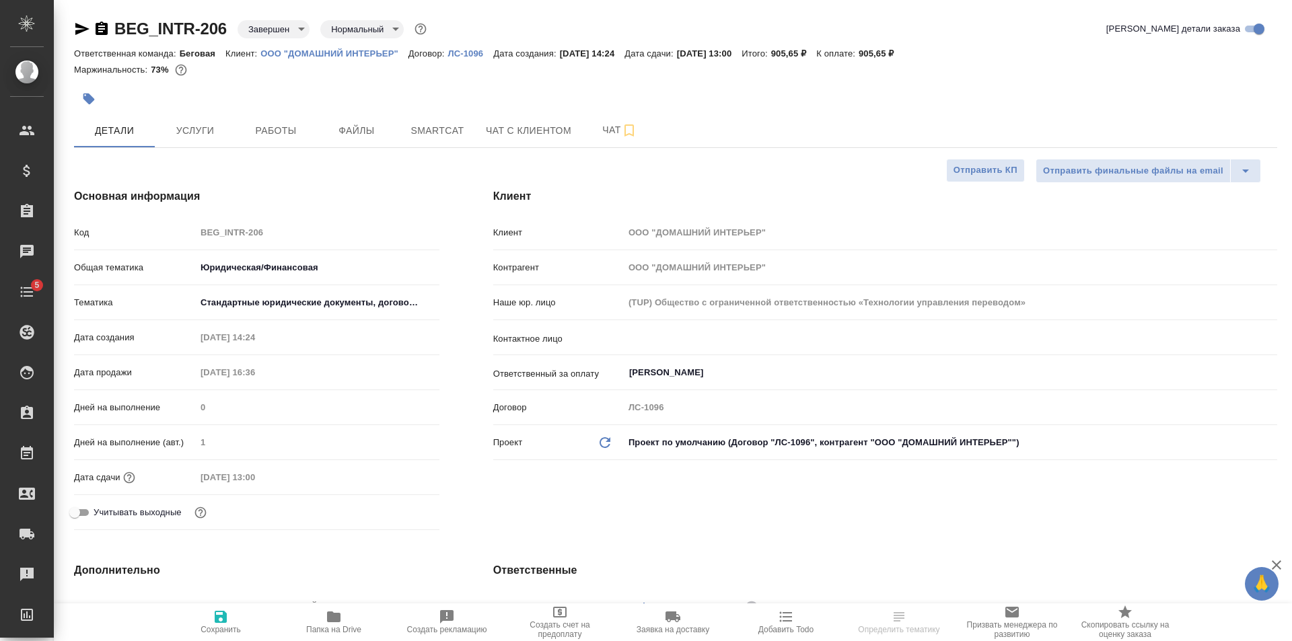
select select "RU"
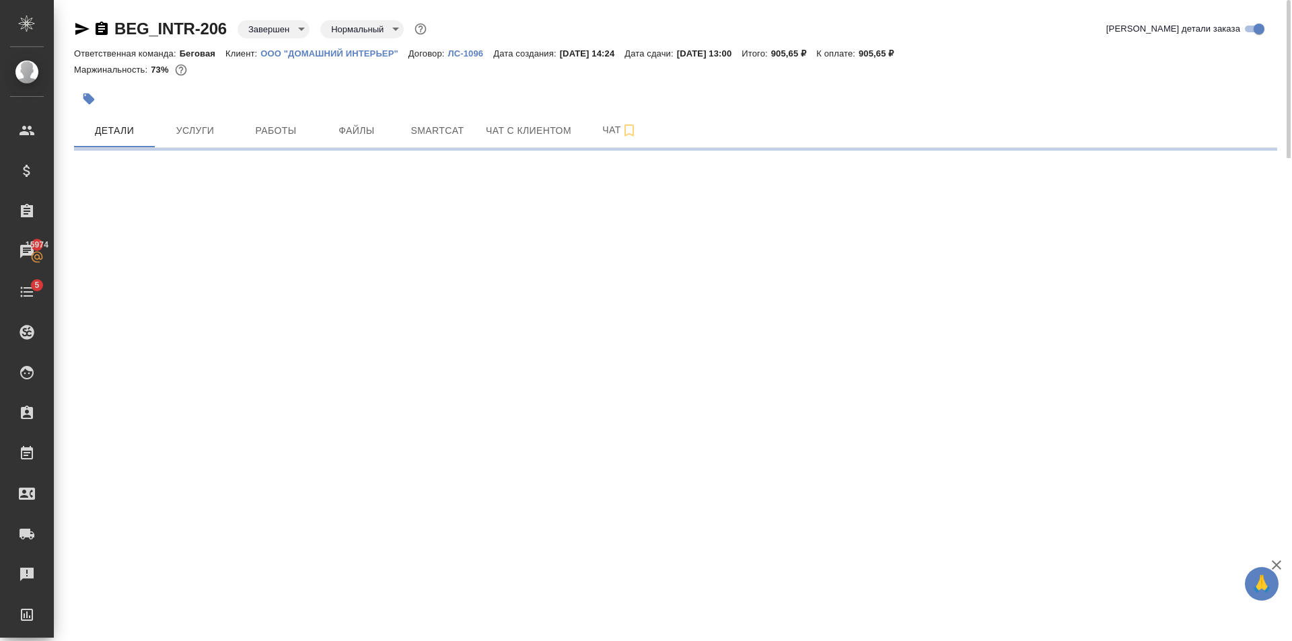
click at [238, 627] on div ".cls-1 fill:#fff; AWATERA [PERSON_NAME] Клиенты Спецификации Заказы 15974 Чаты …" at bounding box center [646, 320] width 1292 height 641
select select "RU"
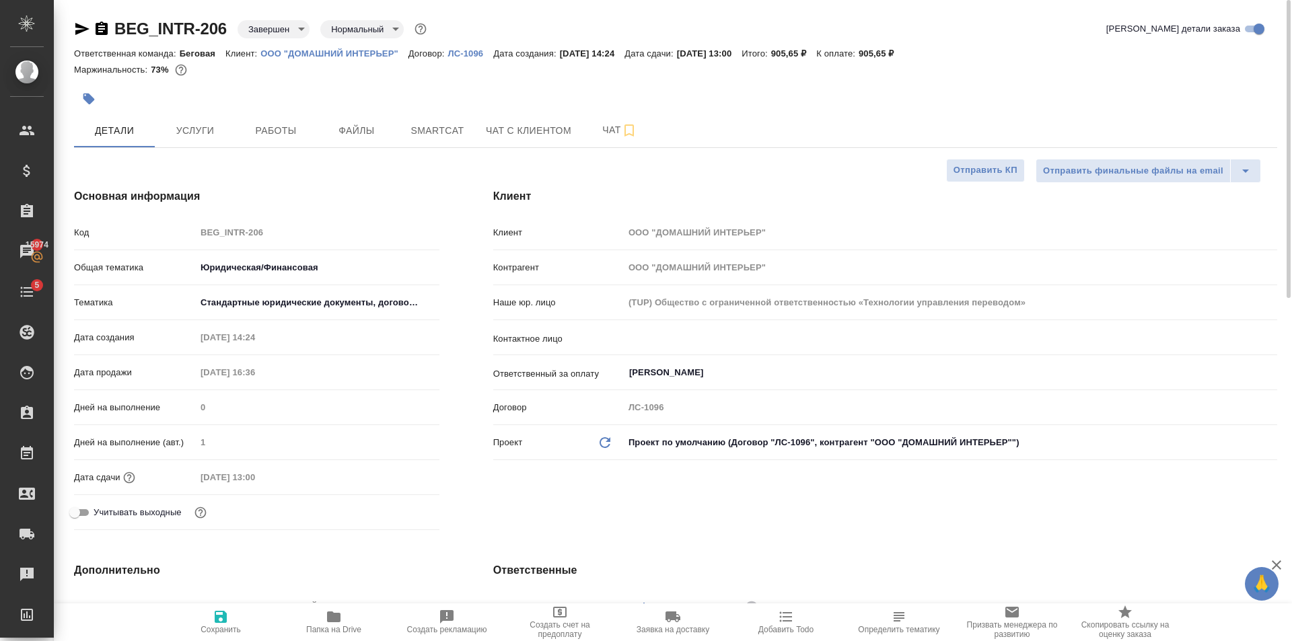
type textarea "x"
click at [234, 617] on span "Сохранить" at bounding box center [220, 622] width 97 height 26
type textarea "x"
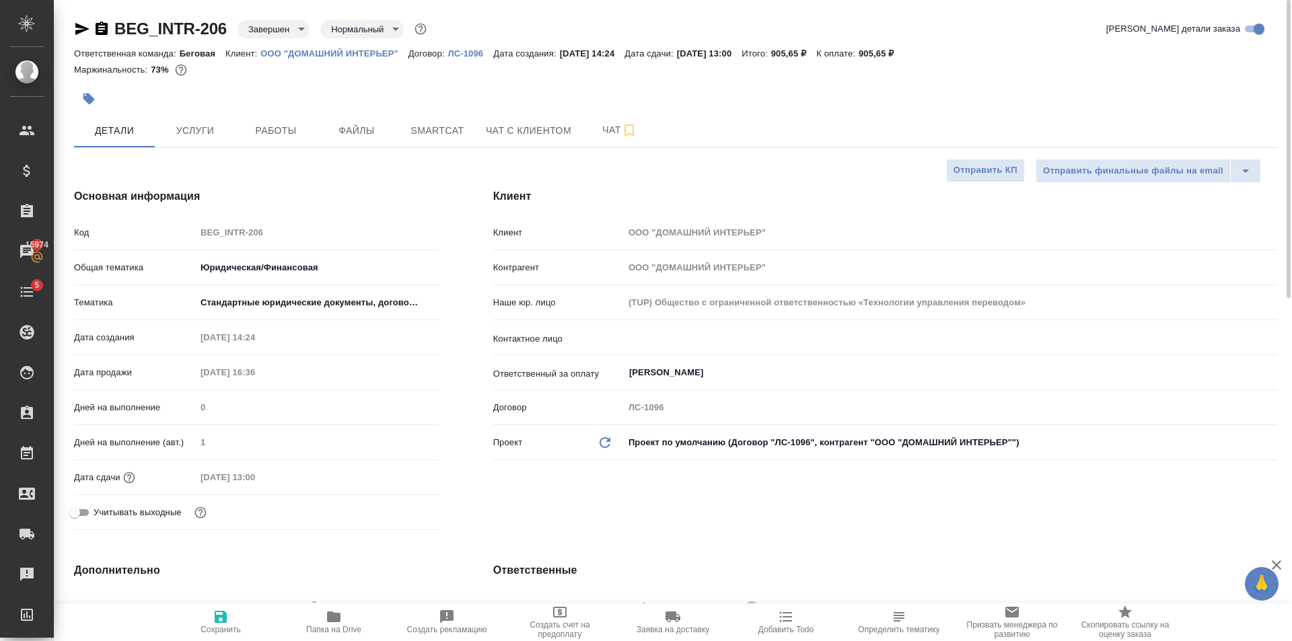
type textarea "x"
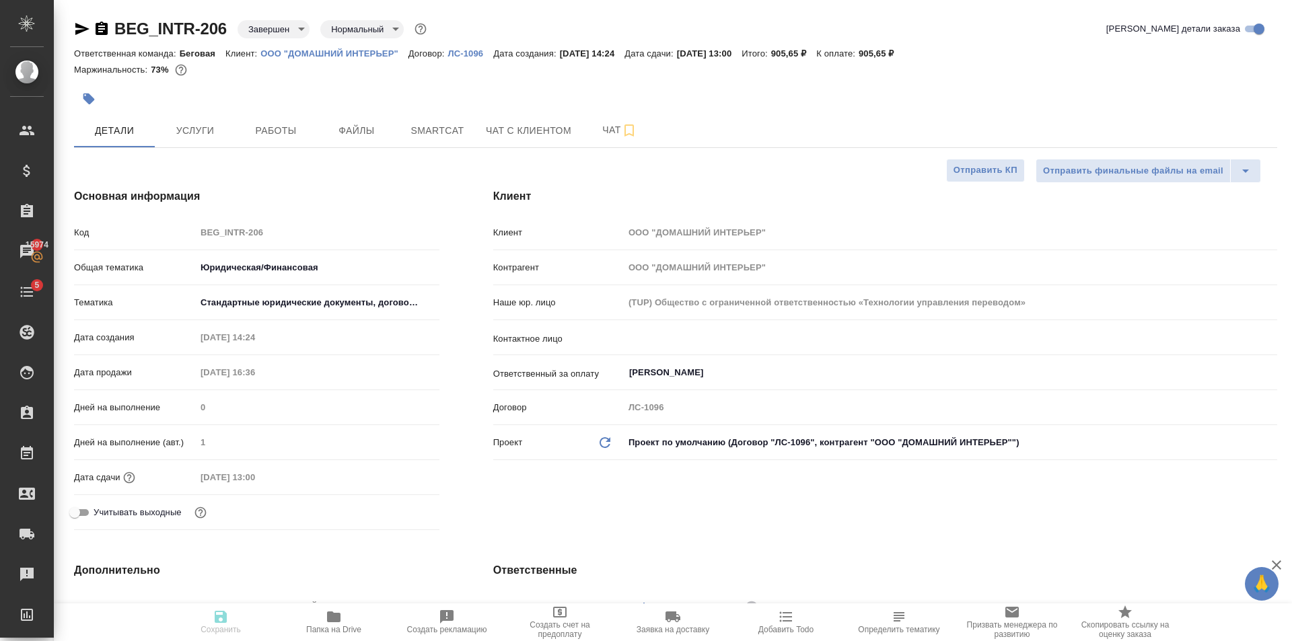
type textarea "x"
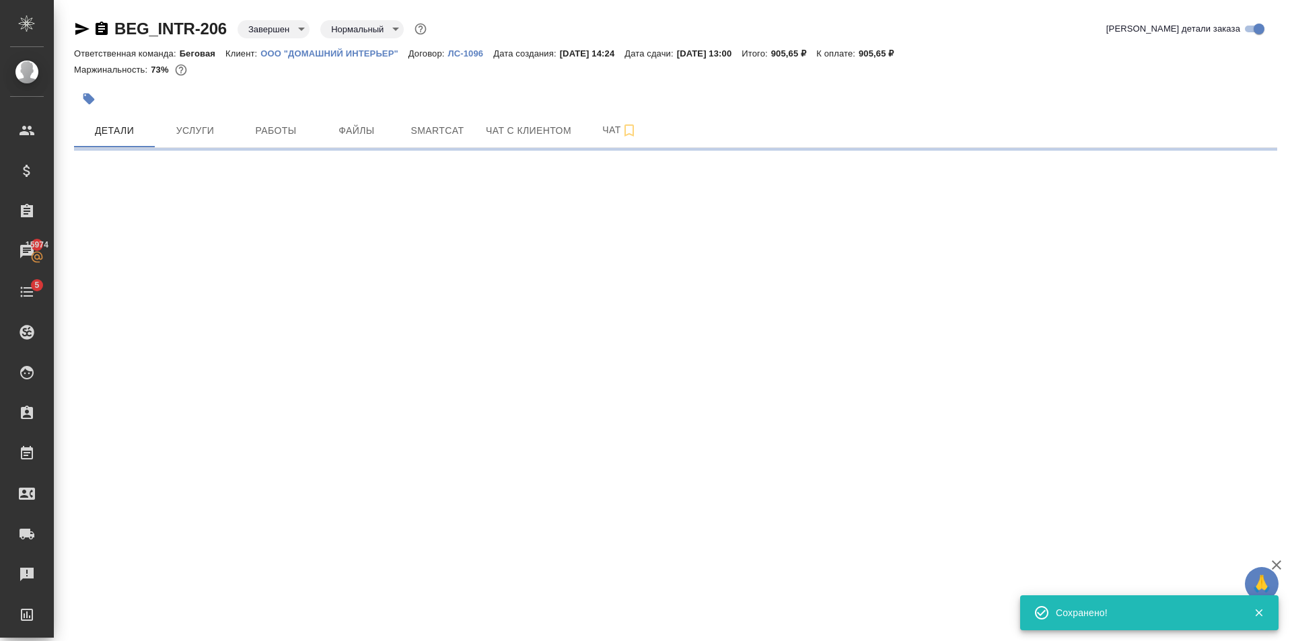
select select "RU"
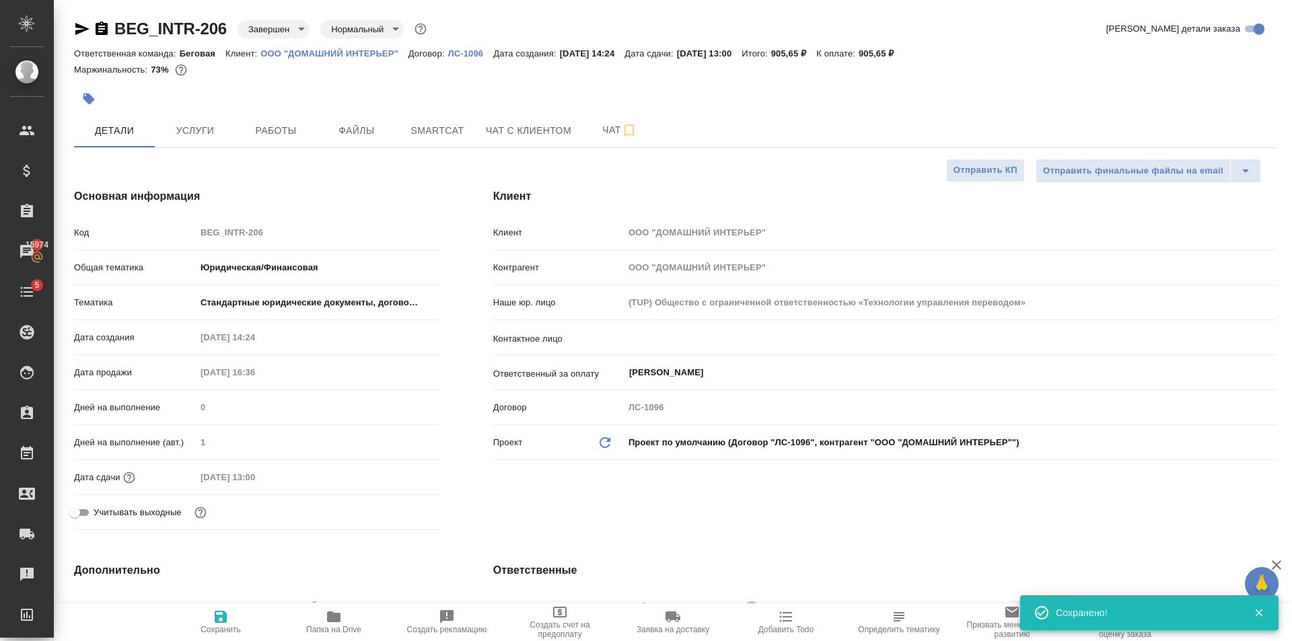
type textarea "x"
click at [687, 373] on input "Верещагина Дарья" at bounding box center [928, 373] width 600 height 16
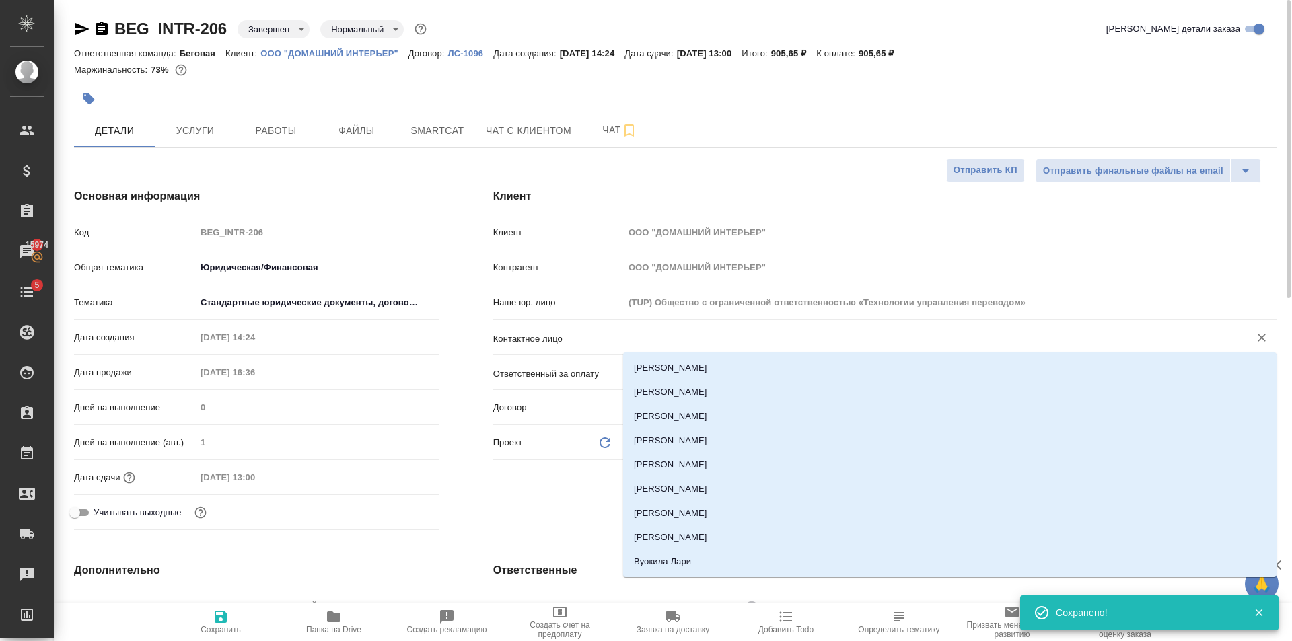
click at [657, 334] on input "text" at bounding box center [928, 338] width 600 height 16
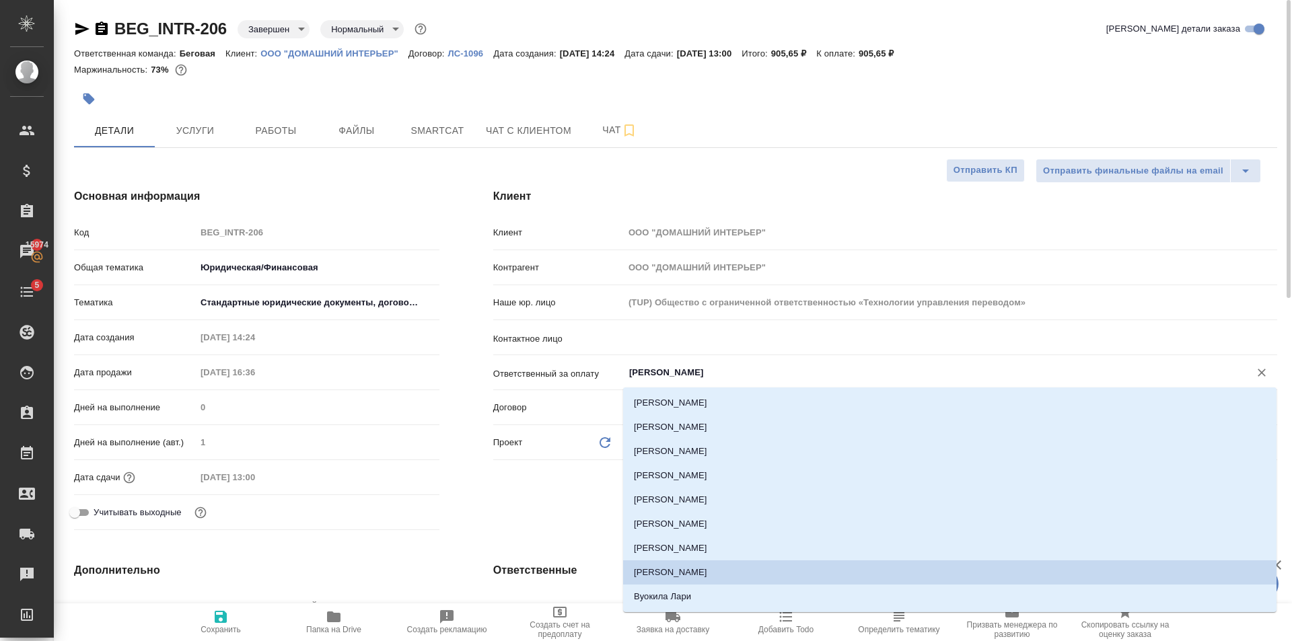
click at [918, 378] on input "Верещагина Дарья" at bounding box center [928, 373] width 600 height 16
type textarea "x"
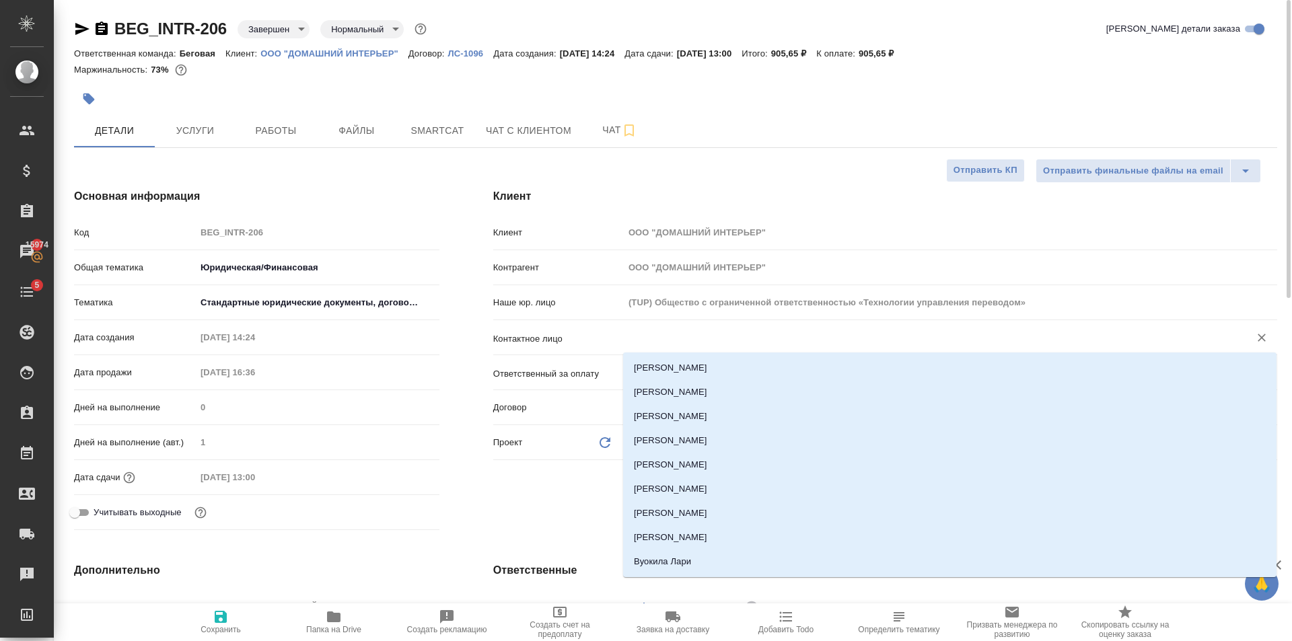
click at [703, 334] on input "text" at bounding box center [928, 338] width 600 height 16
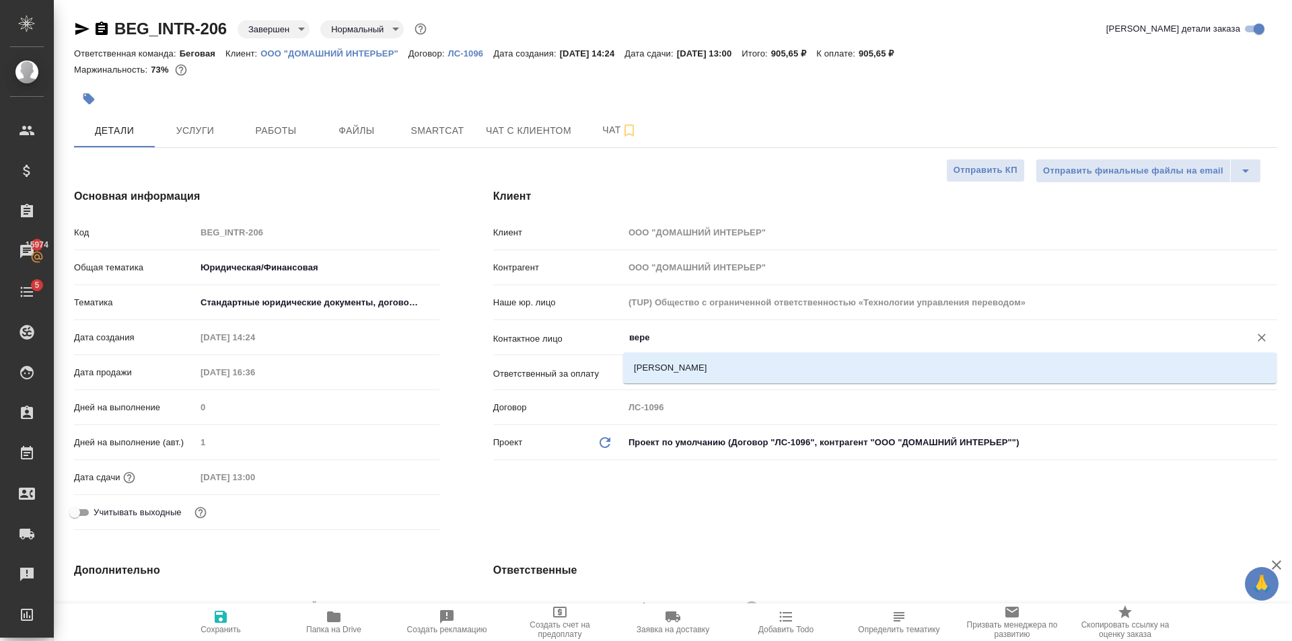
click at [690, 354] on div "Верещагина Дарья" at bounding box center [949, 367] width 653 height 31
click at [692, 367] on li "Верещагина Дарья" at bounding box center [949, 368] width 653 height 24
type input "Верещагина Дарья"
type textarea "x"
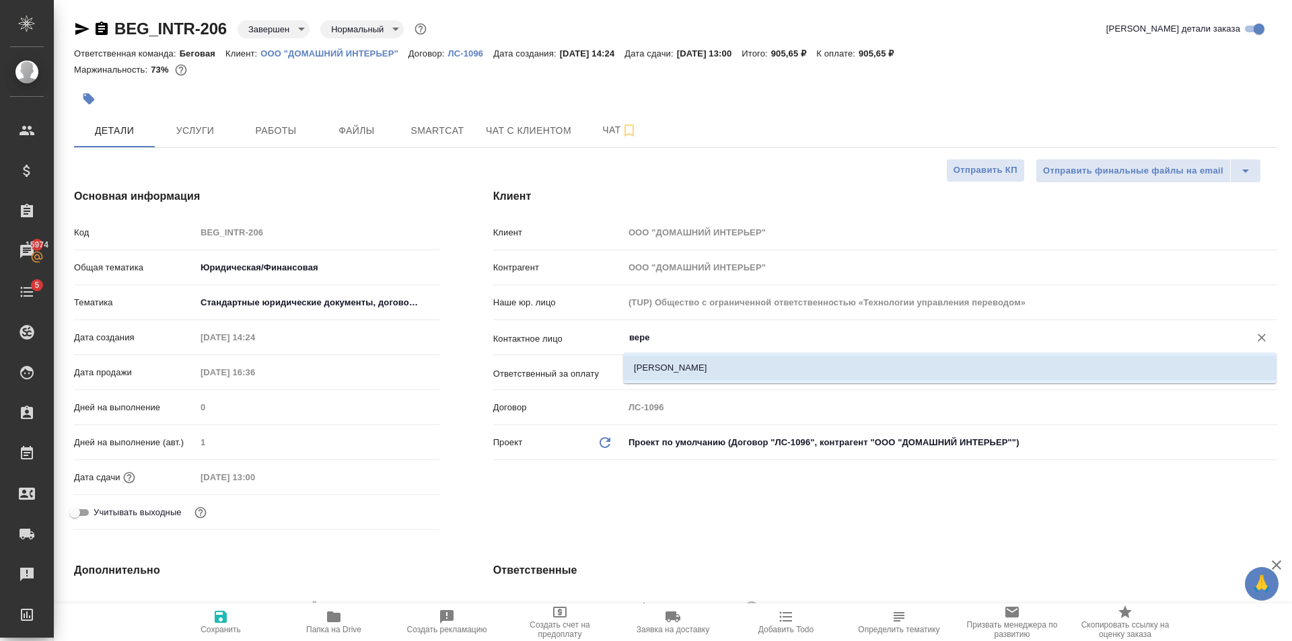
type textarea "x"
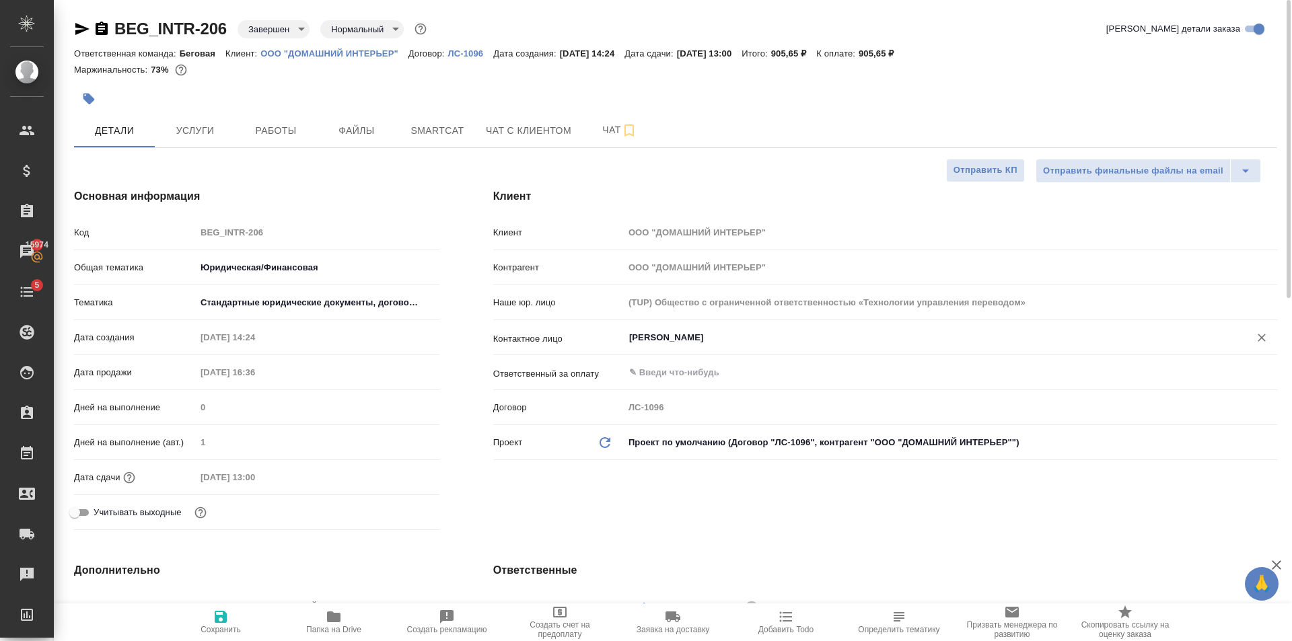
type input "Верещагина Дарья"
click at [233, 614] on span "Сохранить" at bounding box center [220, 622] width 97 height 26
type textarea "x"
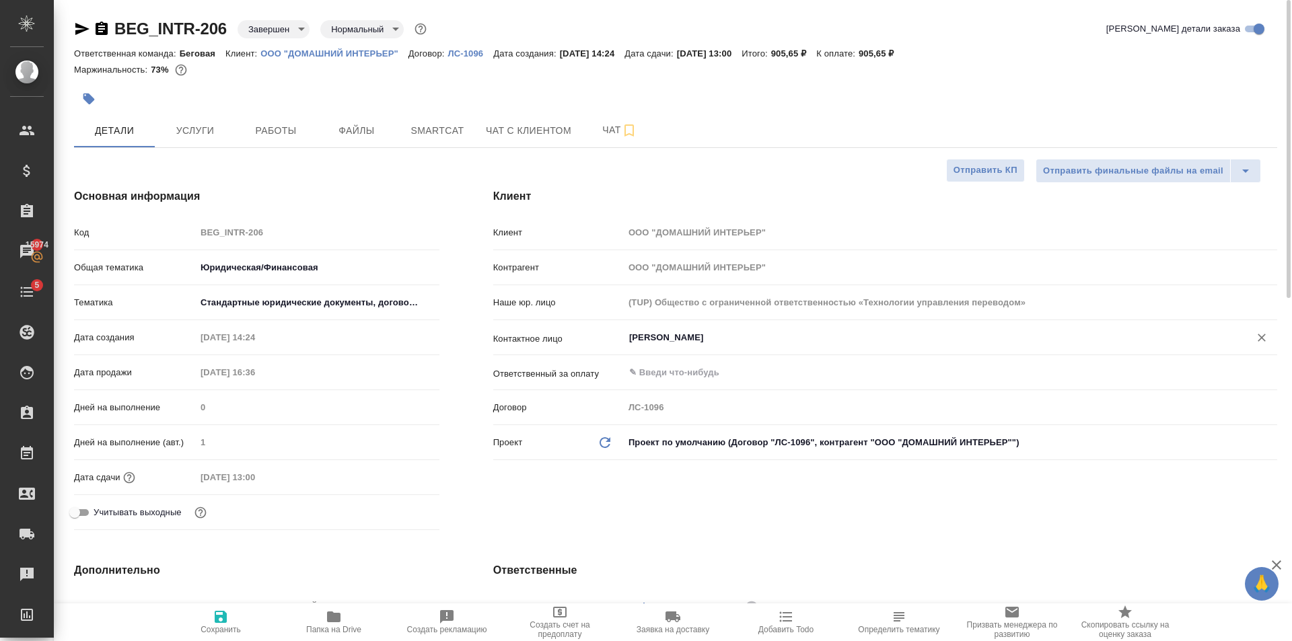
type textarea "x"
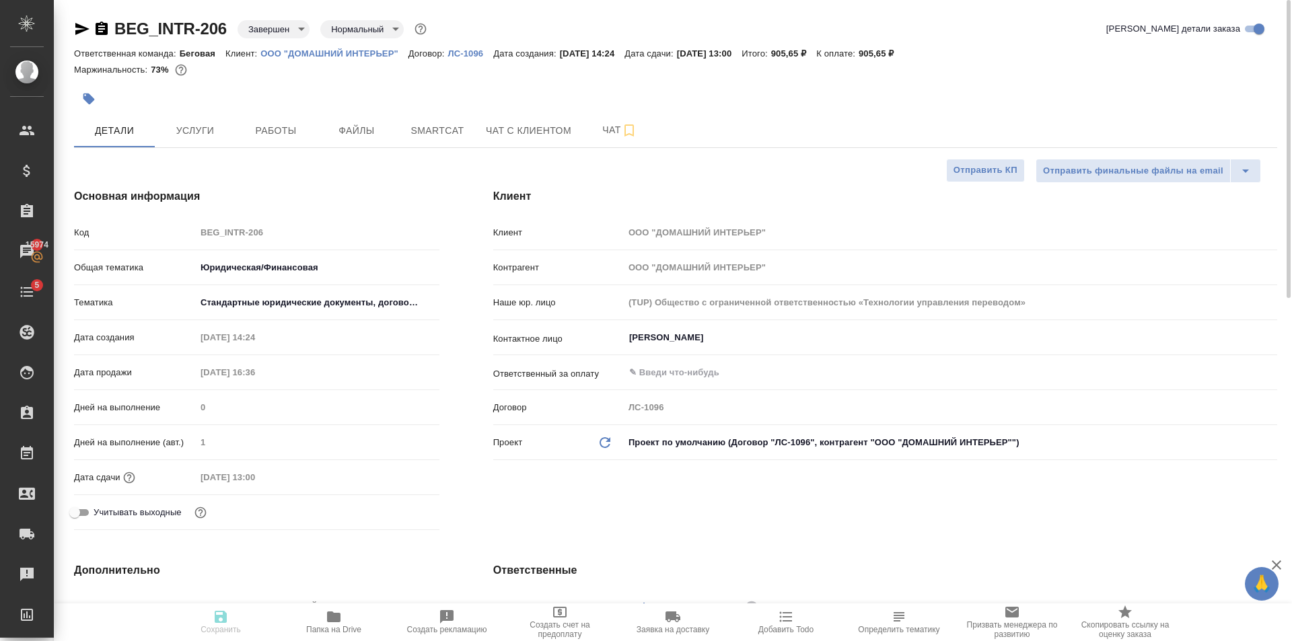
type textarea "x"
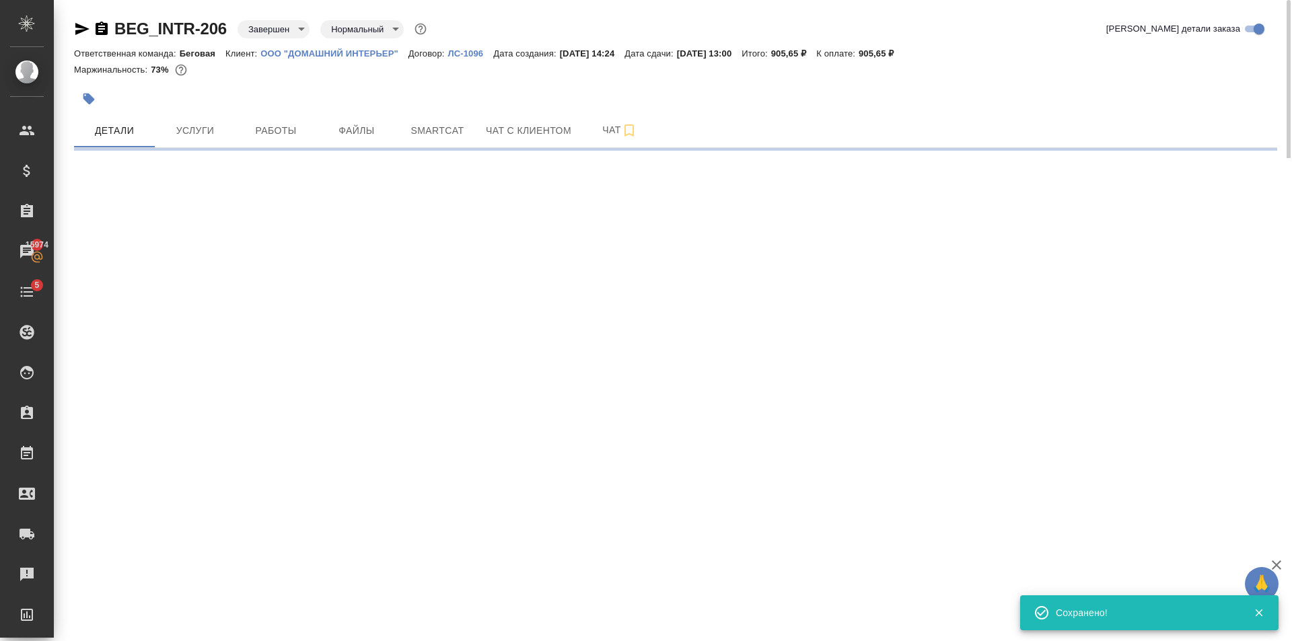
select select "RU"
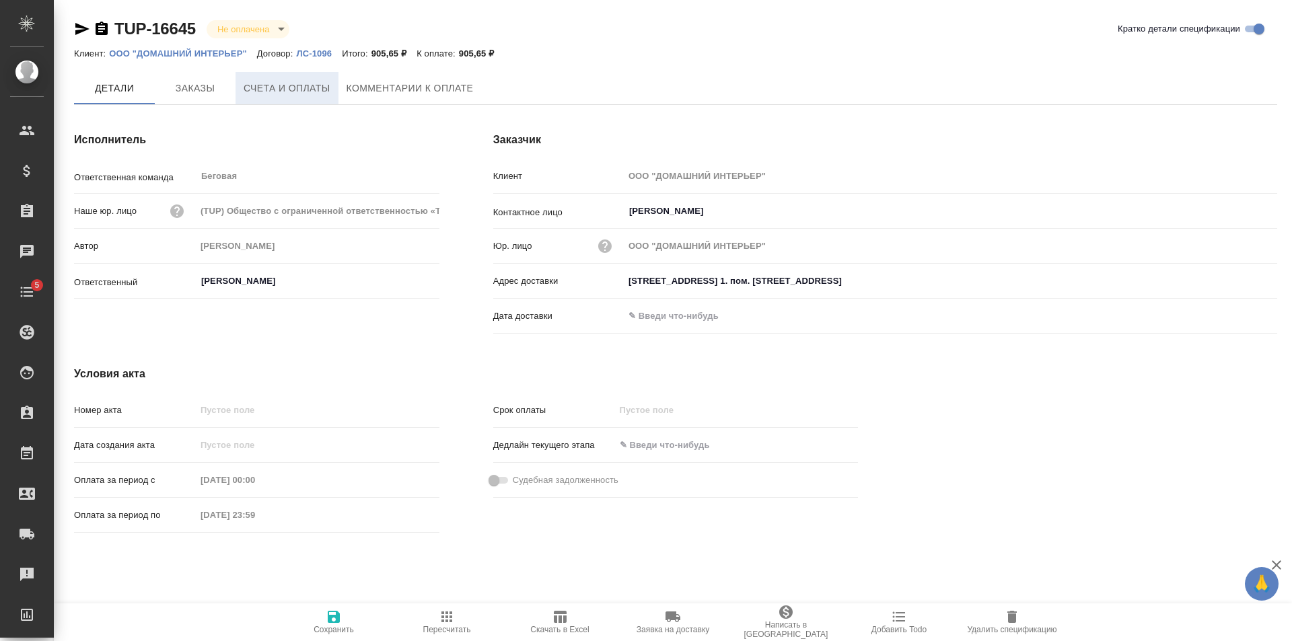
click at [292, 84] on span "Счета и оплаты" at bounding box center [287, 88] width 87 height 17
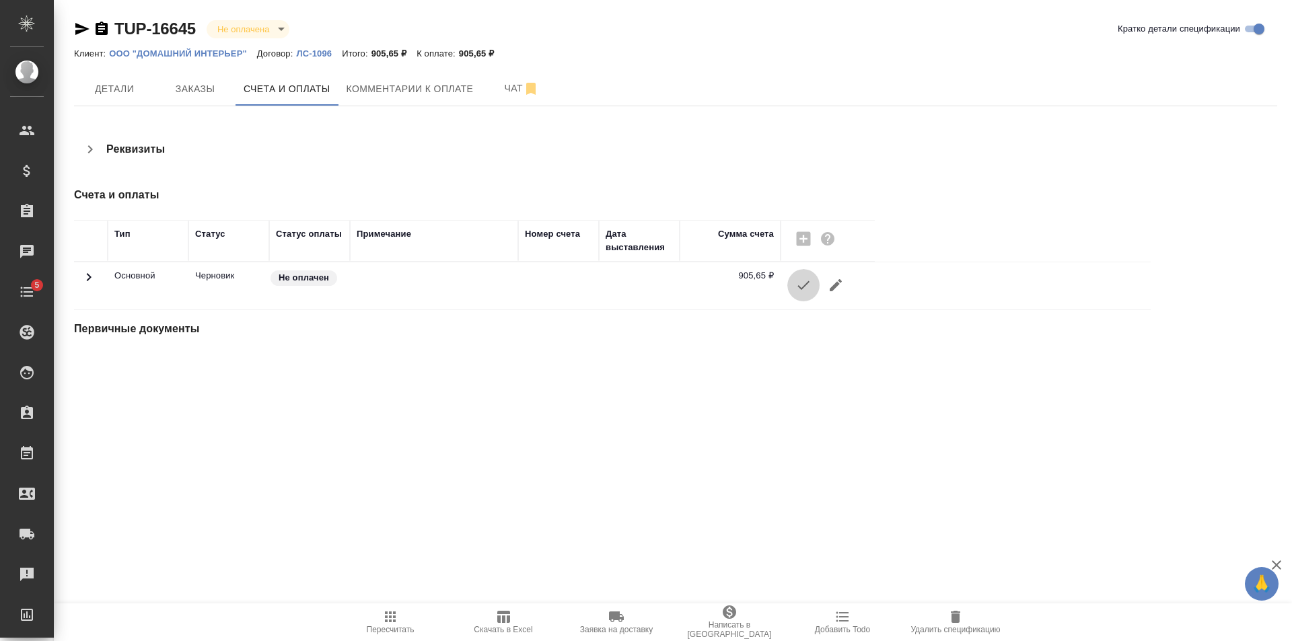
click at [797, 291] on icon "button" at bounding box center [803, 285] width 16 height 16
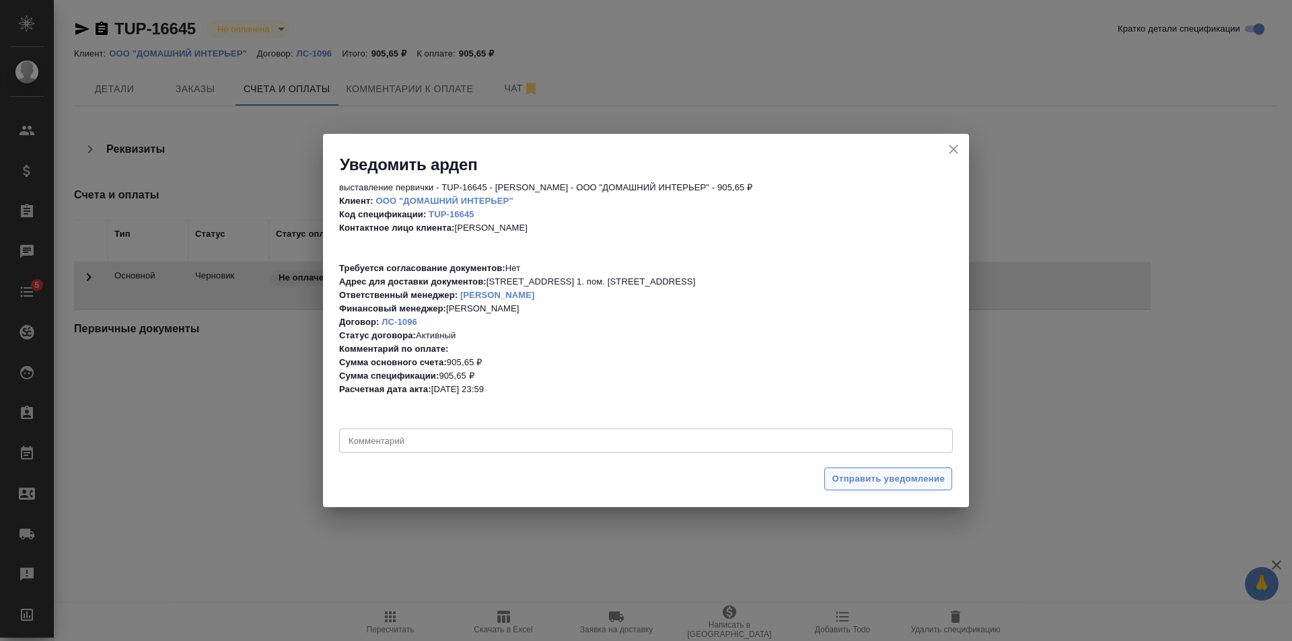
click at [852, 476] on span "Отправить уведомление" at bounding box center [887, 479] width 113 height 15
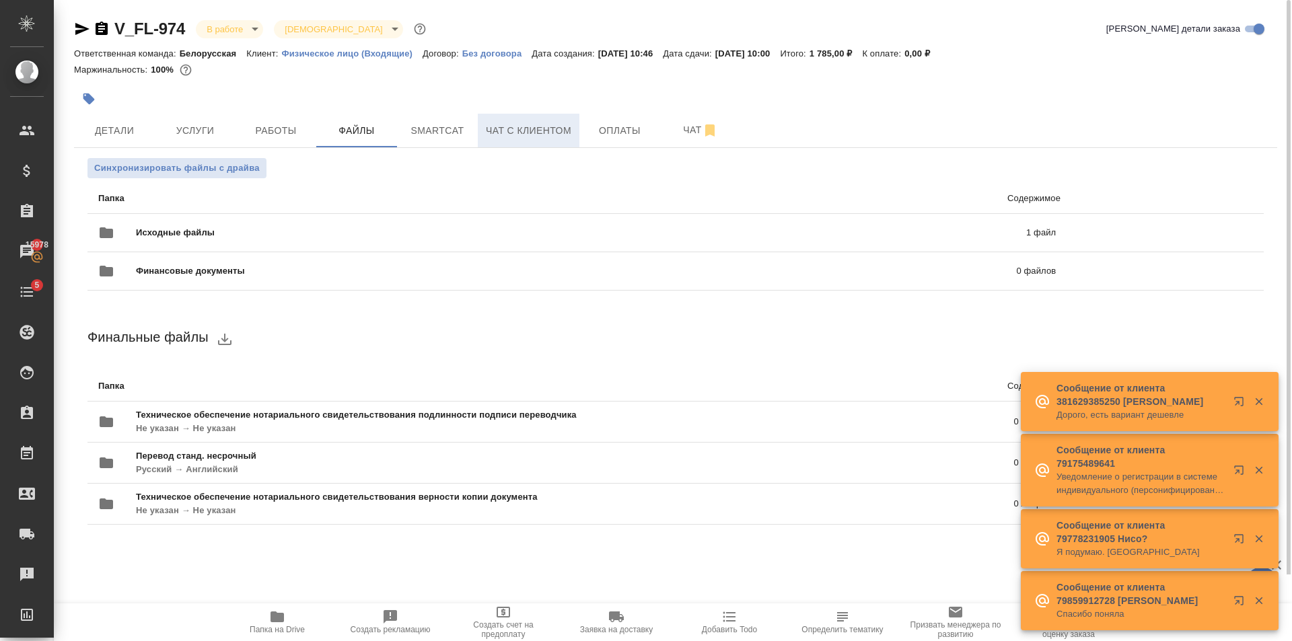
click at [557, 144] on button "Чат с клиентом" at bounding box center [529, 131] width 102 height 34
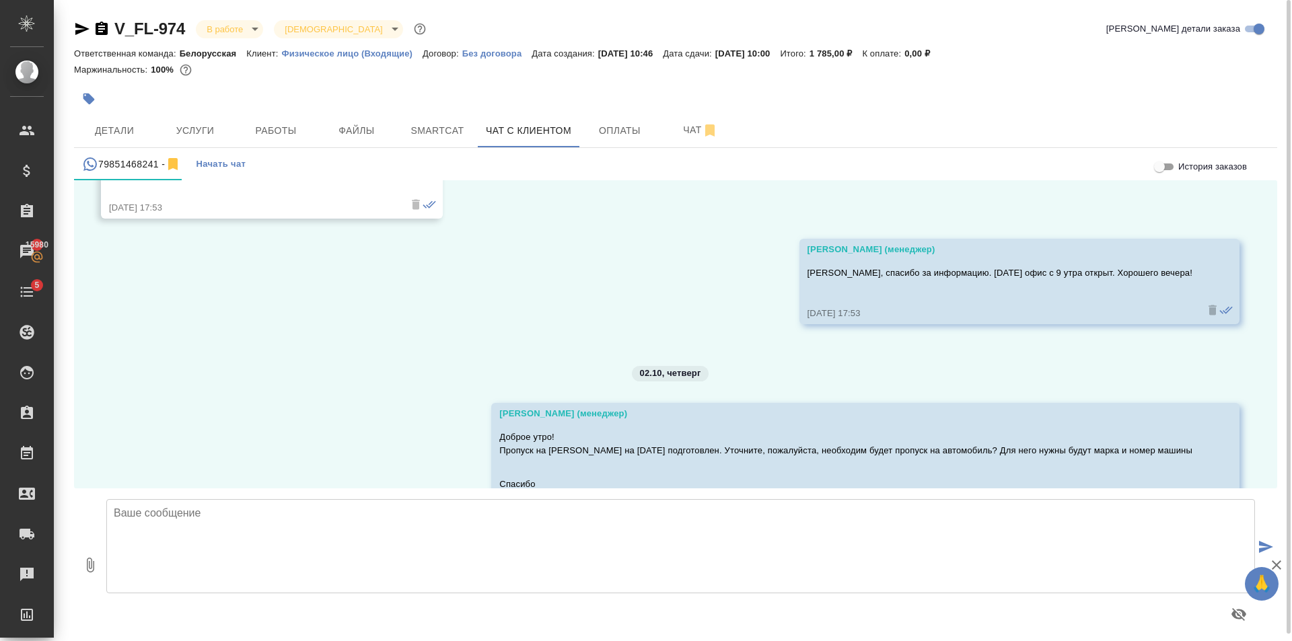
scroll to position [4160, 0]
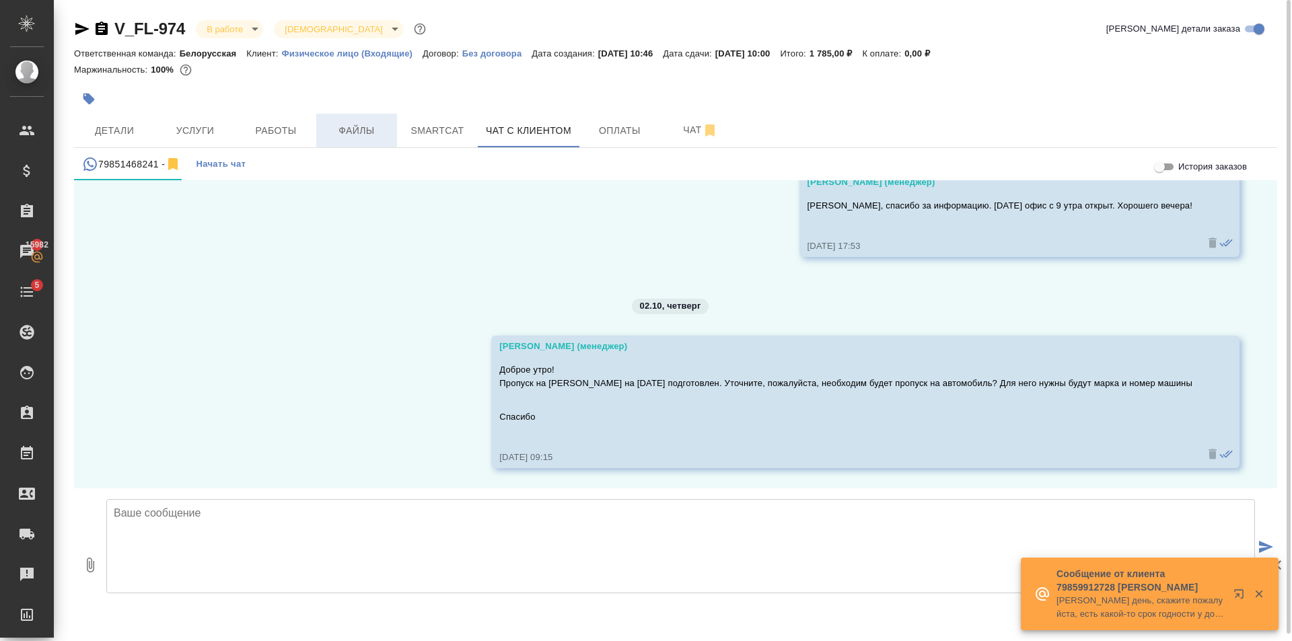
click at [363, 130] on span "Файлы" at bounding box center [356, 130] width 65 height 17
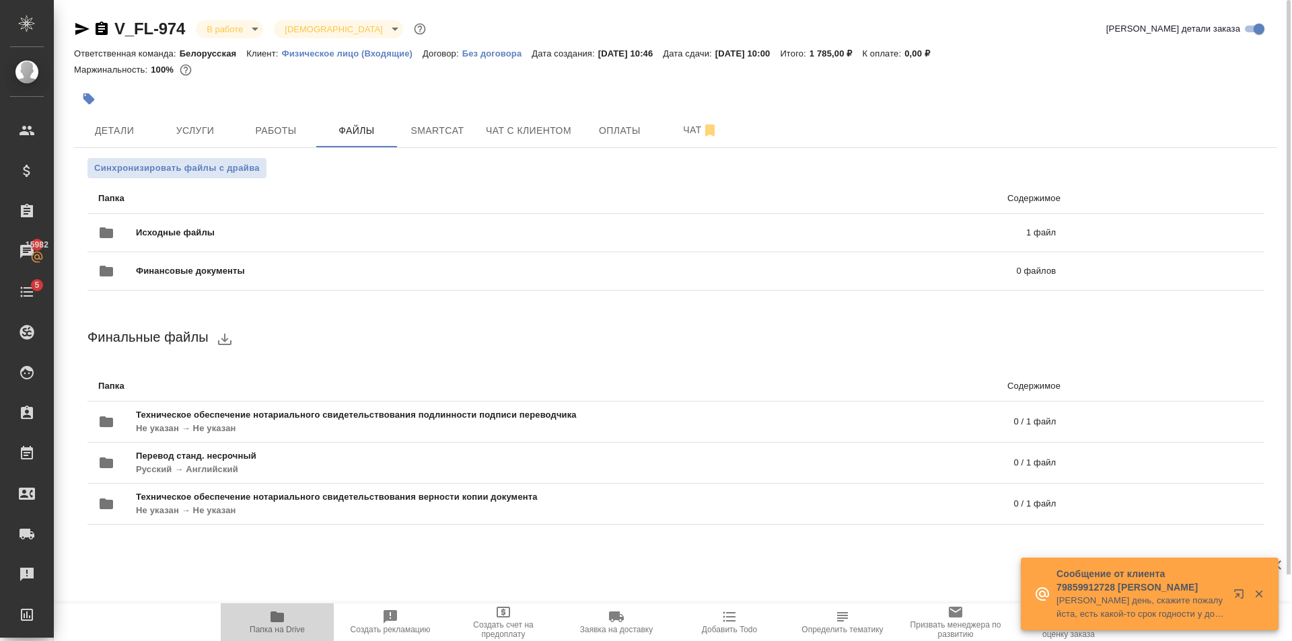
click at [272, 619] on icon "button" at bounding box center [276, 616] width 13 height 11
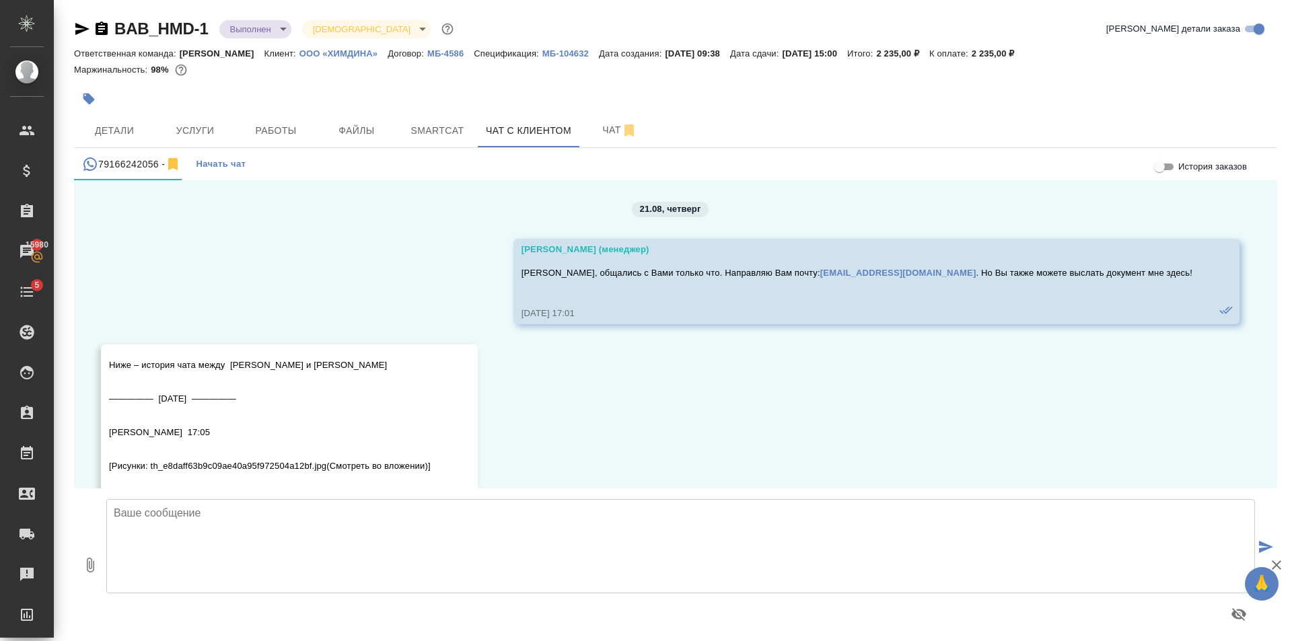
scroll to position [10110, 0]
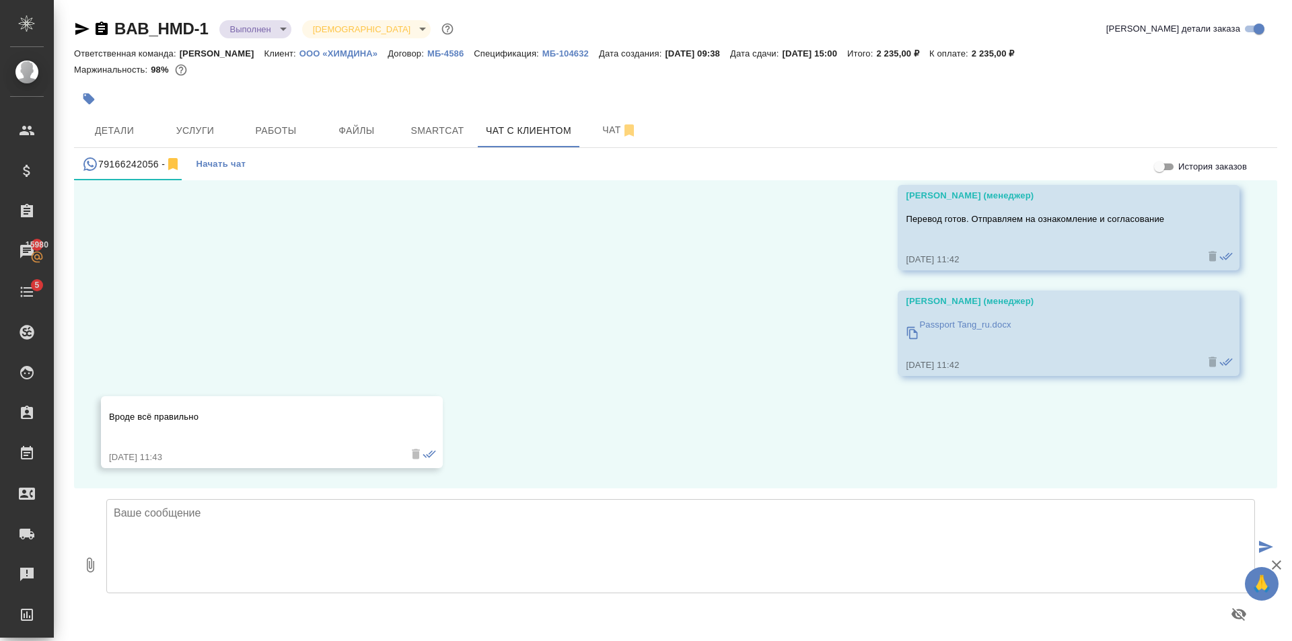
click at [326, 516] on textarea at bounding box center [680, 546] width 1148 height 94
click at [381, 518] on textarea at bounding box center [680, 546] width 1148 height 94
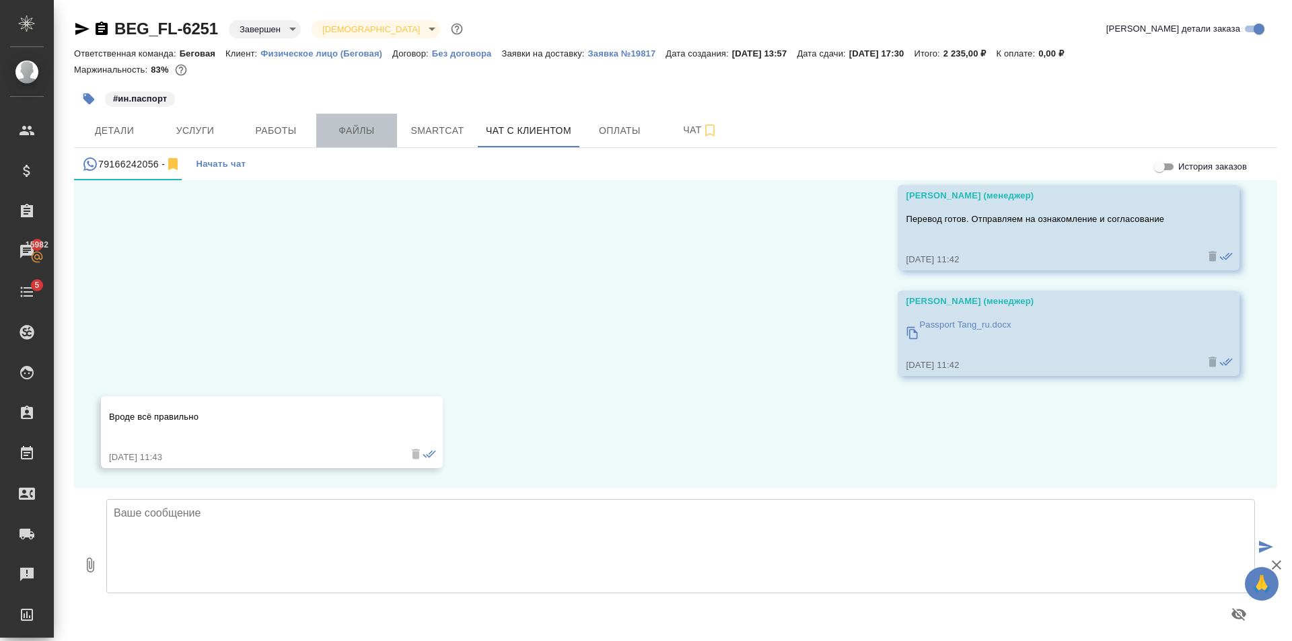
click at [369, 123] on span "Файлы" at bounding box center [356, 130] width 65 height 17
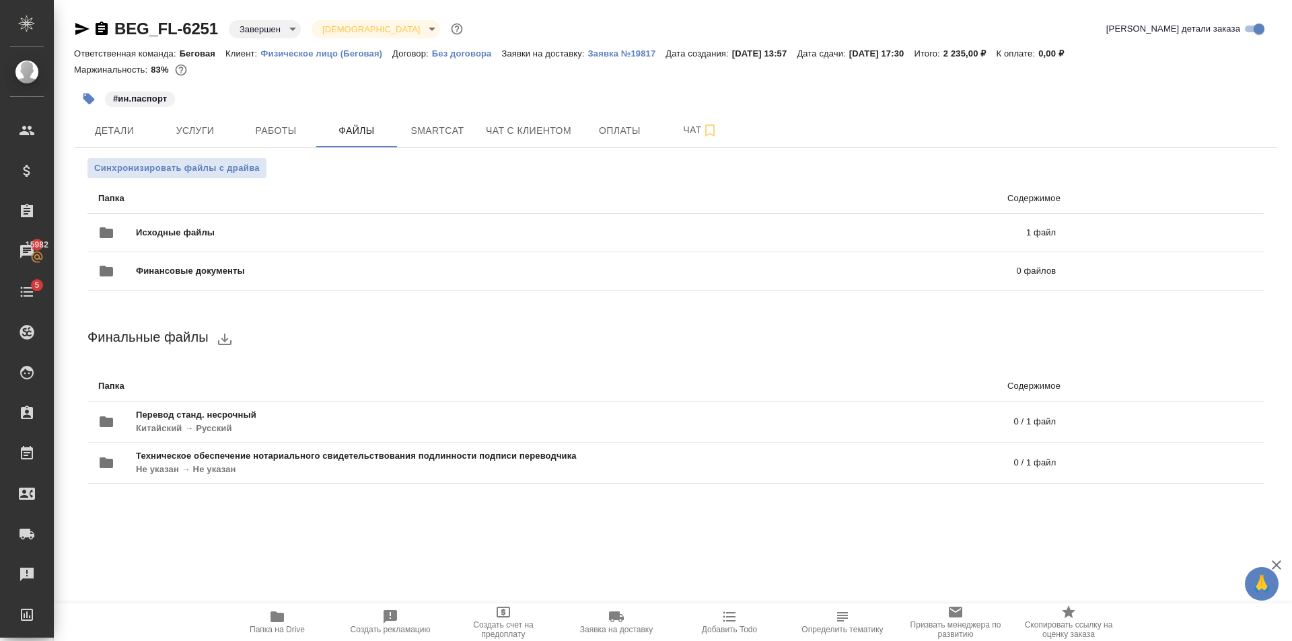
click at [288, 612] on span "Папка на Drive" at bounding box center [277, 622] width 97 height 26
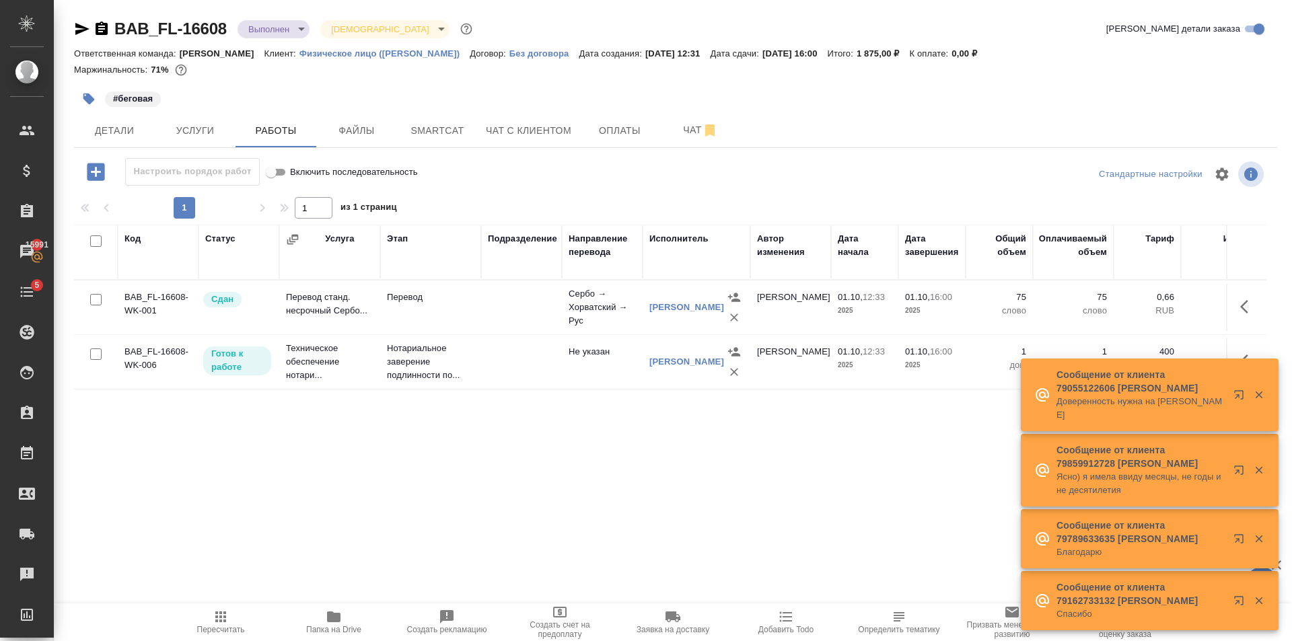
click at [299, 38] on div "BAB_FL-16608 Выполнен completed Святая троица holyTrinity" at bounding box center [274, 29] width 401 height 22
click at [297, 32] on body "🙏 .cls-1 fill:#fff; AWATERA Golubev Dmitry Клиенты Спецификации Заказы 15991 Ча…" at bounding box center [646, 320] width 1292 height 641
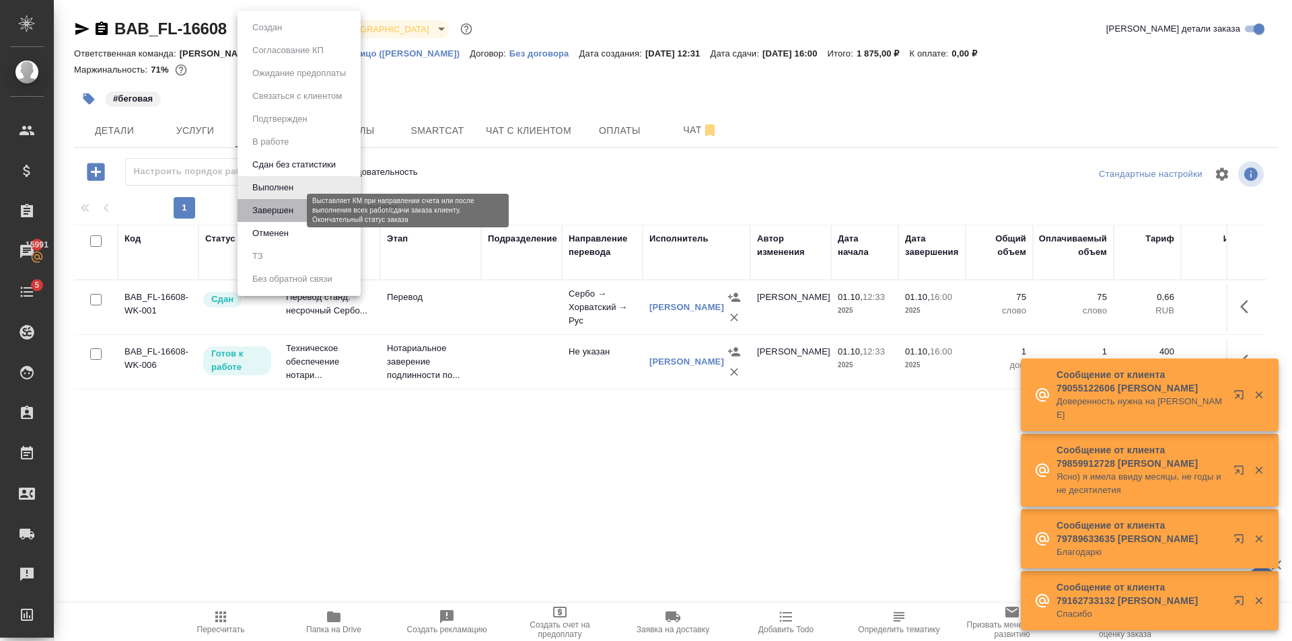
click at [287, 211] on button "Завершен" at bounding box center [272, 210] width 49 height 15
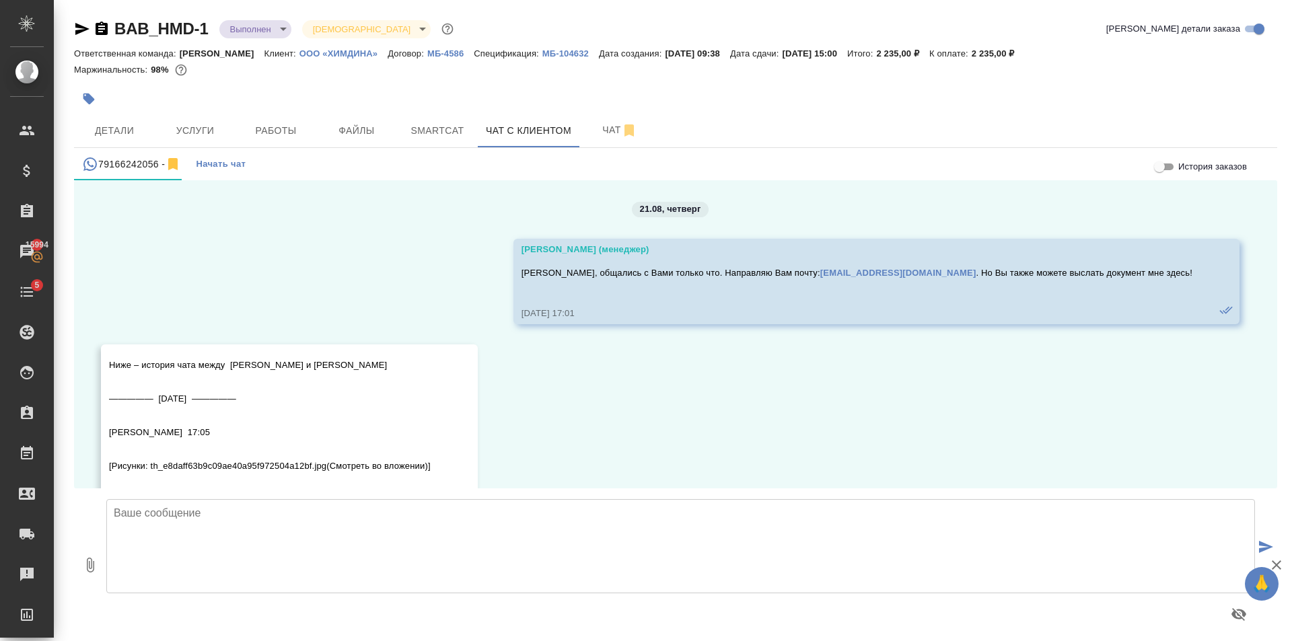
click at [194, 536] on textarea at bounding box center [680, 546] width 1148 height 94
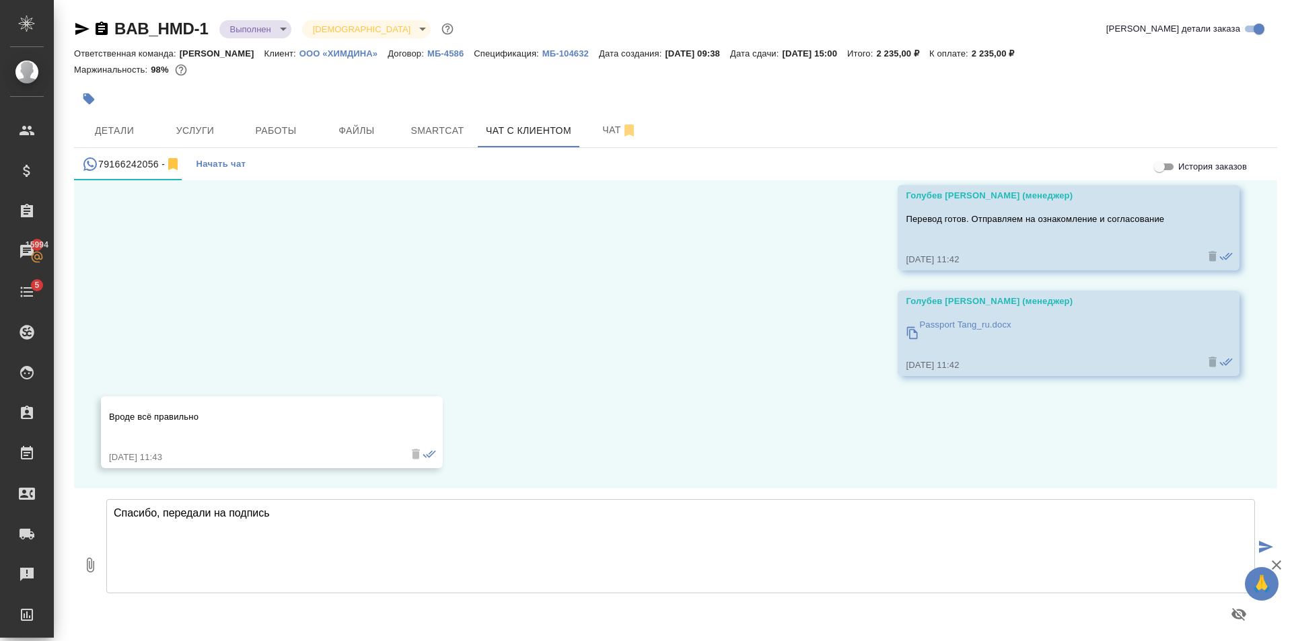
type textarea "Спасибо, передали на подпись"
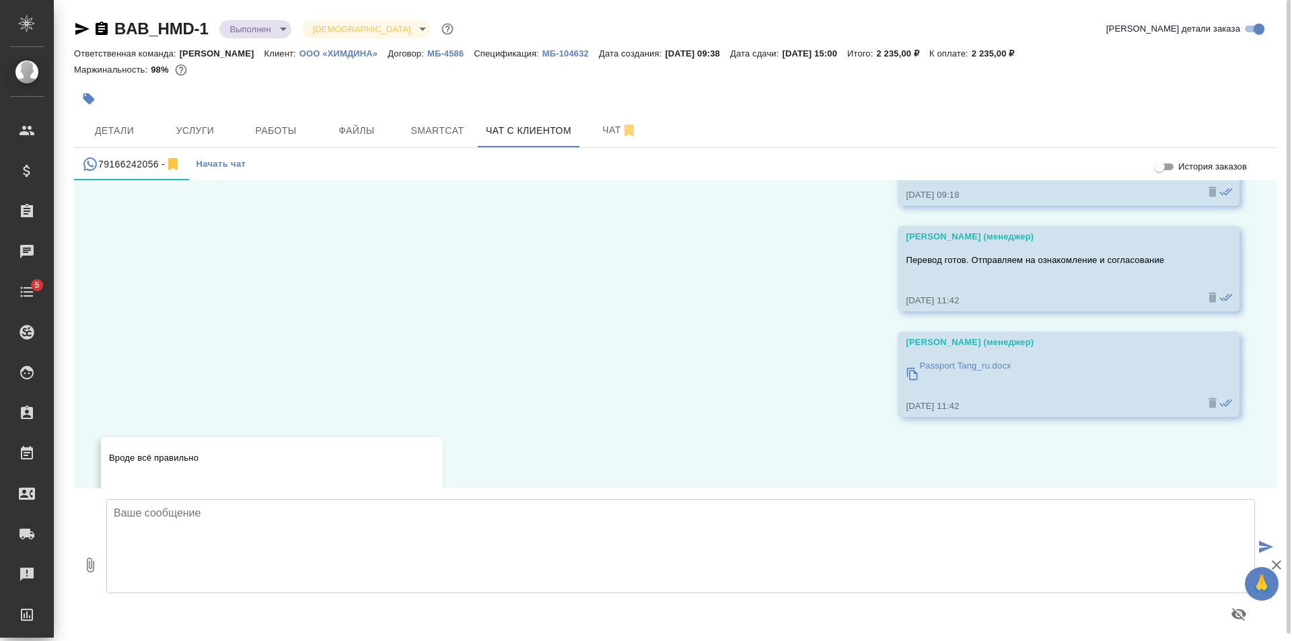
scroll to position [10110, 0]
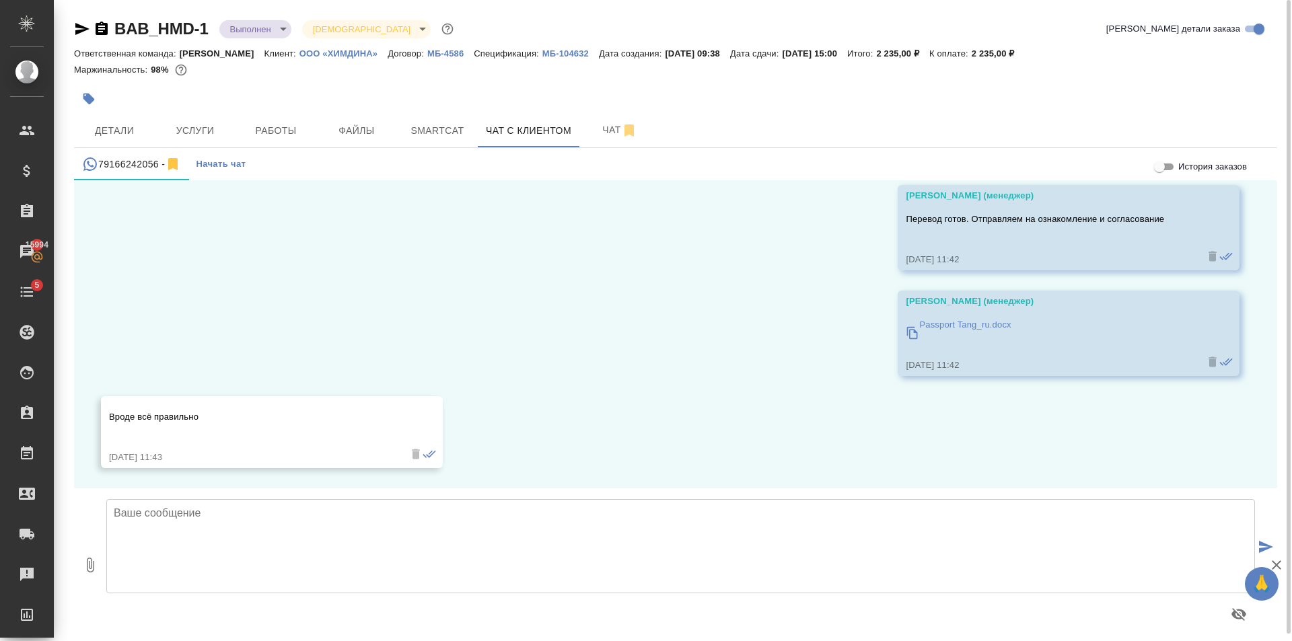
click at [515, 578] on textarea at bounding box center [680, 546] width 1148 height 94
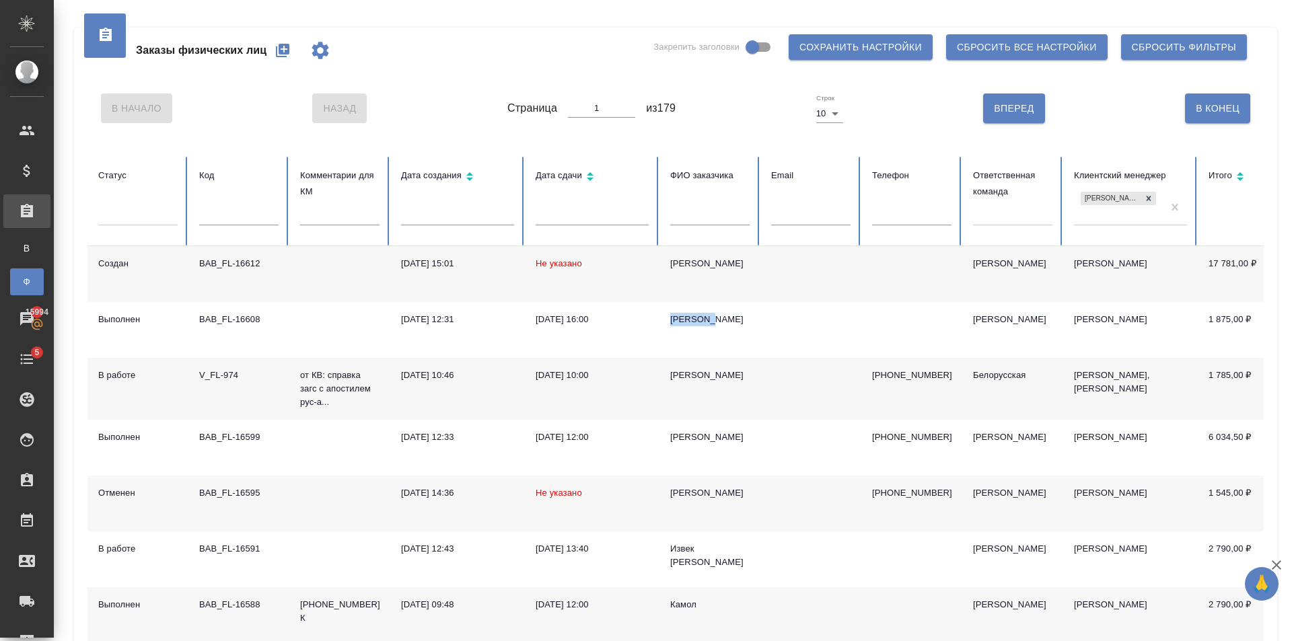
click at [291, 45] on button "button" at bounding box center [282, 50] width 32 height 32
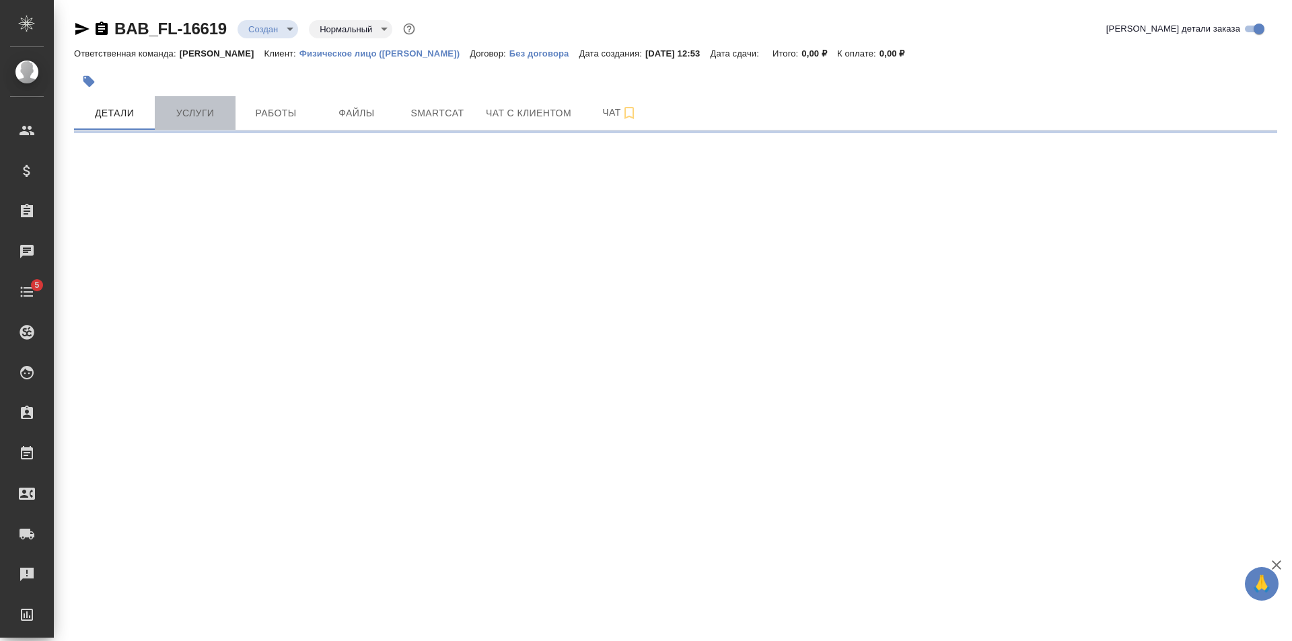
click at [200, 114] on span "Услуги" at bounding box center [195, 113] width 65 height 17
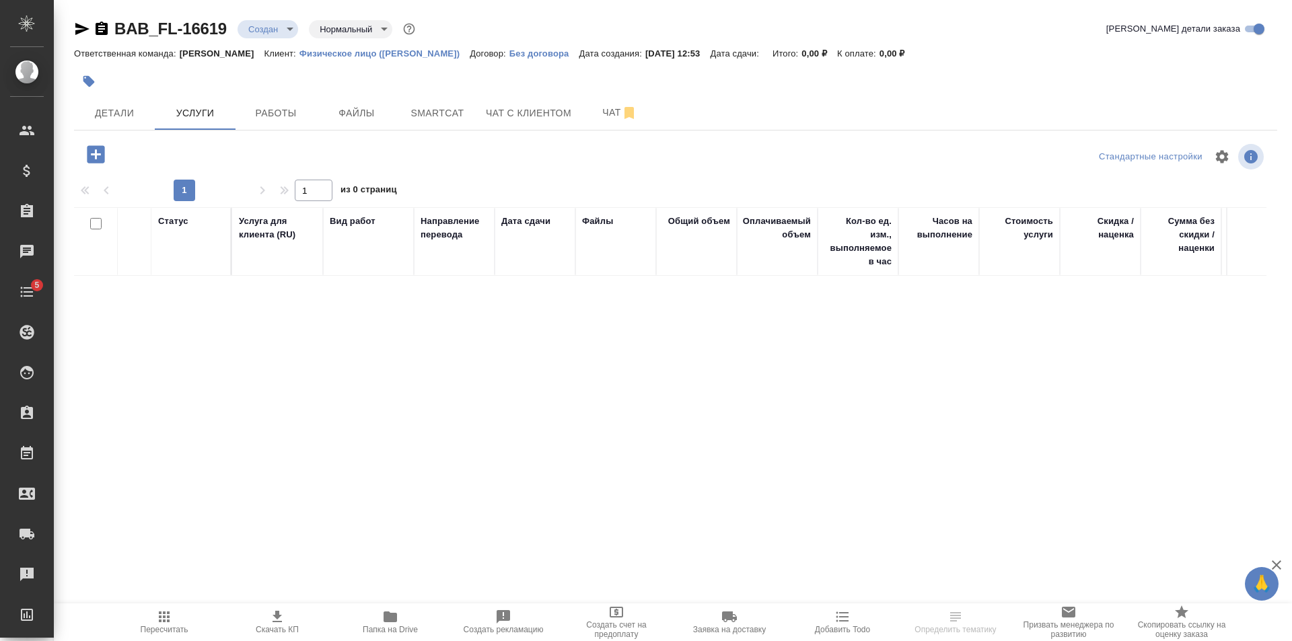
click at [104, 157] on icon "button" at bounding box center [95, 153] width 17 height 17
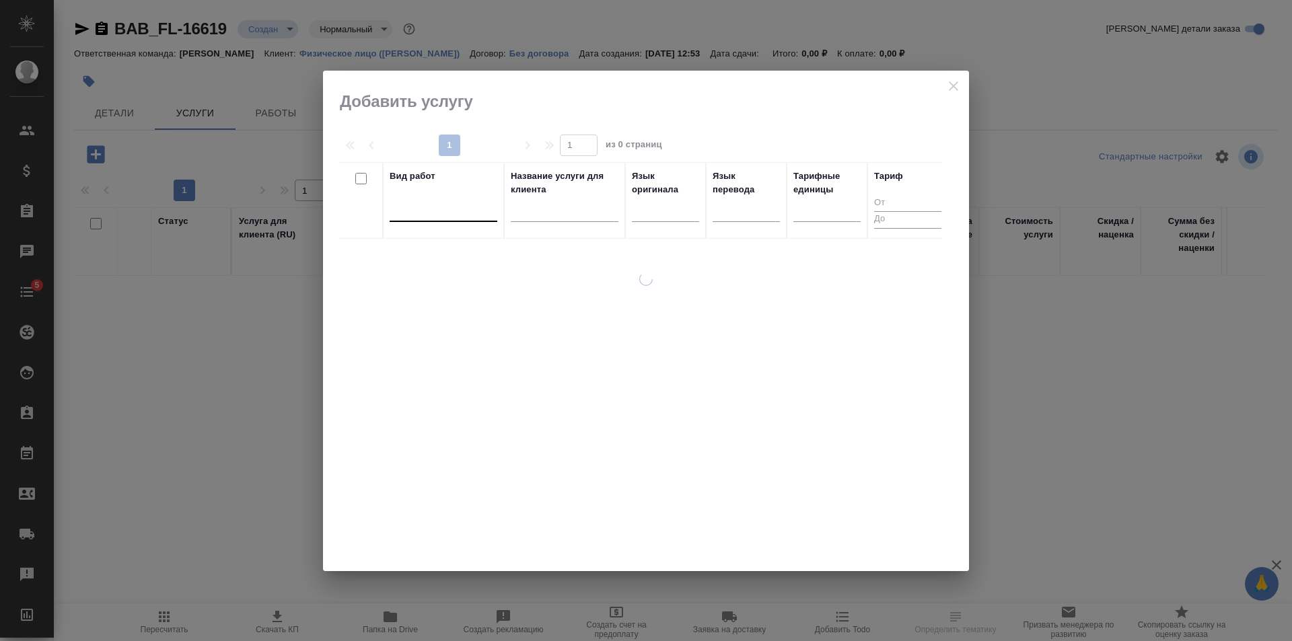
click at [458, 212] on div at bounding box center [443, 208] width 108 height 20
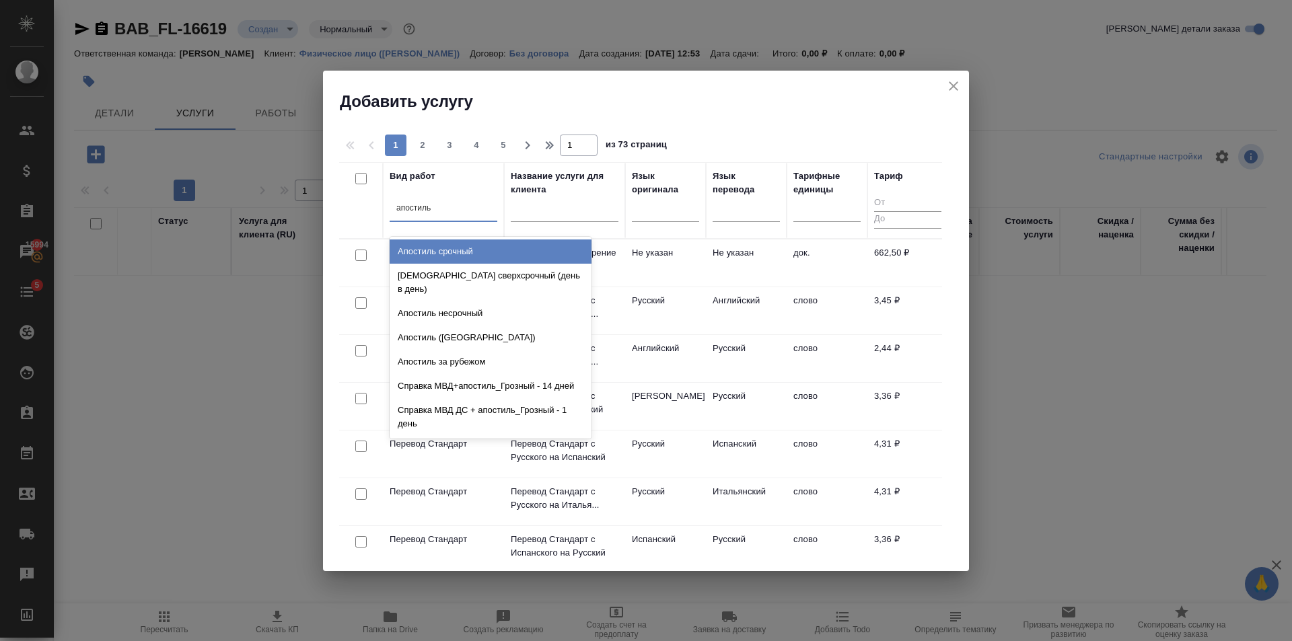
type input "апостиль"
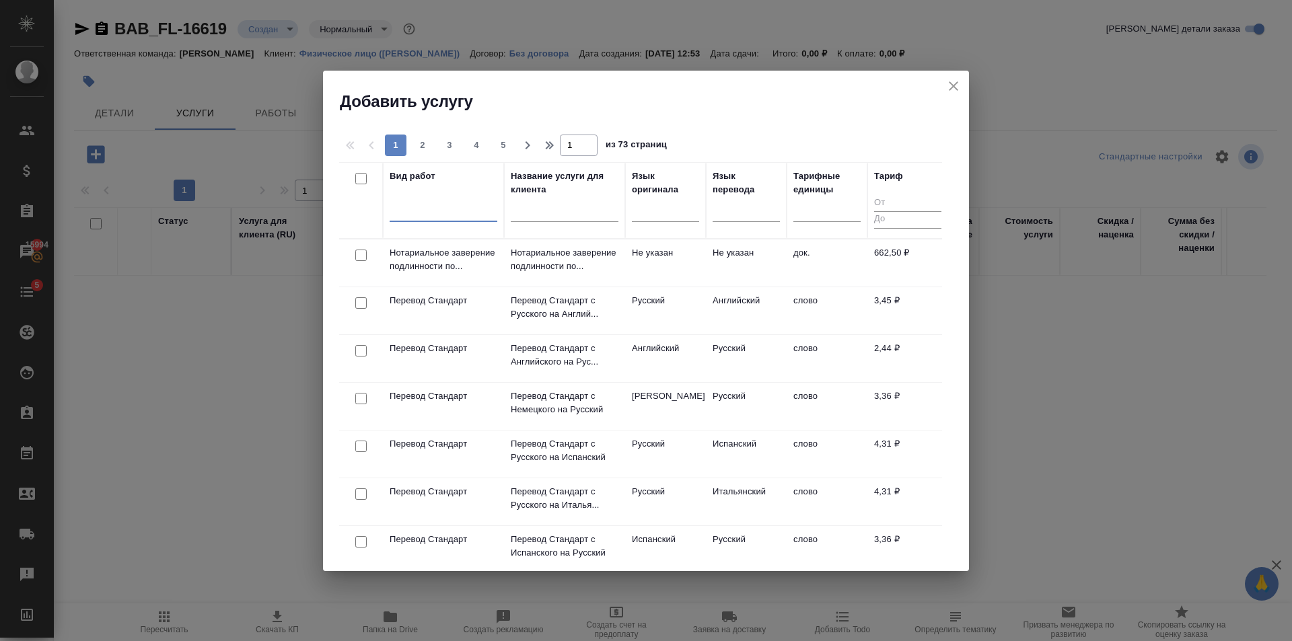
click at [449, 202] on div at bounding box center [443, 208] width 108 height 20
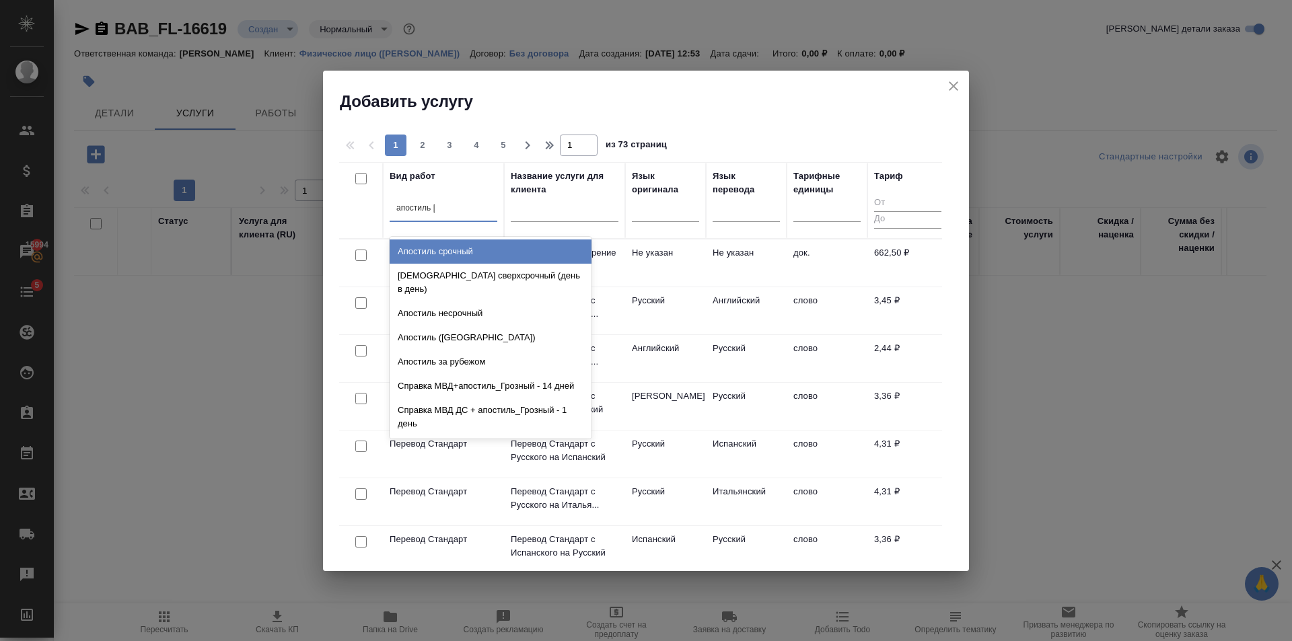
type input "апостиль не"
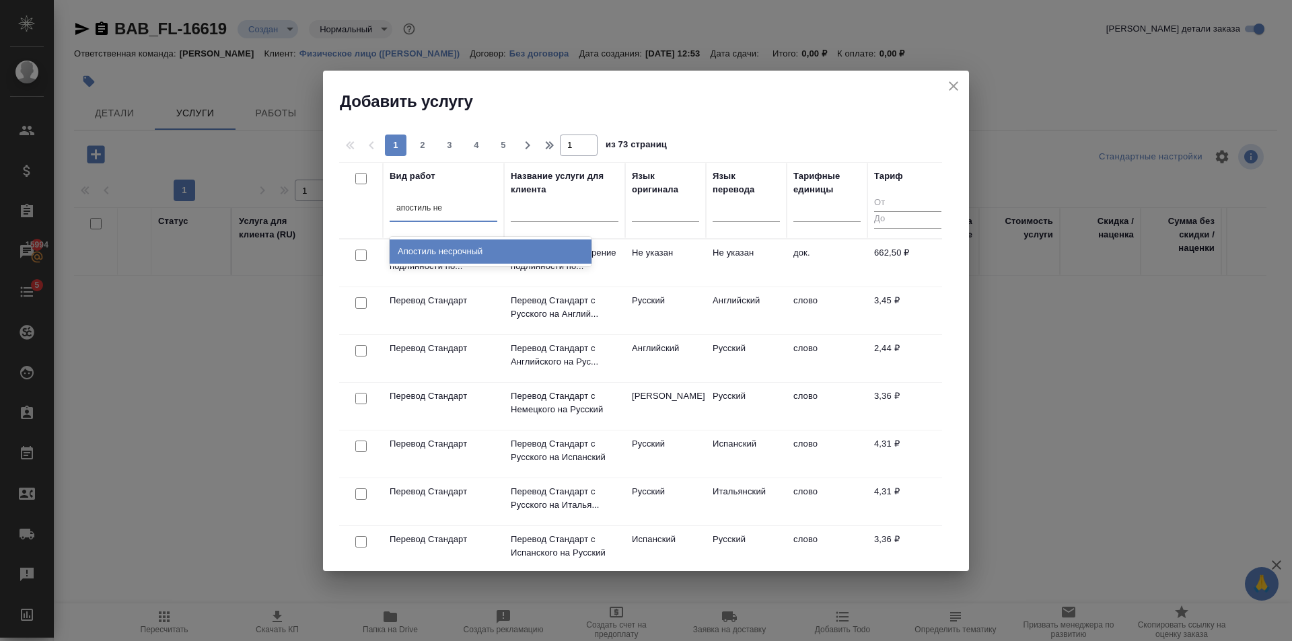
click at [454, 252] on div "Апостиль несрочный" at bounding box center [490, 251] width 202 height 24
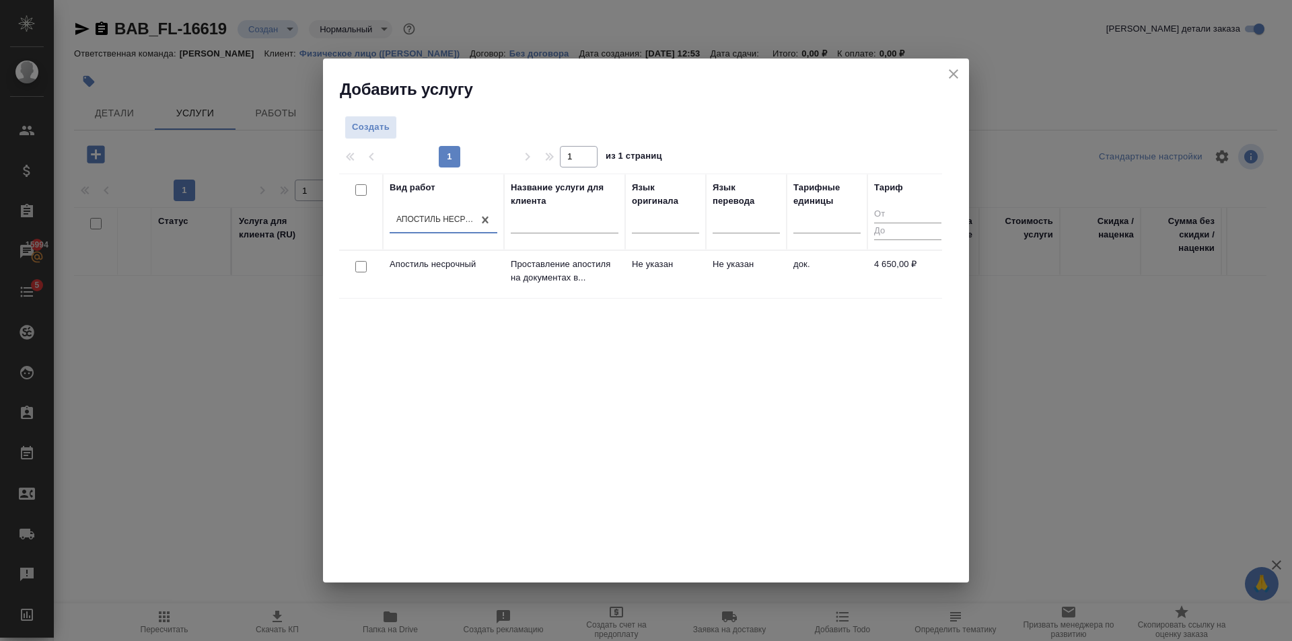
click at [640, 274] on td "Не указан" at bounding box center [665, 274] width 81 height 47
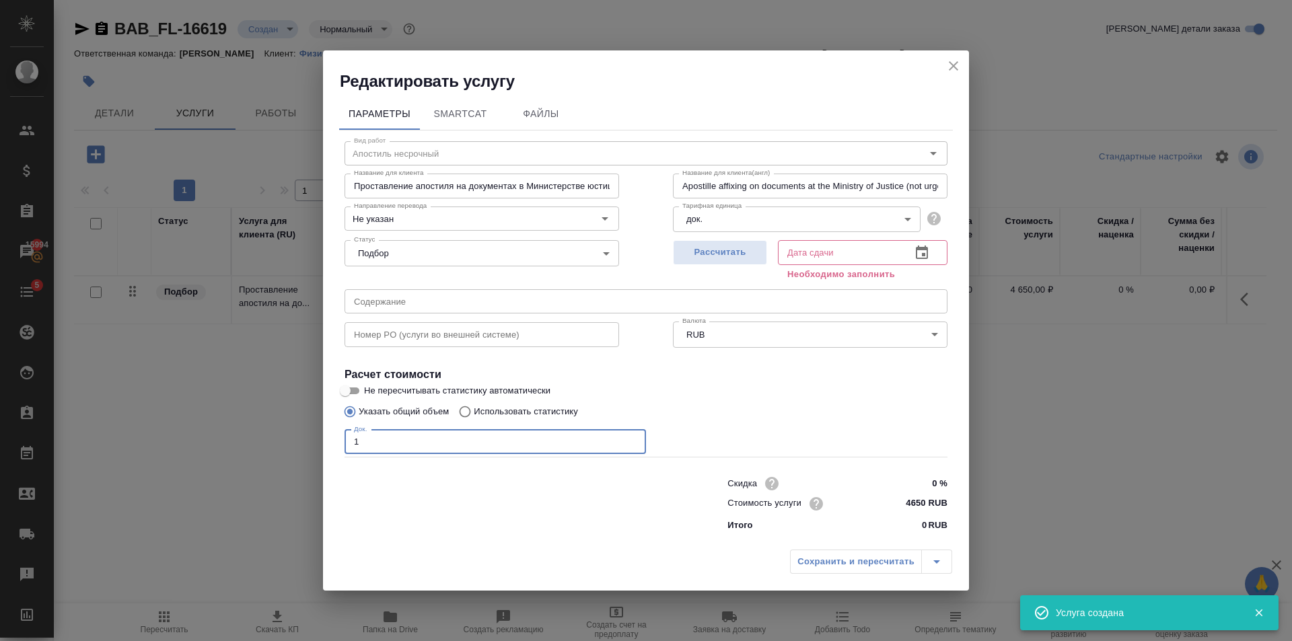
type input "1"
click at [634, 437] on input "1" at bounding box center [494, 442] width 301 height 24
click at [718, 241] on button "Рассчитать" at bounding box center [720, 252] width 94 height 25
type input "23.10.2025 17:54"
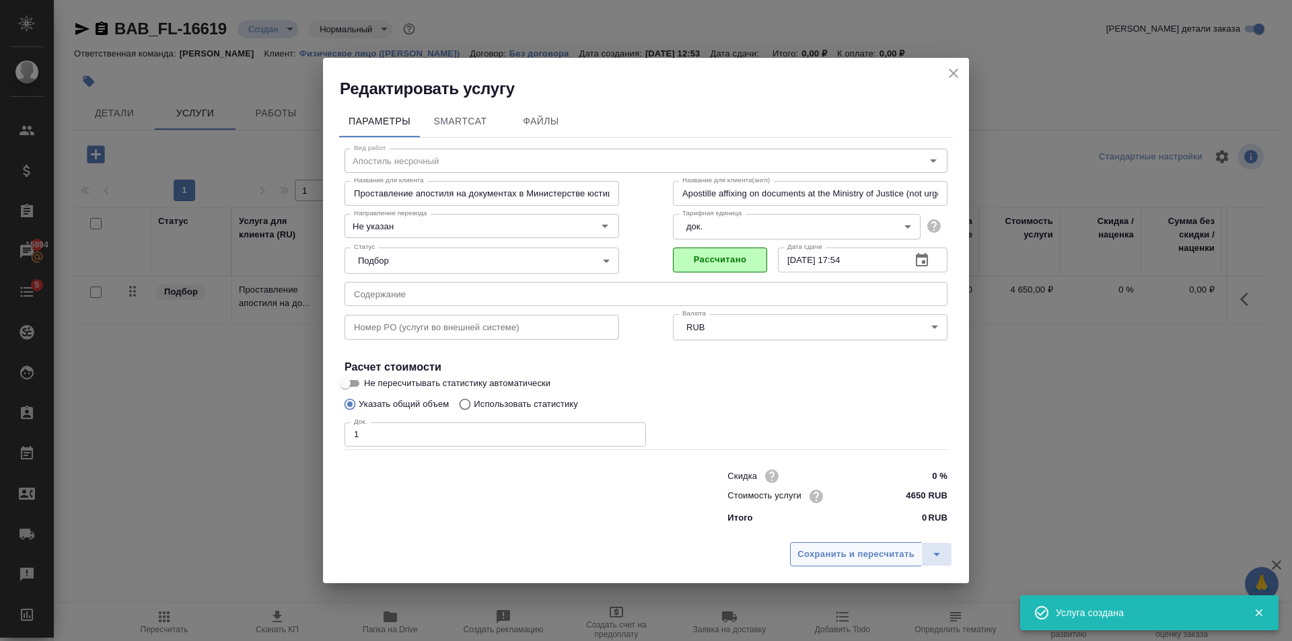
click at [872, 548] on span "Сохранить и пересчитать" at bounding box center [855, 554] width 117 height 15
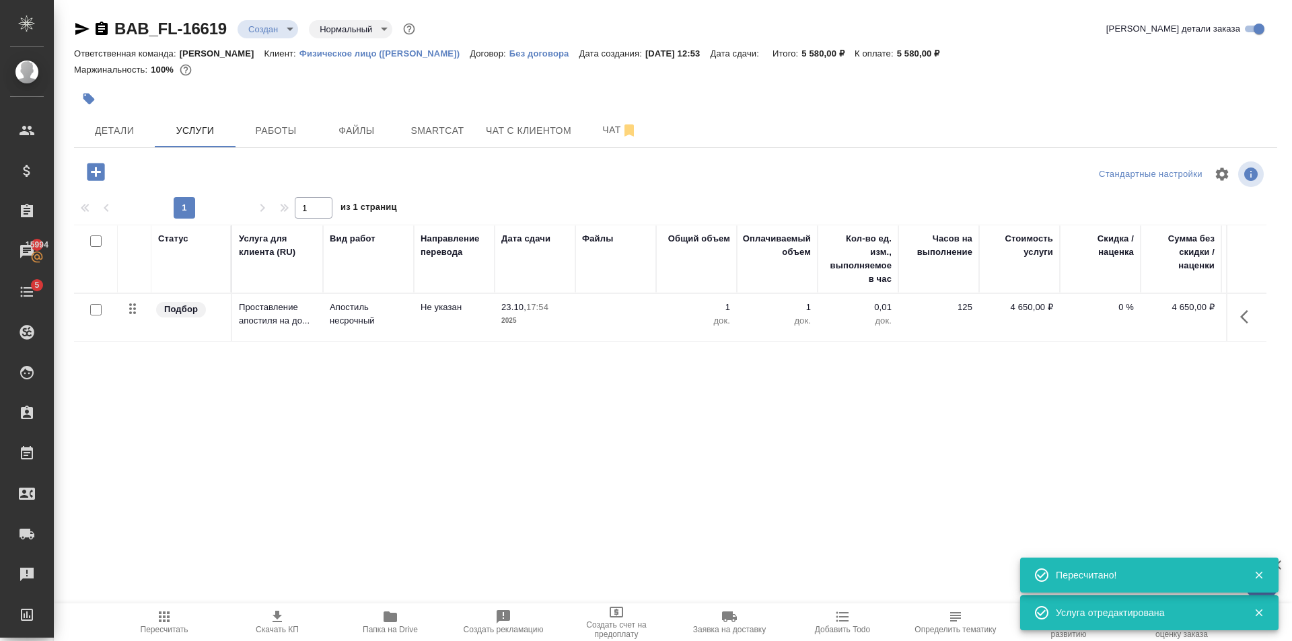
scroll to position [0, 76]
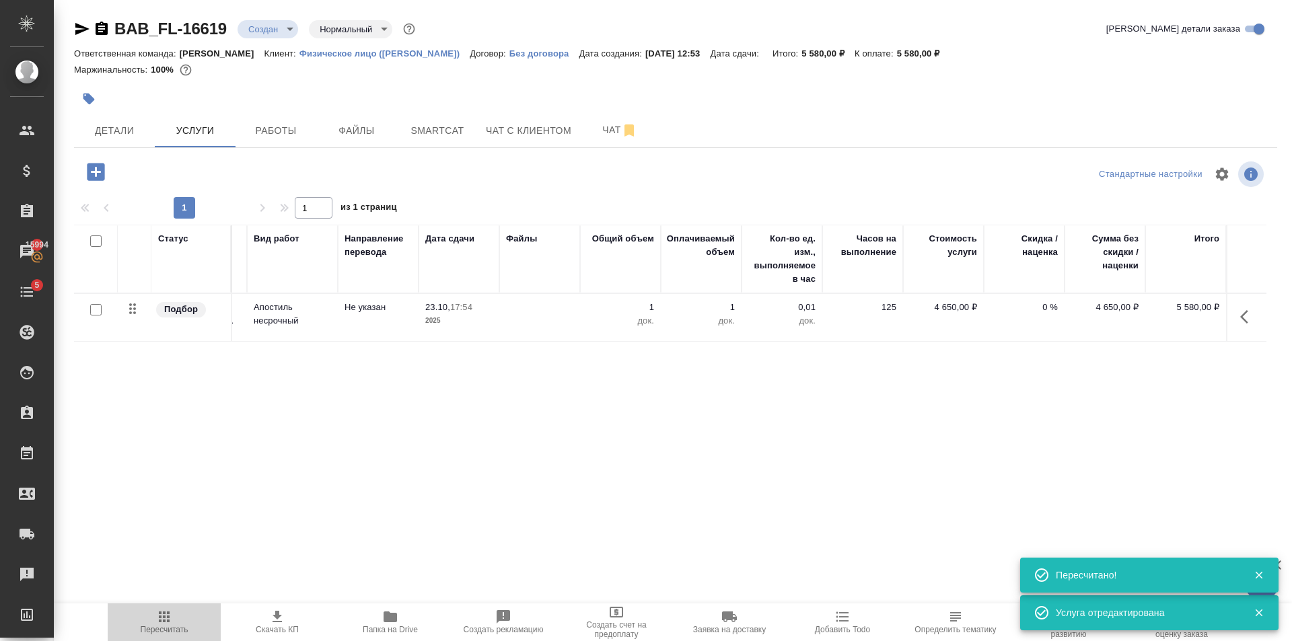
drag, startPoint x: 159, startPoint y: 613, endPoint x: 178, endPoint y: 583, distance: 35.1
click at [158, 613] on icon "button" at bounding box center [164, 617] width 16 height 16
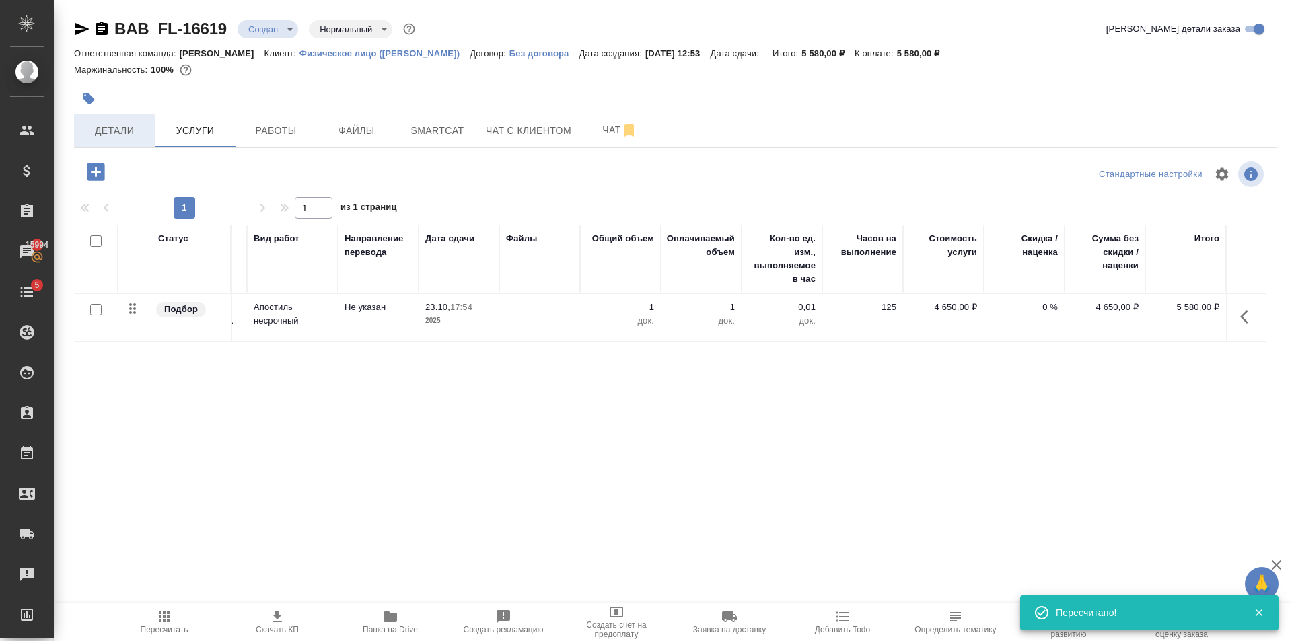
click at [145, 138] on span "Детали" at bounding box center [114, 130] width 65 height 17
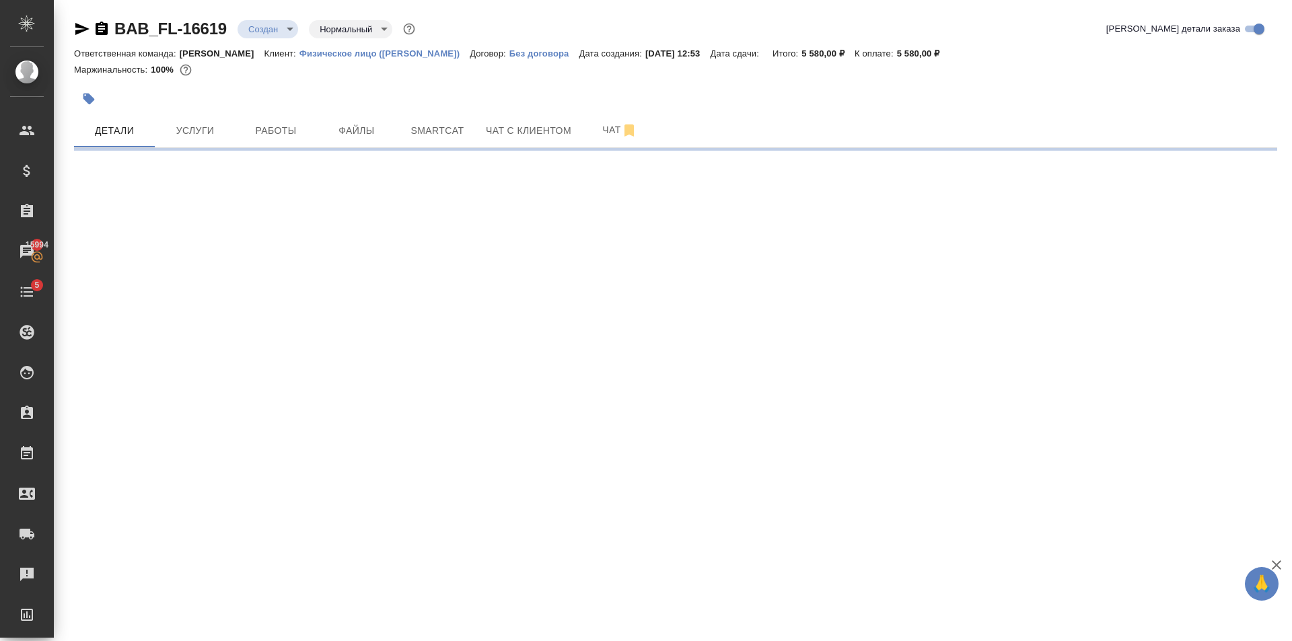
select select "RU"
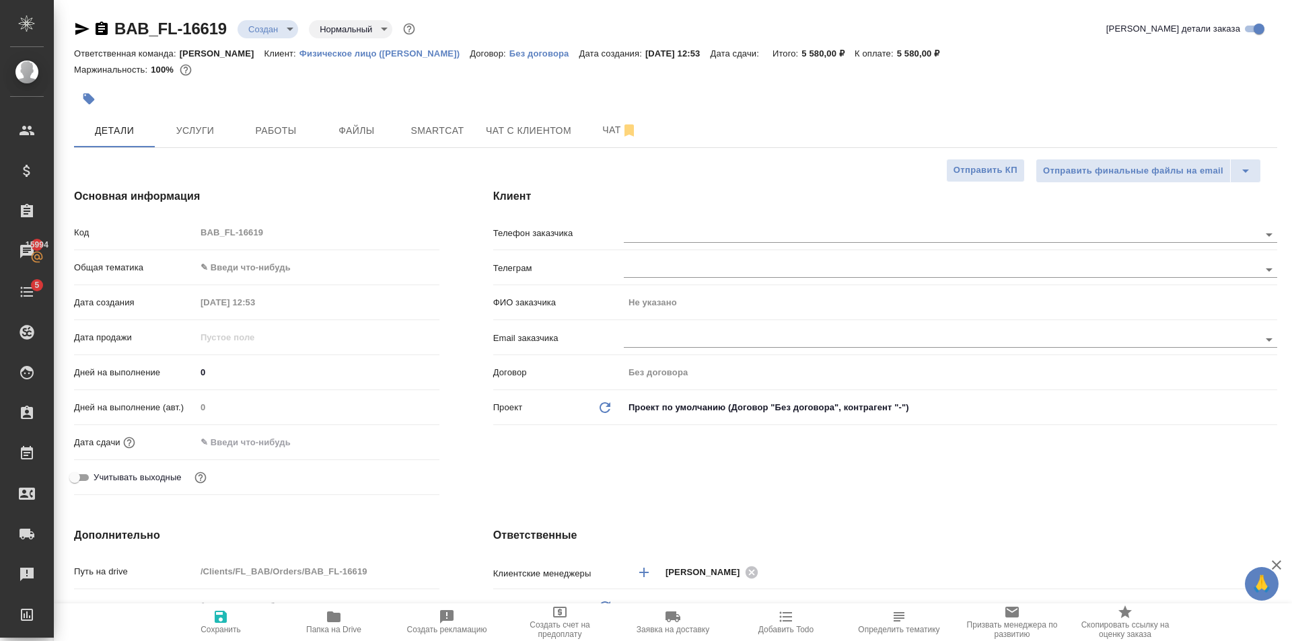
type textarea "x"
click at [274, 253] on div "Код BAB_FL-16619" at bounding box center [256, 238] width 365 height 35
click at [275, 261] on body "🙏 .cls-1 fill:#fff; AWATERA Golubev Dmitry Клиенты Спецификации Заказы 15994 Ча…" at bounding box center [646, 320] width 1292 height 641
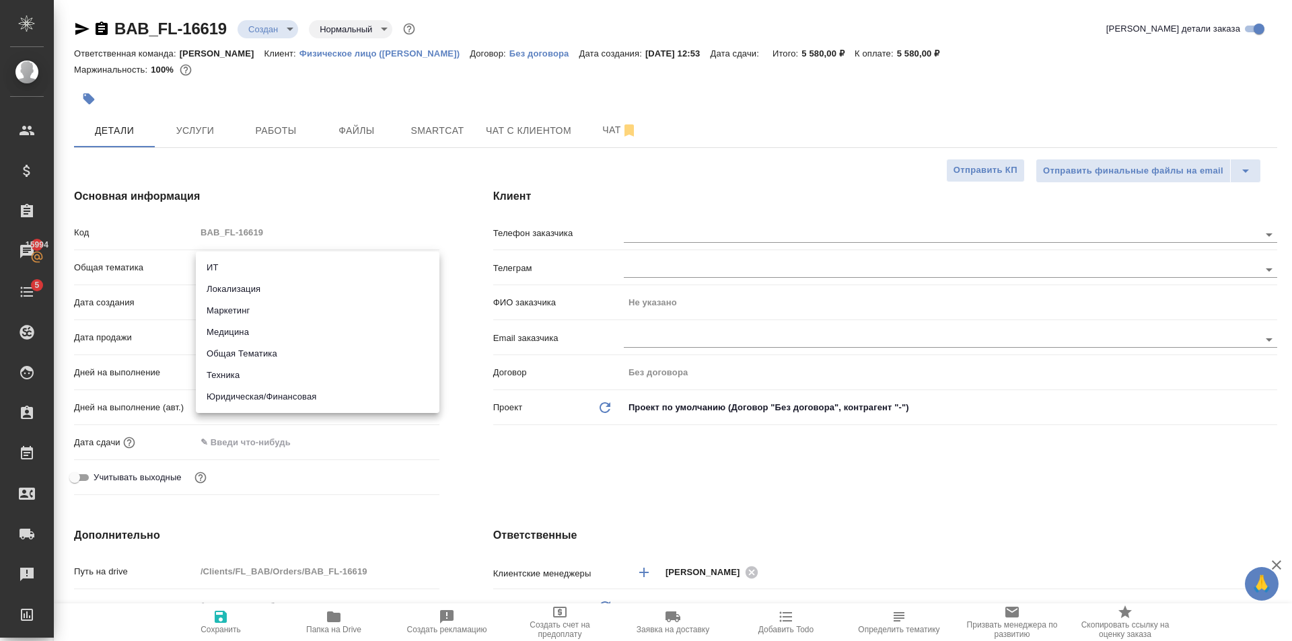
click at [294, 405] on li "Юридическая/Финансовая" at bounding box center [318, 397] width 244 height 22
type input "yr-fn"
type textarea "x"
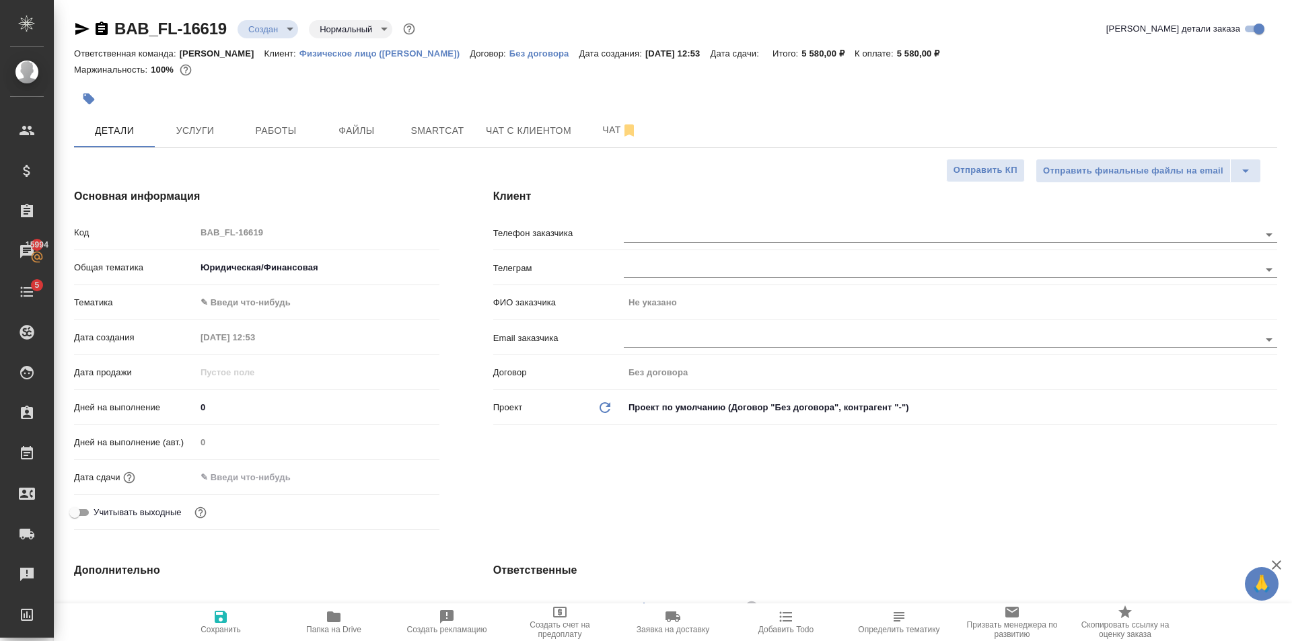
click at [263, 309] on body "🙏 .cls-1 fill:#fff; AWATERA Golubev Dmitry Клиенты Спецификации Заказы 15994 Ча…" at bounding box center [646, 320] width 1292 height 641
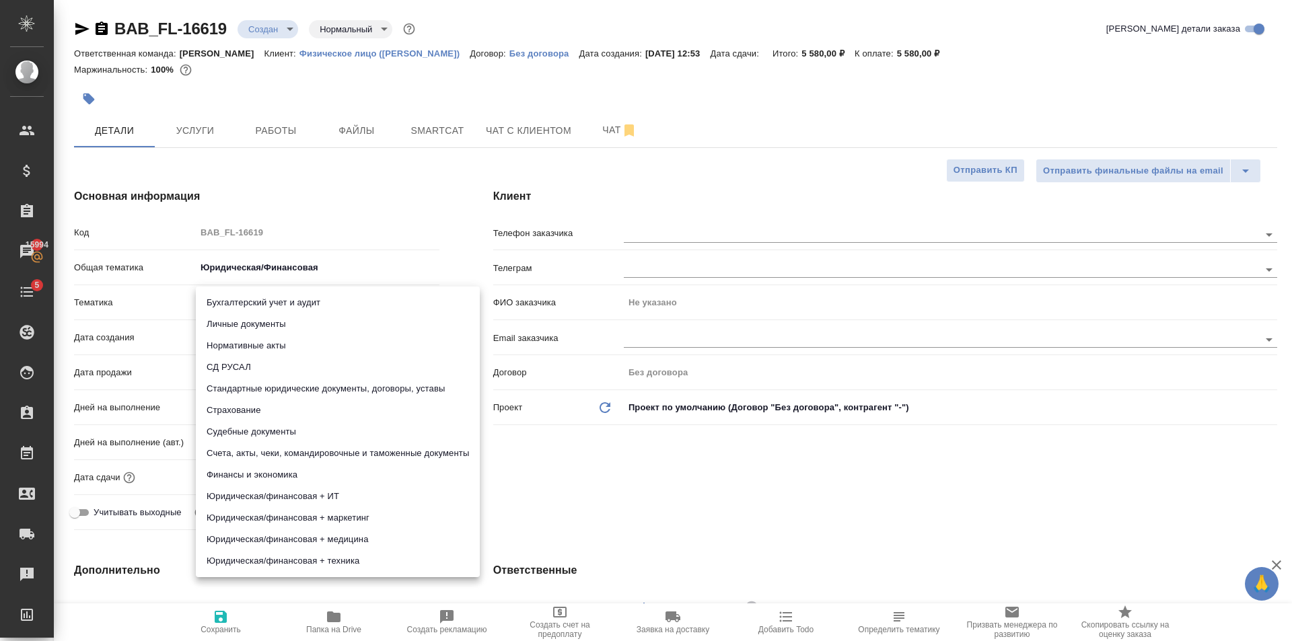
click at [333, 381] on li "Стандартные юридические документы, договоры, уставы" at bounding box center [338, 389] width 284 height 22
type textarea "x"
type input "5f647205b73bc97568ca66bf"
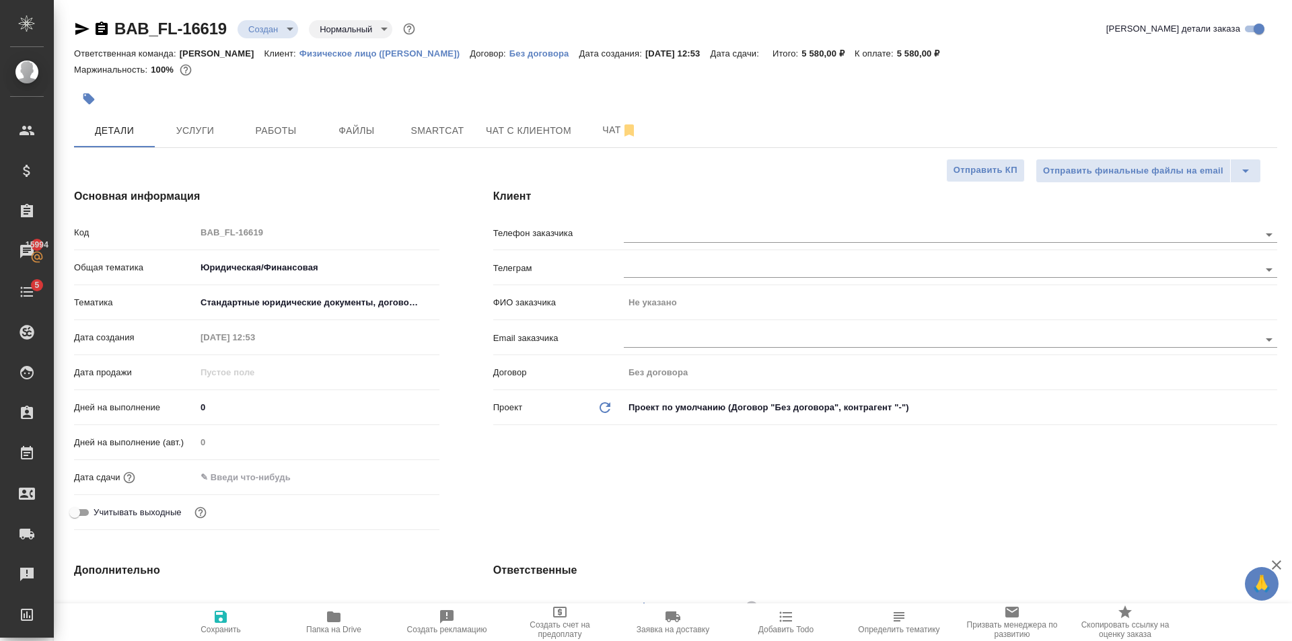
click at [214, 640] on button "Сохранить" at bounding box center [220, 622] width 113 height 38
type textarea "x"
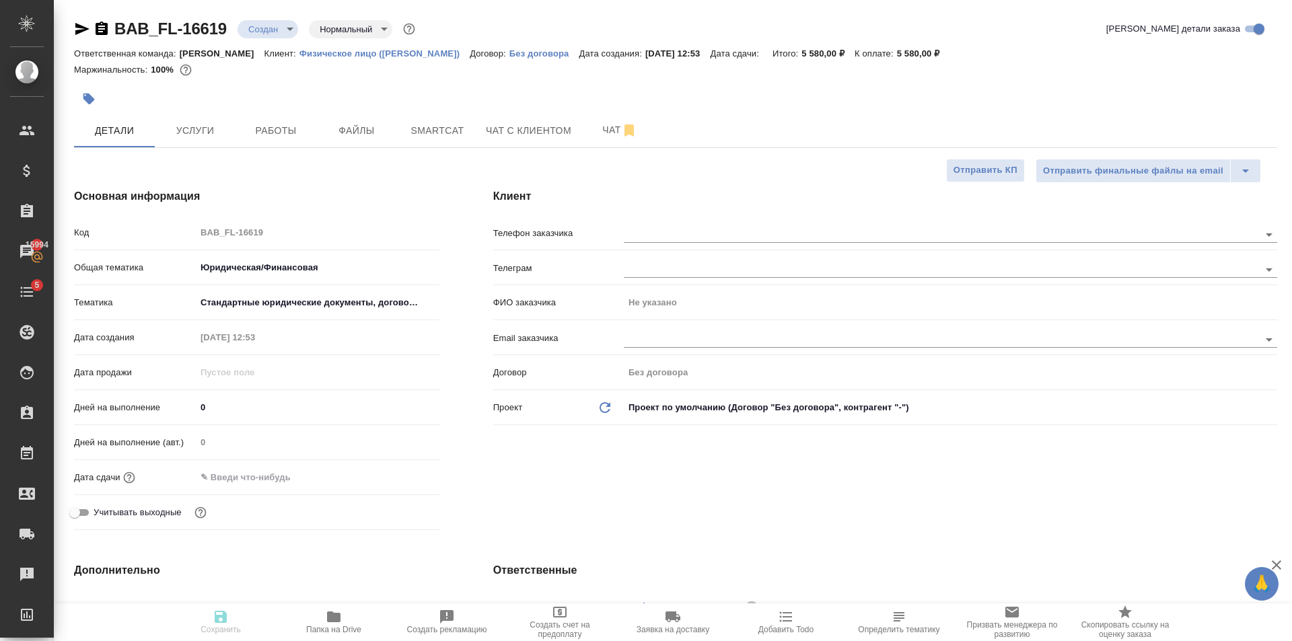
type textarea "x"
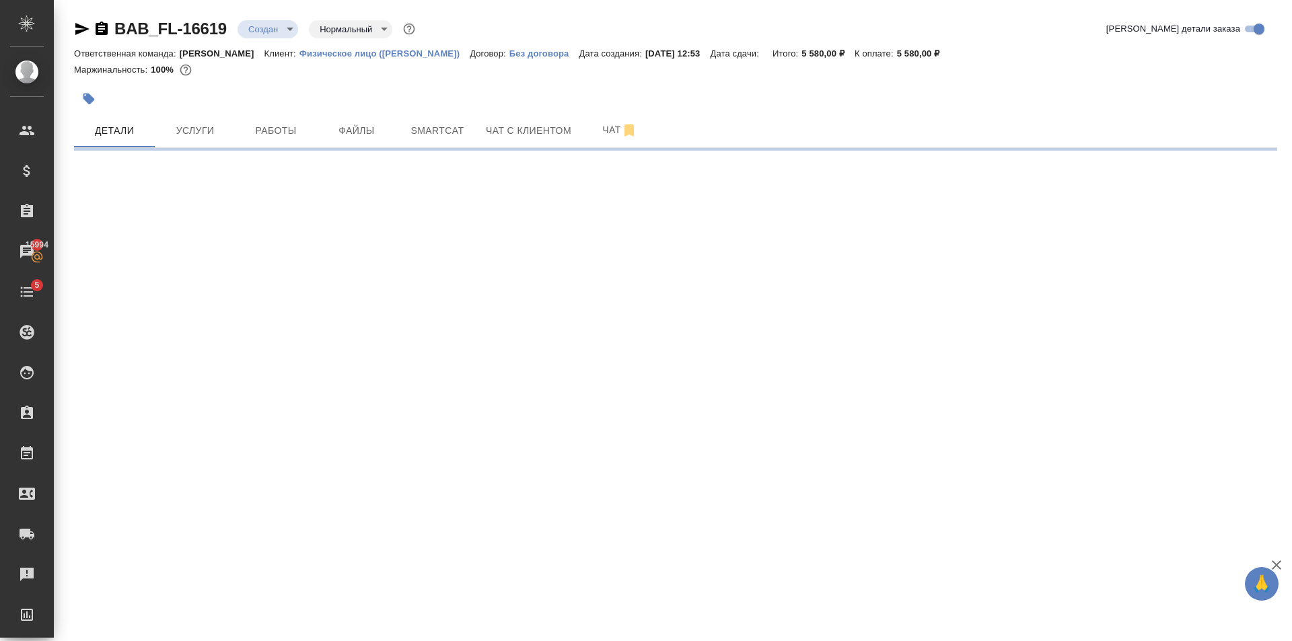
select select "RU"
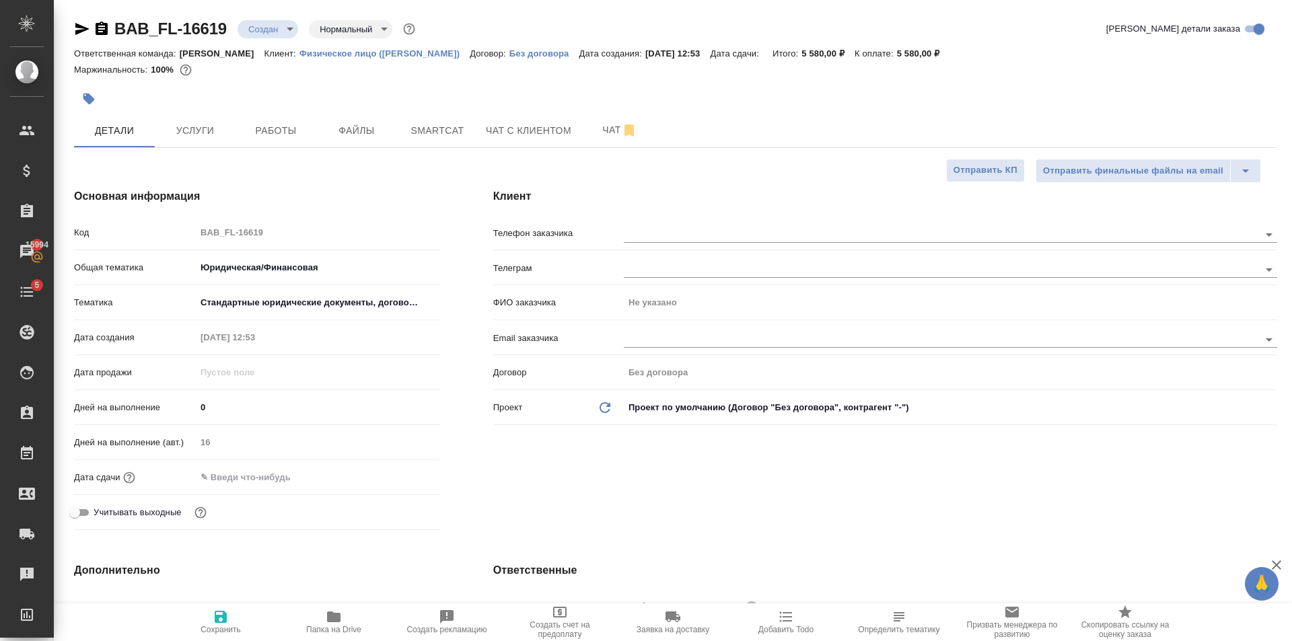
type textarea "x"
click at [648, 231] on input "text" at bounding box center [919, 234] width 590 height 16
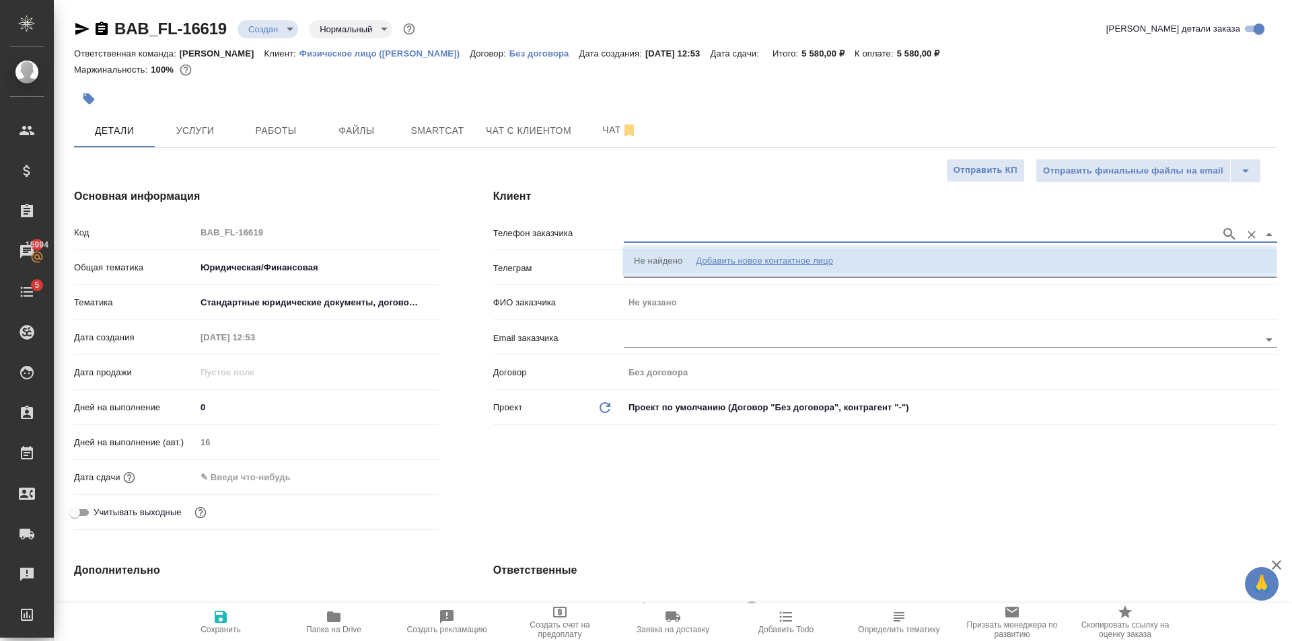
click at [765, 260] on div "Добавить новое контактное лицо" at bounding box center [764, 260] width 137 height 13
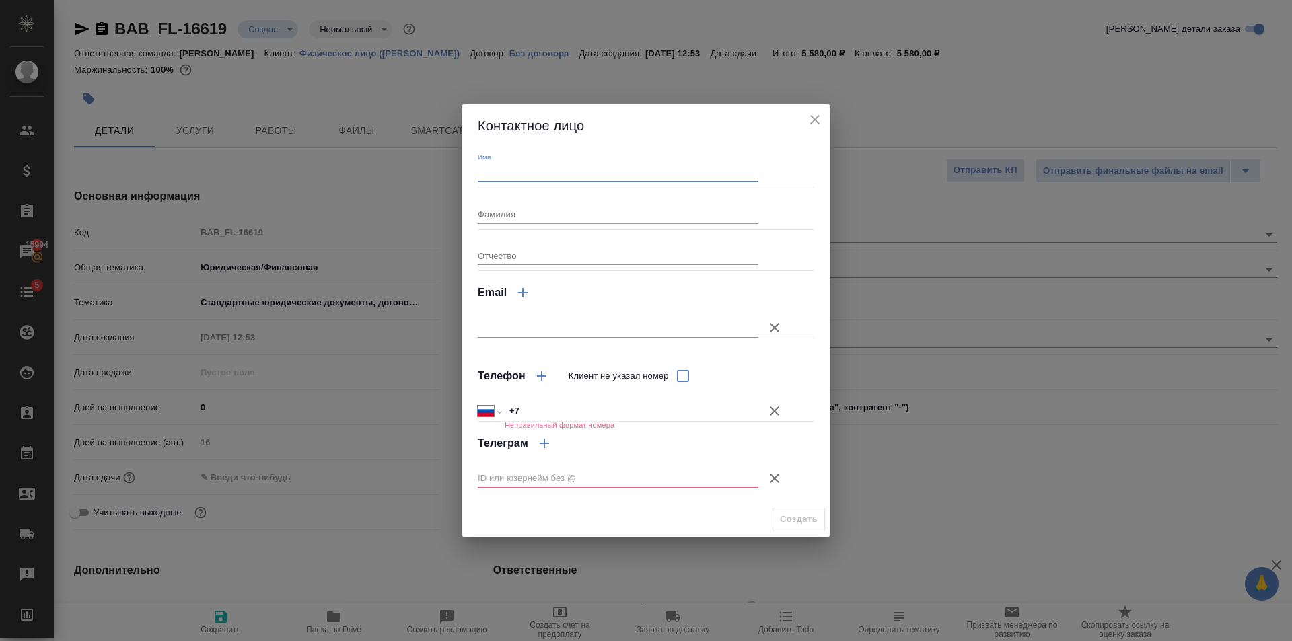
drag, startPoint x: 504, startPoint y: 176, endPoint x: 739, endPoint y: 209, distance: 236.3
click at [504, 176] on input "Имя" at bounding box center [618, 172] width 281 height 19
type input "Юрий"
click at [782, 470] on icon "button" at bounding box center [774, 478] width 16 height 16
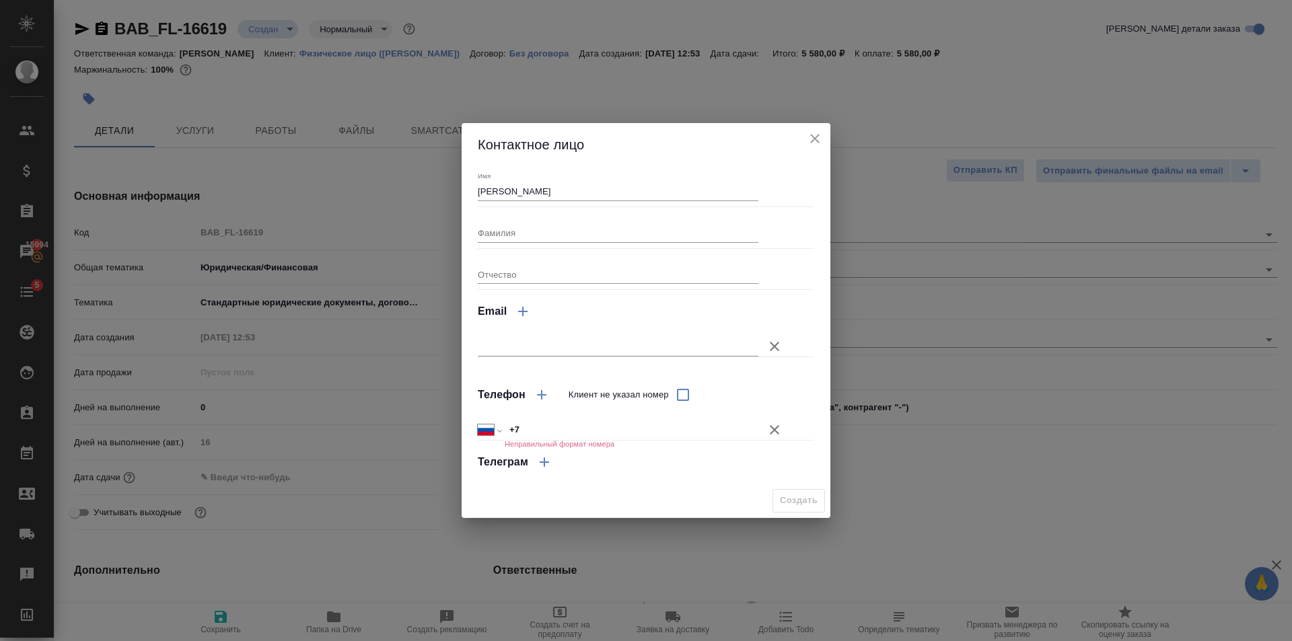
click at [613, 424] on input "+7" at bounding box center [631, 430] width 254 height 20
type input "+7 915 094 66 33"
click at [796, 498] on span "Создать" at bounding box center [799, 500] width 38 height 15
type input "Юрий"
type textarea "x"
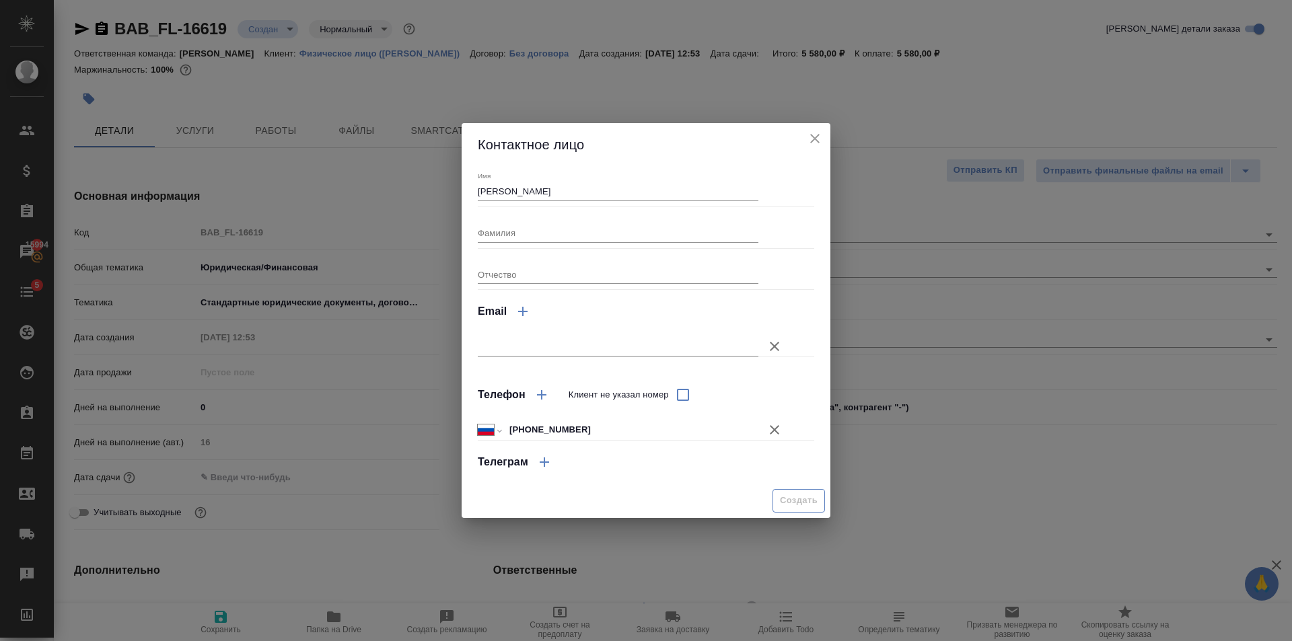
type textarea "x"
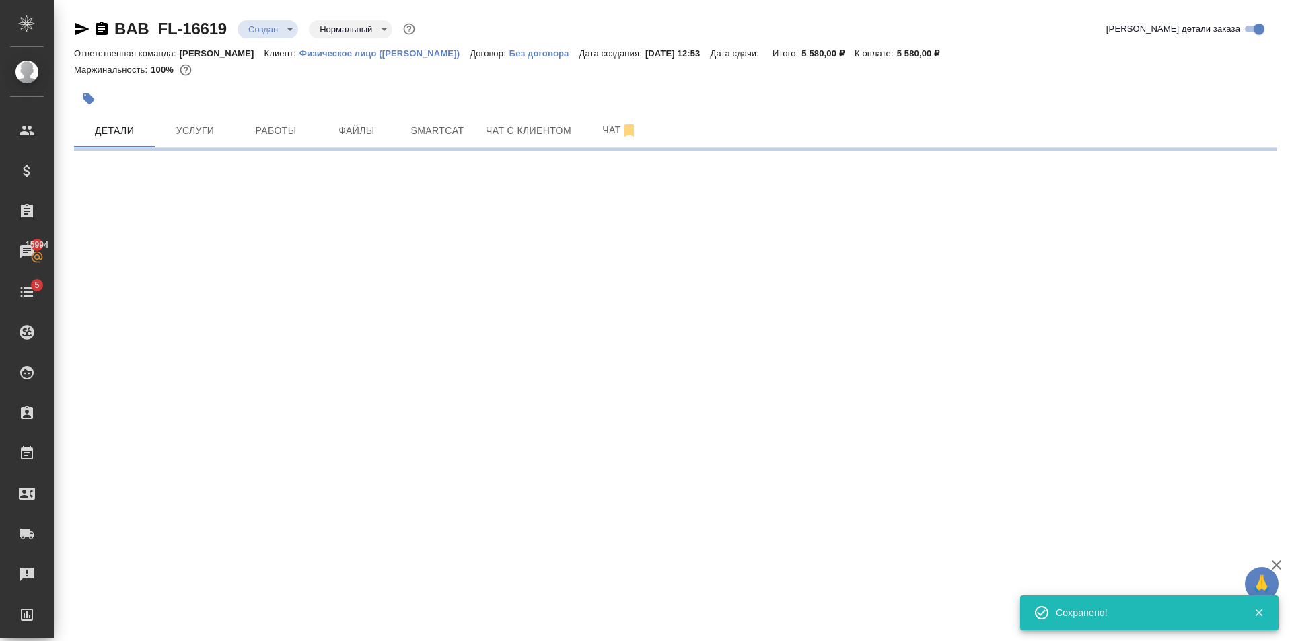
type input "holyTrinity"
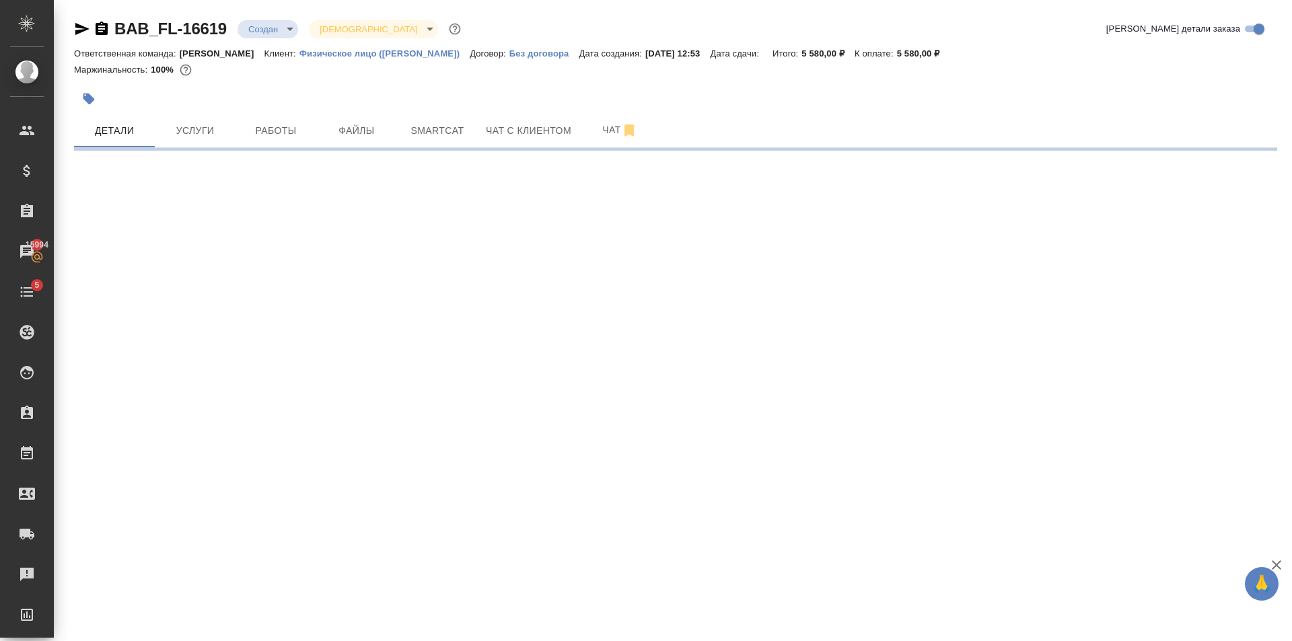
select select "RU"
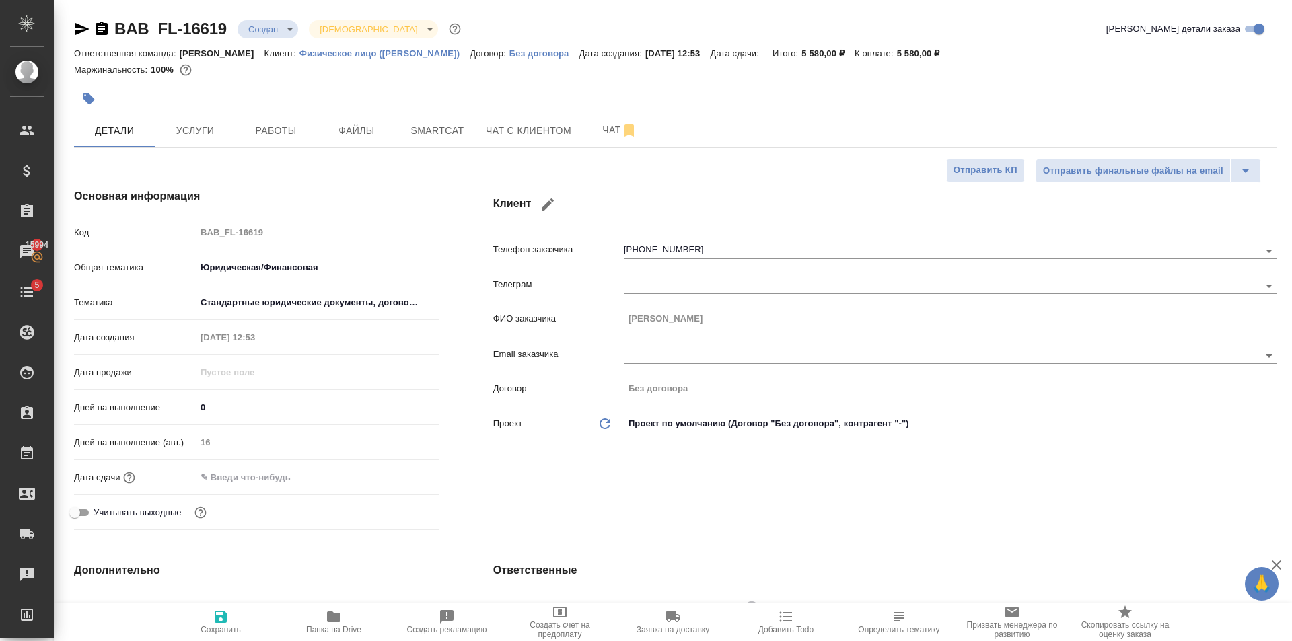
type textarea "x"
click at [274, 468] on input "text" at bounding box center [255, 478] width 118 height 20
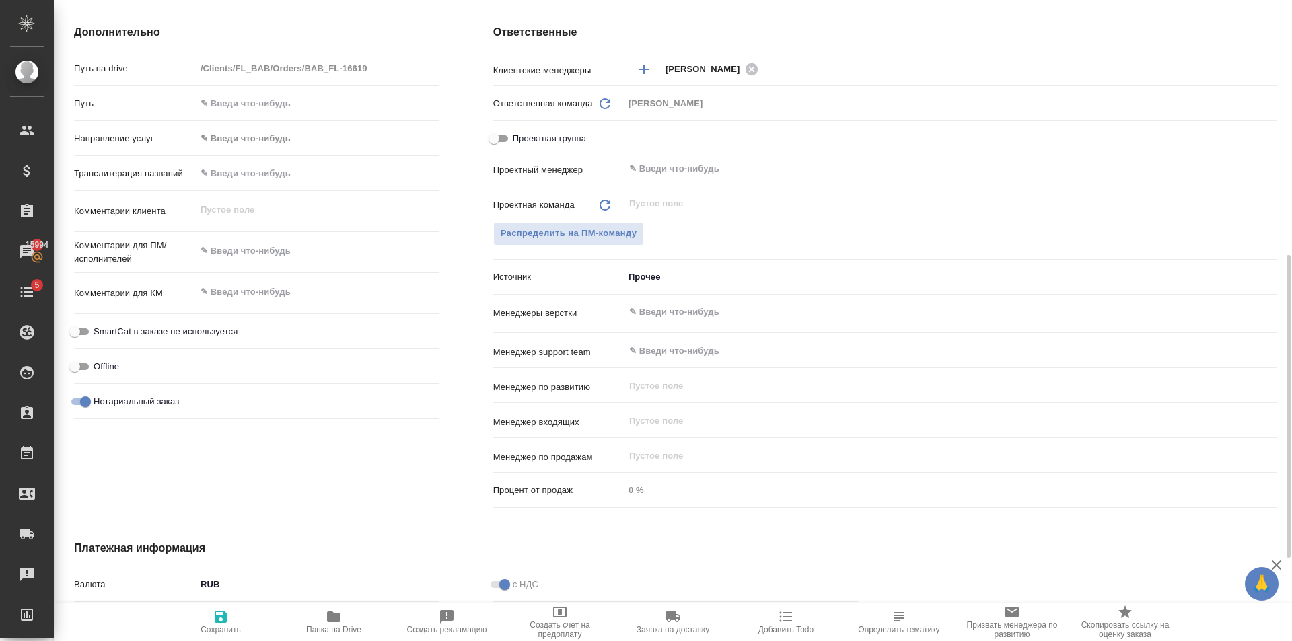
scroll to position [714, 0]
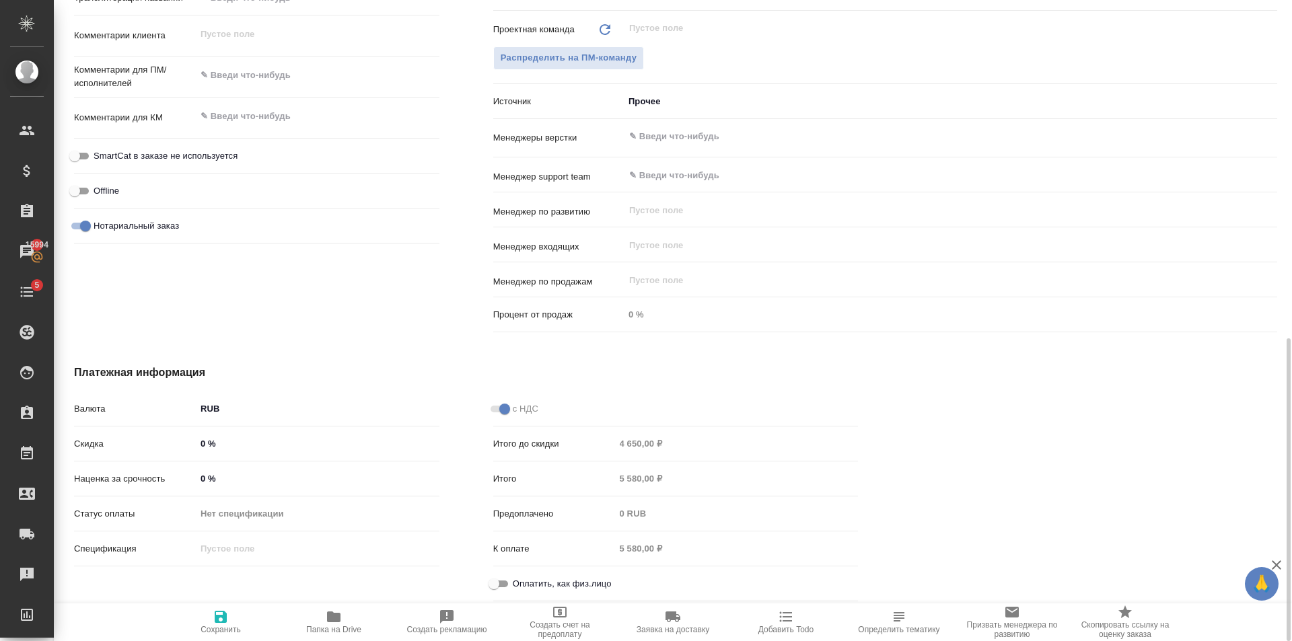
click at [537, 601] on hr at bounding box center [675, 601] width 365 height 1
click at [502, 580] on input "Оплатить, как физ.лицо" at bounding box center [494, 584] width 48 height 16
checkbox input "true"
type textarea "x"
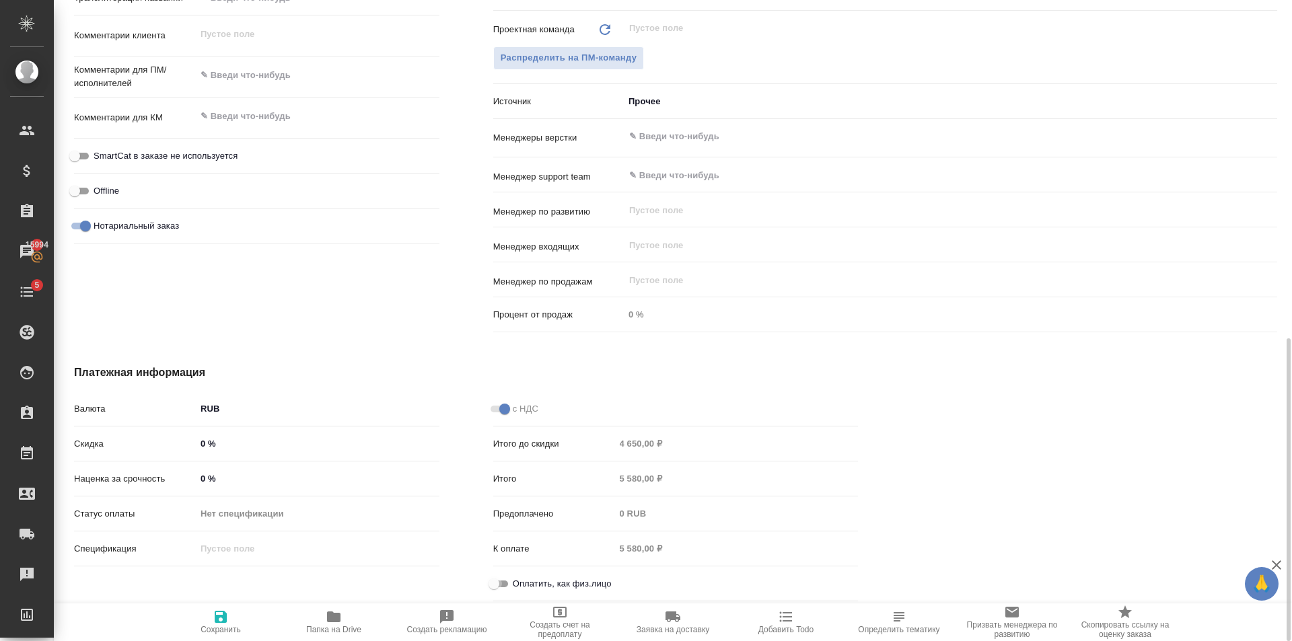
type textarea "x"
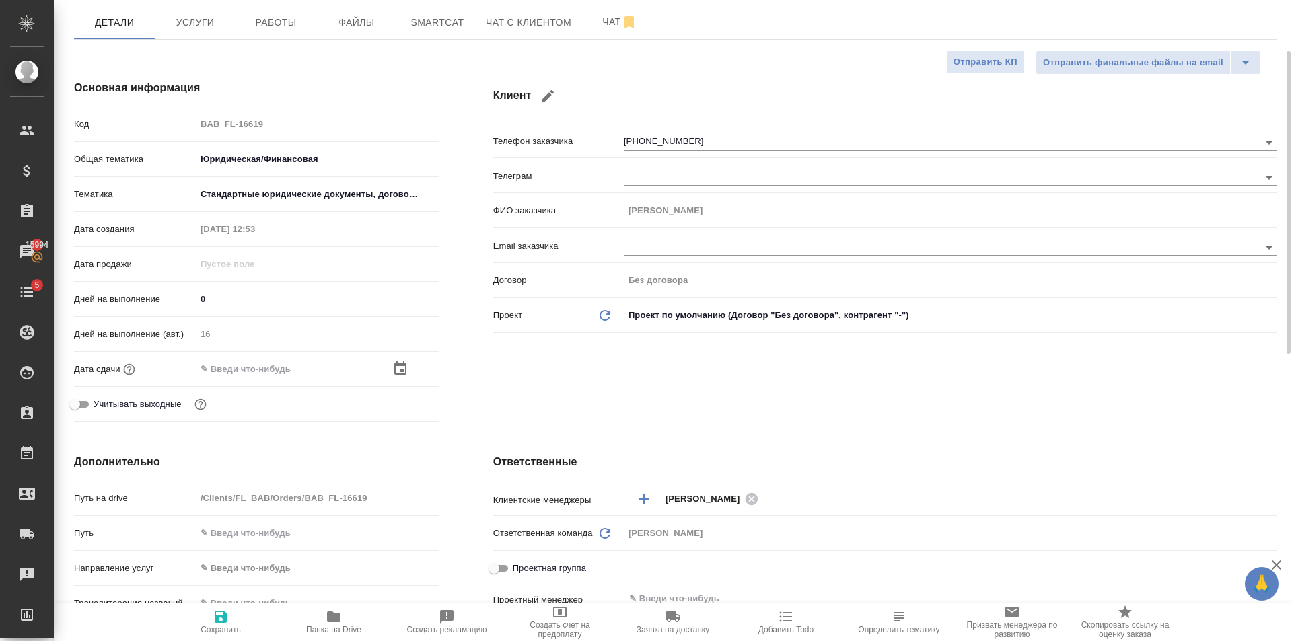
scroll to position [0, 0]
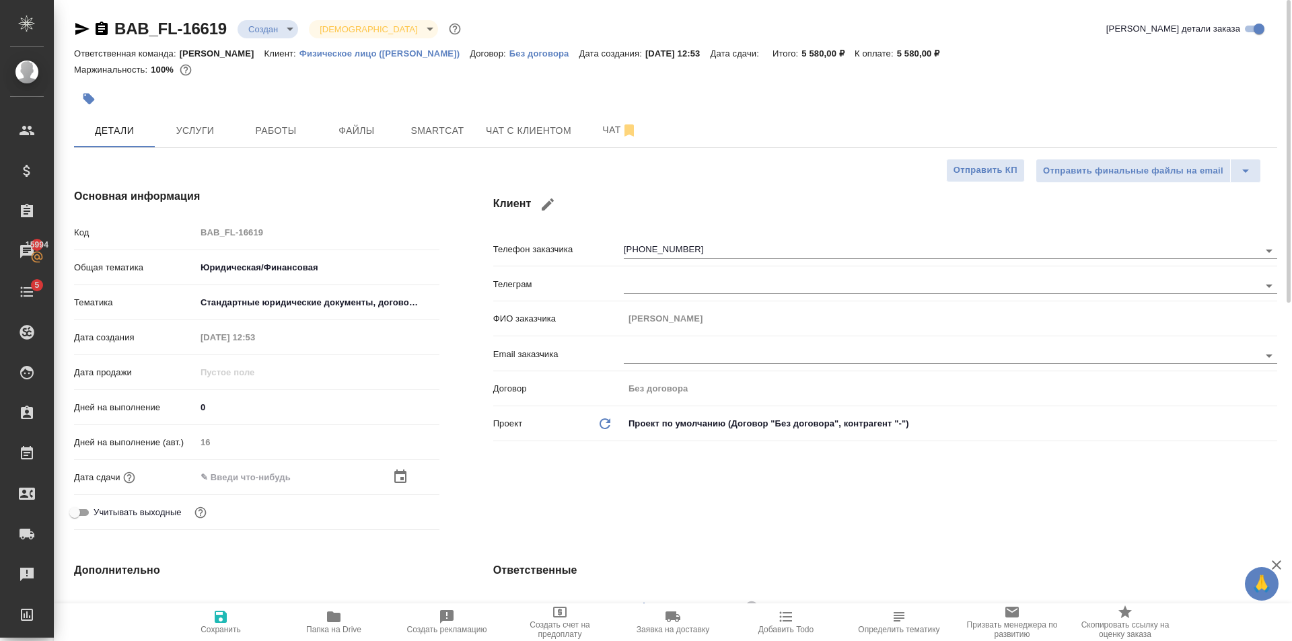
click at [227, 624] on icon "button" at bounding box center [221, 617] width 16 height 16
type textarea "x"
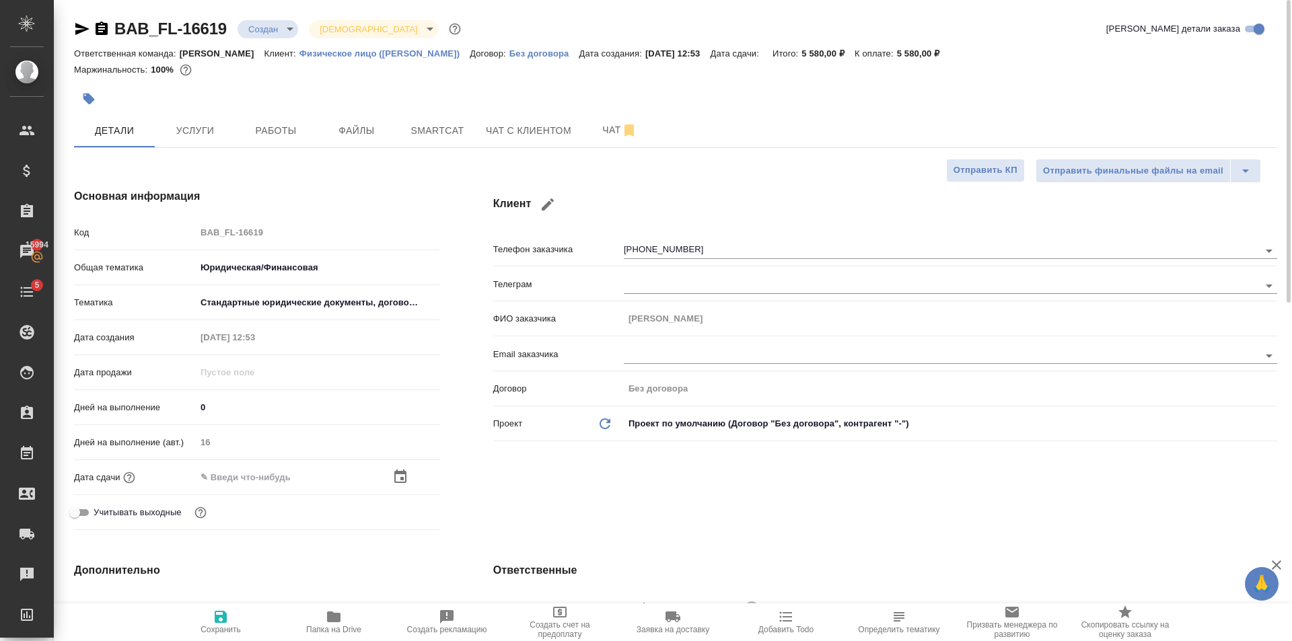
type textarea "x"
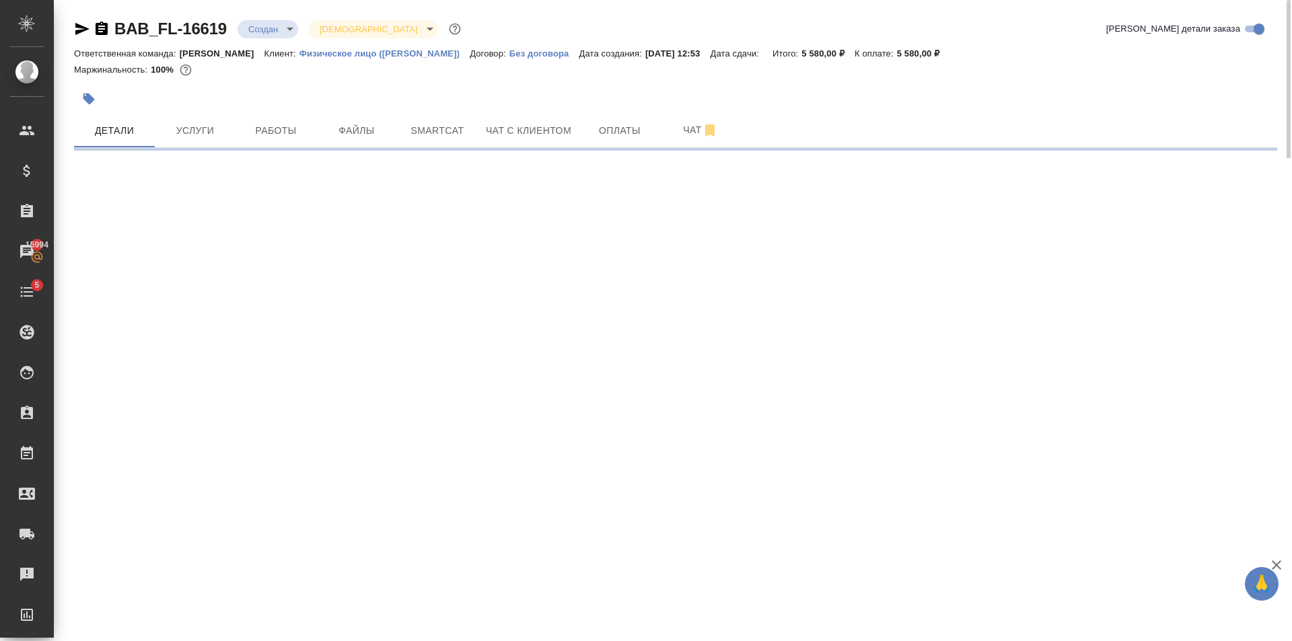
select select "RU"
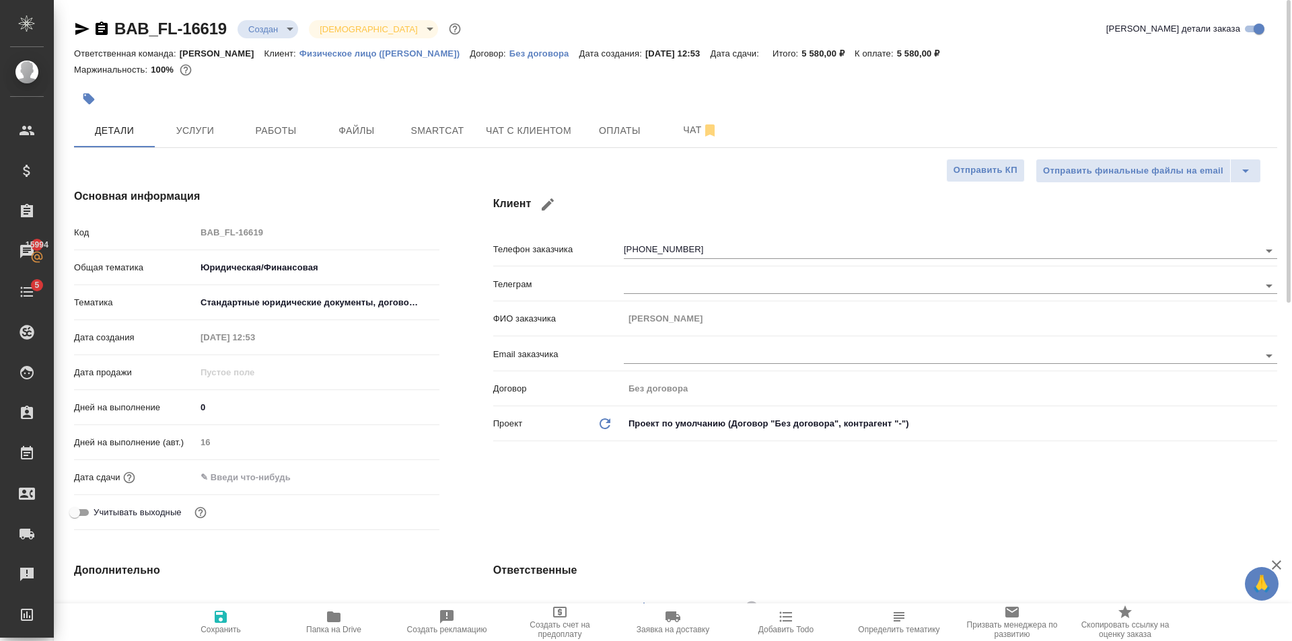
type textarea "x"
click at [78, 105] on button "button" at bounding box center [89, 99] width 30 height 30
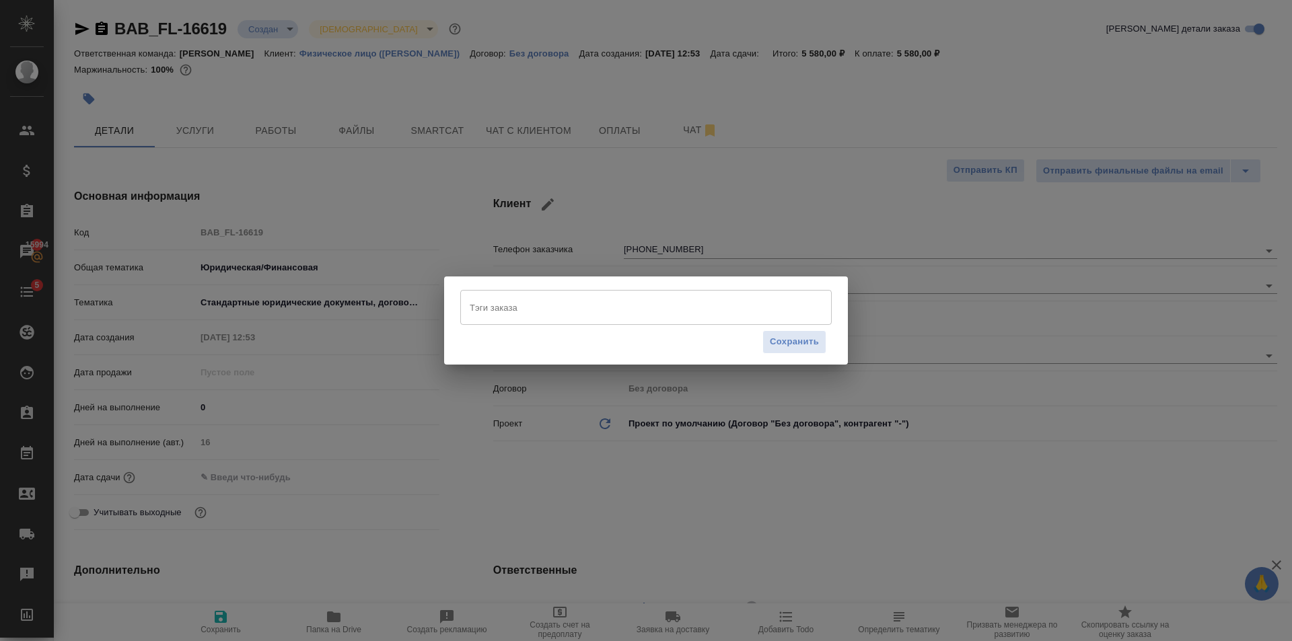
click at [621, 298] on input "Тэги заказа" at bounding box center [633, 307] width 334 height 23
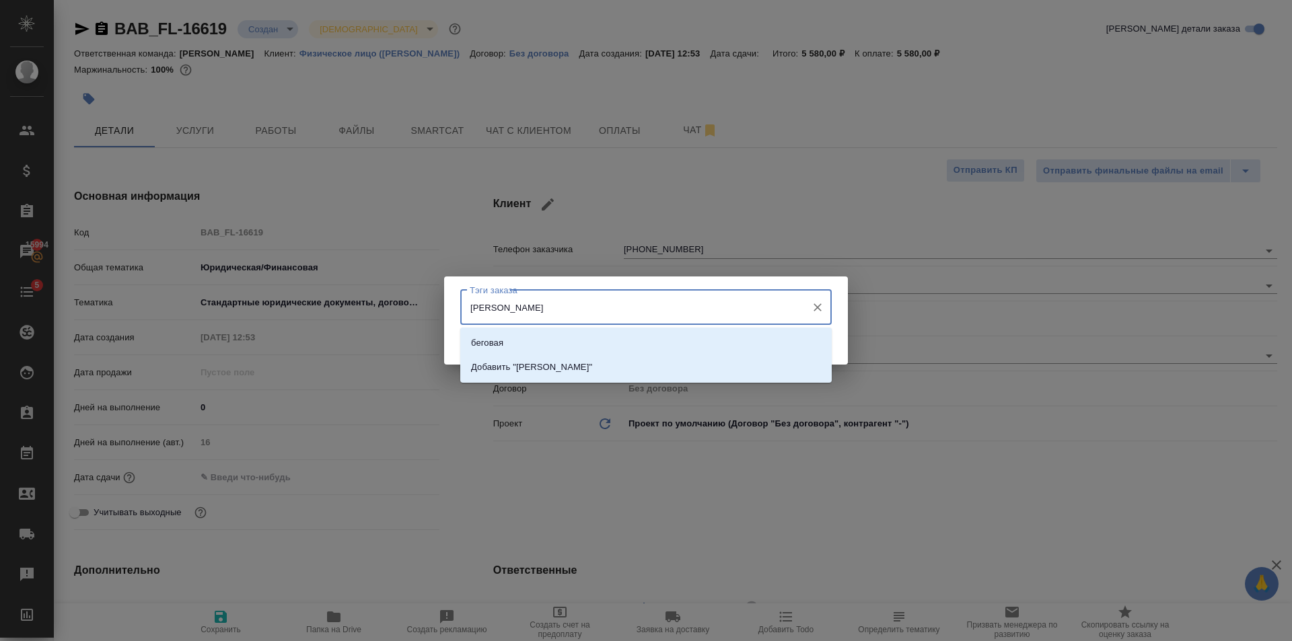
type input "беговая"
click at [627, 328] on div "беговая Добавить "беговая"" at bounding box center [645, 355] width 371 height 55
click at [644, 339] on li "беговая" at bounding box center [645, 343] width 371 height 24
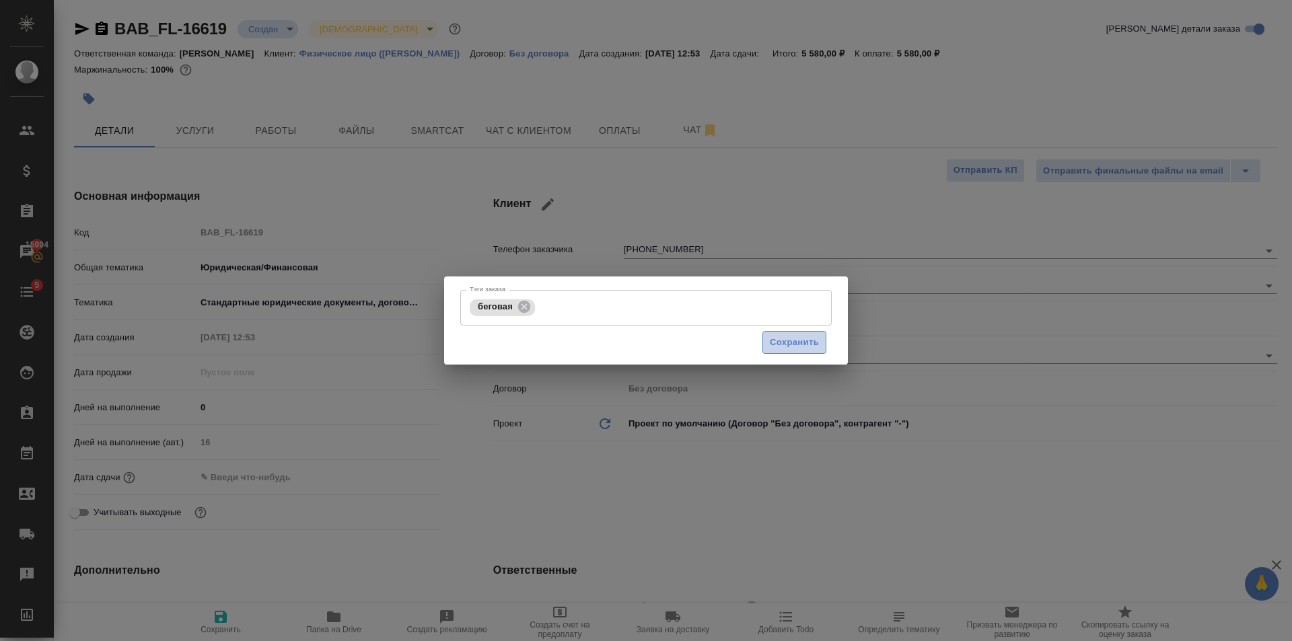
click at [774, 338] on span "Сохранить" at bounding box center [794, 342] width 49 height 15
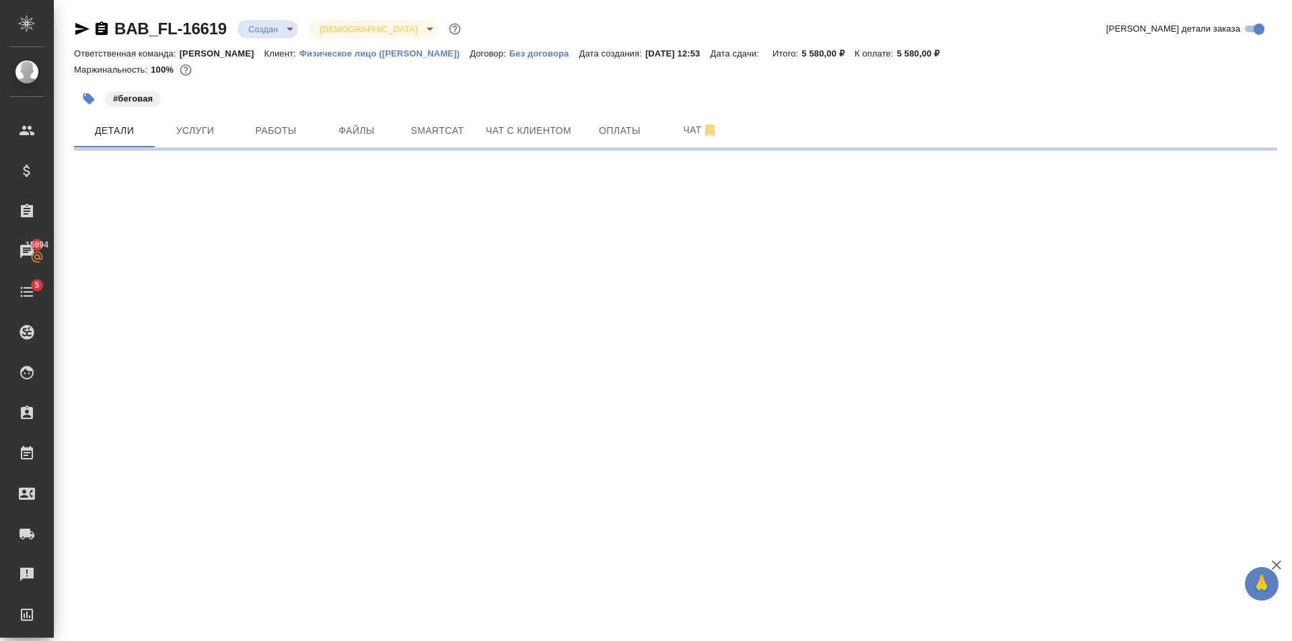
select select "RU"
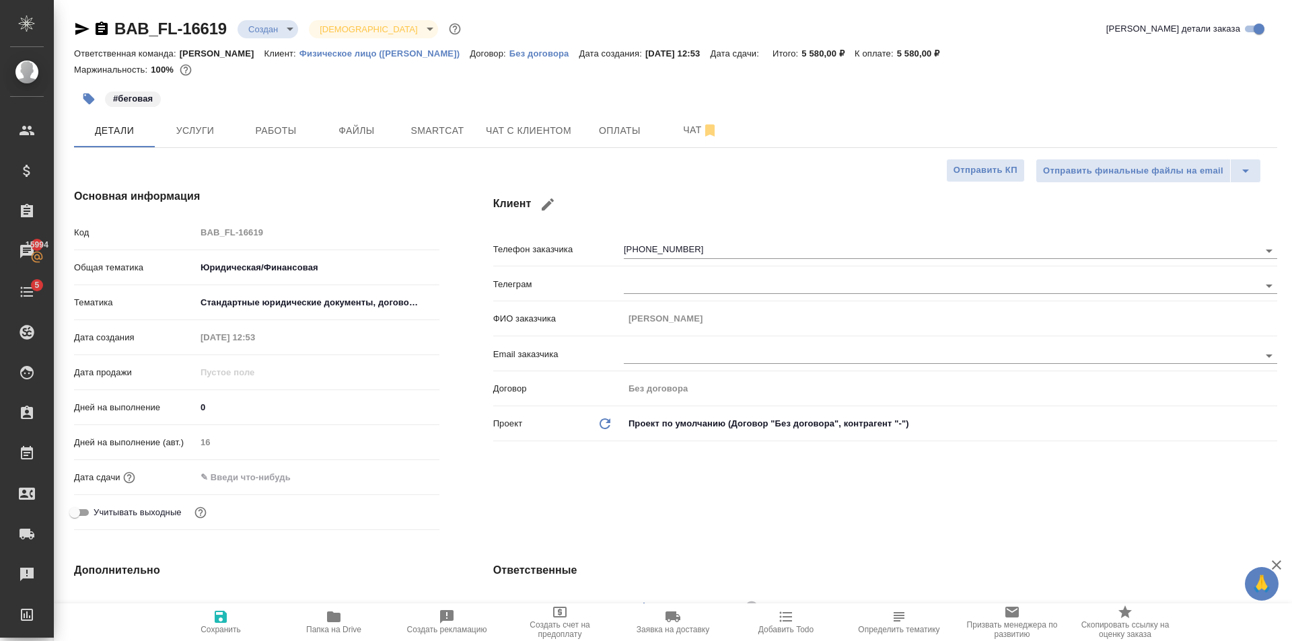
type textarea "x"
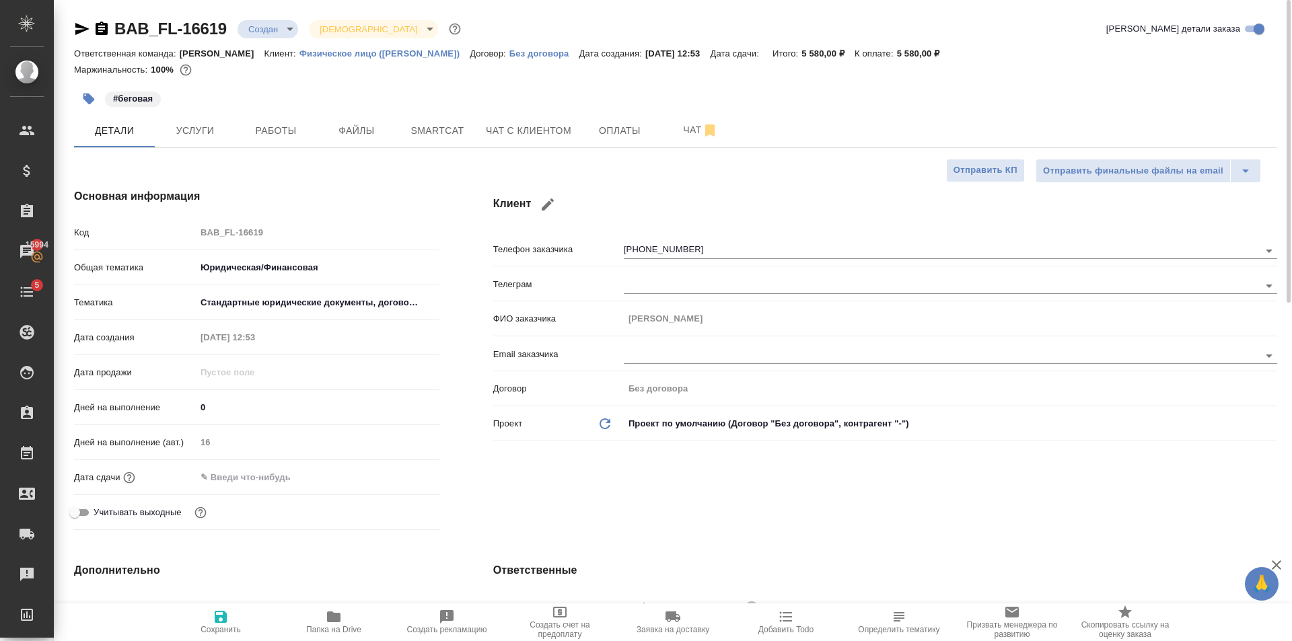
type textarea "x"
click at [569, 134] on span "Чат с клиентом" at bounding box center [528, 130] width 85 height 17
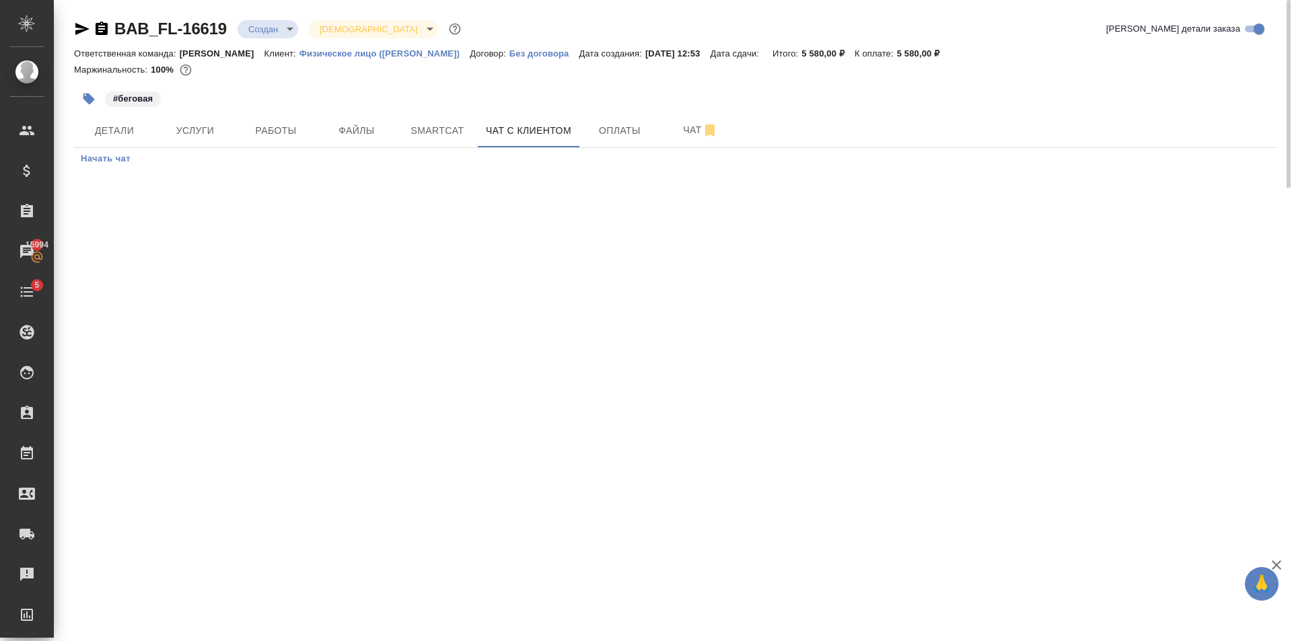
click at [130, 169] on button "Начать чат" at bounding box center [105, 159] width 63 height 22
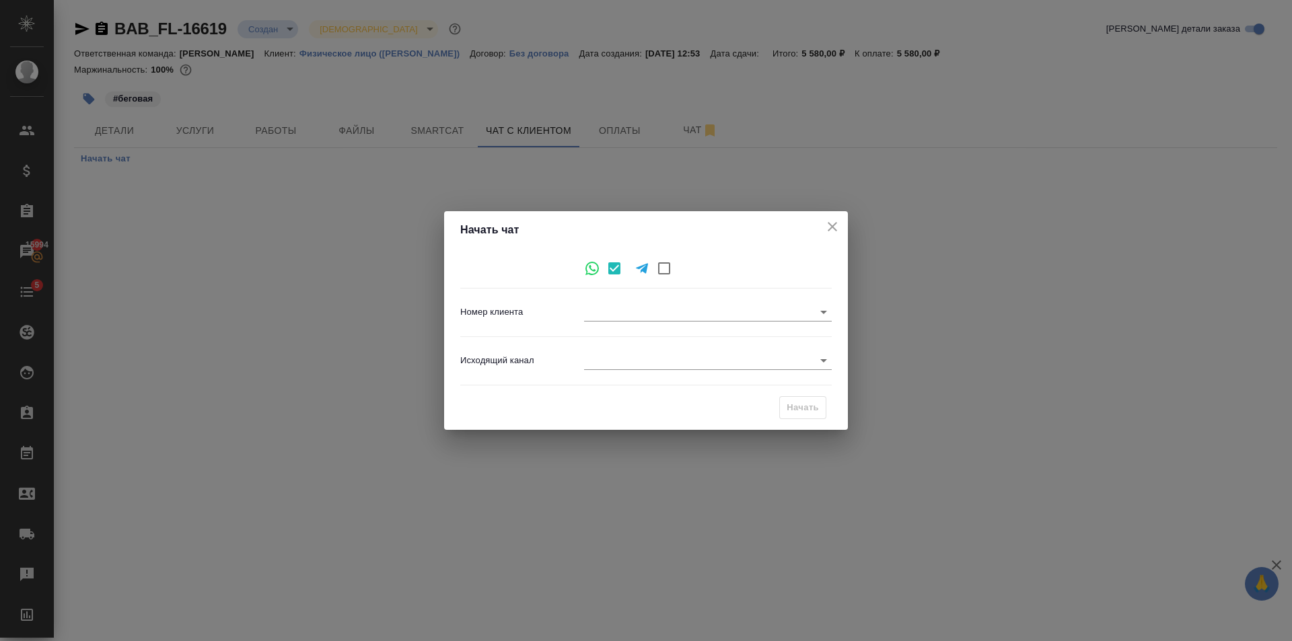
type input "+79150946633"
click at [827, 361] on body "🙏 .cls-1 fill:#fff; AWATERA Golubev Dmitry Клиенты Спецификации Заказы 15994 Ча…" at bounding box center [646, 320] width 1292 height 641
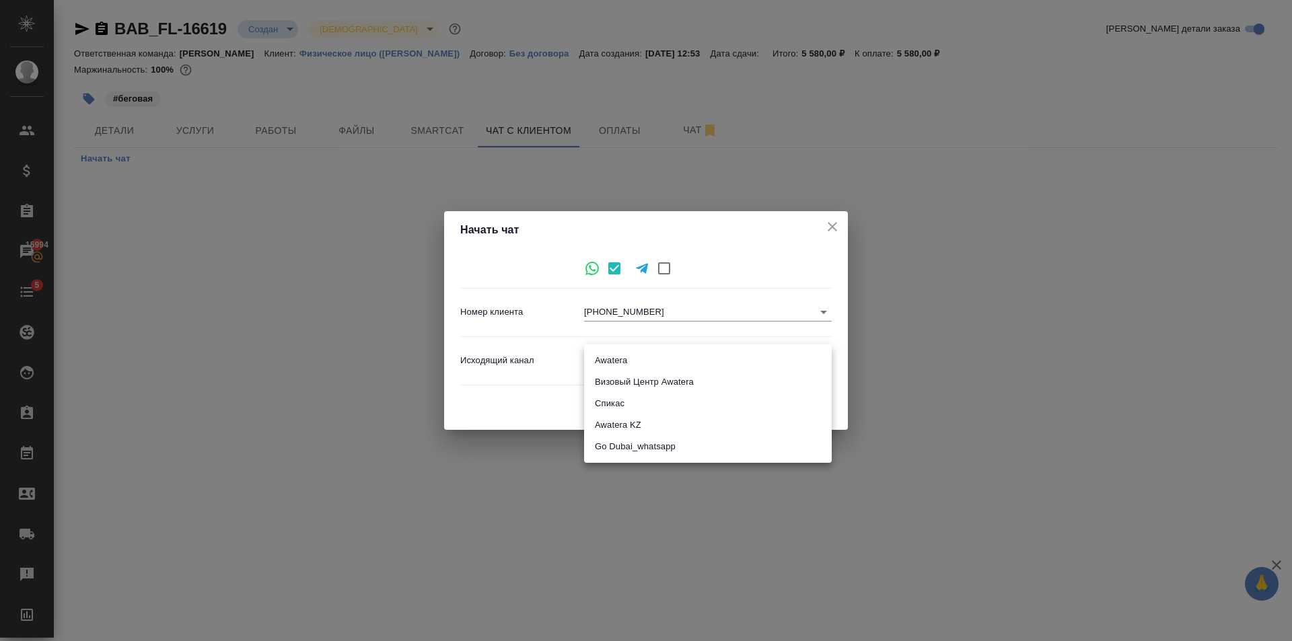
click at [609, 352] on li "Awatera" at bounding box center [708, 361] width 248 height 22
type input "2"
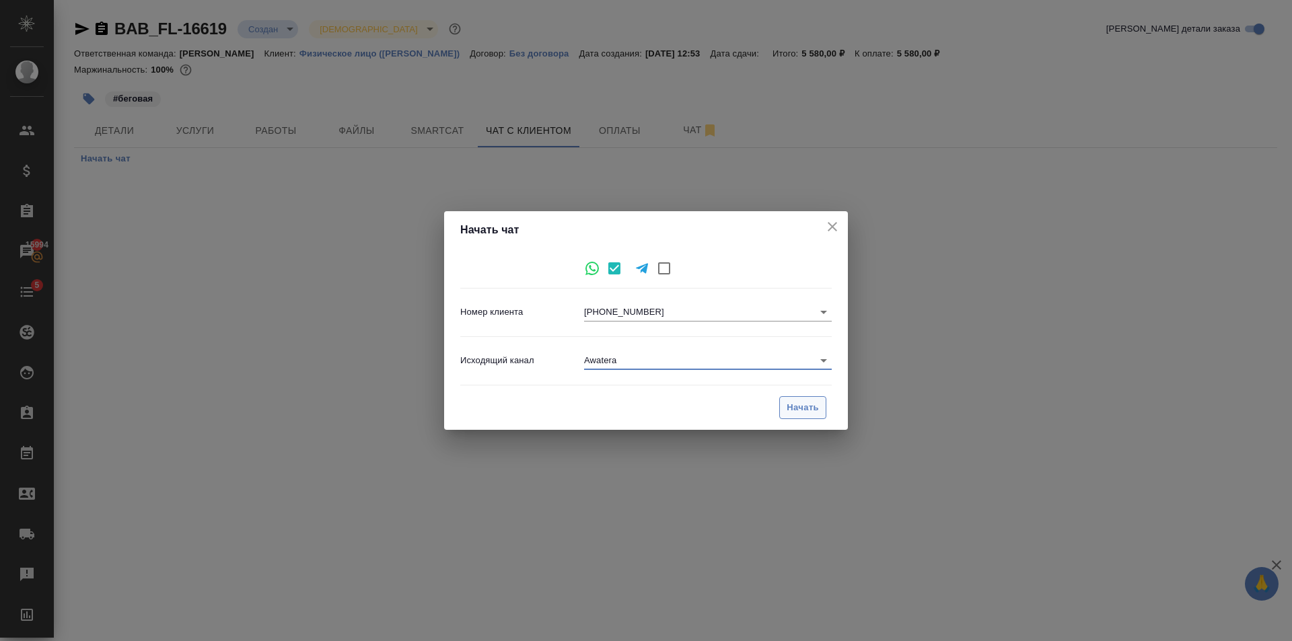
click at [789, 409] on span "Начать" at bounding box center [802, 407] width 32 height 15
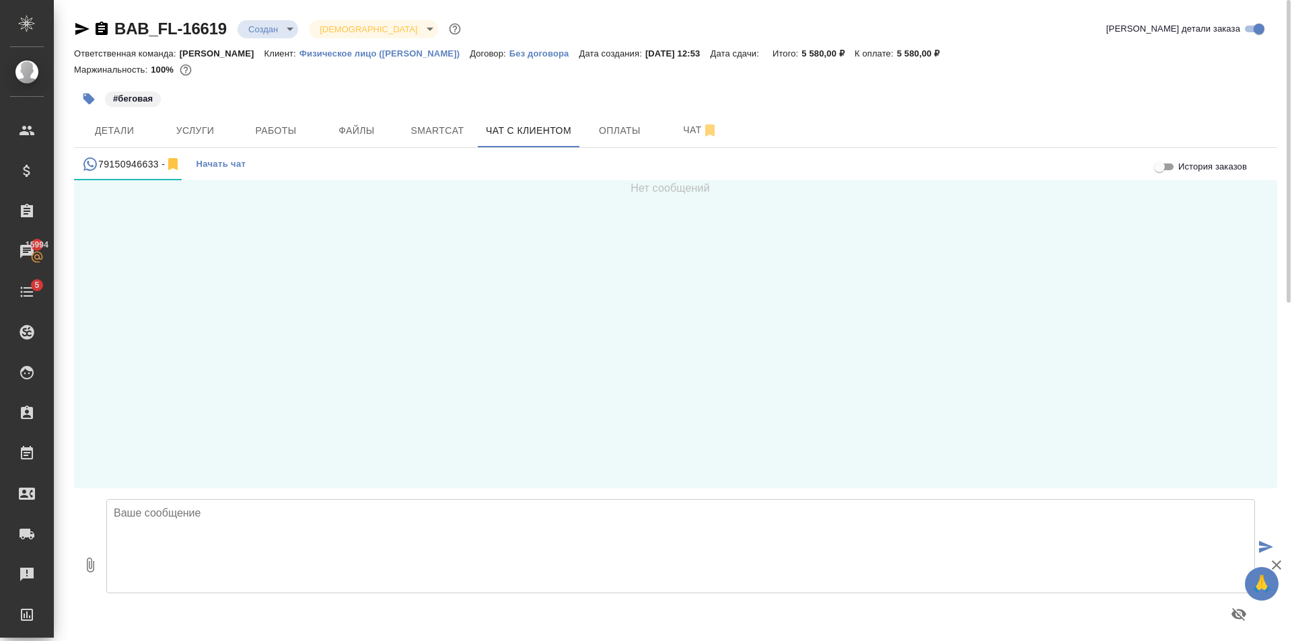
click at [346, 549] on textarea at bounding box center [680, 546] width 1148 height 94
click at [702, 537] on textarea "Юрий, добрый день! Стоимость 1 апостиля составит 5600 рублей. Срок - 5-7 рабочи…" at bounding box center [680, 546] width 1148 height 94
paste textarea "1-й Магистральный тупик д.5А, БЦ Магистраль Плаза Блок D, 8 этаж, офис 801"
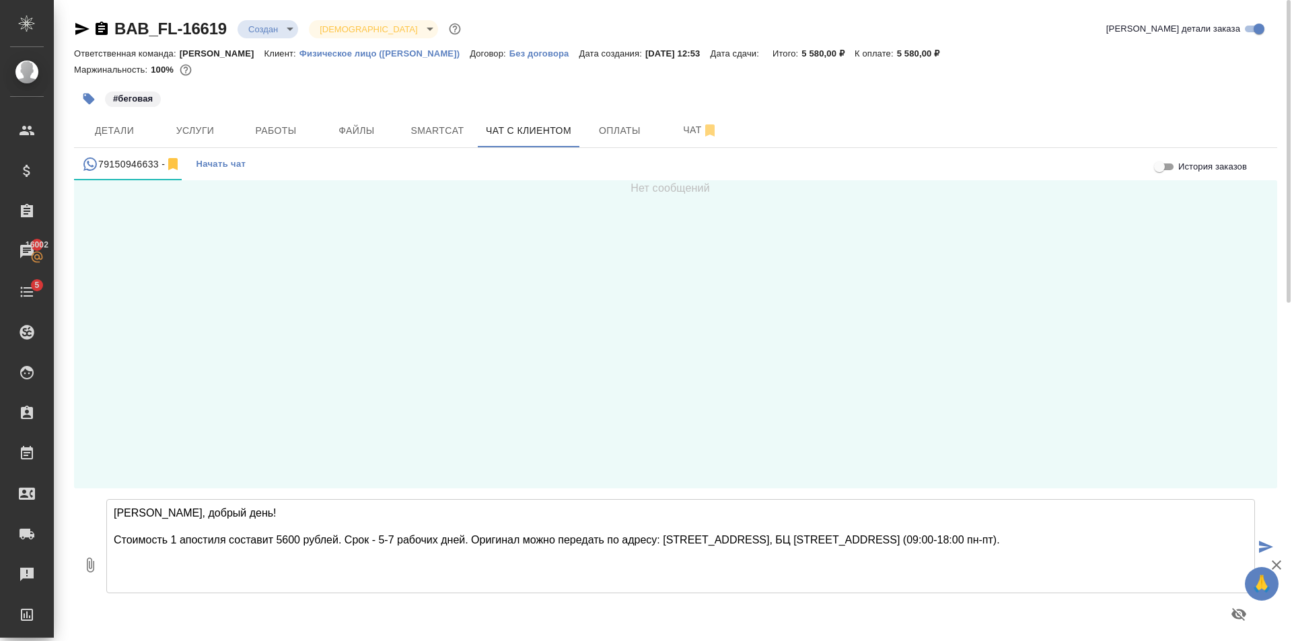
type textarea "Юрий, добрый день! Стоимость 1 апостиля составит 5600 рублей. Срок - 5-7 рабочи…"
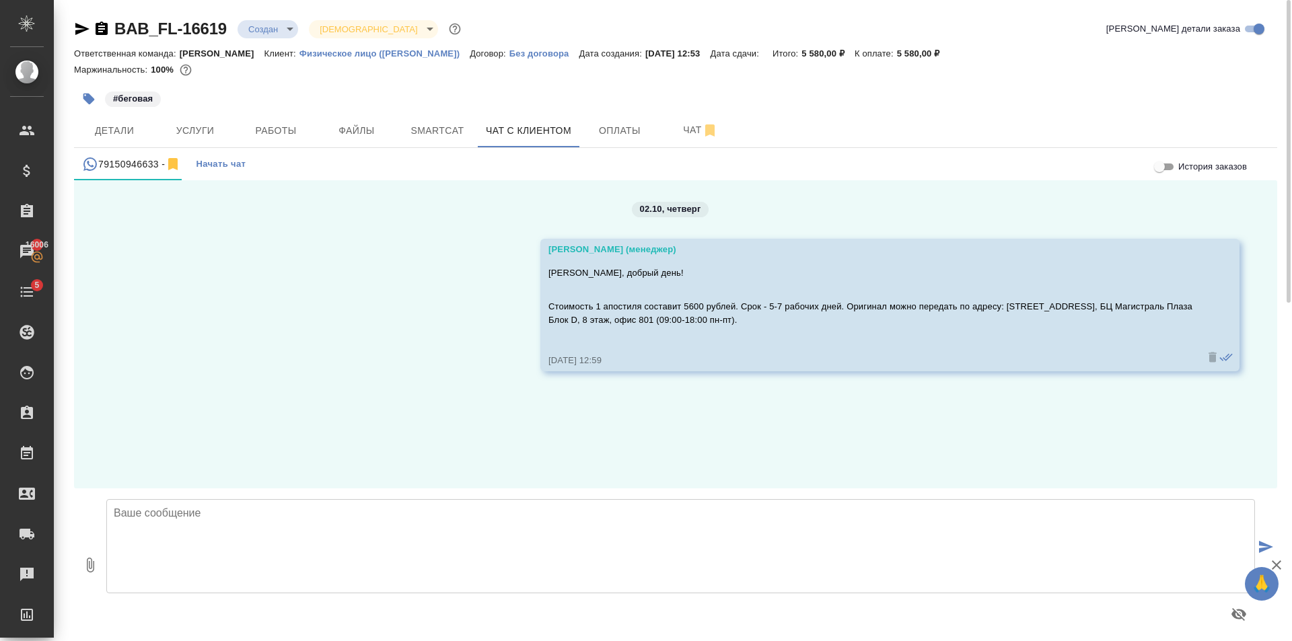
click at [373, 640] on div at bounding box center [680, 570] width 1159 height 153
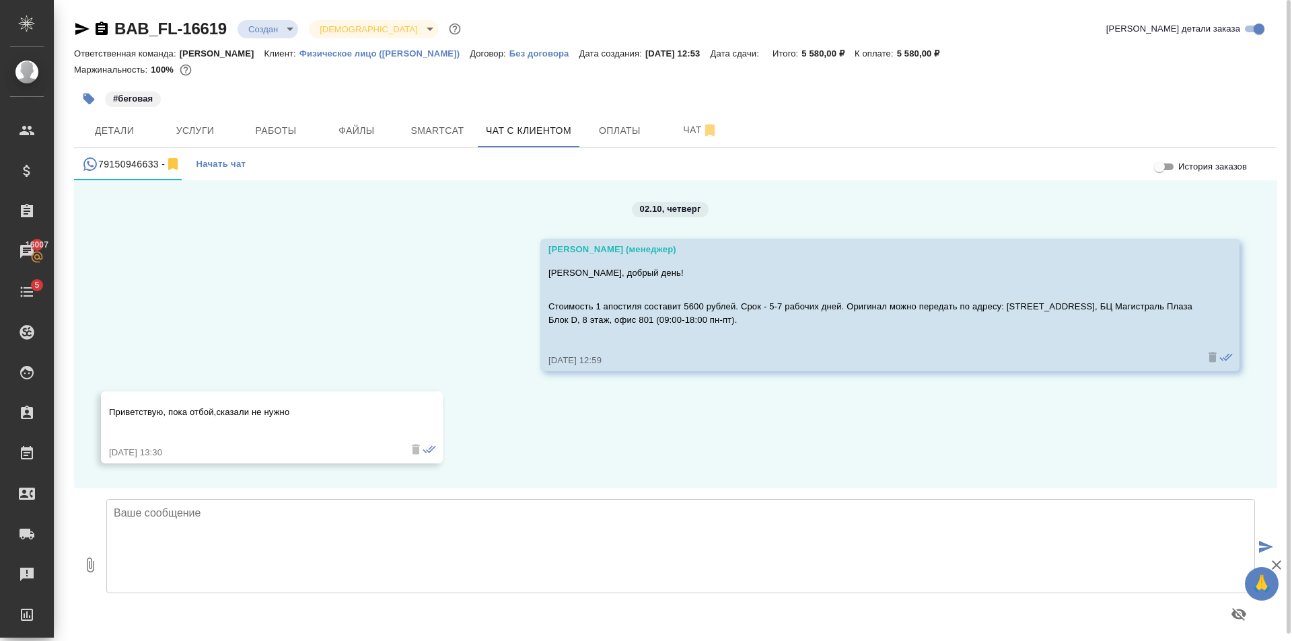
click at [393, 517] on textarea at bounding box center [680, 546] width 1148 height 94
type textarea "Хорошо, принято. Спасибо за информацию!"
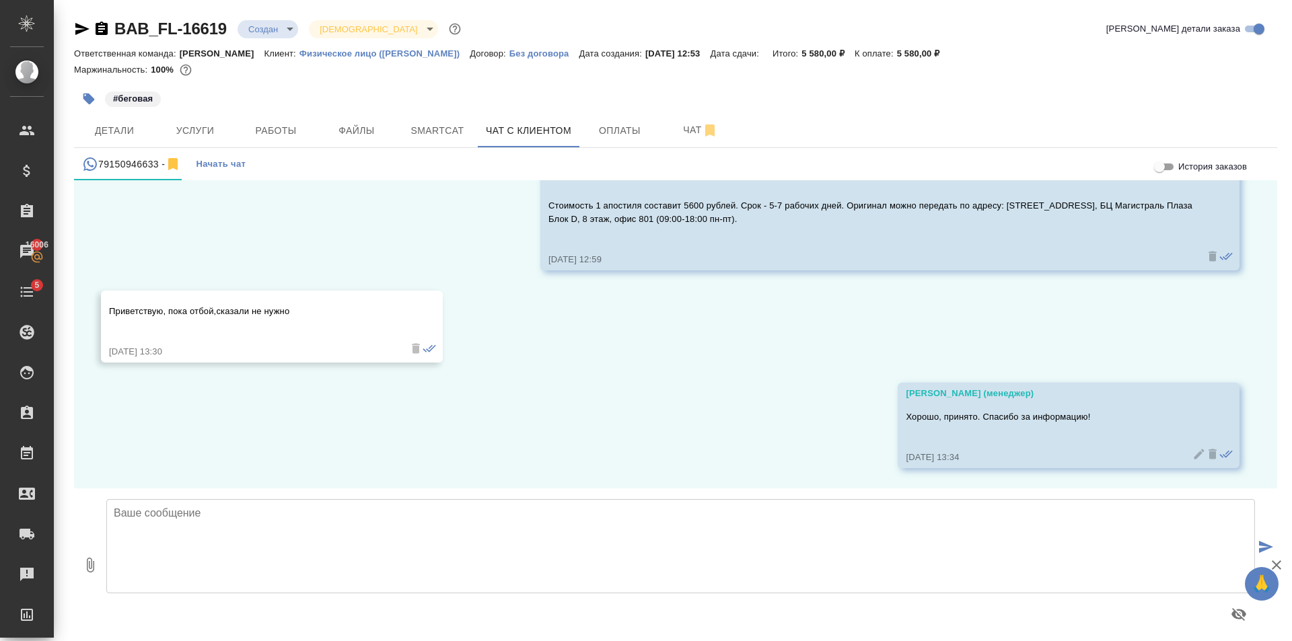
click at [269, 28] on body "🙏 .cls-1 fill:#fff; AWATERA Golubev Dmitry Клиенты Спецификации Заказы 16006 Ча…" at bounding box center [646, 320] width 1292 height 641
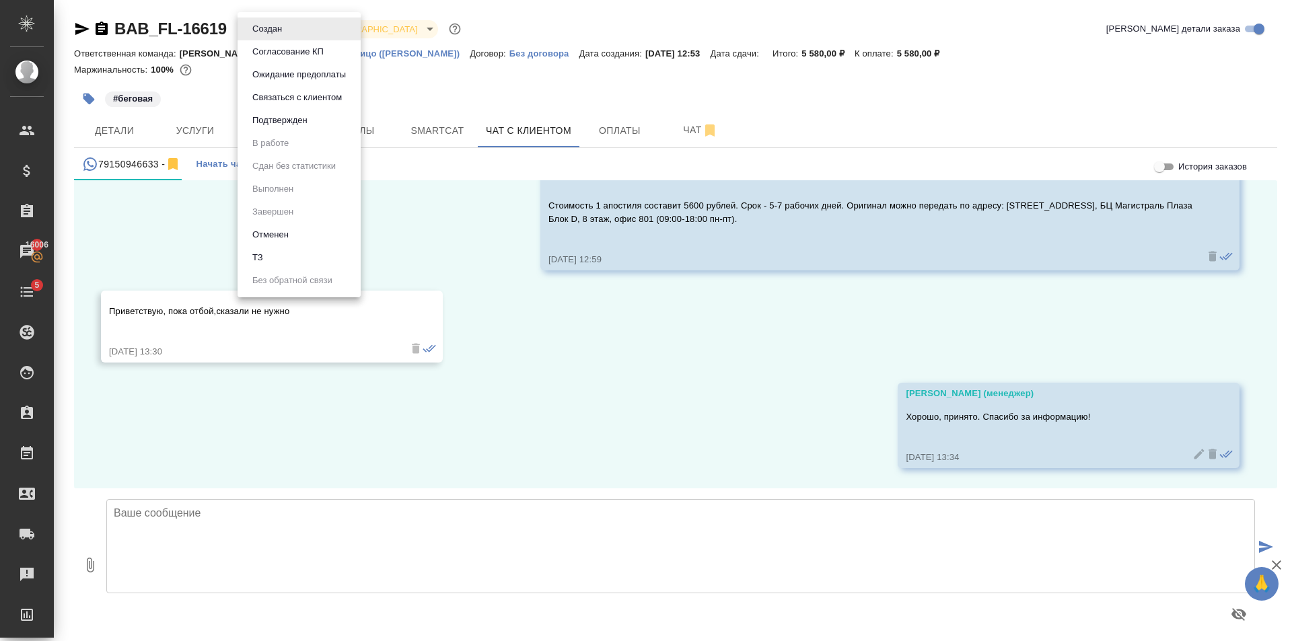
click at [298, 222] on ul "Создан Согласование КП Ожидание предоплаты Связаться с клиентом Подтвержден В р…" at bounding box center [298, 154] width 123 height 285
click at [299, 229] on li "Отменен" at bounding box center [298, 234] width 123 height 23
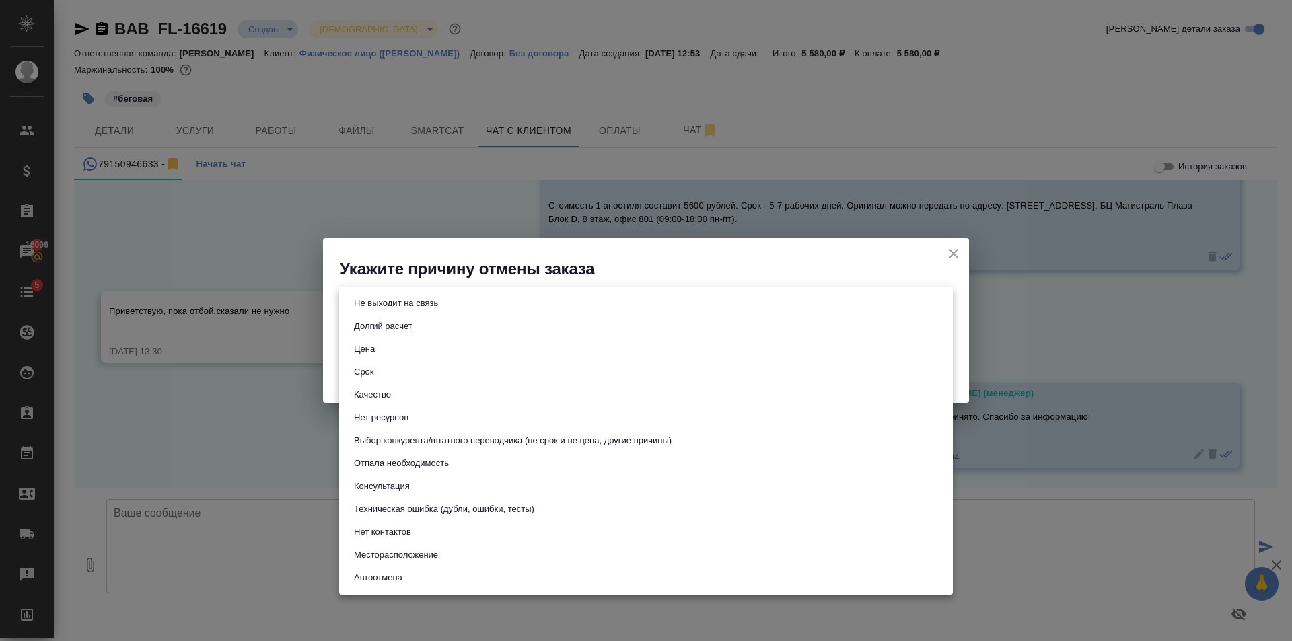
click at [665, 307] on body "🙏 .cls-1 fill:#fff; AWATERA Golubev Dmitry Клиенты Спецификации Заказы 16006 Ча…" at bounding box center [646, 320] width 1292 height 641
click at [420, 472] on li "Отпала необходимость" at bounding box center [645, 463] width 613 height 23
type input "noNeed"
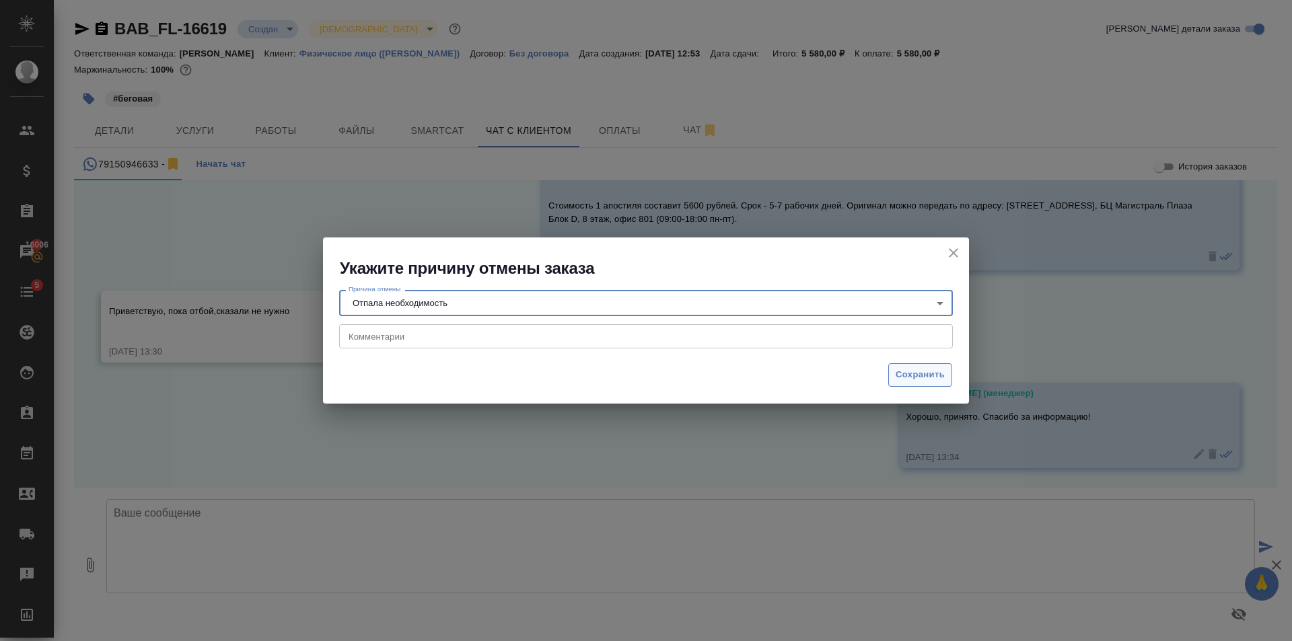
click at [915, 380] on span "Сохранить" at bounding box center [919, 374] width 49 height 15
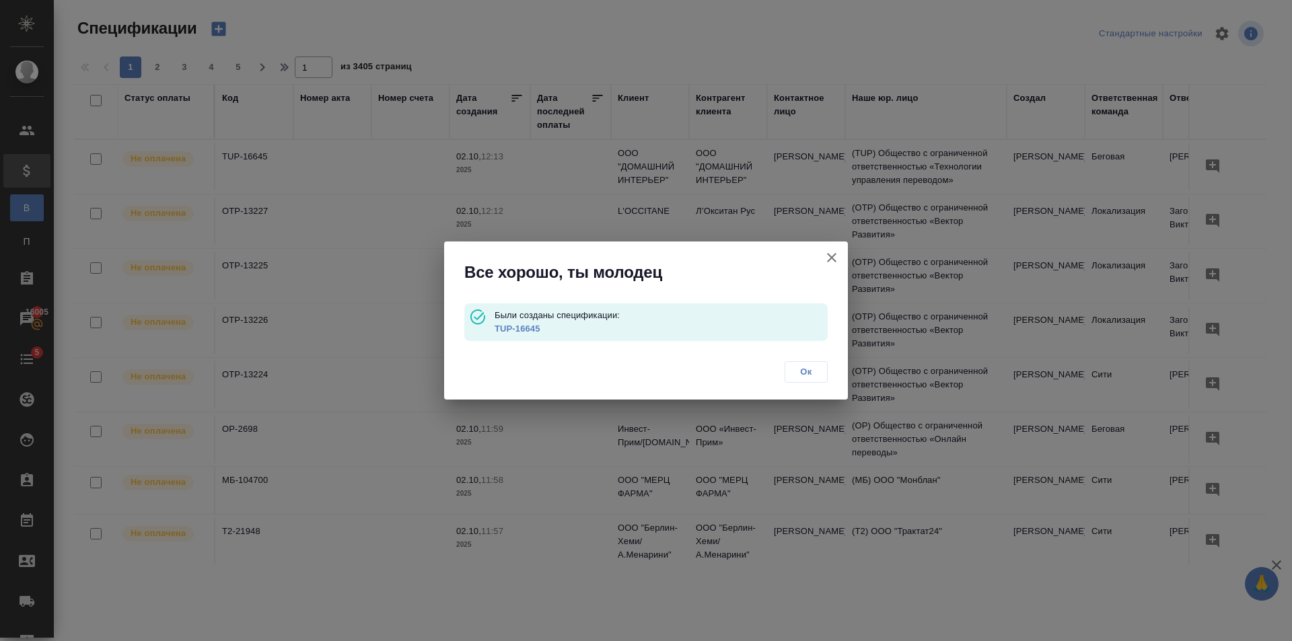
click at [807, 368] on span "Ок" at bounding box center [806, 371] width 28 height 13
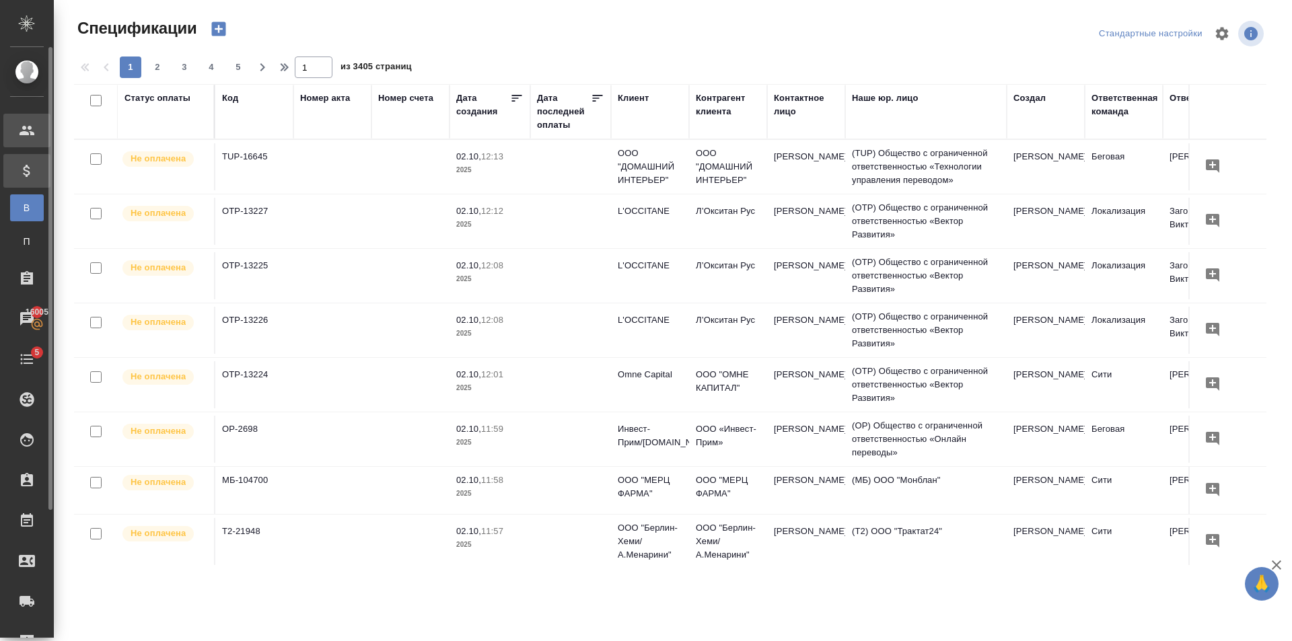
click at [32, 133] on icon at bounding box center [27, 130] width 15 height 9
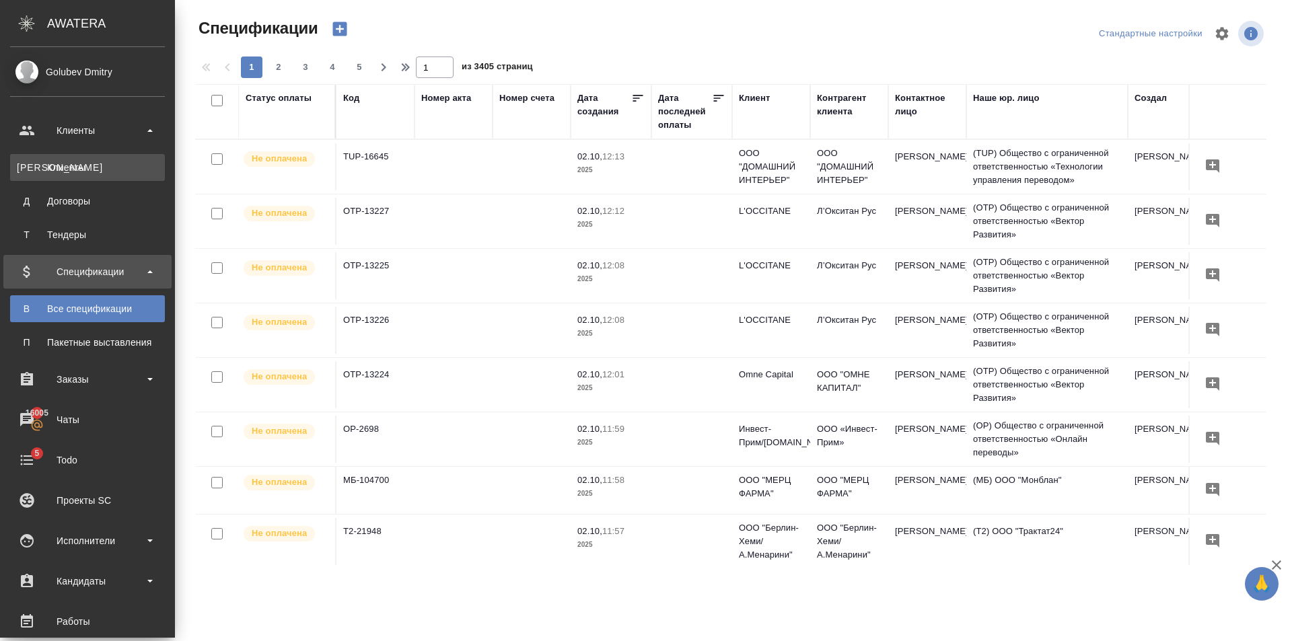
click at [48, 165] on div "Клиенты" at bounding box center [87, 167] width 141 height 13
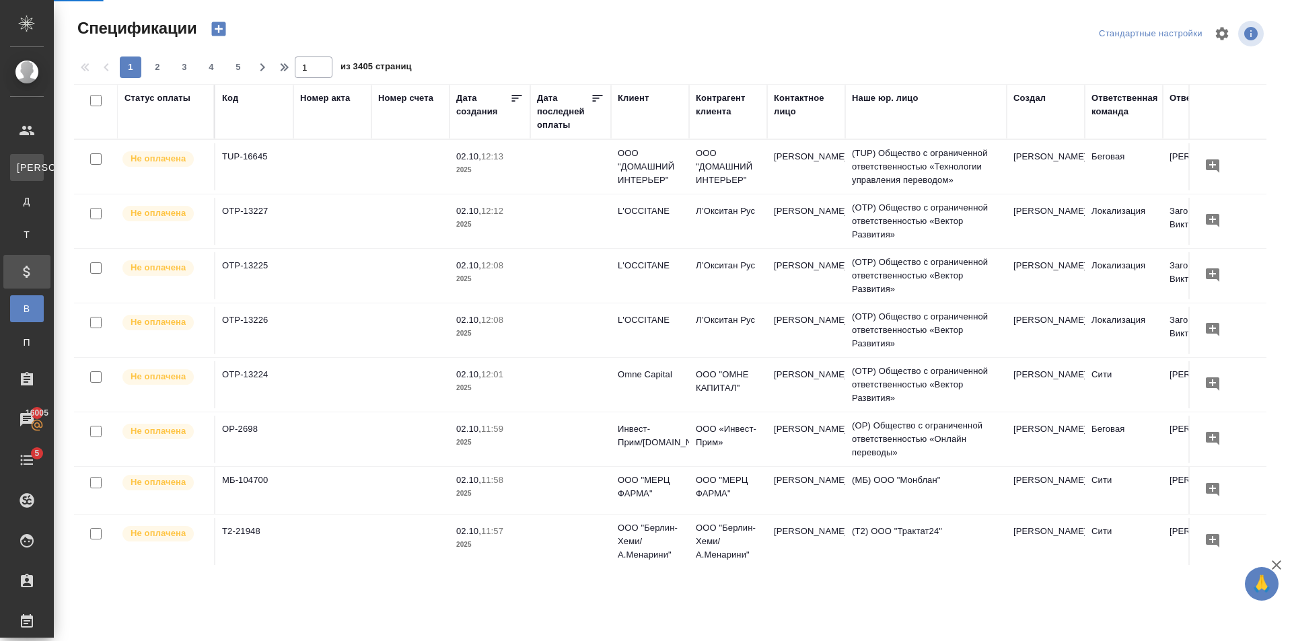
select select "RU"
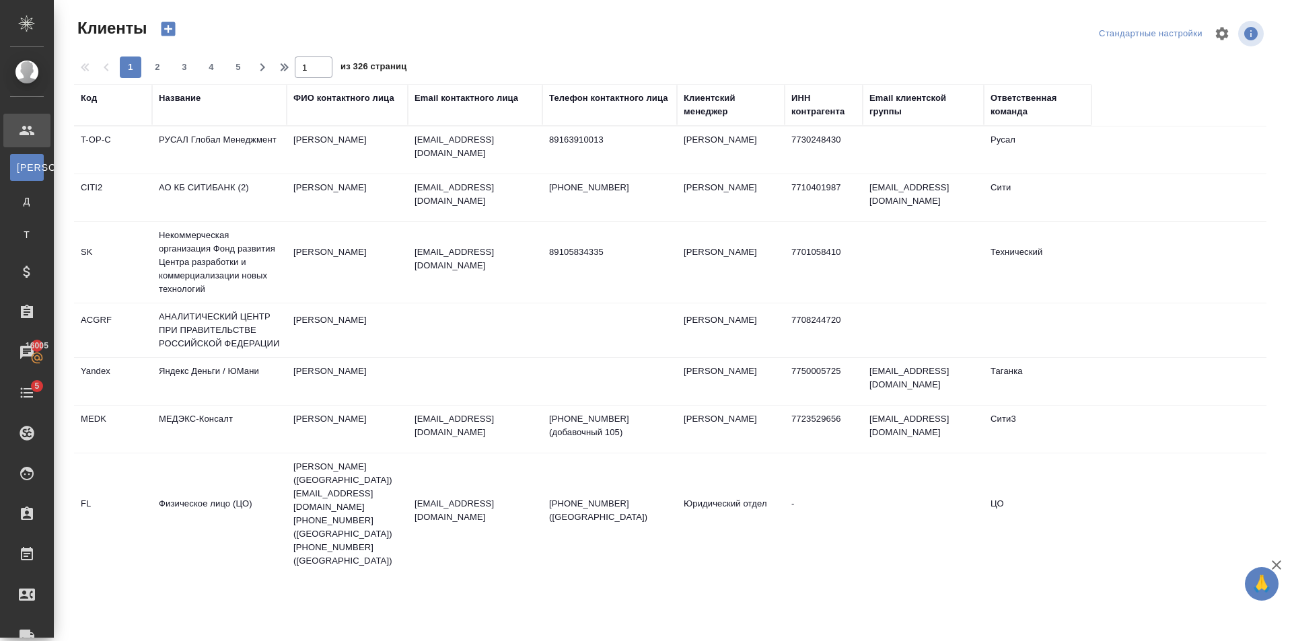
click at [202, 90] on th "Название" at bounding box center [219, 105] width 135 height 42
click at [194, 102] on div "Название" at bounding box center [180, 97] width 42 height 13
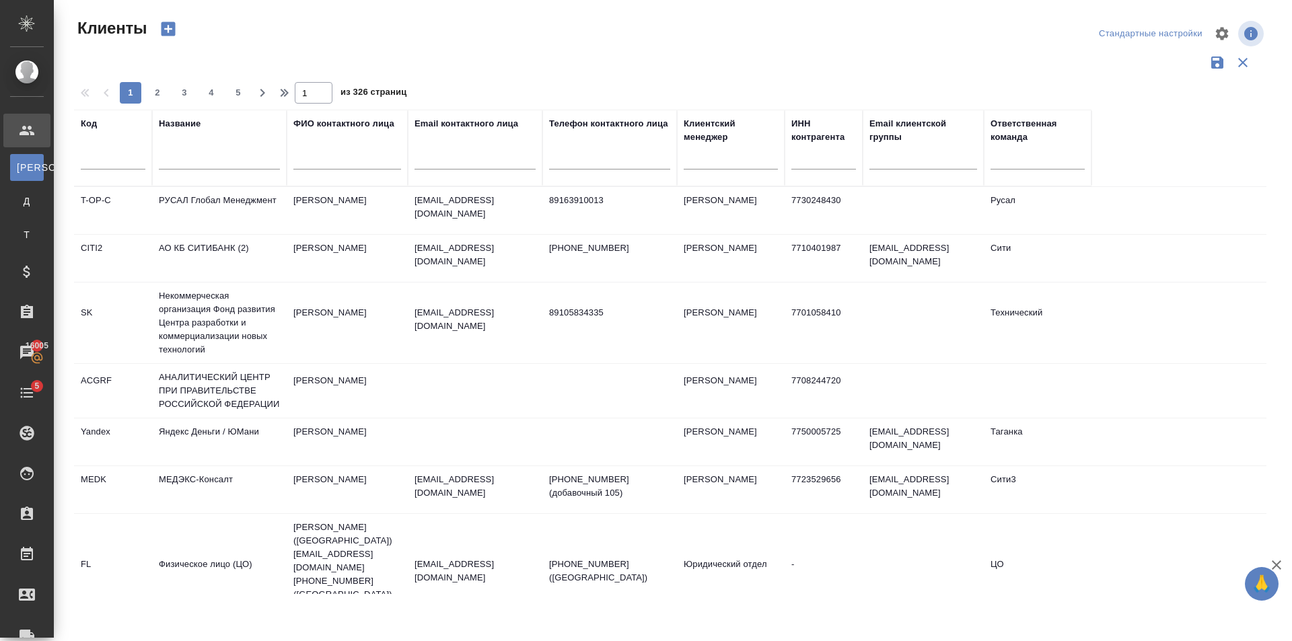
click at [225, 165] on input "text" at bounding box center [219, 161] width 121 height 17
click at [225, 163] on input "text" at bounding box center [219, 161] width 121 height 17
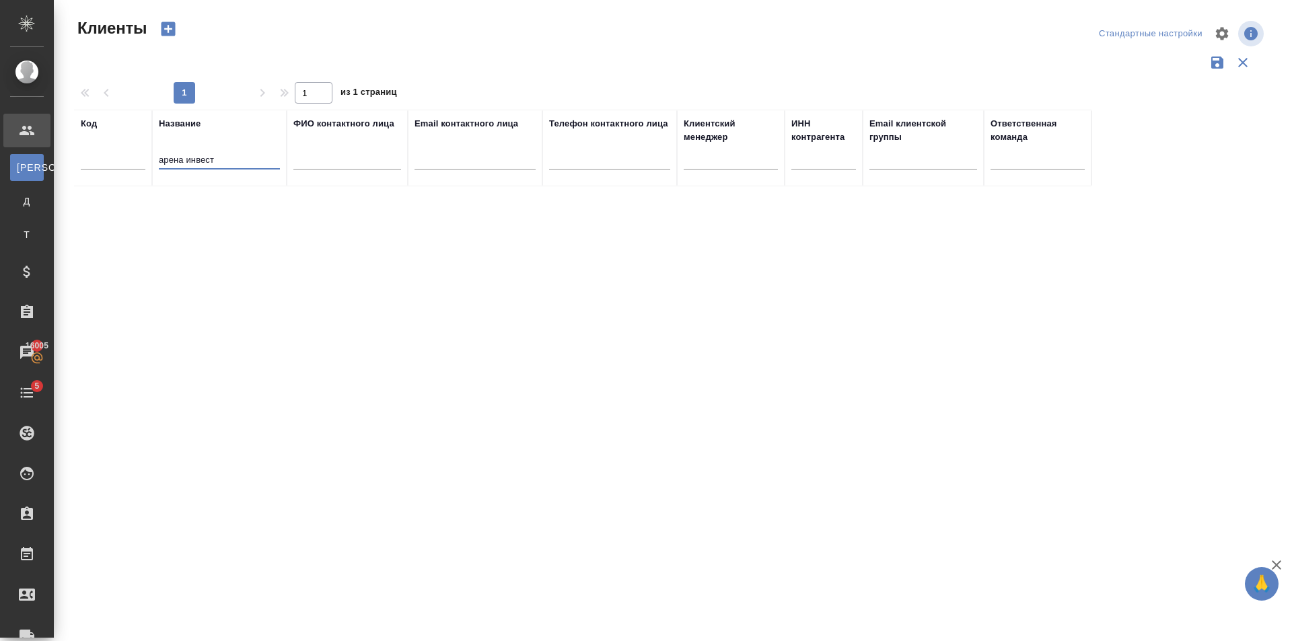
click at [225, 163] on input "арена инвест" at bounding box center [219, 161] width 121 height 17
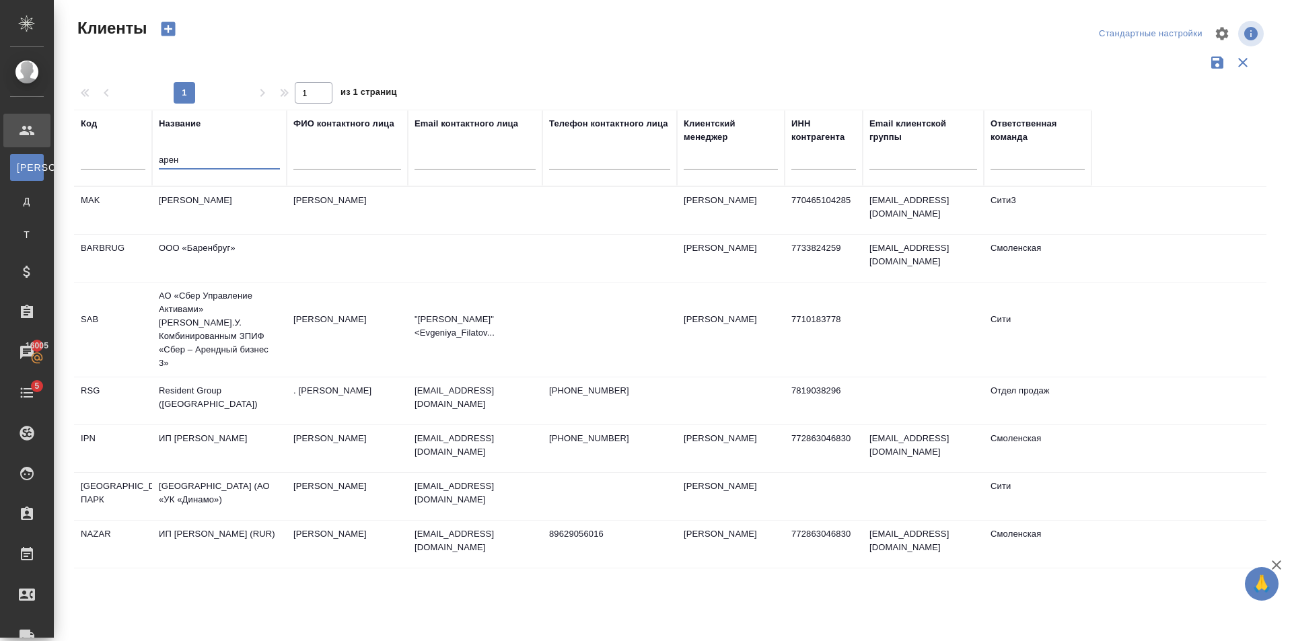
type input "арена"
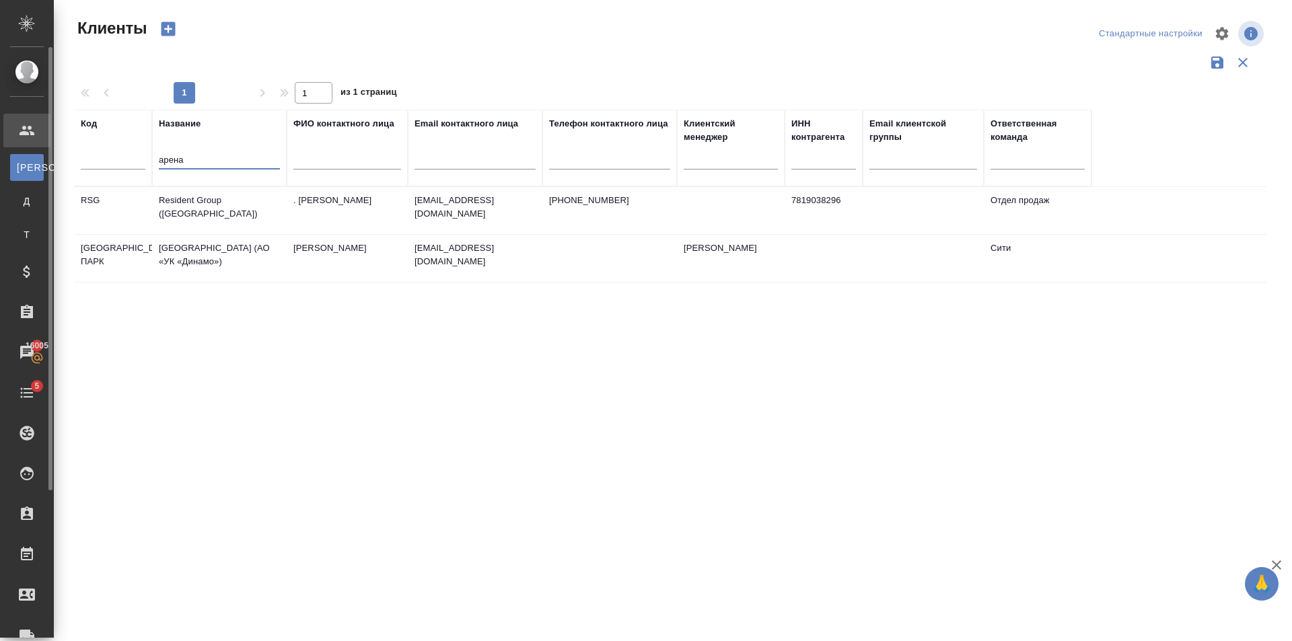
drag, startPoint x: 230, startPoint y: 159, endPoint x: 1, endPoint y: 132, distance: 230.4
click at [0, 131] on div ".cls-1 fill:#fff; AWATERA Golubev Dmitry Клиенты К Клиенты Д Договоры Т Тендеры…" at bounding box center [646, 320] width 1292 height 641
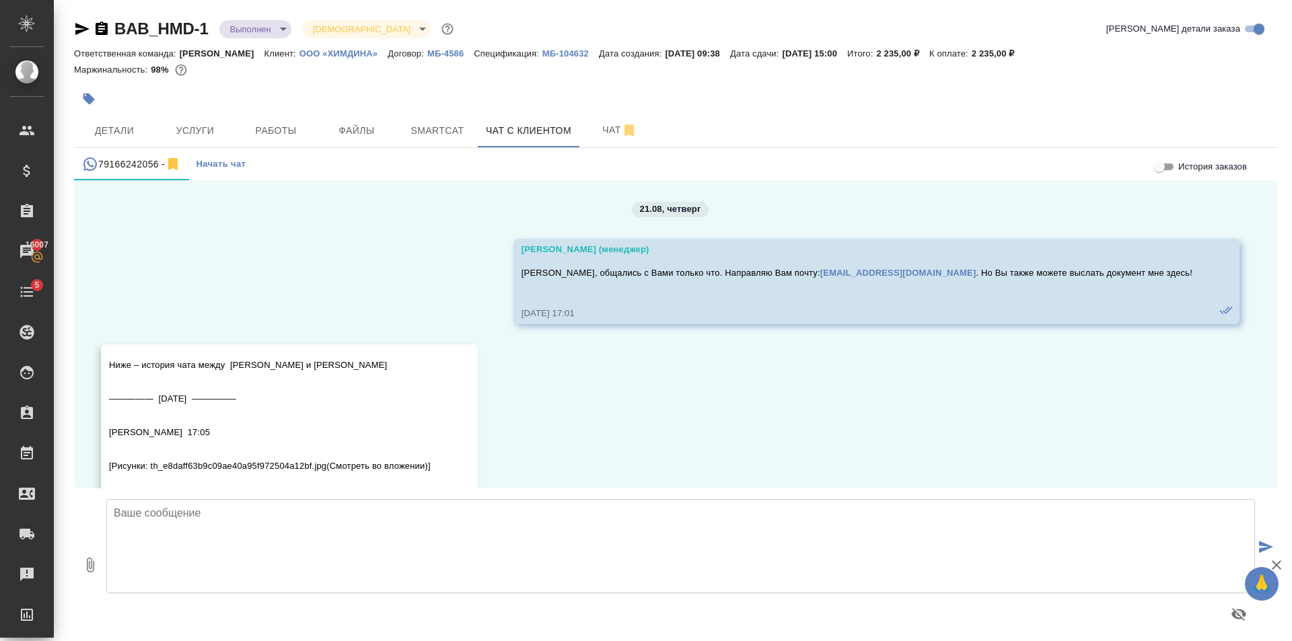
click at [215, 517] on textarea at bounding box center [680, 546] width 1148 height 94
